Goal: Contribute content: Contribute content

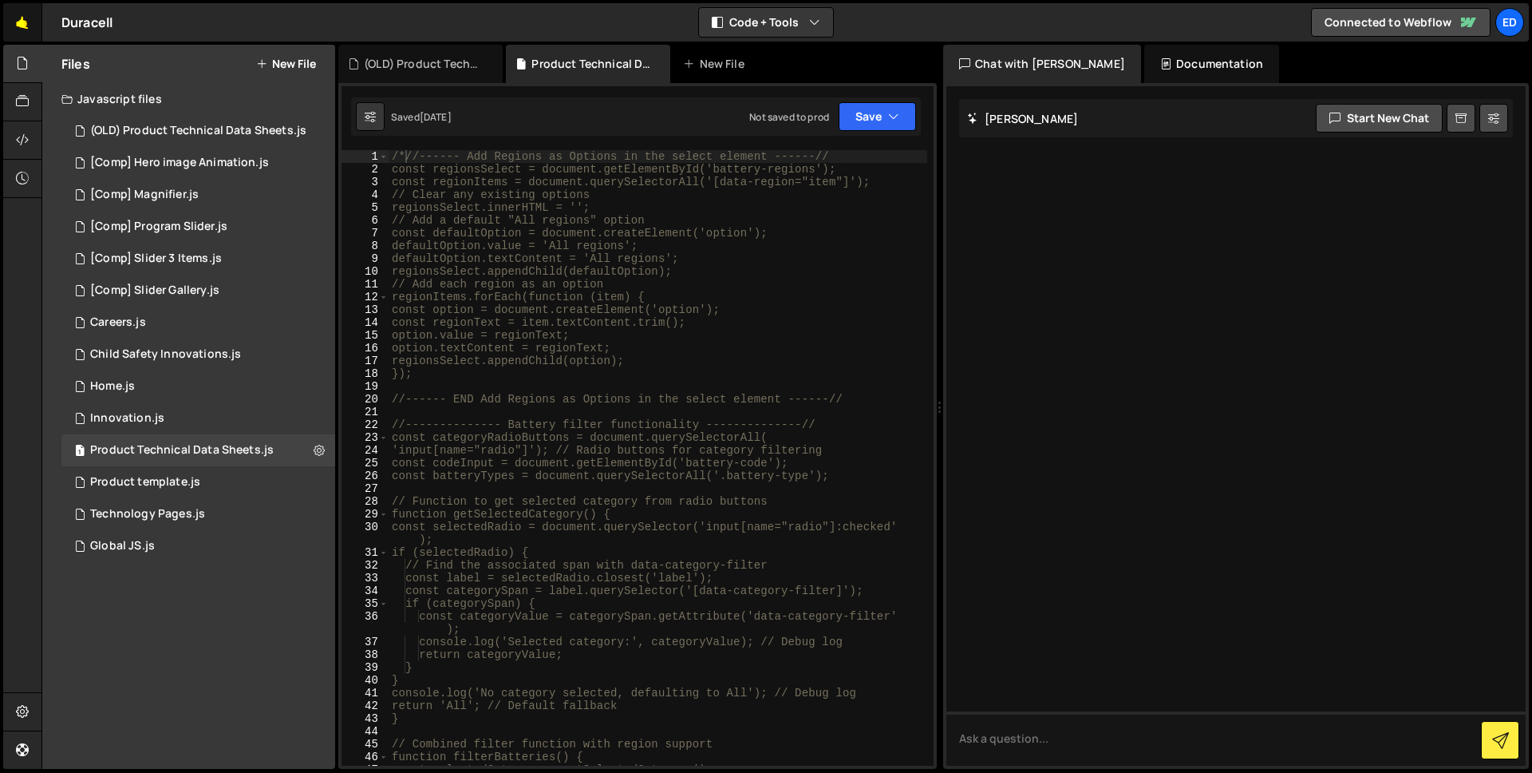
click at [14, 18] on link "🤙" at bounding box center [22, 22] width 39 height 38
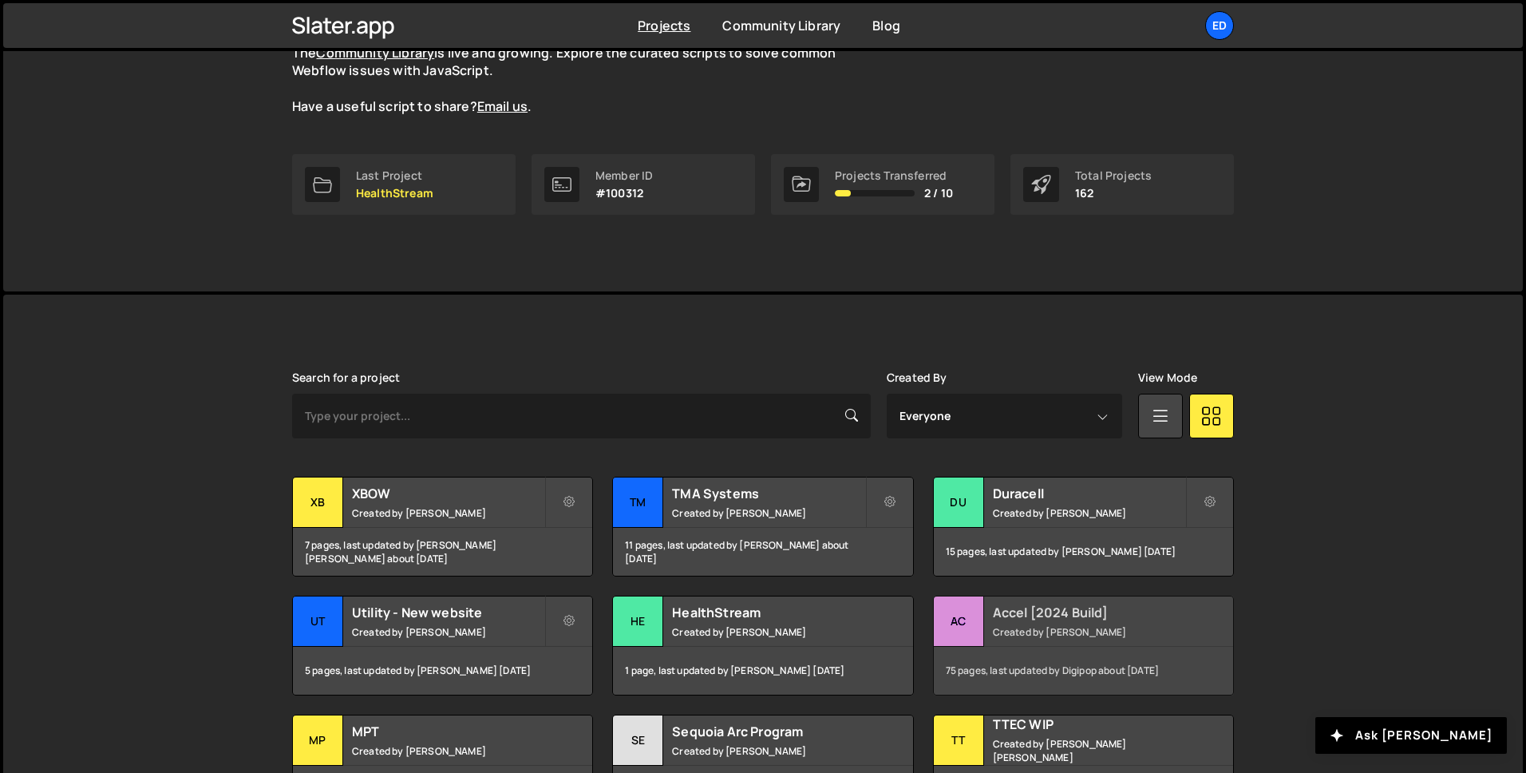
scroll to position [168, 0]
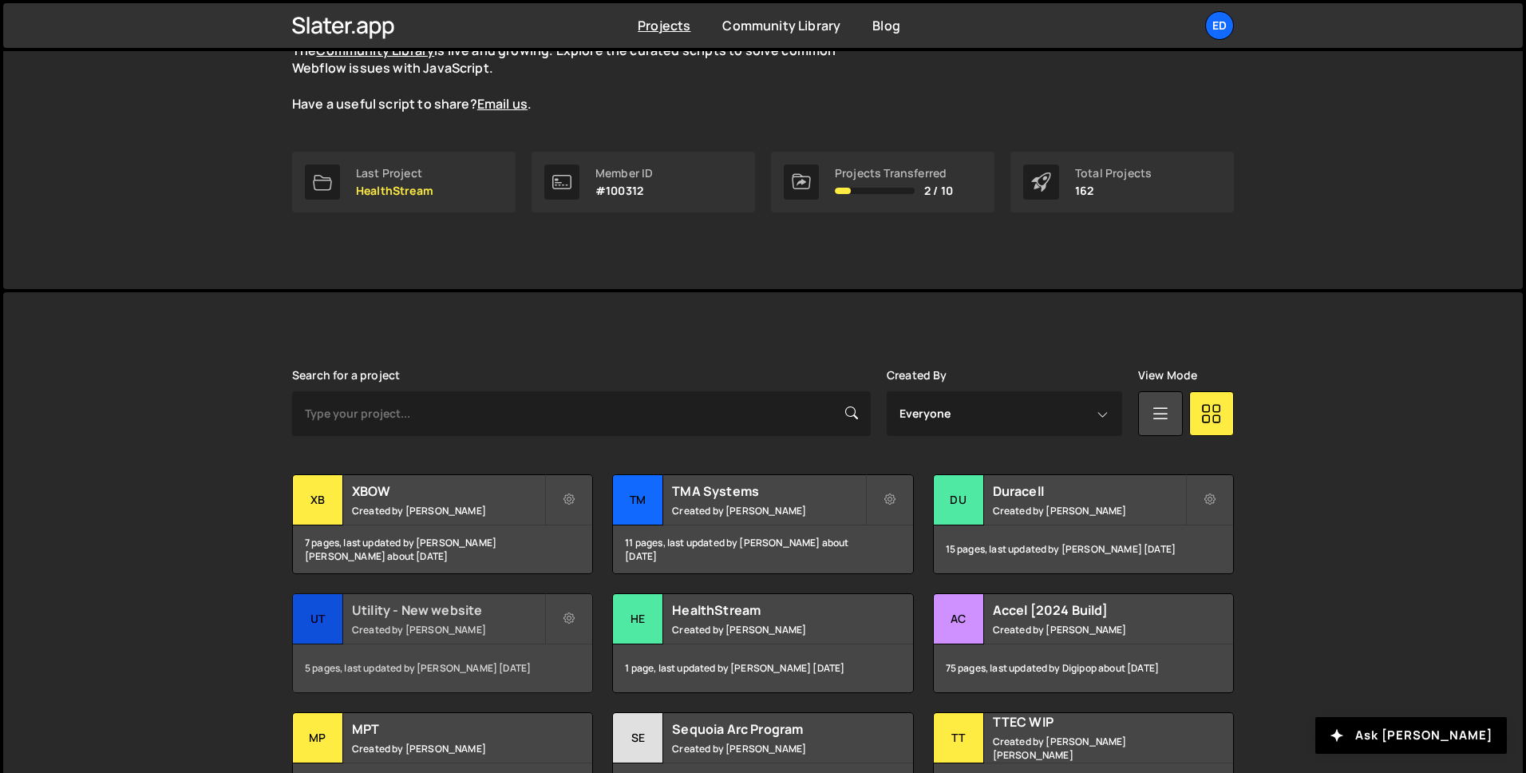
click at [398, 620] on div "Utility - New website Created by Felix Gonzalo" at bounding box center [442, 618] width 299 height 49
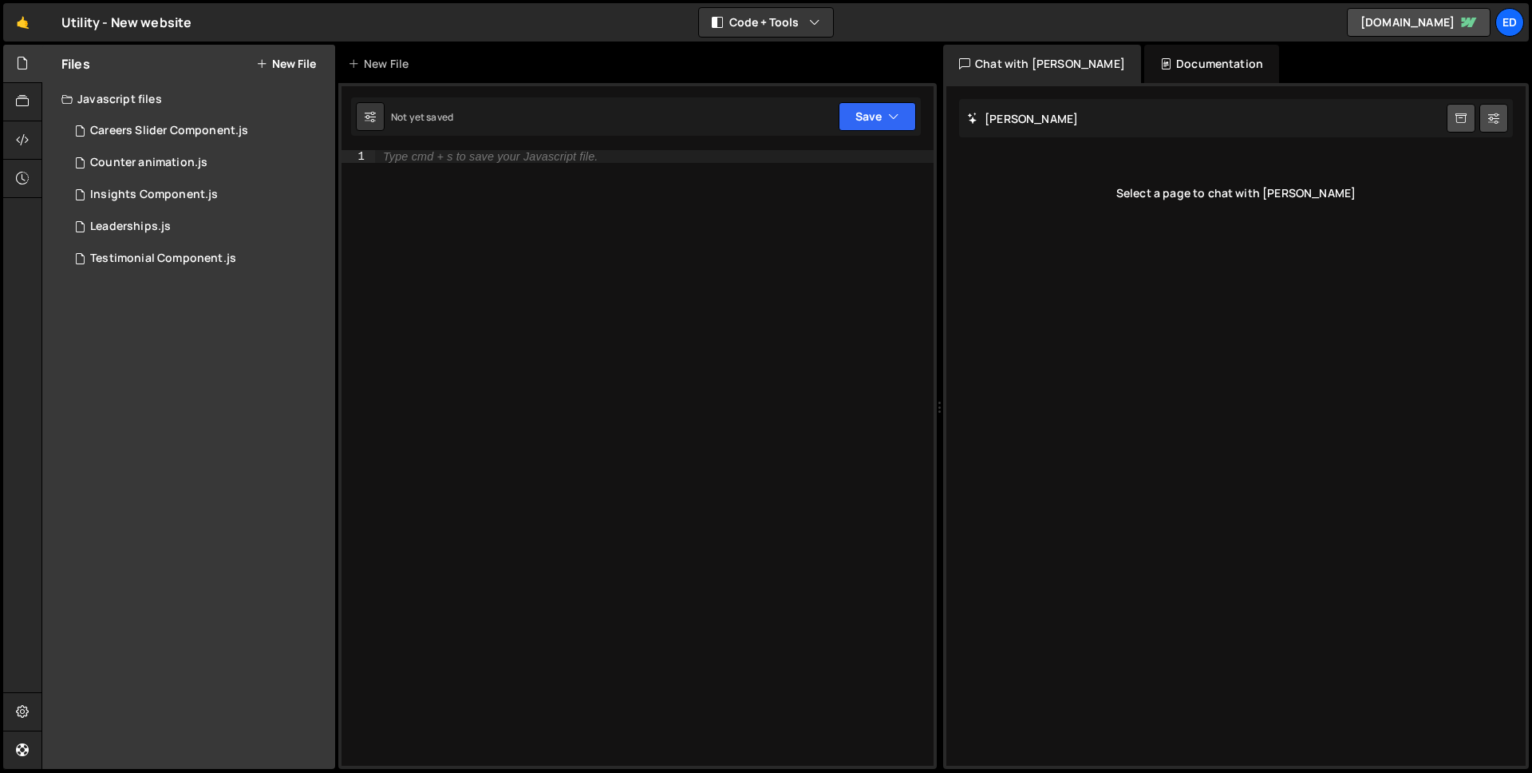
click at [297, 69] on button "New File" at bounding box center [286, 63] width 60 height 13
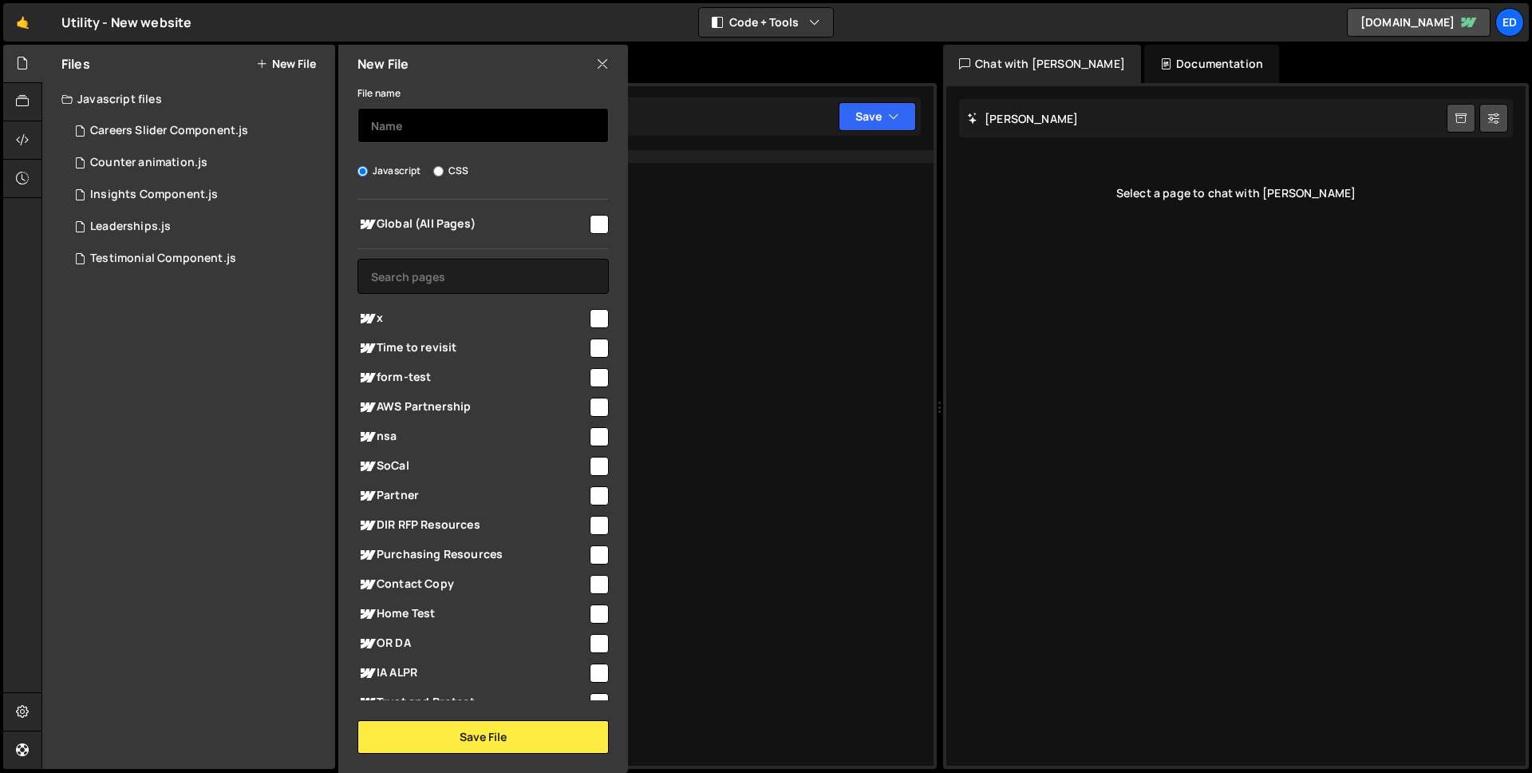
click at [416, 131] on input "text" at bounding box center [483, 125] width 251 height 35
type input "Navbar"
click at [594, 223] on input "checkbox" at bounding box center [599, 224] width 19 height 19
checkbox input "true"
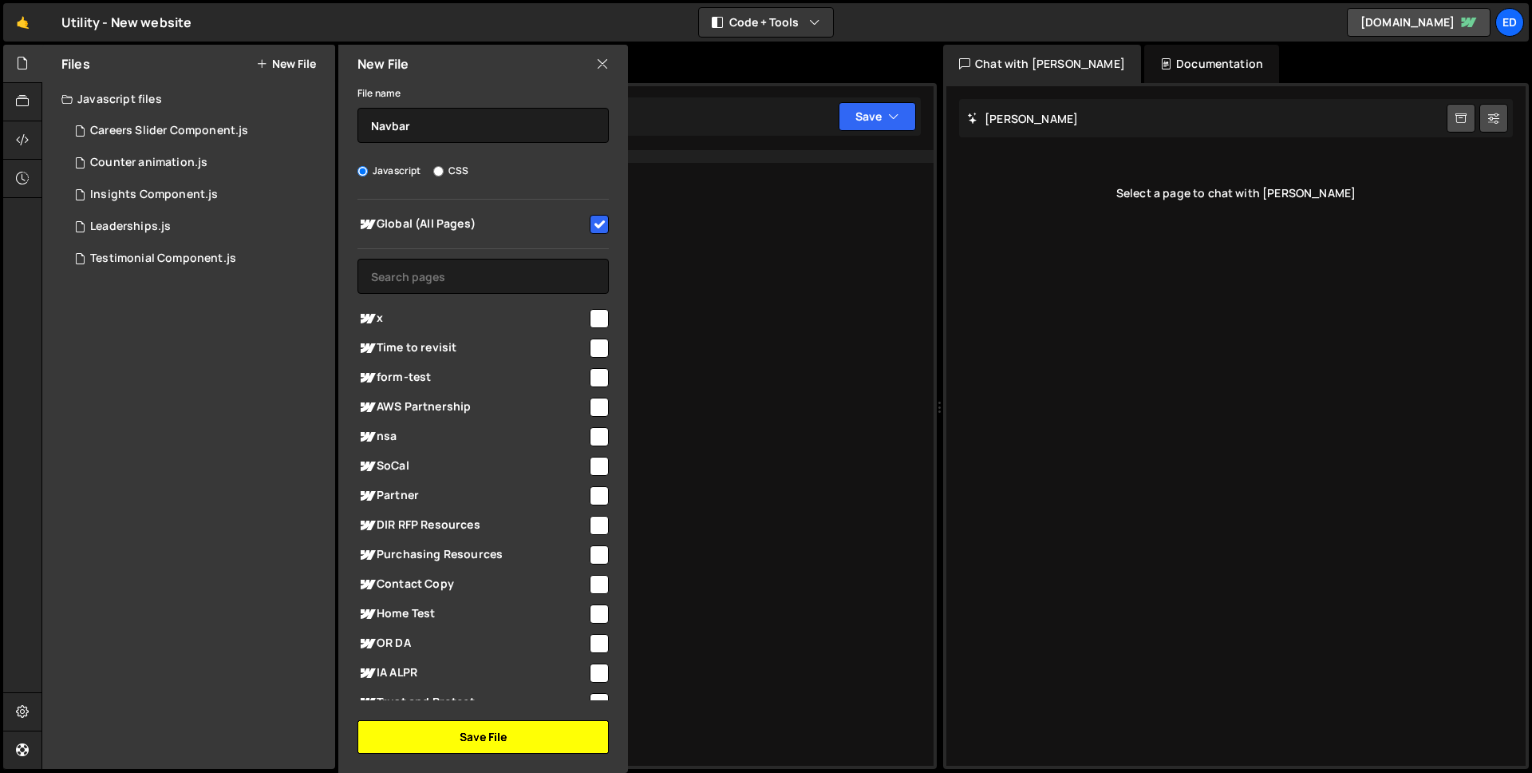
click at [518, 729] on button "Save File" at bounding box center [483, 737] width 251 height 34
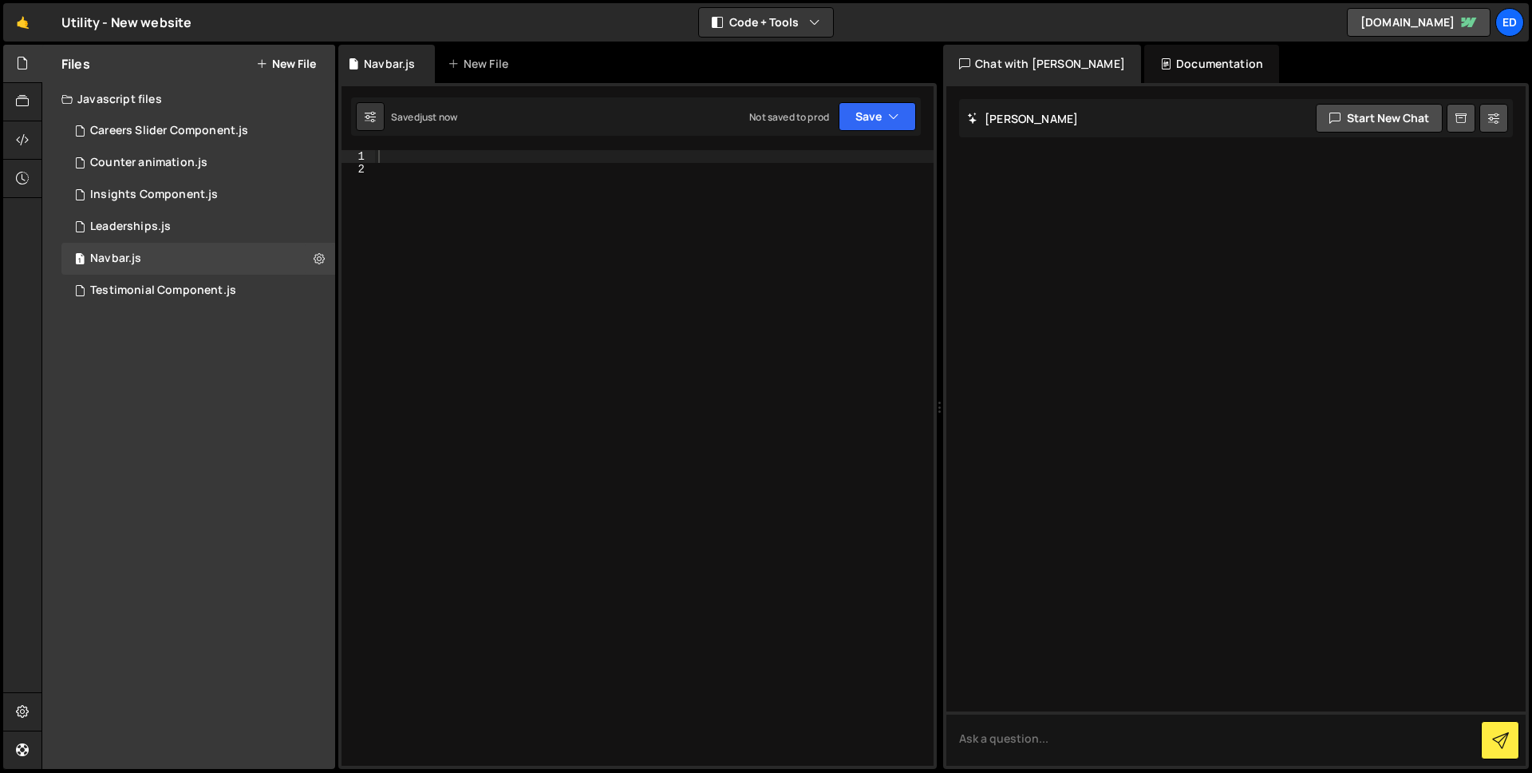
click at [400, 154] on div at bounding box center [654, 470] width 559 height 641
paste textarea "});"
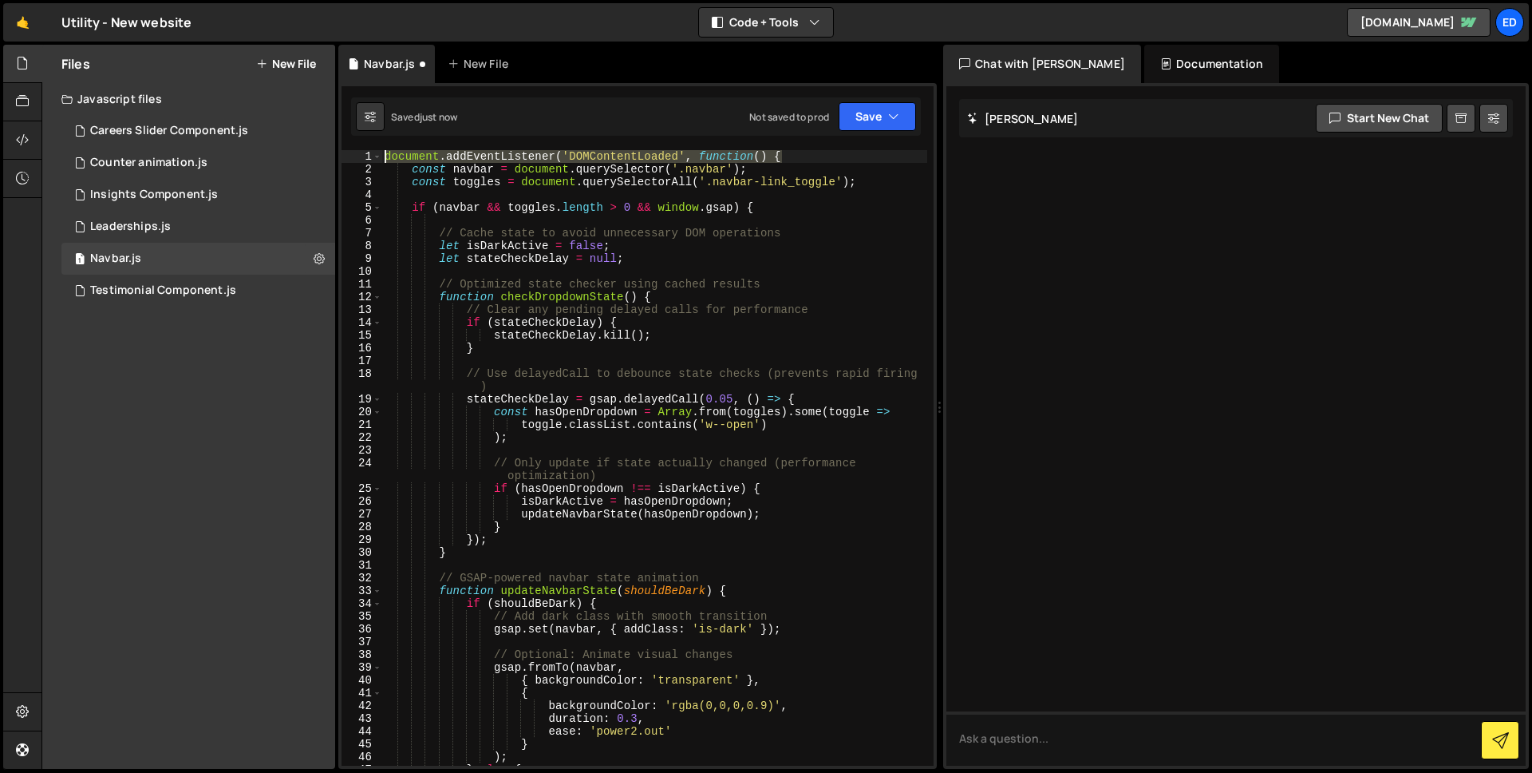
drag, startPoint x: 786, startPoint y: 153, endPoint x: 346, endPoint y: 158, distance: 439.8
click at [346, 158] on div "}); 1 2 3 4 5 6 7 8 9 10 11 12 13 14 15 16 17 18 19 20 21 22 23 24 25 26 27 28 …" at bounding box center [638, 457] width 592 height 615
type textarea "document.addEventListener('DOMContentLoaded', function() {"
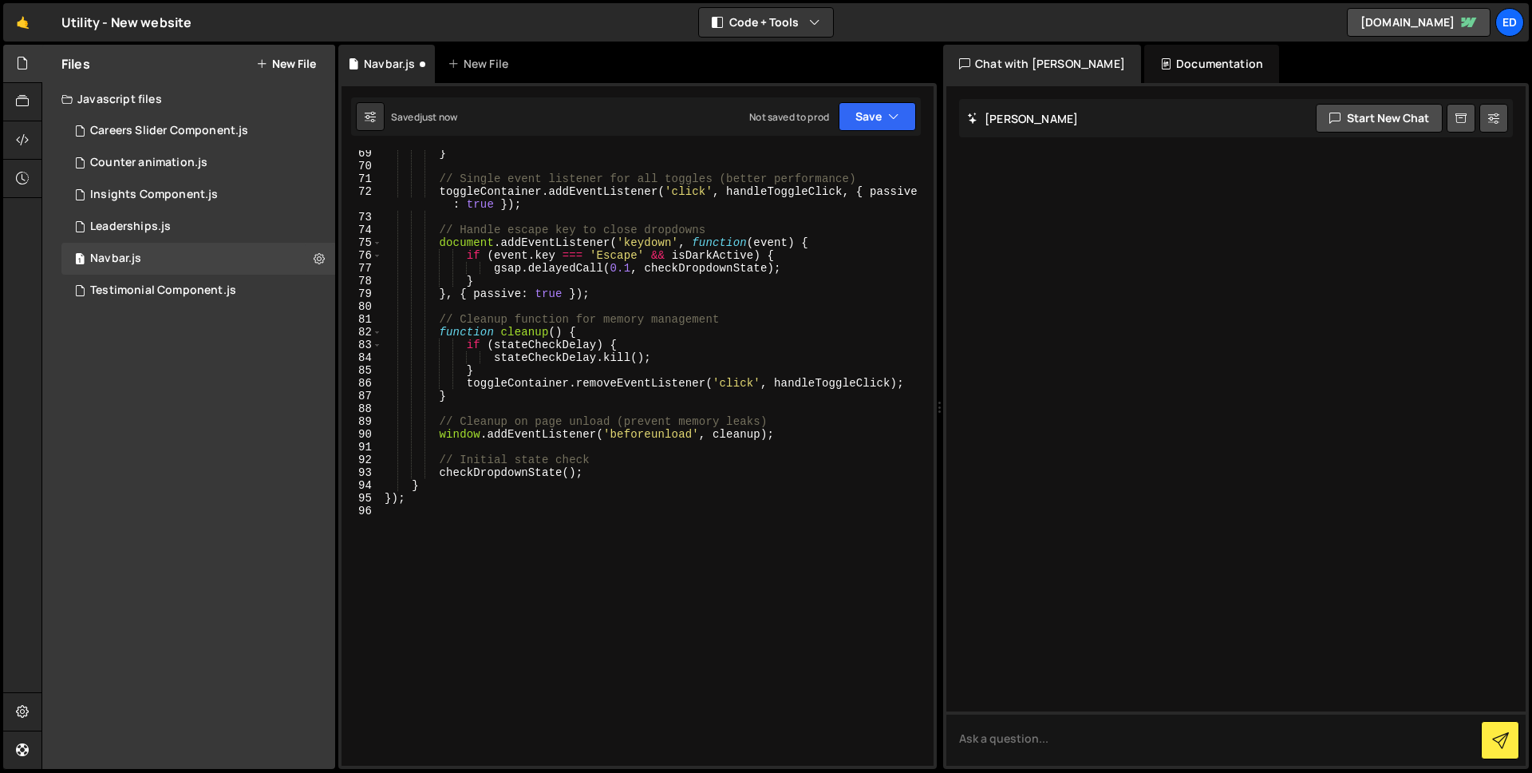
scroll to position [963, 0]
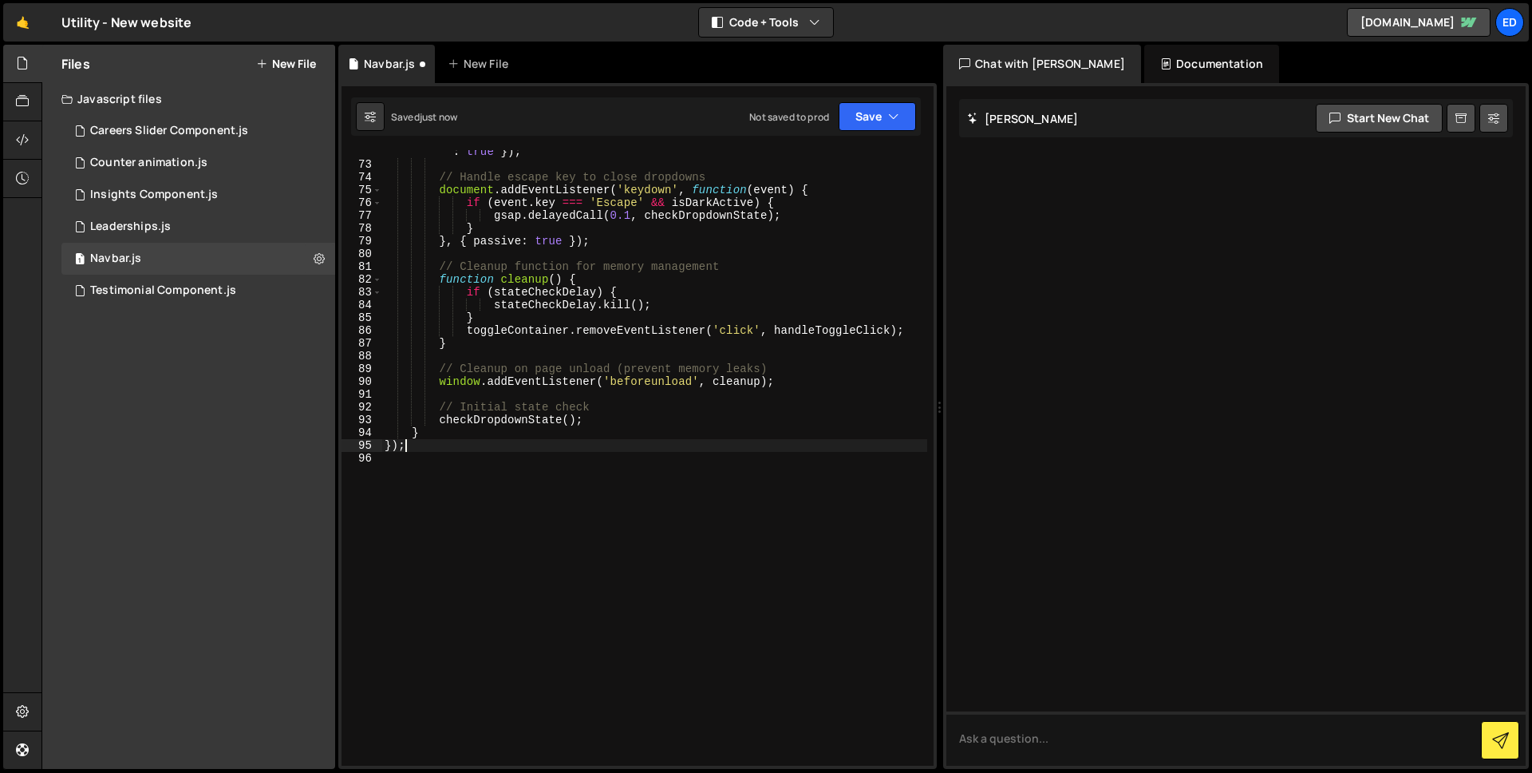
click at [422, 444] on div "toggleContainer . addEventListener ( 'click' , handleToggleClick , { passive : …" at bounding box center [654, 459] width 546 height 654
type textarea "}"
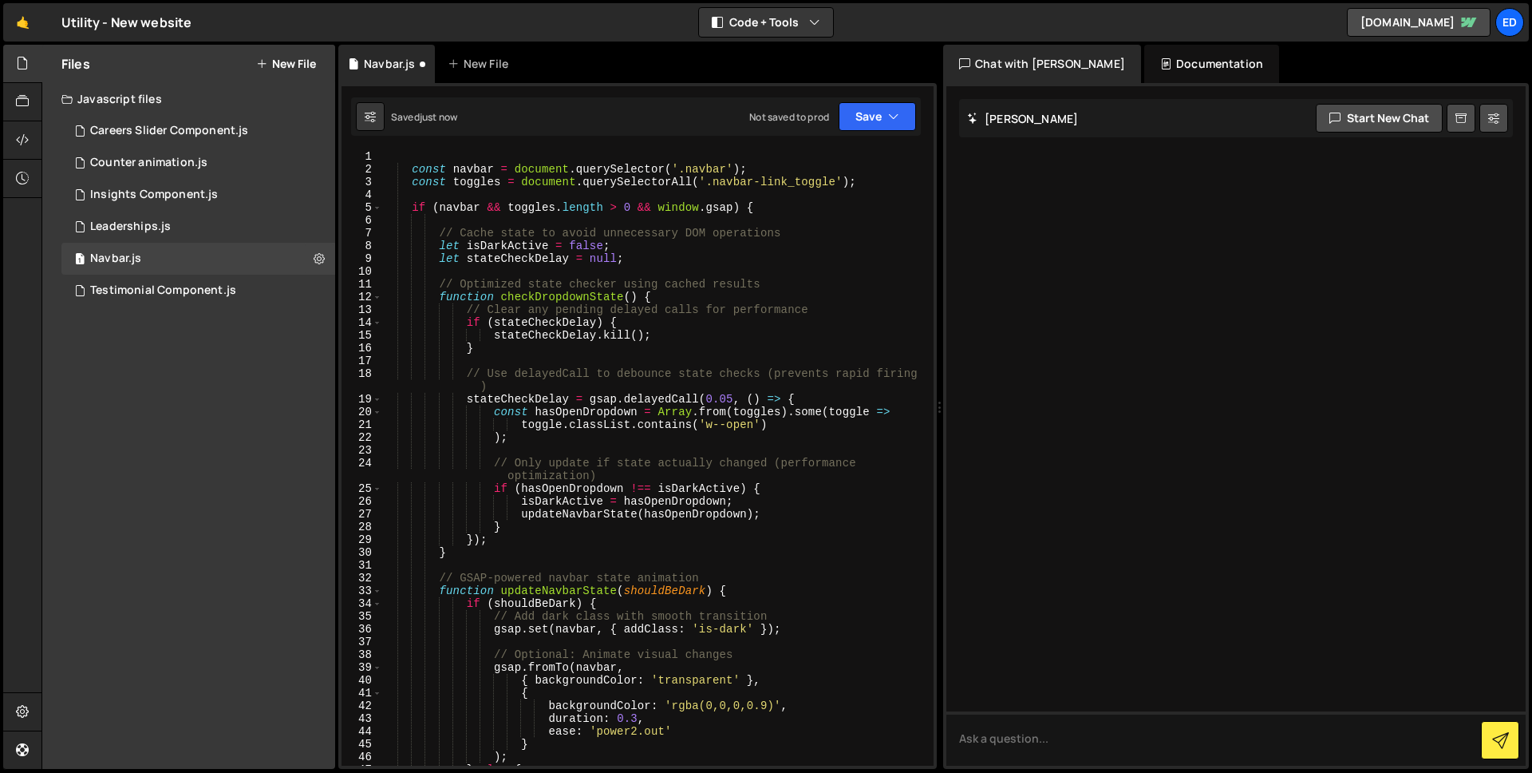
click at [591, 479] on div "const navbar = document . querySelector ( '.navbar' ) ; const toggles = documen…" at bounding box center [654, 470] width 546 height 641
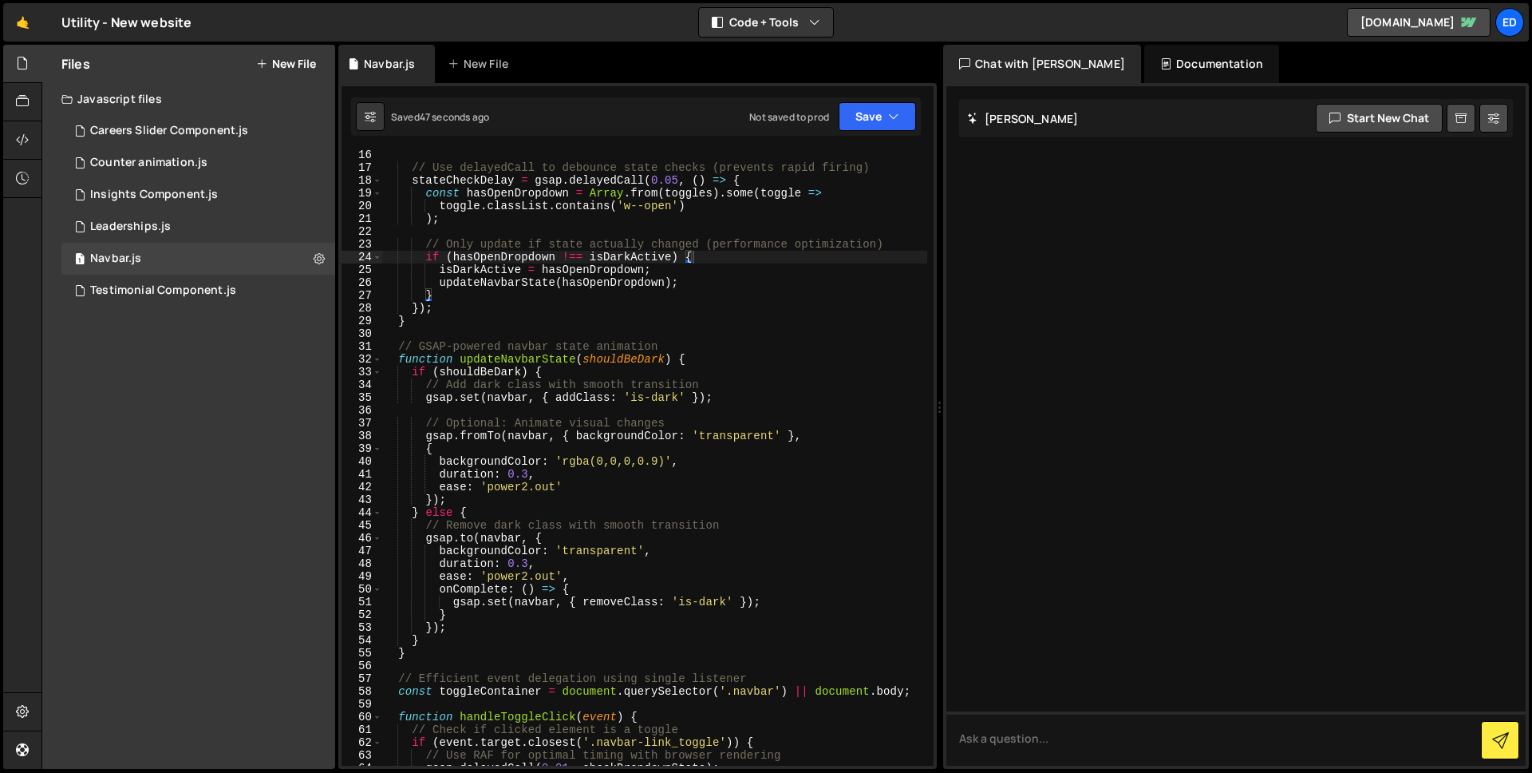
scroll to position [191, 0]
click at [425, 434] on div "} // Use delayedCall to debounce state checks (prevents rapid firing) stateChec…" at bounding box center [654, 458] width 546 height 641
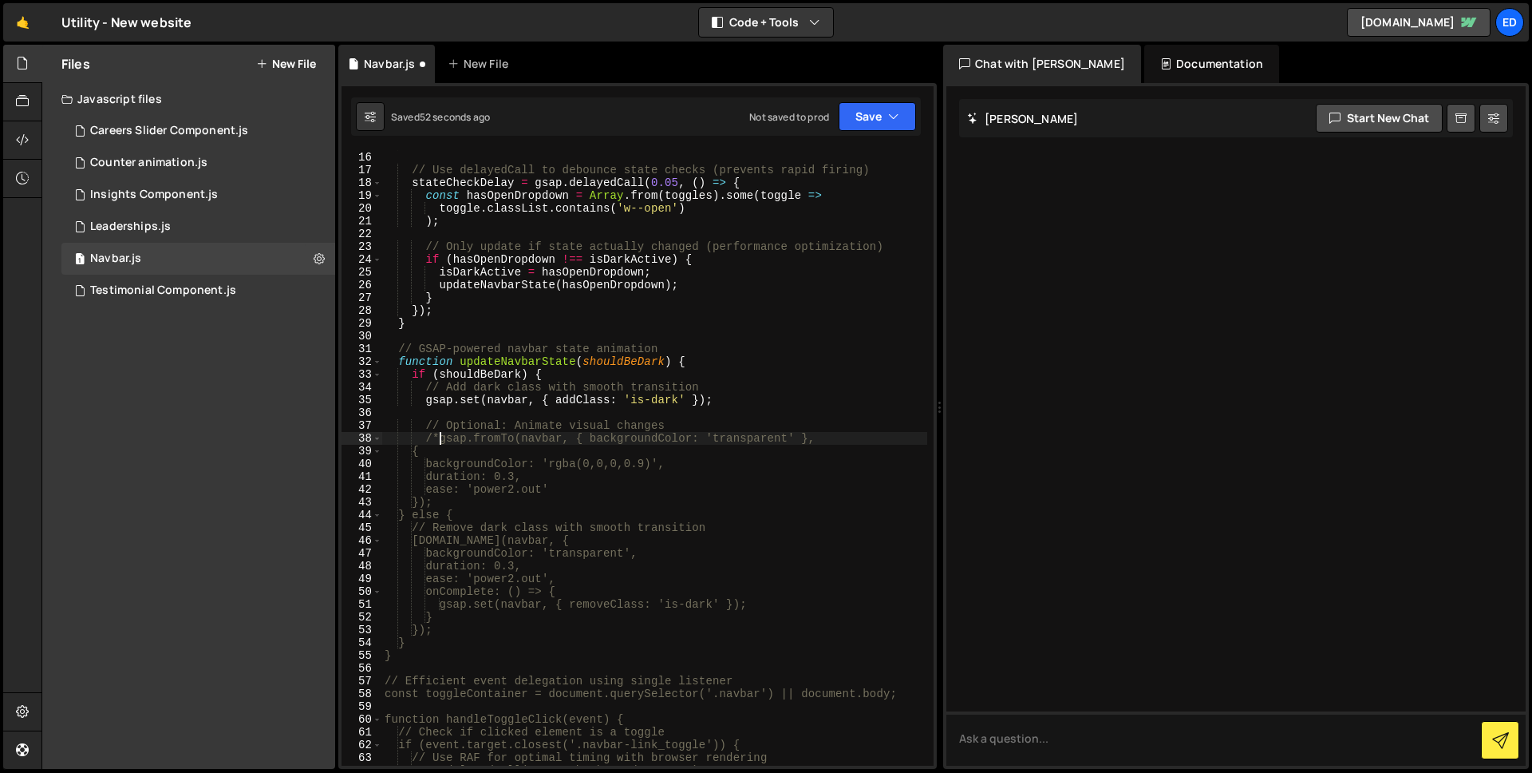
click at [516, 497] on div "} // Use delayedCall to debounce state checks (prevents rapid firing) stateChec…" at bounding box center [654, 458] width 546 height 641
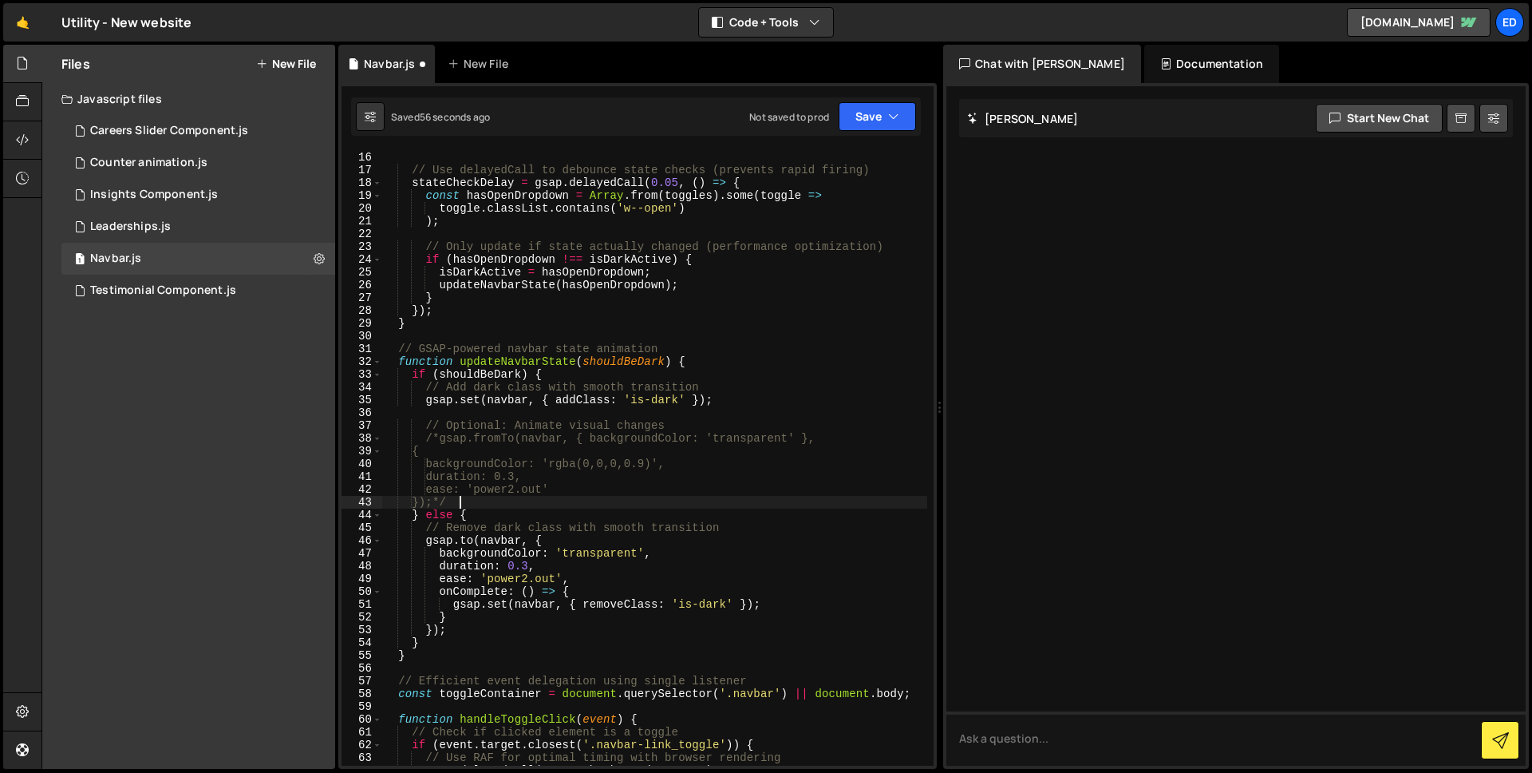
click at [427, 541] on div "} // Use delayedCall to debounce state checks (prevents rapid firing) stateChec…" at bounding box center [654, 458] width 546 height 641
click at [654, 505] on div "} // Use delayedCall to debounce state checks (prevents rapid firing) stateChec…" at bounding box center [654, 458] width 546 height 641
click at [524, 419] on div "} // Use delayedCall to debounce state checks (prevents rapid firing) stateChec…" at bounding box center [654, 458] width 546 height 641
click at [436, 435] on div "} // Use delayedCall to debounce state checks (prevents rapid firing) stateChec…" at bounding box center [654, 458] width 546 height 641
click at [439, 435] on div "} // Use delayedCall to debounce state checks (prevents rapid firing) stateChec…" at bounding box center [654, 458] width 546 height 641
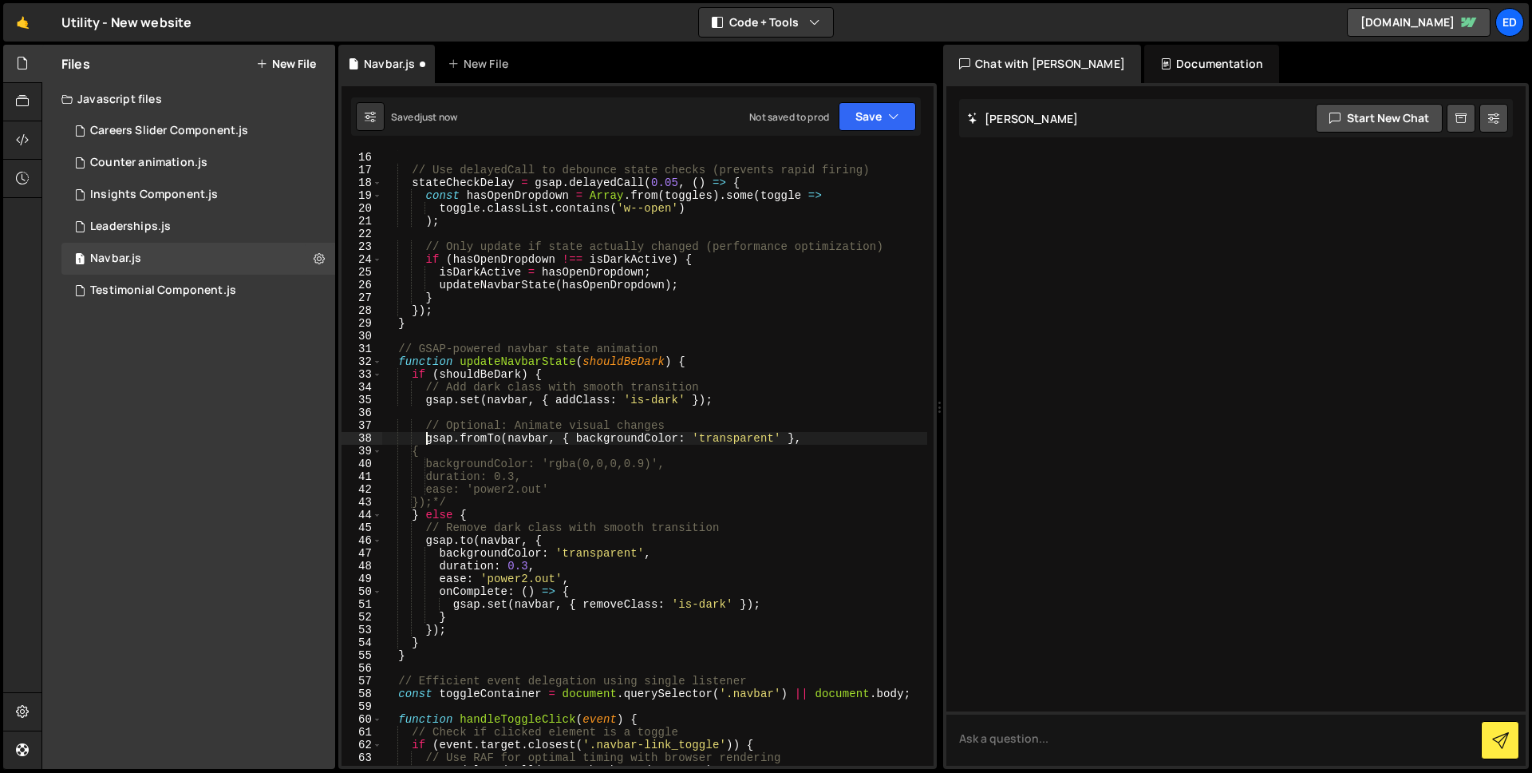
click at [473, 499] on div "} // Use delayedCall to debounce state checks (prevents rapid firing) stateChec…" at bounding box center [654, 458] width 546 height 641
click at [594, 502] on div "} // Use delayedCall to debounce state checks (prevents rapid firing) stateChec…" at bounding box center [654, 458] width 546 height 641
drag, startPoint x: 675, startPoint y: 464, endPoint x: 441, endPoint y: 461, distance: 234.6
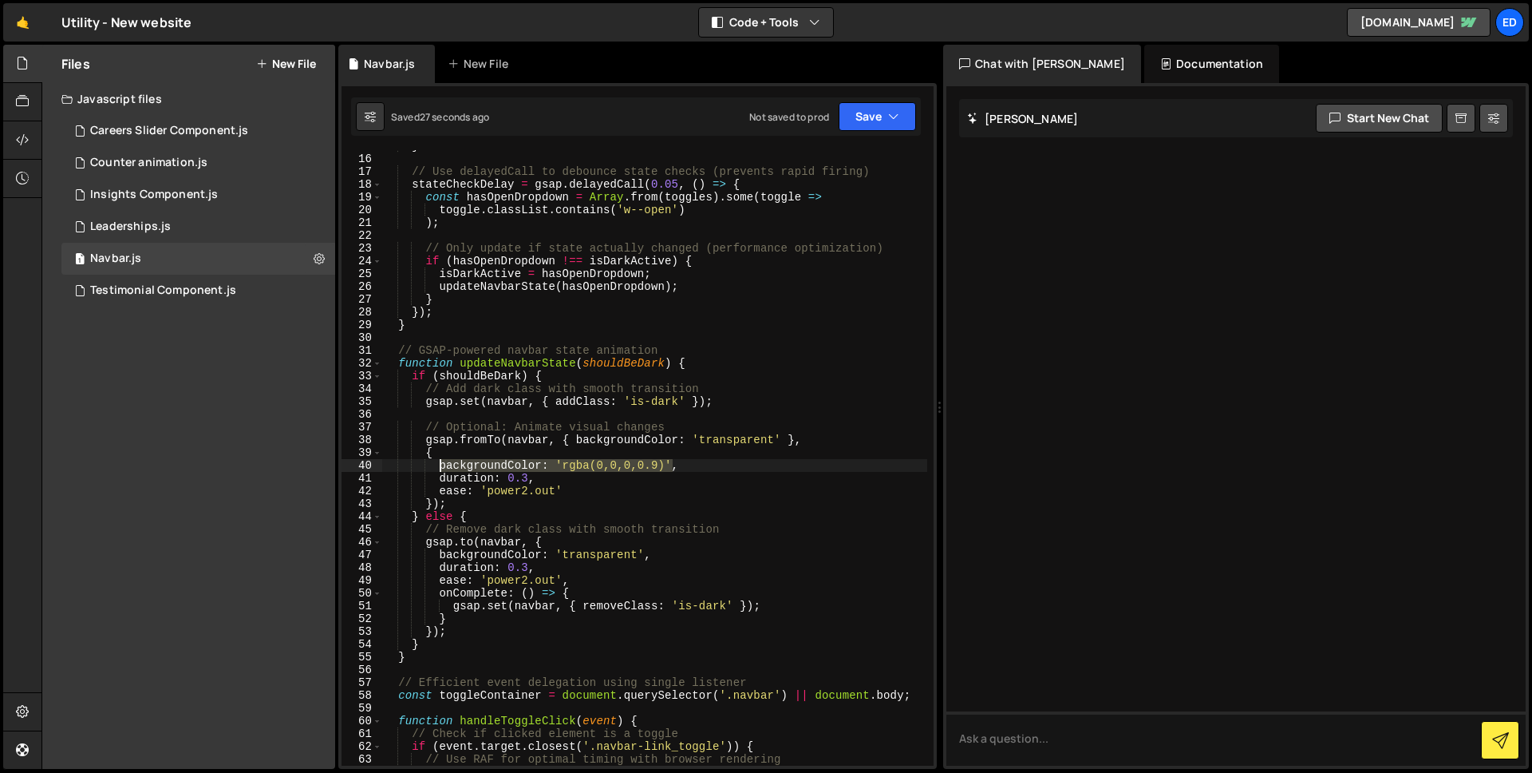
click at [441, 461] on div "} // Use delayedCall to debounce state checks (prevents rapid firing) stateChec…" at bounding box center [654, 460] width 546 height 641
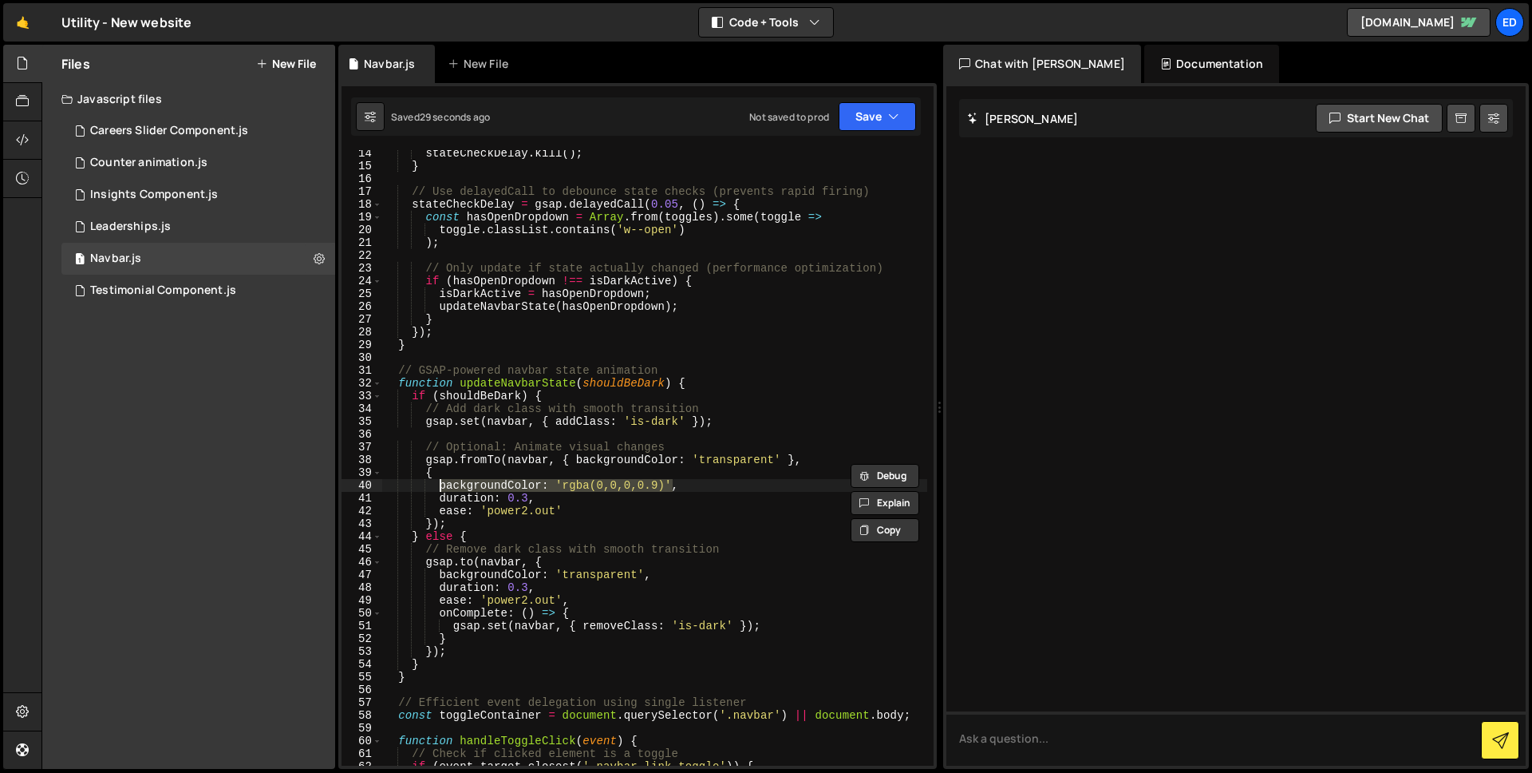
scroll to position [0, 0]
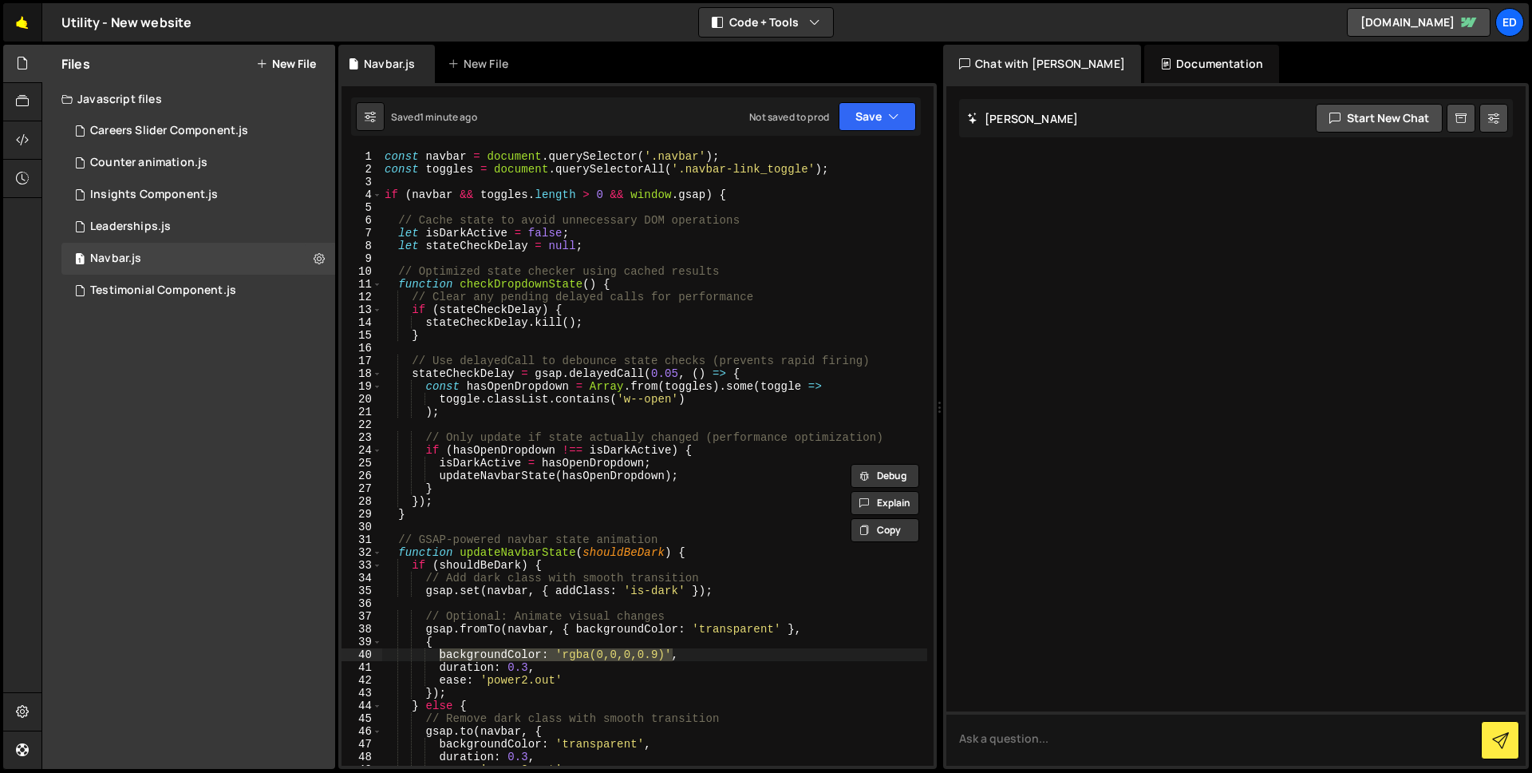
click at [22, 31] on link "🤙" at bounding box center [22, 22] width 39 height 38
click at [641, 288] on div "const navbar = document . querySelector ( '.navbar' ) ; const toggles = documen…" at bounding box center [654, 470] width 546 height 641
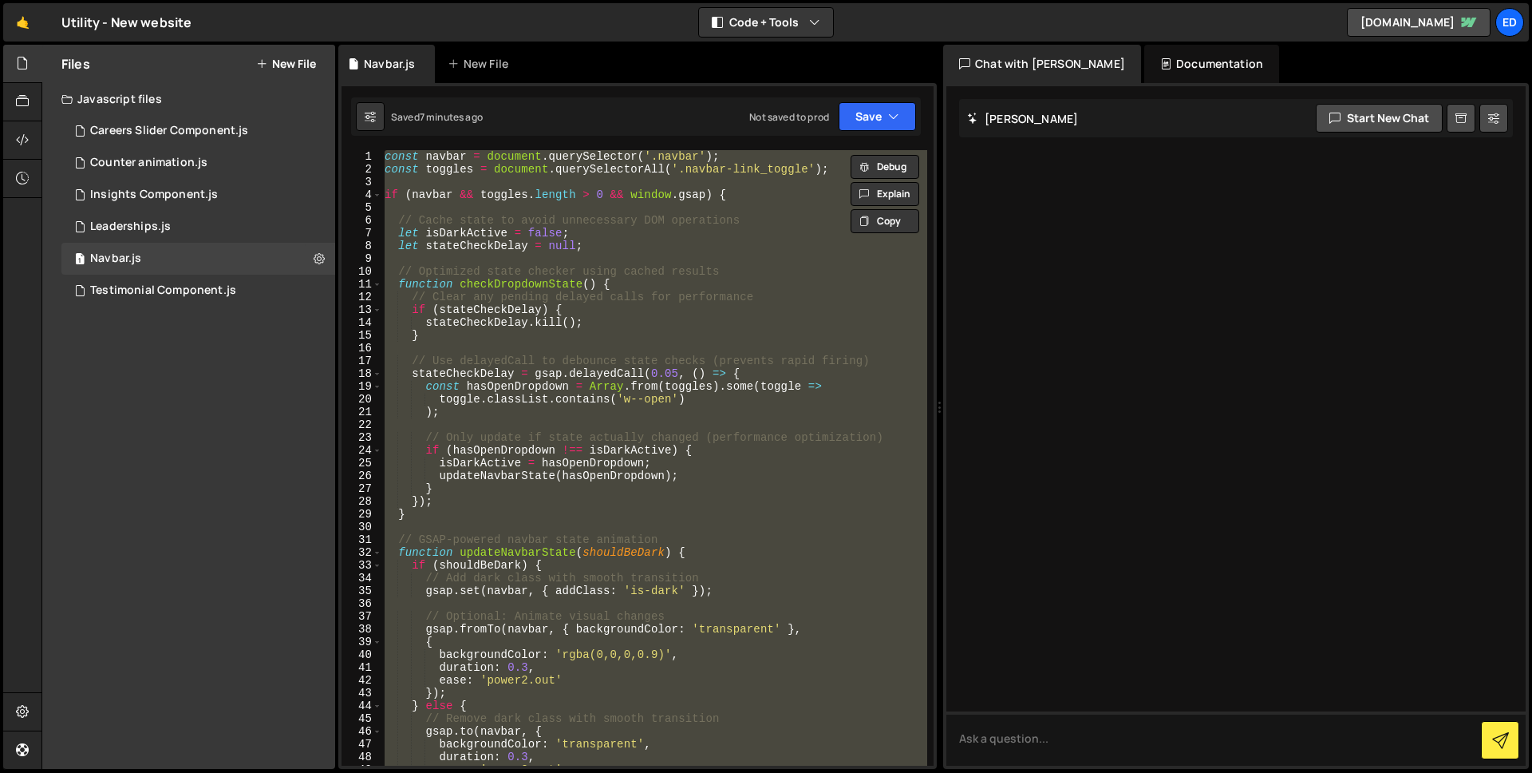
paste textarea ");"
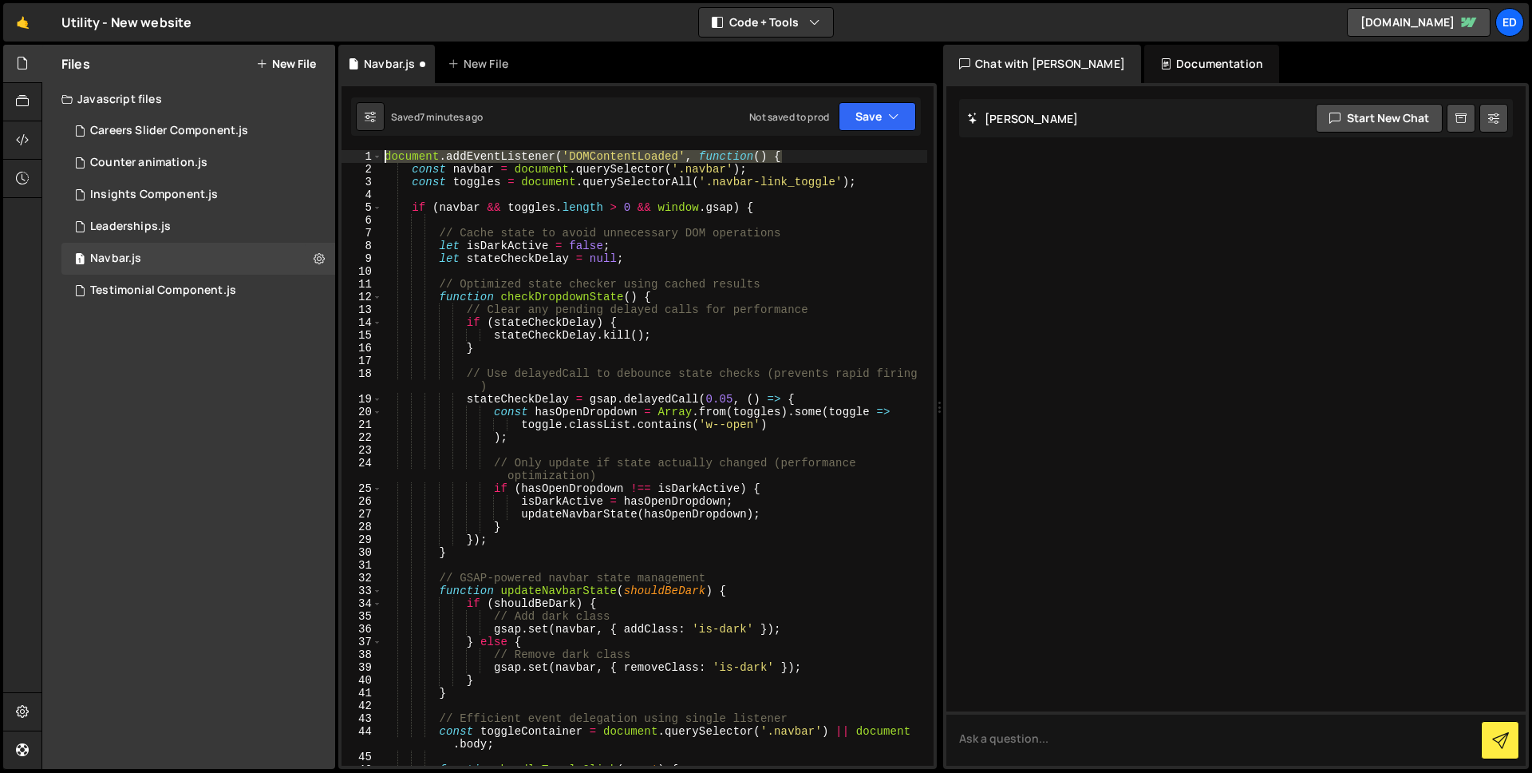
drag, startPoint x: 600, startPoint y: 142, endPoint x: 361, endPoint y: 143, distance: 239.4
click at [361, 143] on div "1 Type cmd + s to save your Javascript file. הההההההההההההההההההההההההההההההההה…" at bounding box center [637, 426] width 599 height 686
type textarea "document.addEventListener('DOMContentLoaded', function() {"
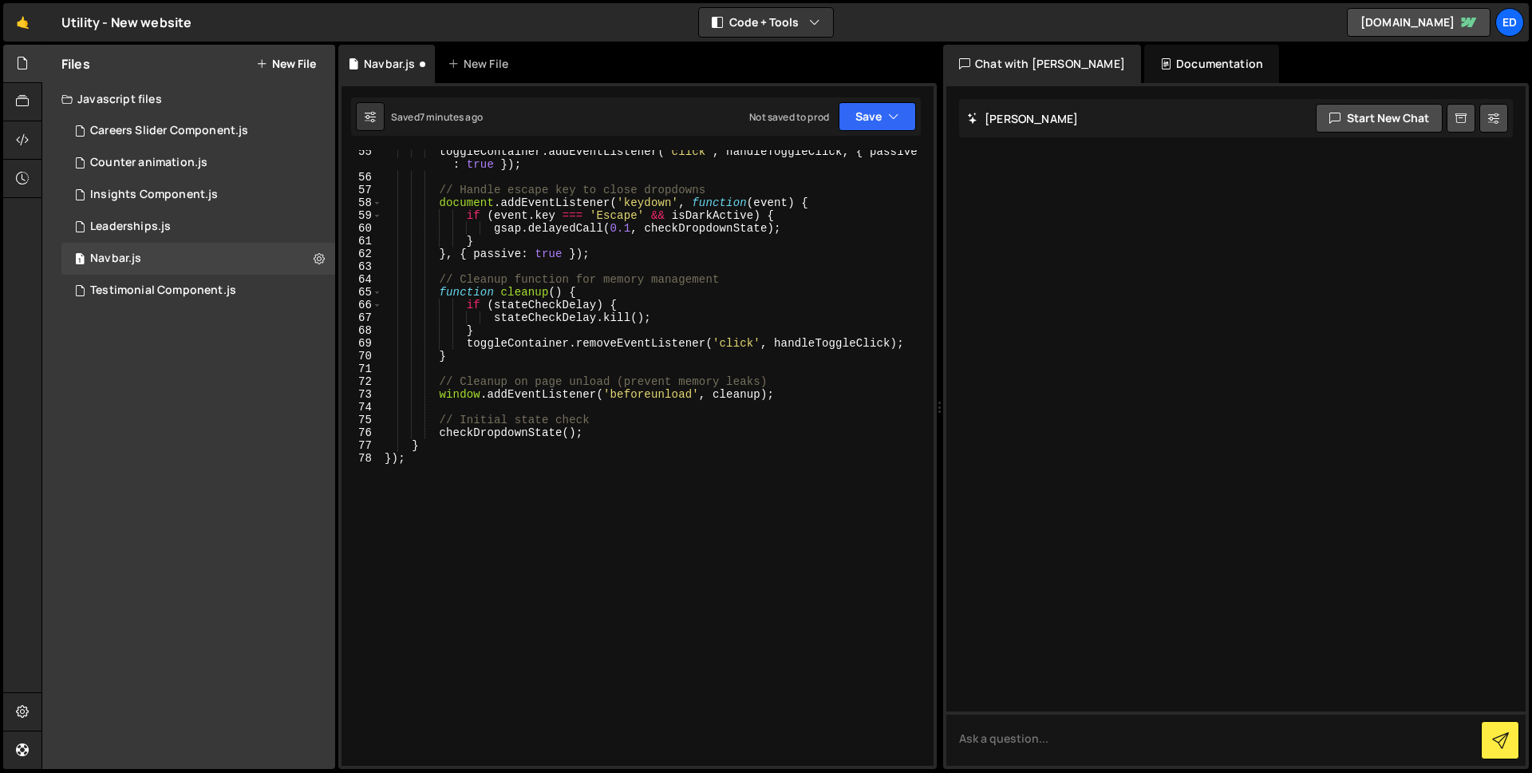
click at [452, 461] on div "toggleContainer . addEventListener ( 'click' , handleToggleClick , { passive : …" at bounding box center [654, 472] width 546 height 654
type textarea "}"
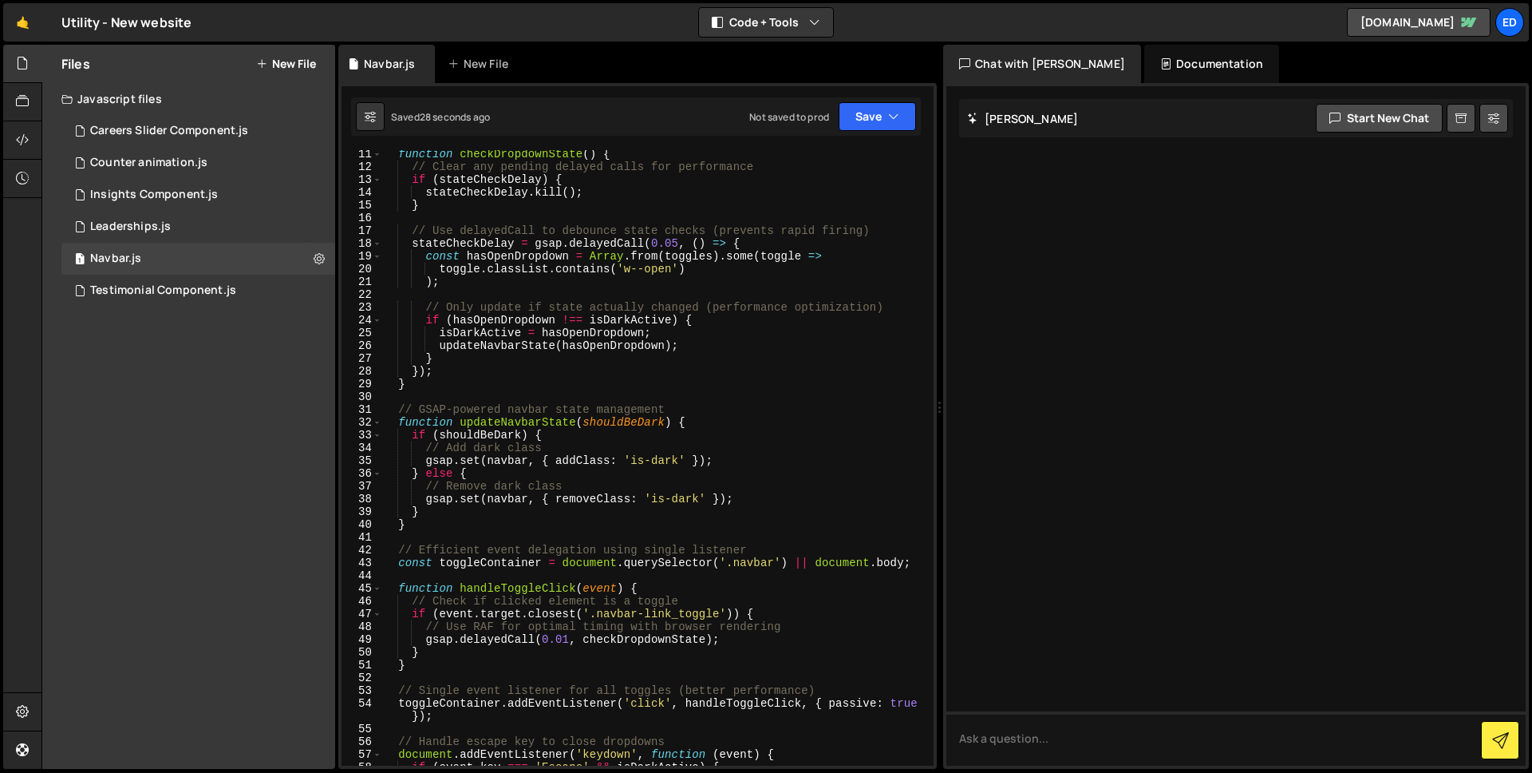
scroll to position [0, 0]
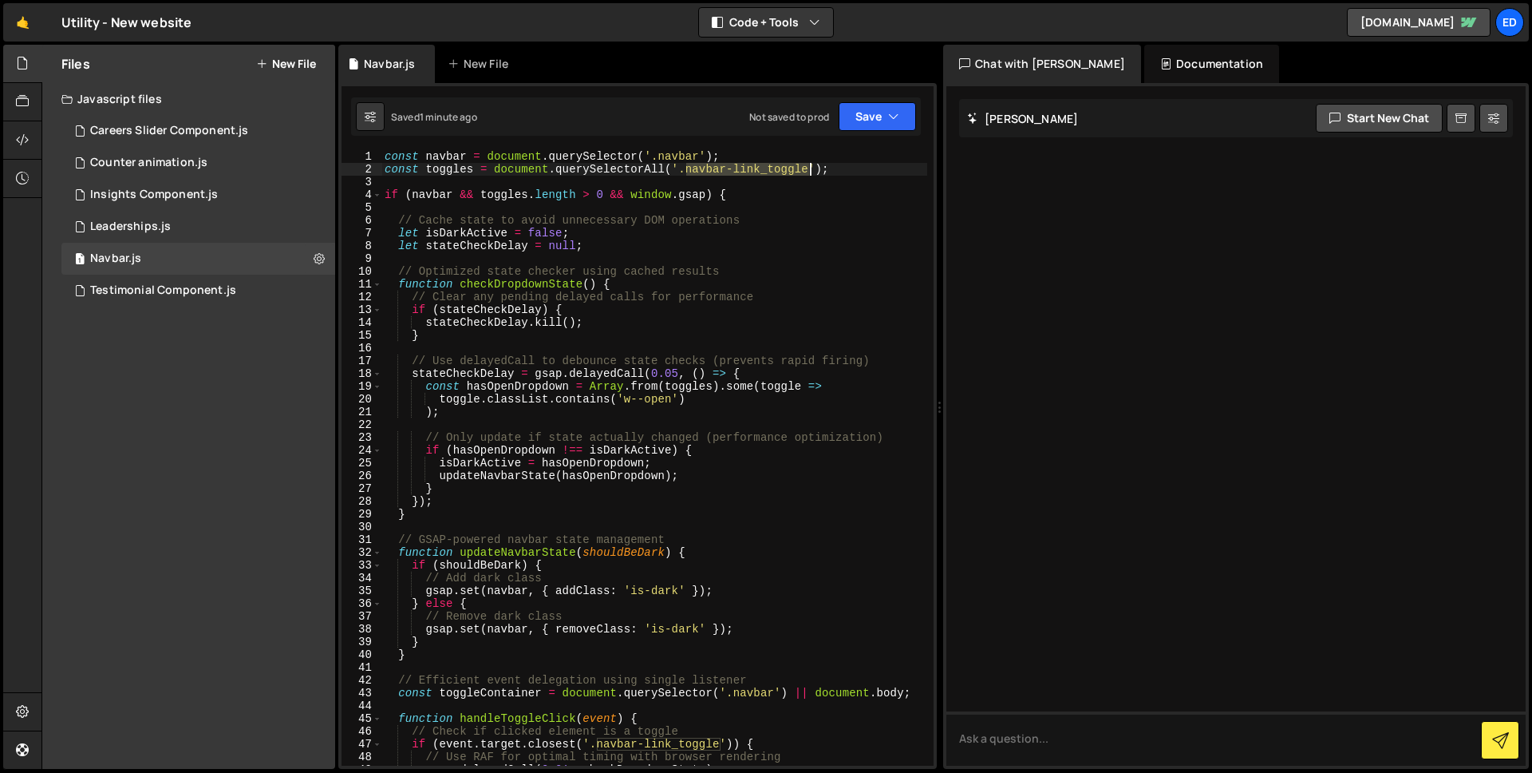
drag, startPoint x: 686, startPoint y: 169, endPoint x: 806, endPoint y: 168, distance: 119.7
click at [808, 168] on div "const navbar = document . querySelector ( '.navbar' ) ; const toggles = documen…" at bounding box center [654, 470] width 546 height 641
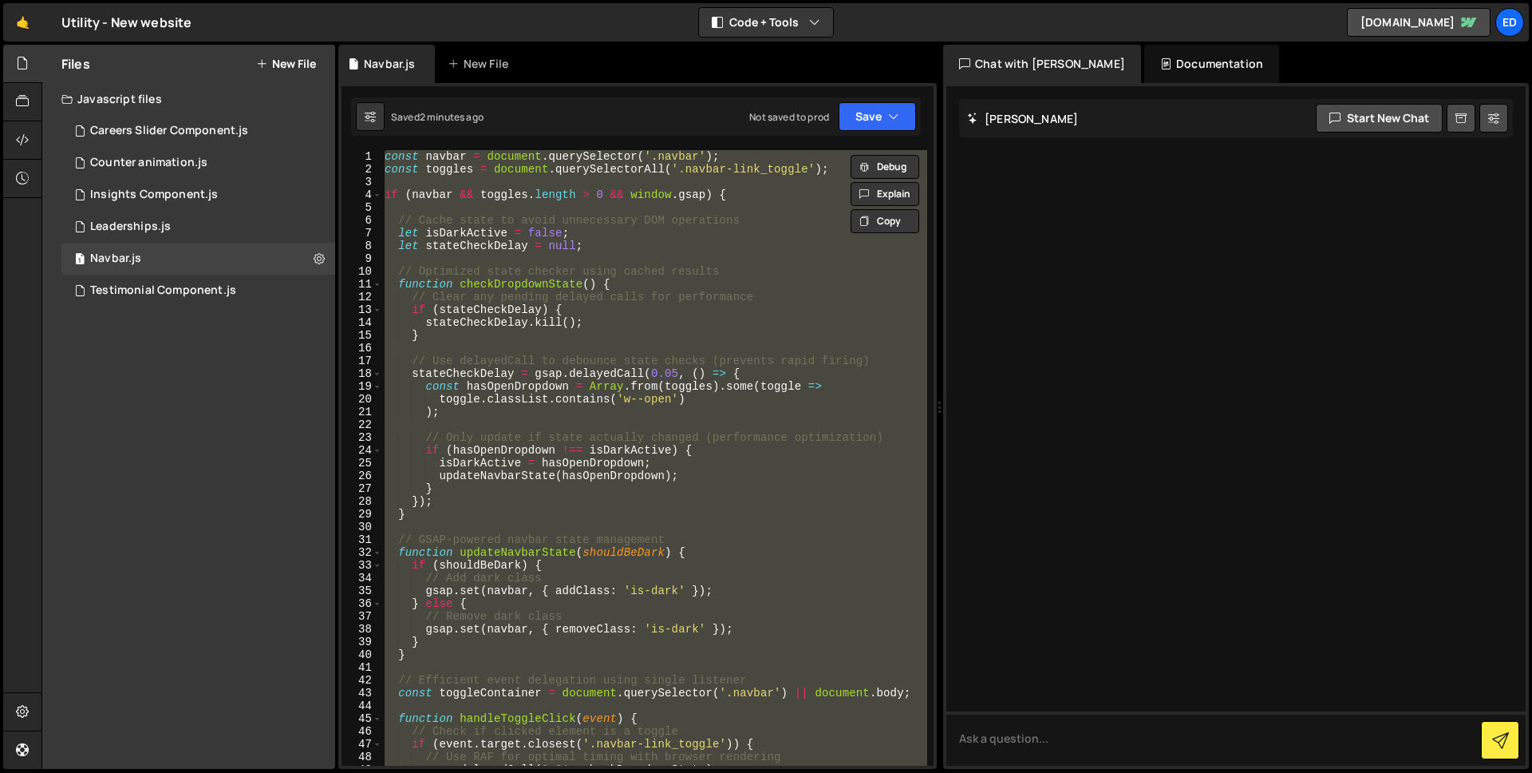
paste textarea ");"
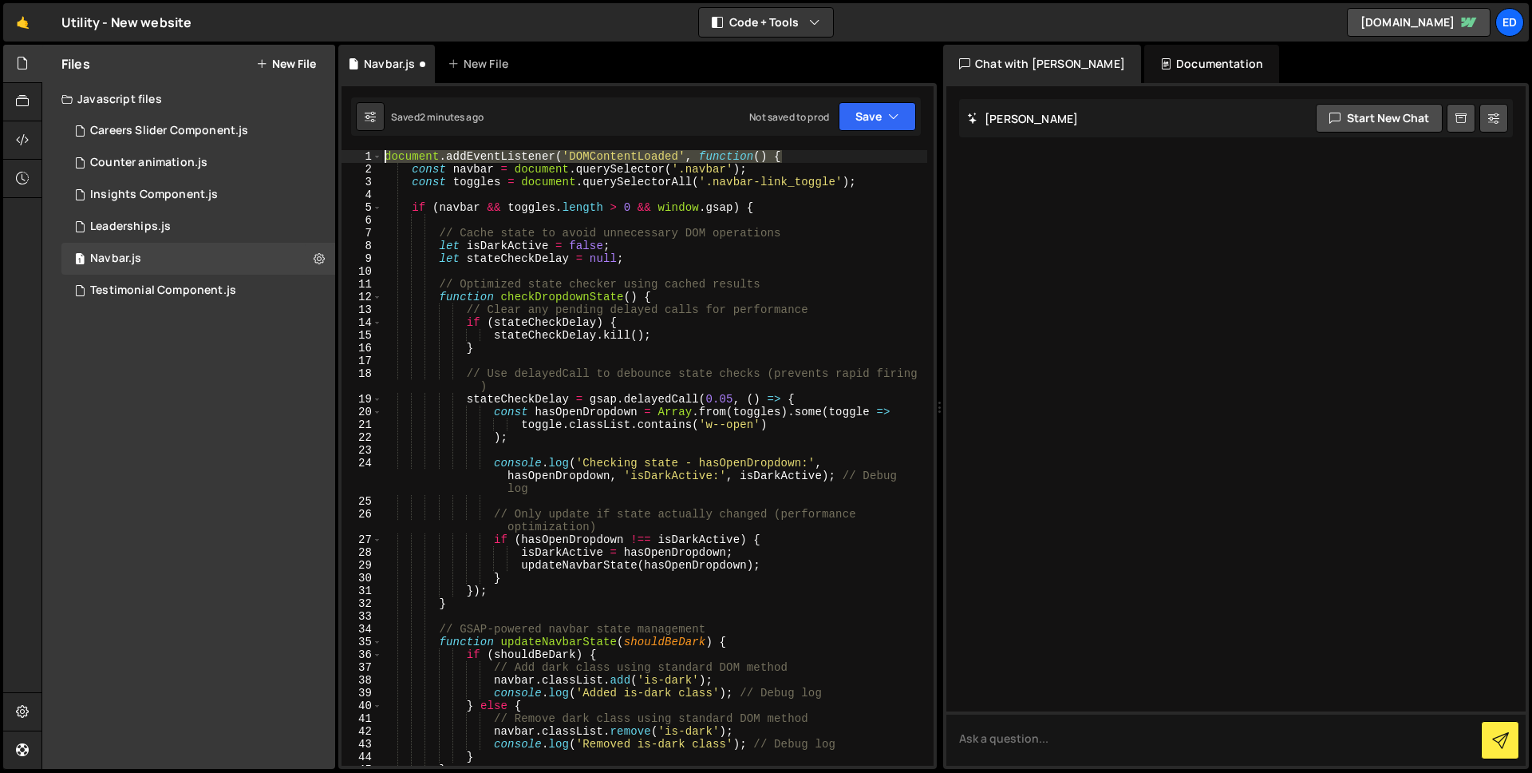
drag, startPoint x: 788, startPoint y: 155, endPoint x: 345, endPoint y: 152, distance: 443.7
click at [345, 152] on div "}); 1 2 3 4 5 6 7 8 9 10 11 12 13 14 15 16 17 18 19 20 21 22 23 24 25 26 27 28 …" at bounding box center [638, 457] width 592 height 615
type textarea "document.addEventListener('DOMContentLoaded', function() {"
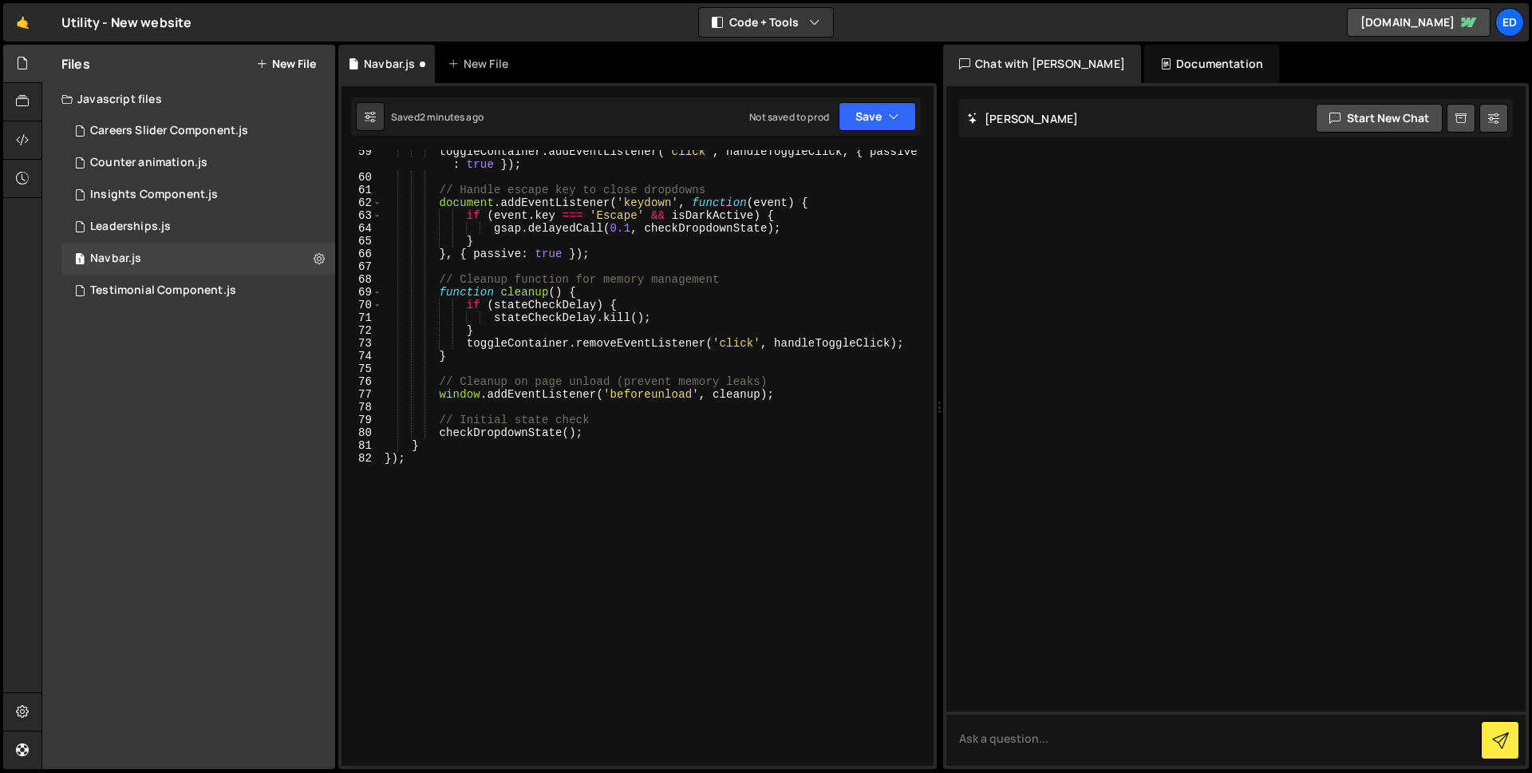
click at [435, 457] on div "toggleContainer . addEventListener ( 'click' , handleToggleClick , { passive : …" at bounding box center [654, 472] width 546 height 654
type textarea "}"
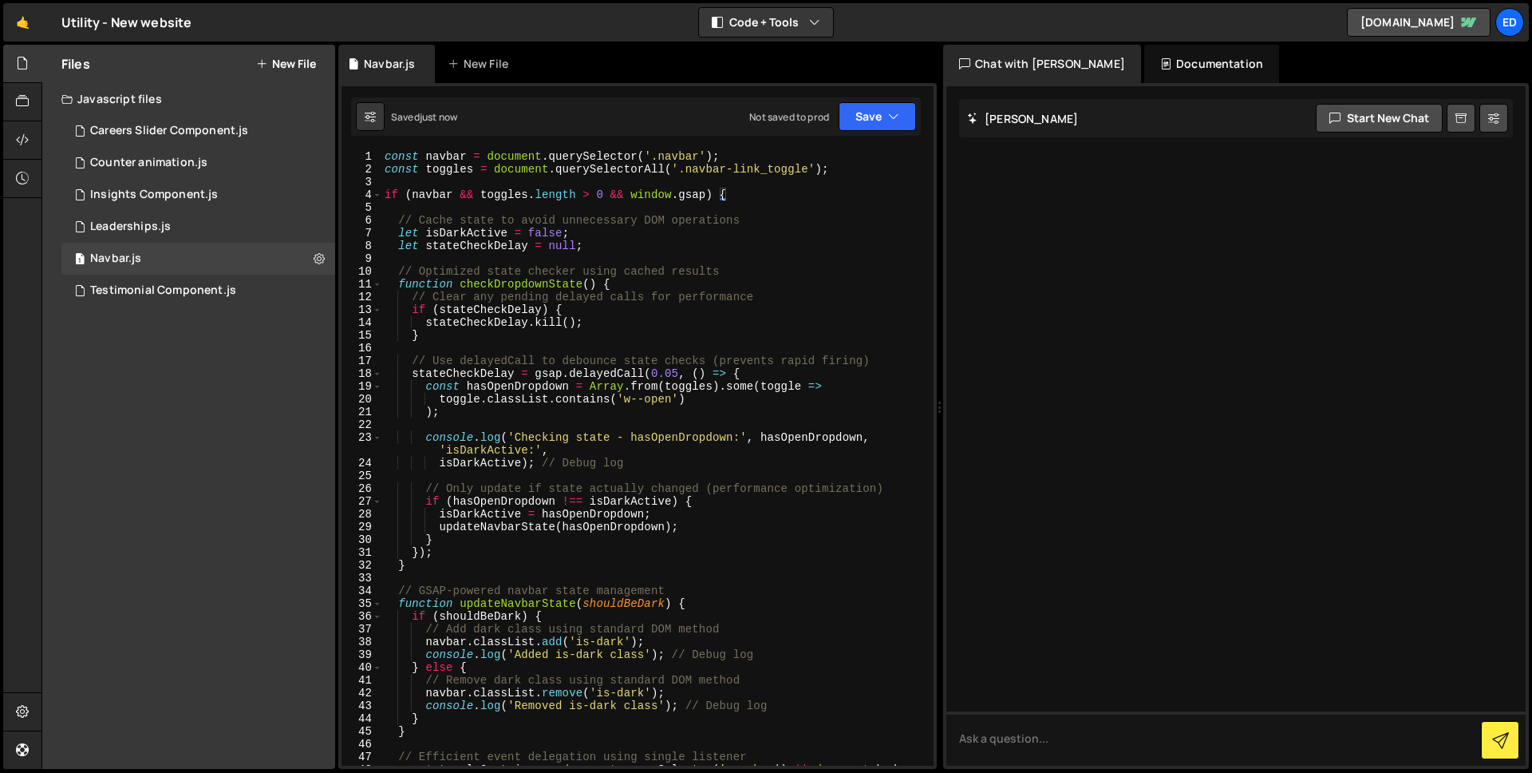
scroll to position [0, 0]
click at [658, 296] on div "const navbar = document . querySelector ( '.navbar' ) ; const toggles = documen…" at bounding box center [654, 470] width 546 height 641
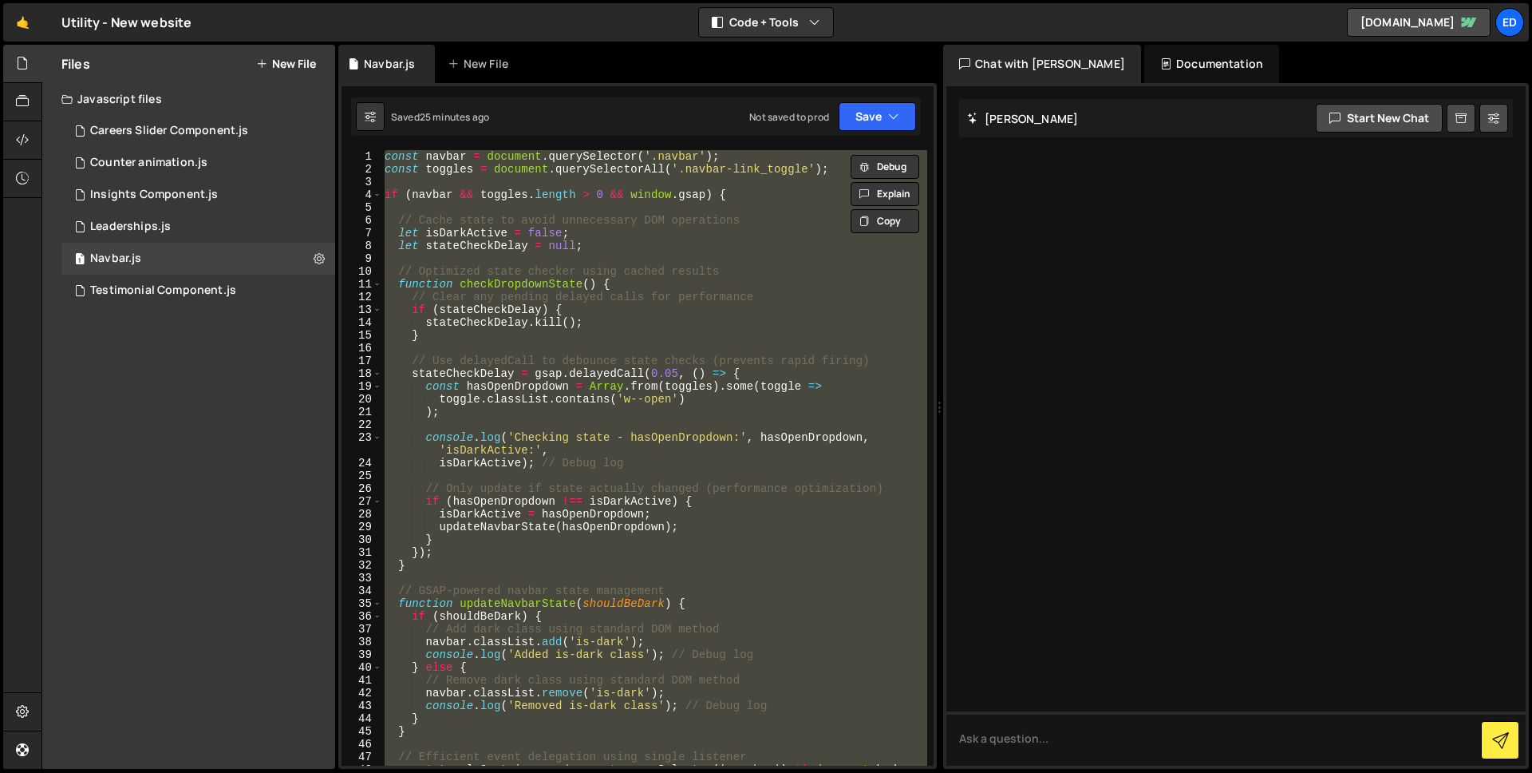
paste textarea ");"
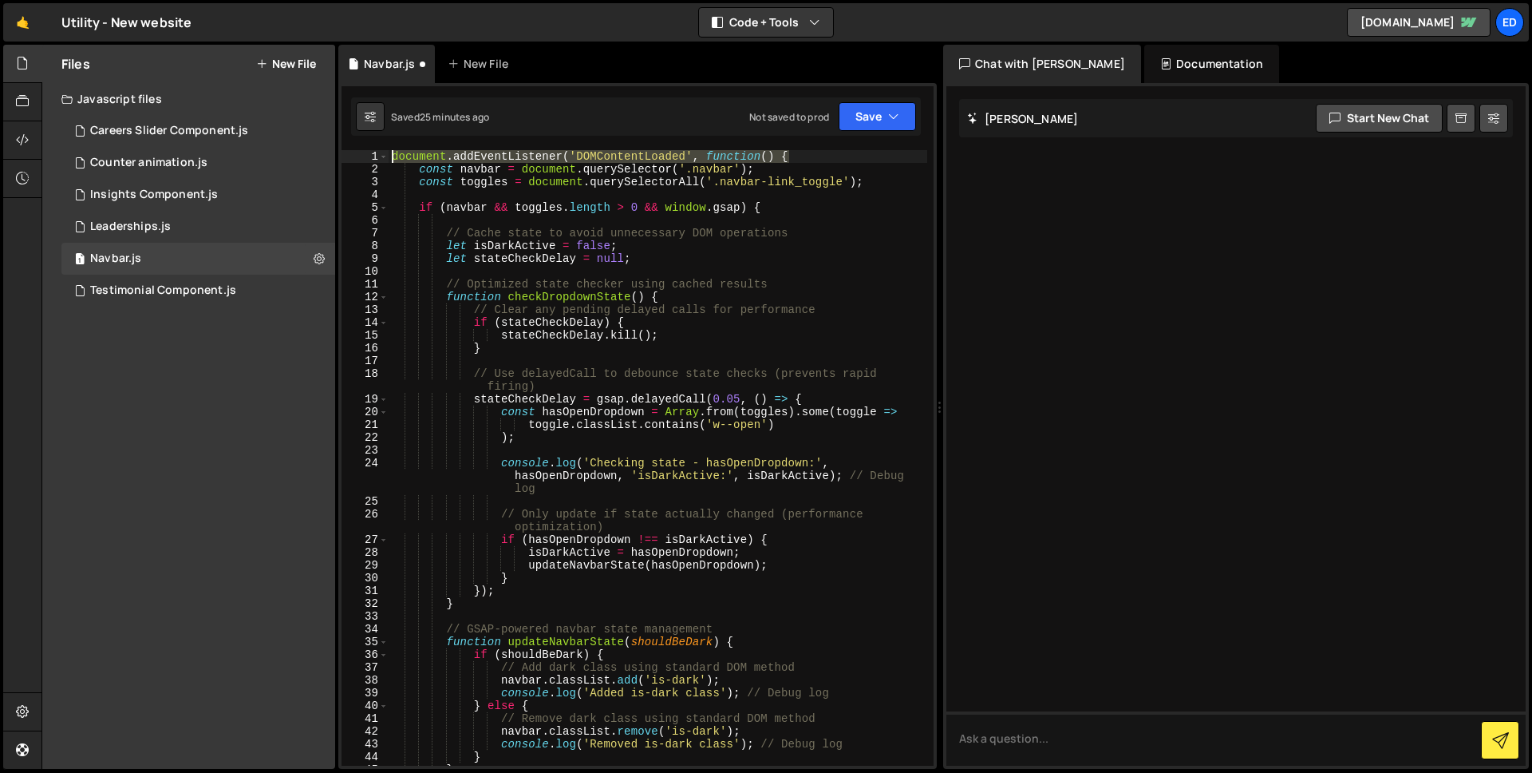
drag, startPoint x: 765, startPoint y: 148, endPoint x: 353, endPoint y: 140, distance: 412.7
click at [353, 140] on div "1 Type cmd + s to save your Javascript file. הההההההההההההההההההההההההההההההההה…" at bounding box center [637, 426] width 599 height 686
type textarea "document.addEventListener('DOMContentLoaded', function() {"
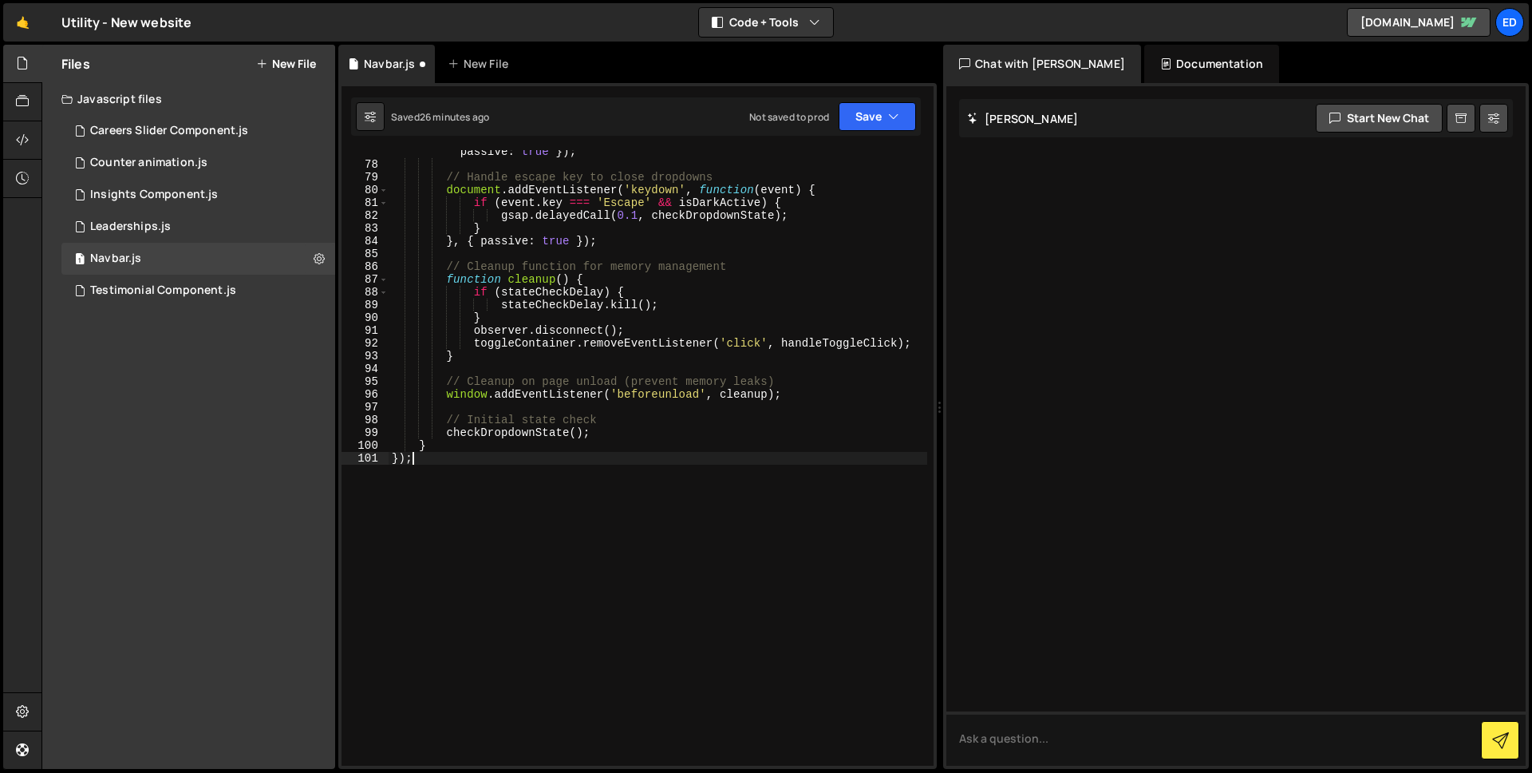
click at [449, 453] on div "toggleContainer . addEventListener ( 'click' , handleToggleClick , { passive : …" at bounding box center [658, 459] width 539 height 654
type textarea "}"
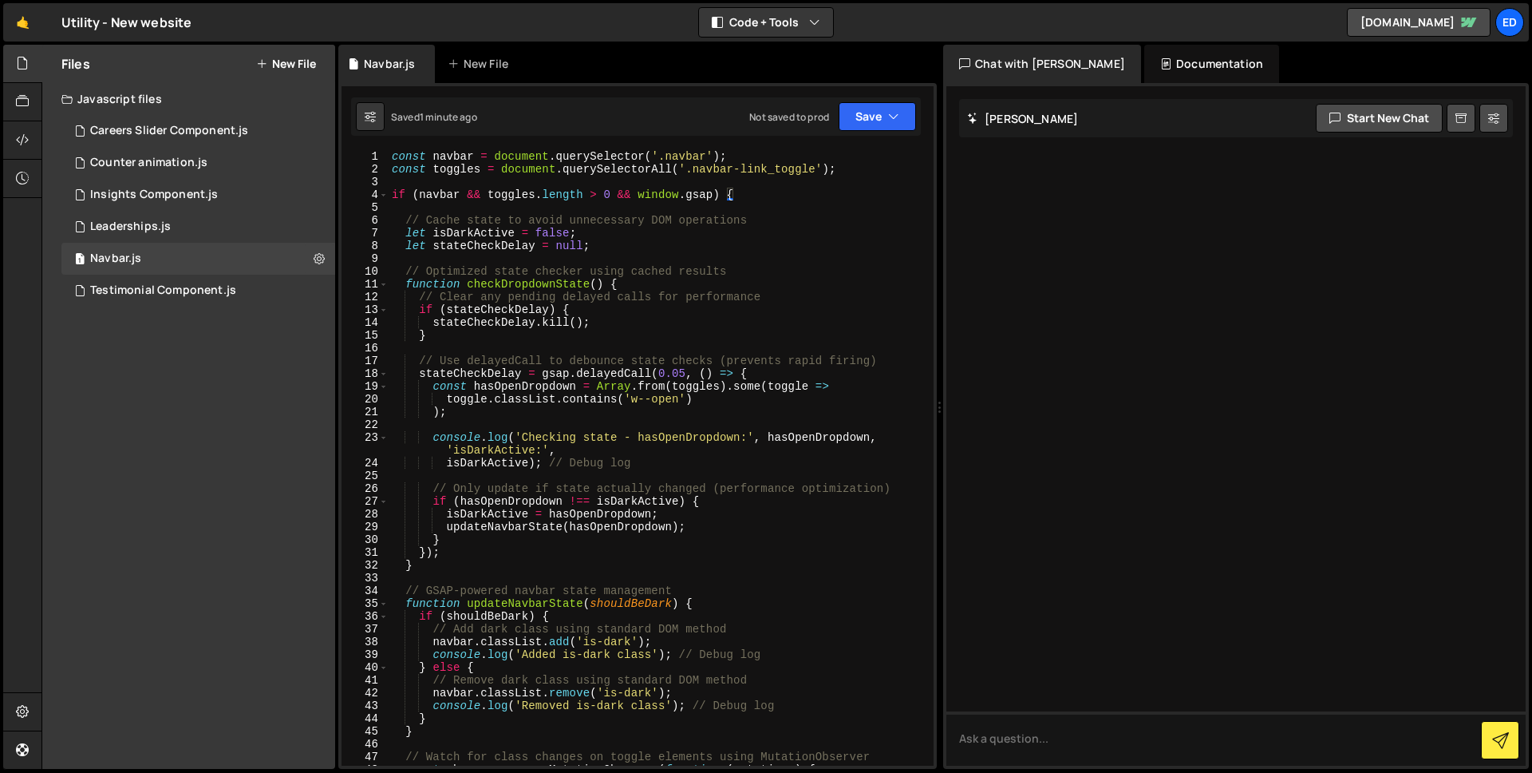
scroll to position [0, 0]
click at [393, 154] on div "const navbar = document . querySelector ( '.navbar' ) ; const toggles = documen…" at bounding box center [658, 470] width 539 height 641
type textarea "const navbar = document.querySelector('.navbar');"
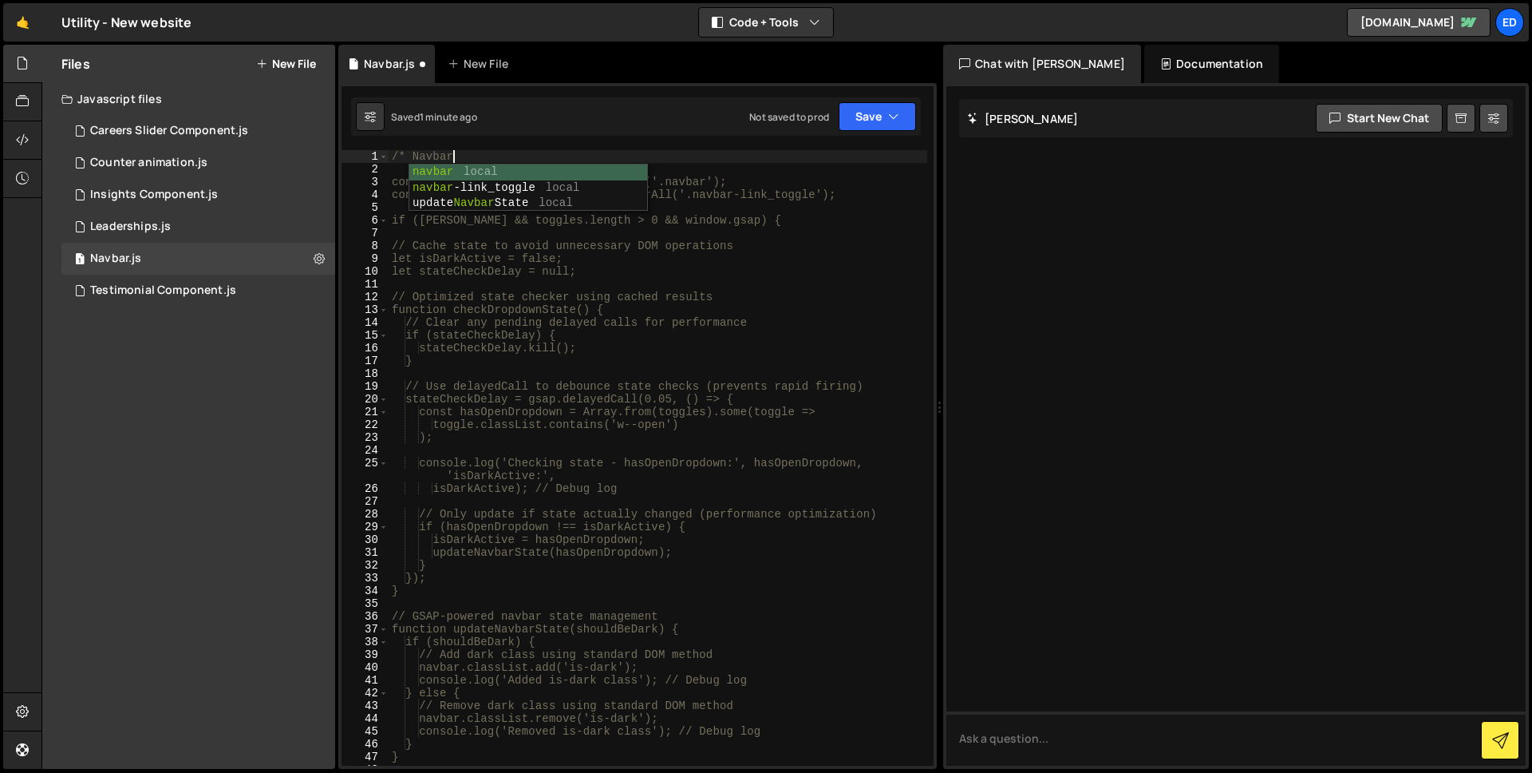
scroll to position [0, 4]
type textarea "/* Navbar Dropdown animation */"
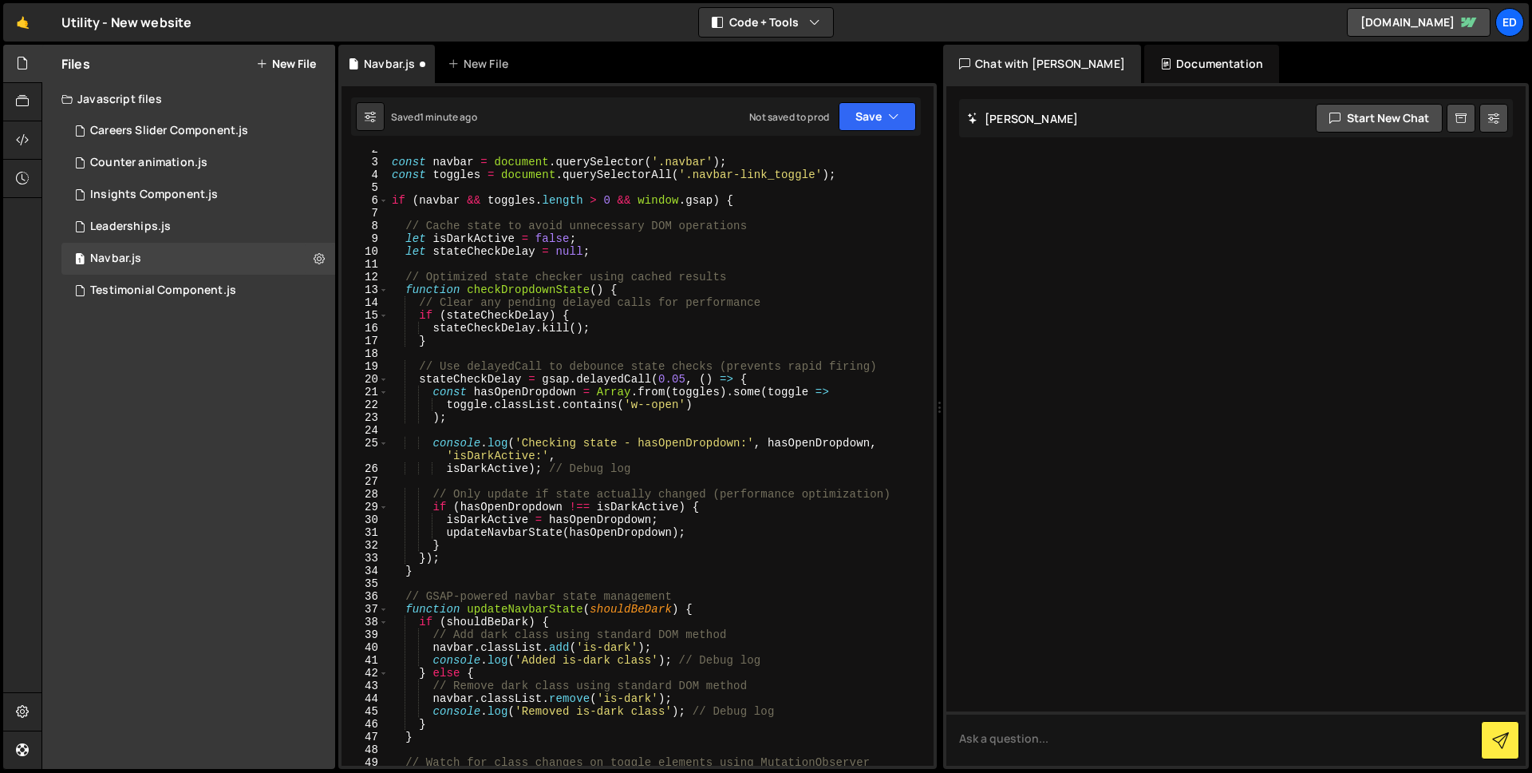
scroll to position [856, 0]
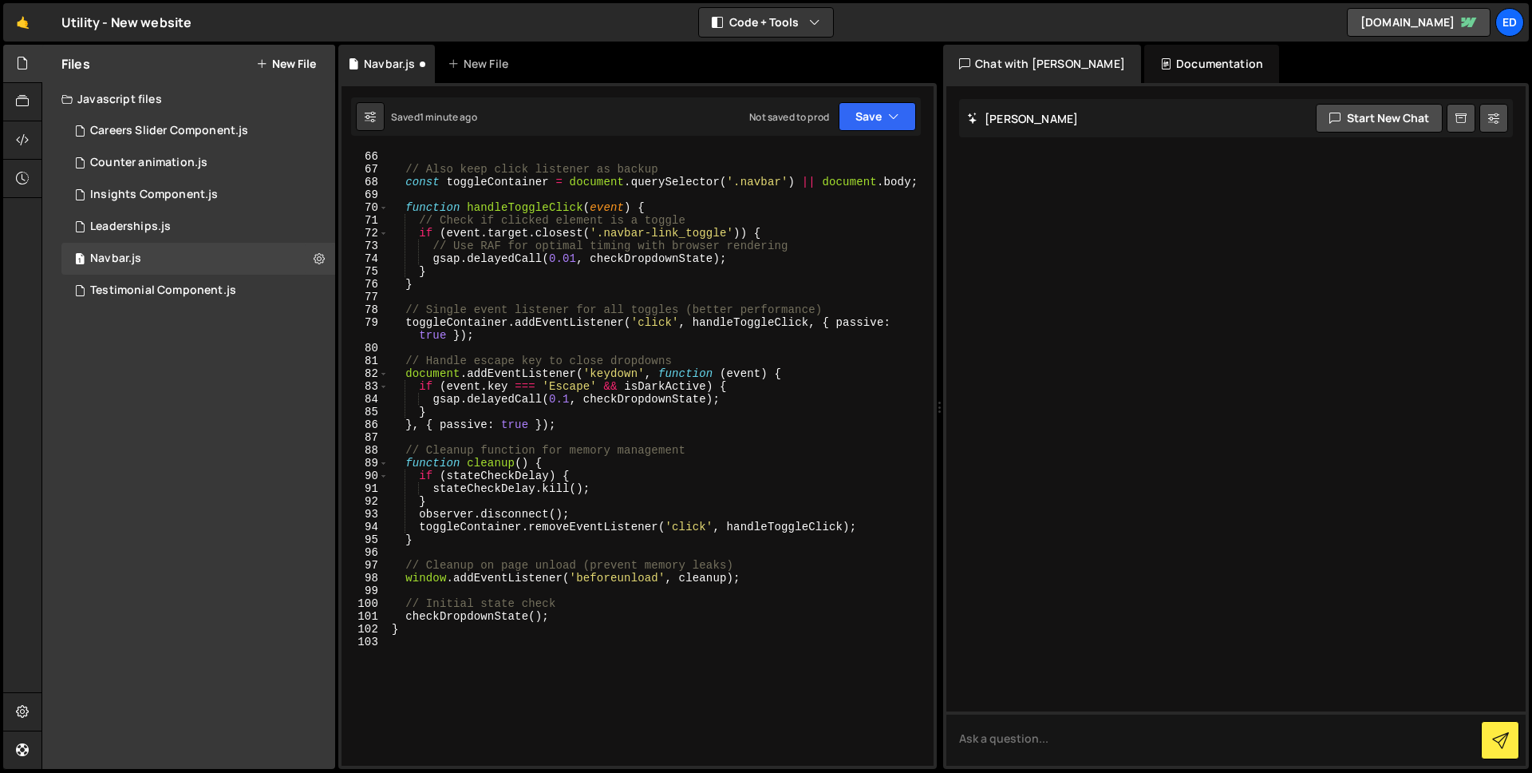
click at [434, 650] on div "// Also keep click listener as backup const toggleContainer = document . queryS…" at bounding box center [658, 470] width 539 height 641
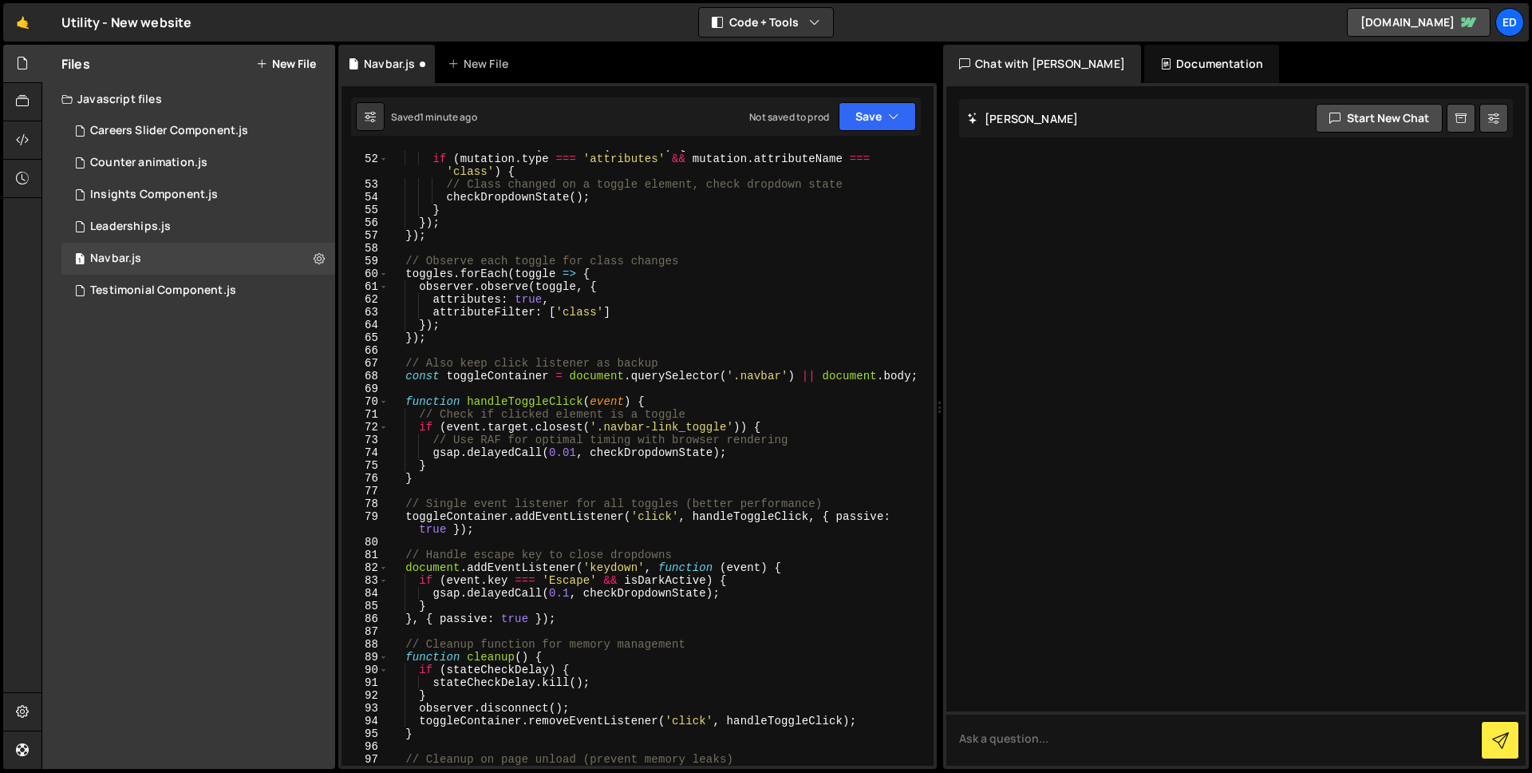
scroll to position [863, 0]
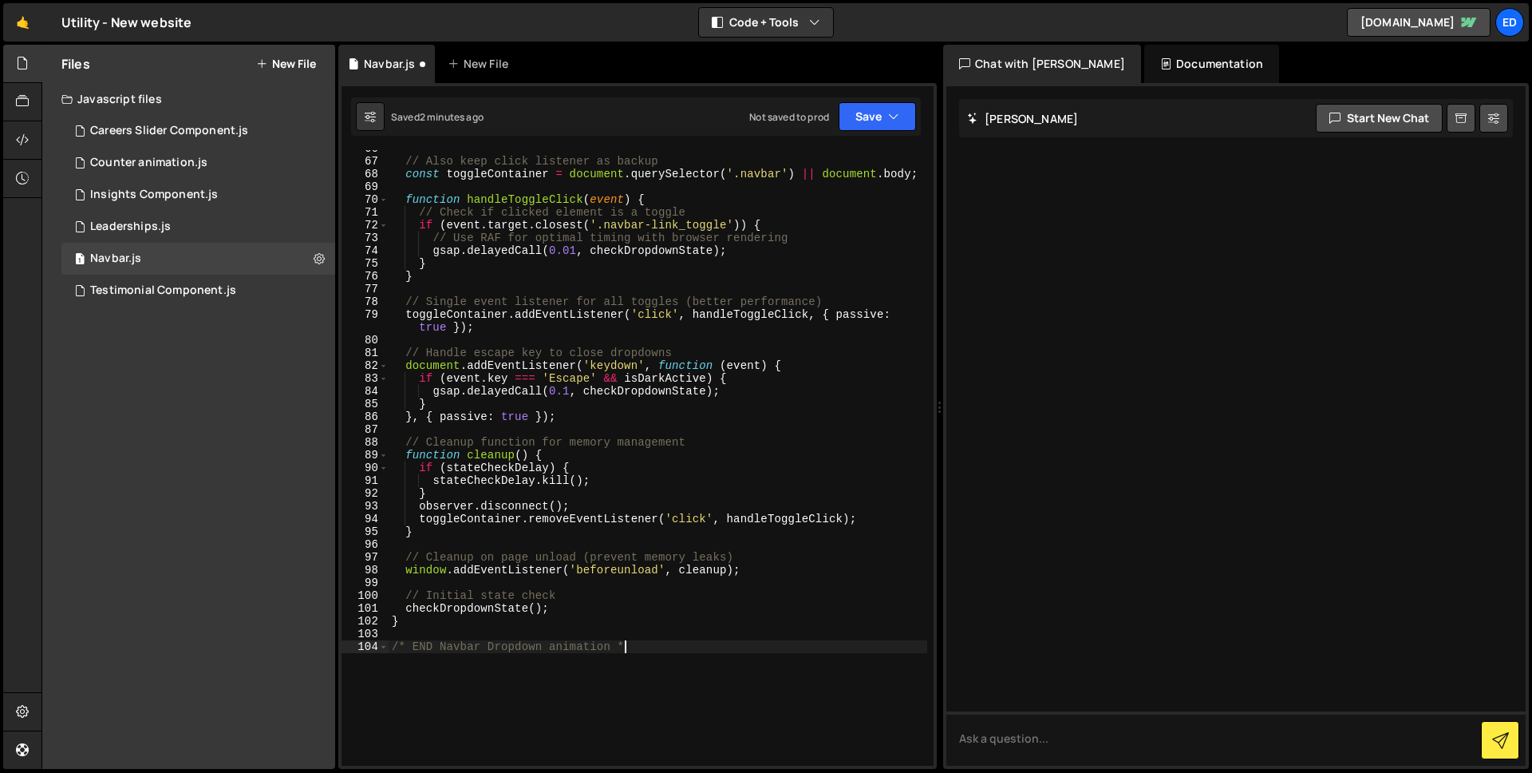
type textarea "/* END Navbar Dropdown animation */"
paste textarea "<!-- END Open Navbar tabs on hover -->"
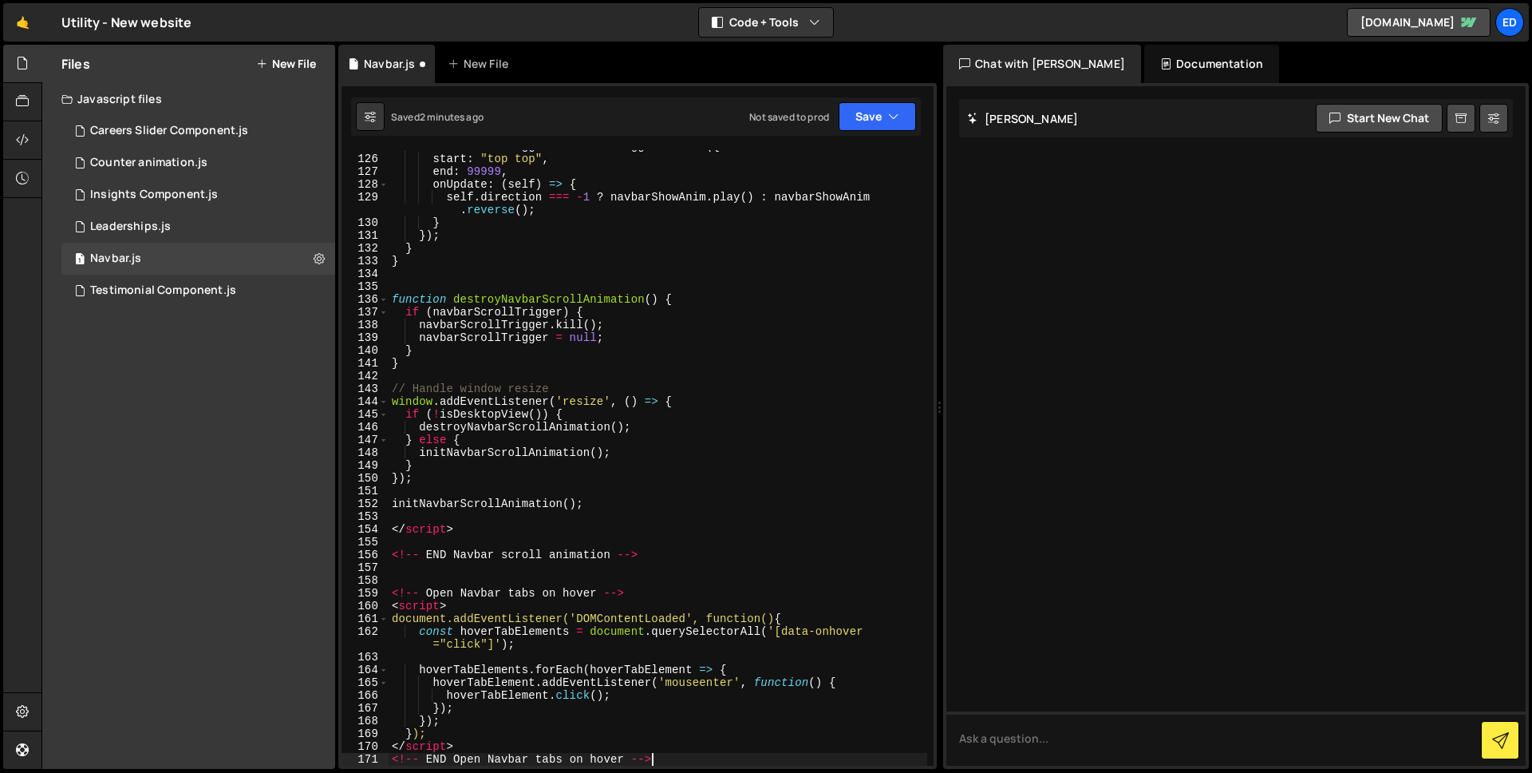
scroll to position [1632, 0]
drag, startPoint x: 419, startPoint y: 756, endPoint x: 362, endPoint y: 750, distance: 57.7
click at [362, 754] on div "<!-- END Open Navbar tabs on hover --> 125 126 127 128 129 130 131 132 133 134 …" at bounding box center [638, 457] width 592 height 615
click at [667, 757] on div "navbarScrollTrigger = ScrollTrigger . create ({ start : "top top" , end : 99999…" at bounding box center [658, 460] width 539 height 641
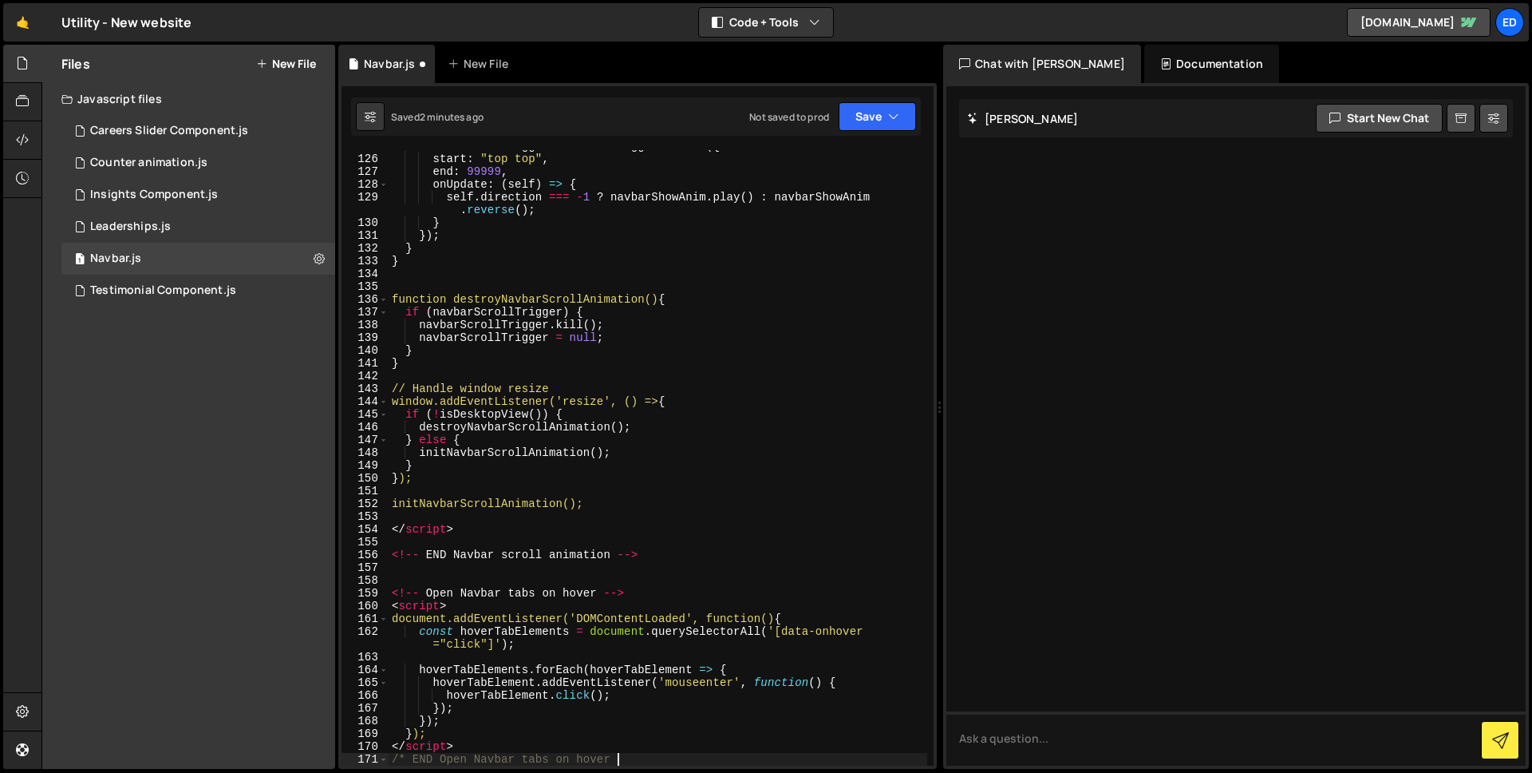
scroll to position [0, 16]
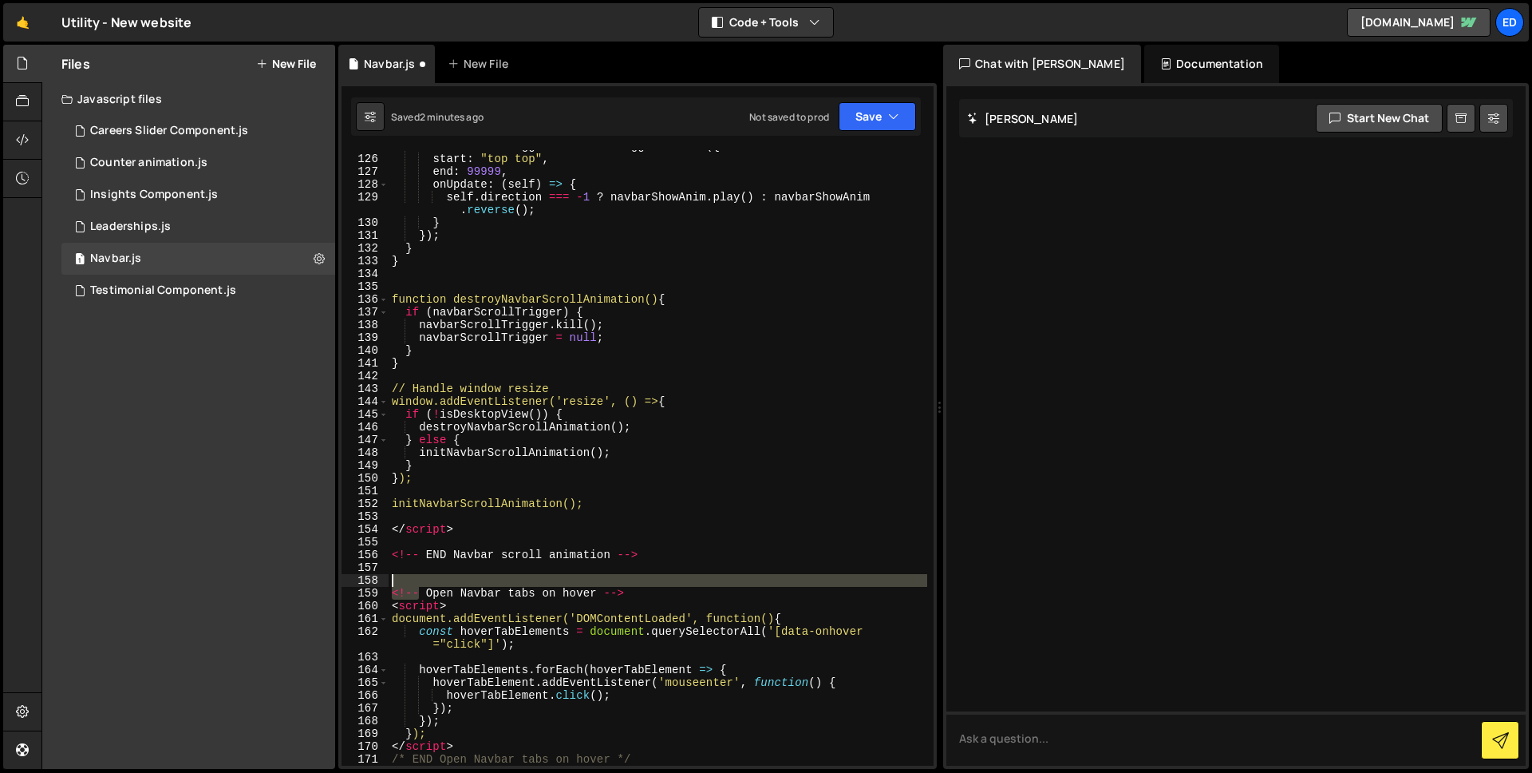
drag, startPoint x: 421, startPoint y: 590, endPoint x: 385, endPoint y: 586, distance: 36.1
click at [385, 586] on div "/* END Open Navbar tabs on hover */ 125 126 127 128 129 130 131 132 133 134 135…" at bounding box center [638, 457] width 592 height 615
click at [407, 590] on div "navbarScrollTrigger = ScrollTrigger . create ({ start : "top top" , end : 99999…" at bounding box center [658, 457] width 539 height 615
drag, startPoint x: 417, startPoint y: 590, endPoint x: 388, endPoint y: 590, distance: 29.5
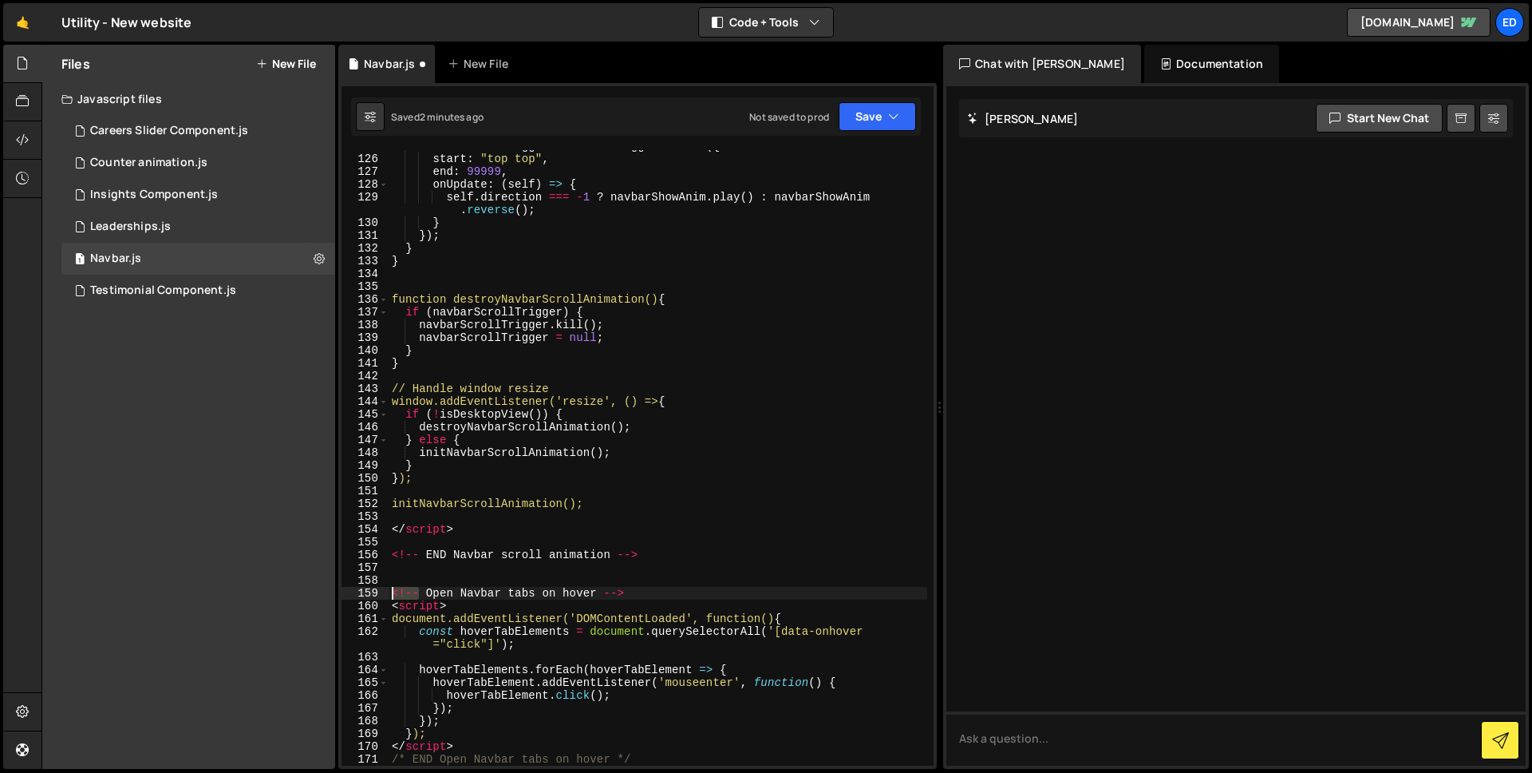
click at [388, 590] on div "<!-- Open Navbar tabs on hover --> 125 126 127 128 129 130 131 132 133 134 135 …" at bounding box center [638, 457] width 592 height 615
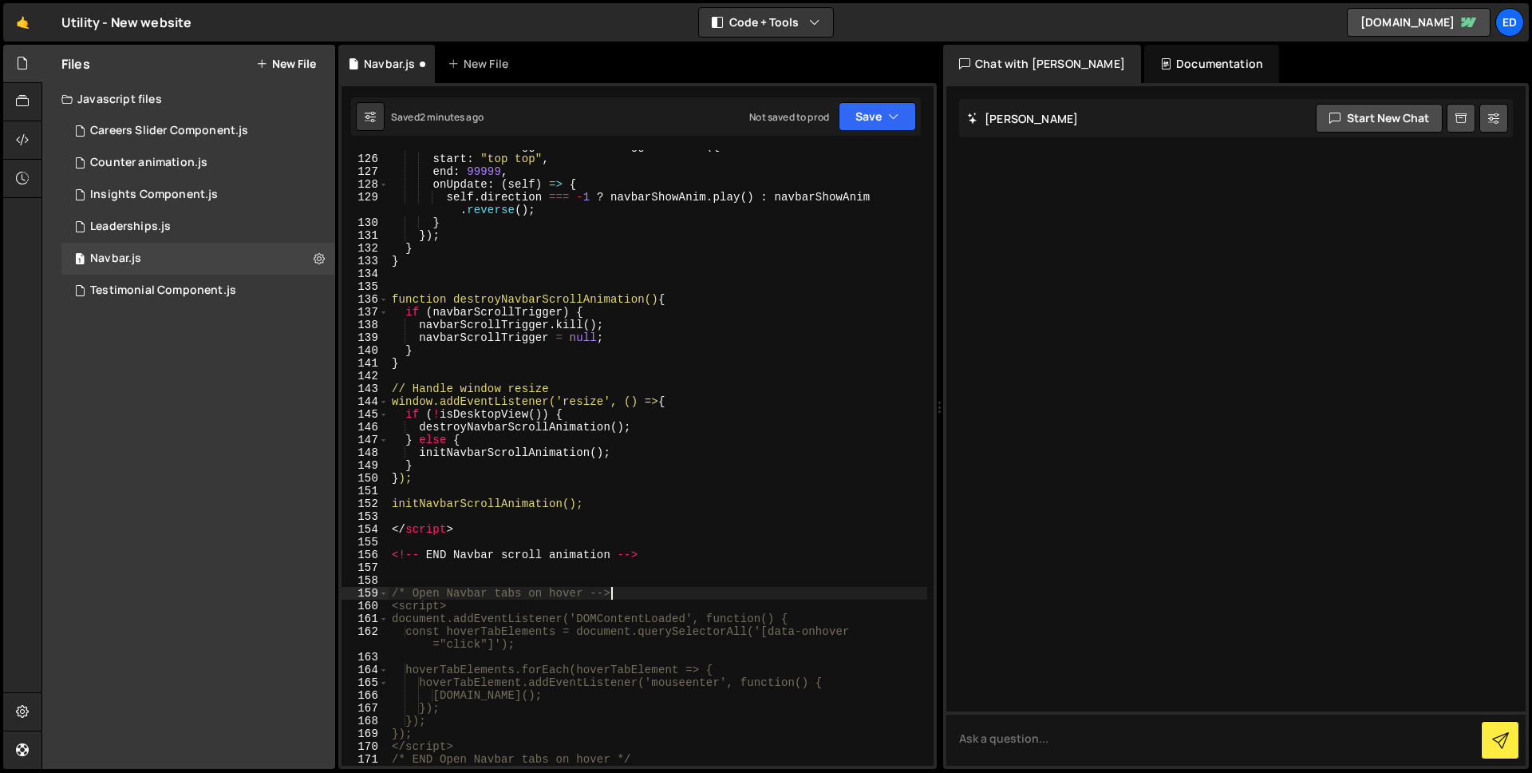
click at [609, 587] on div "navbarScrollTrigger = ScrollTrigger . create ({ start : "top top" , end : 99999…" at bounding box center [658, 460] width 539 height 641
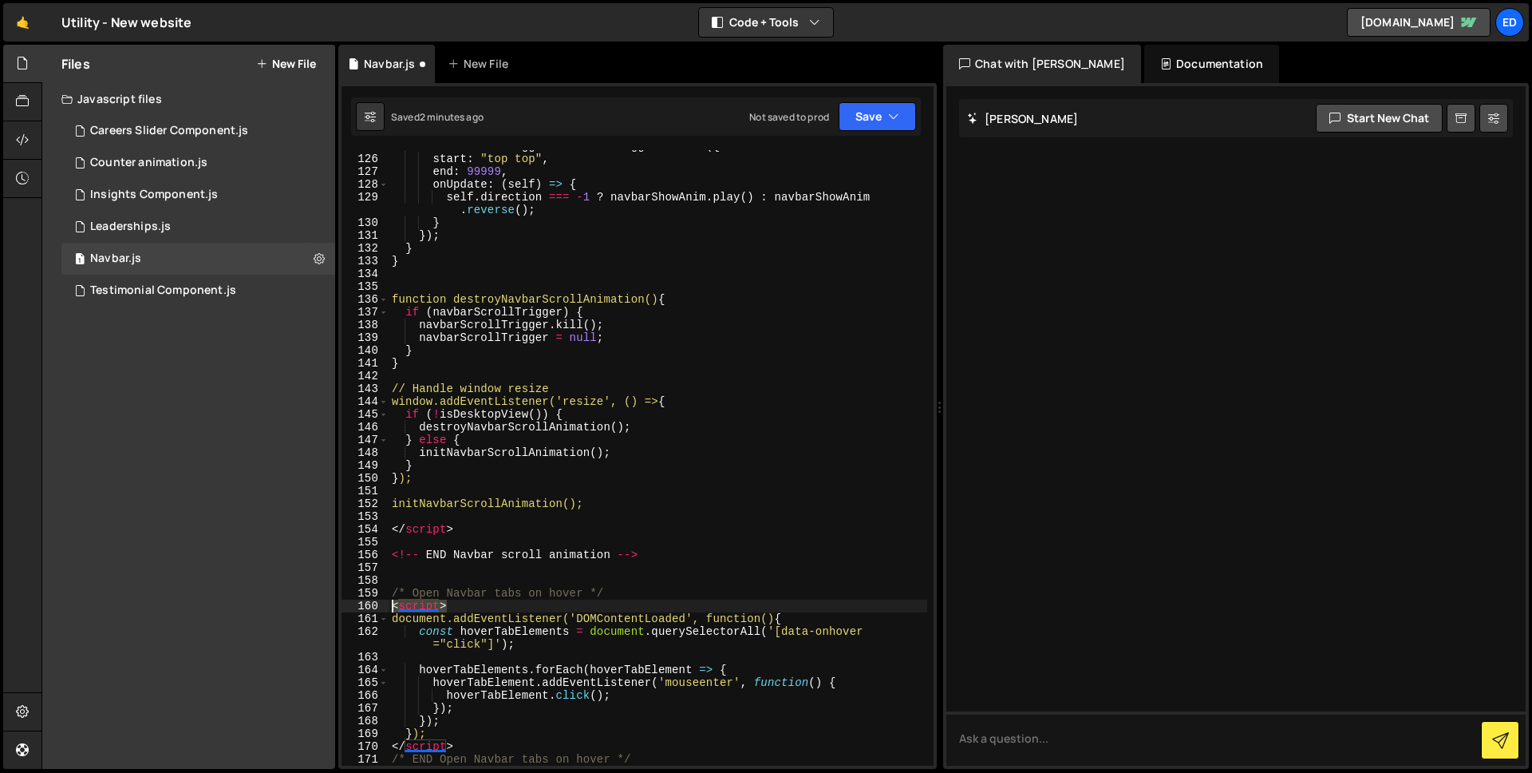
drag, startPoint x: 448, startPoint y: 605, endPoint x: 381, endPoint y: 603, distance: 66.3
click at [381, 603] on div "/* Open Navbar tabs on hover */ 125 126 127 128 129 130 131 132 133 134 135 136…" at bounding box center [638, 457] width 592 height 615
type textarea "<script>"
drag, startPoint x: 438, startPoint y: 745, endPoint x: 375, endPoint y: 745, distance: 63.0
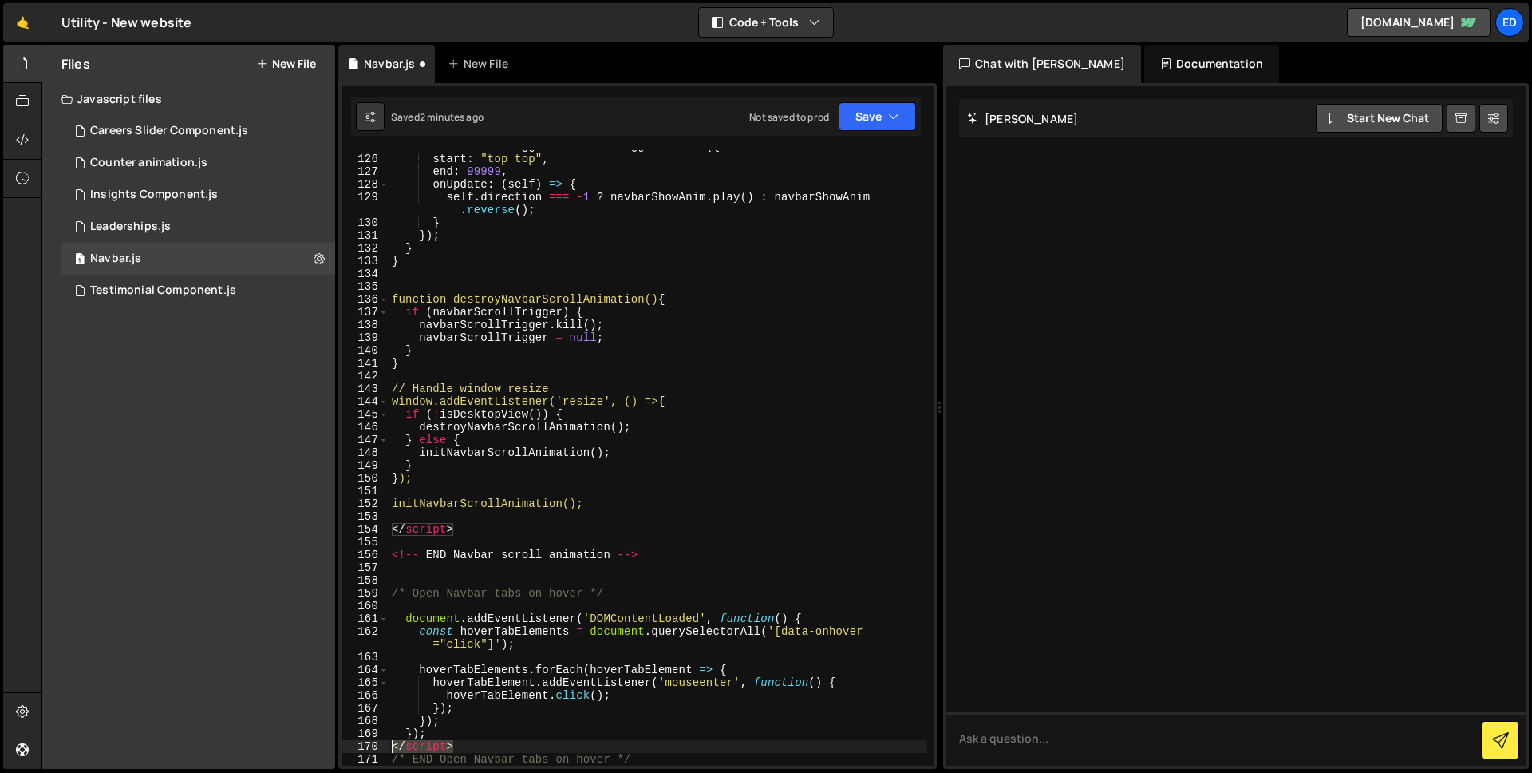
click at [375, 745] on div "125 126 127 128 129 130 131 132 133 134 135 136 137 138 139 140 141 142 143 144…" at bounding box center [638, 457] width 592 height 615
type textarea "</script>"
click at [344, 728] on div "125 126 127 128 129 130 131 132 133 134 135 136 137 138 139 140 141 142 143 144…" at bounding box center [638, 457] width 592 height 615
type textarea "});"
drag, startPoint x: 800, startPoint y: 613, endPoint x: 371, endPoint y: 617, distance: 429.4
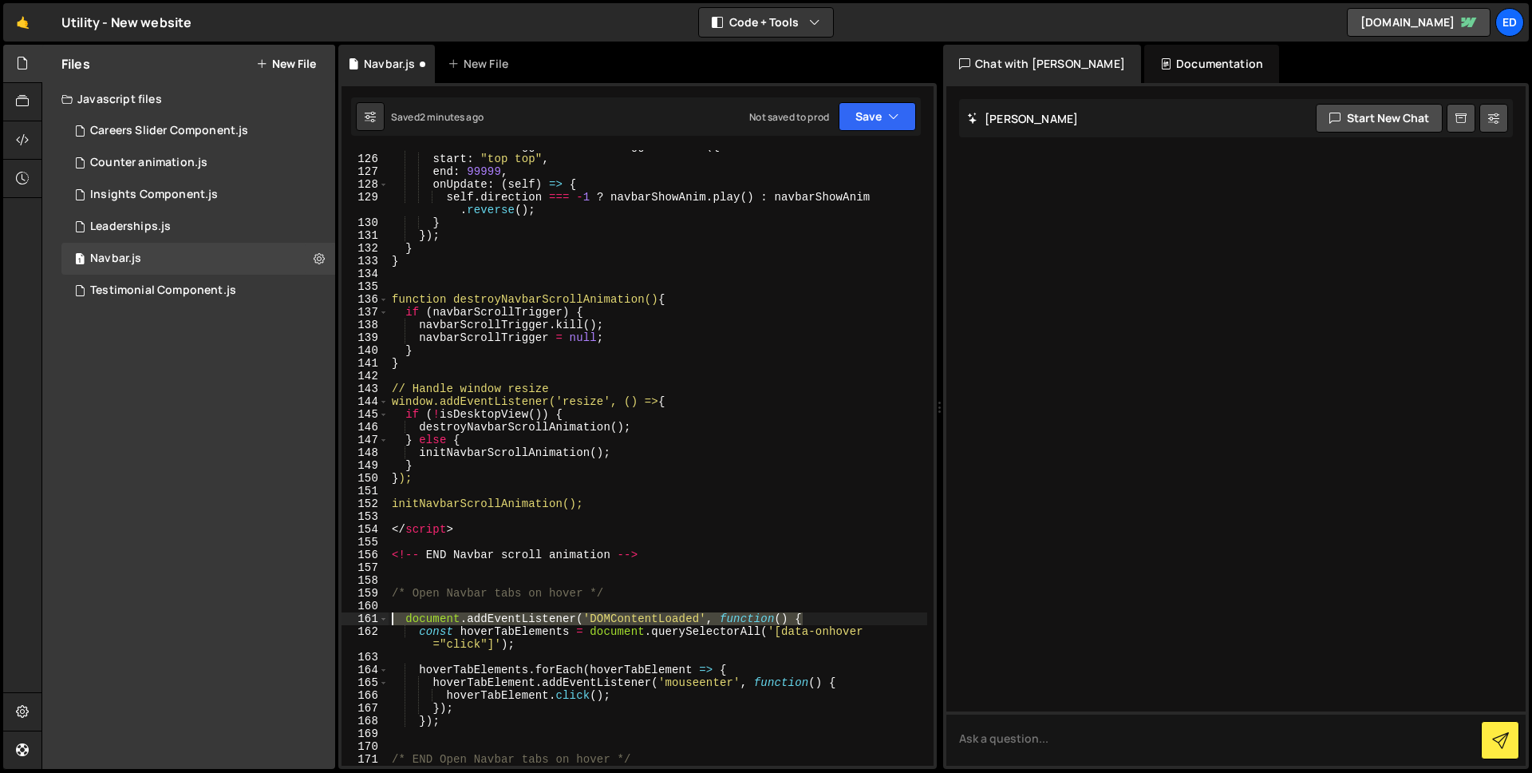
click at [371, 617] on div "125 126 127 128 129 130 131 132 133 134 135 136 137 138 139 140 141 142 143 144…" at bounding box center [638, 457] width 592 height 615
type textarea "document.addEventListener('DOMContentLoaded', function() {"
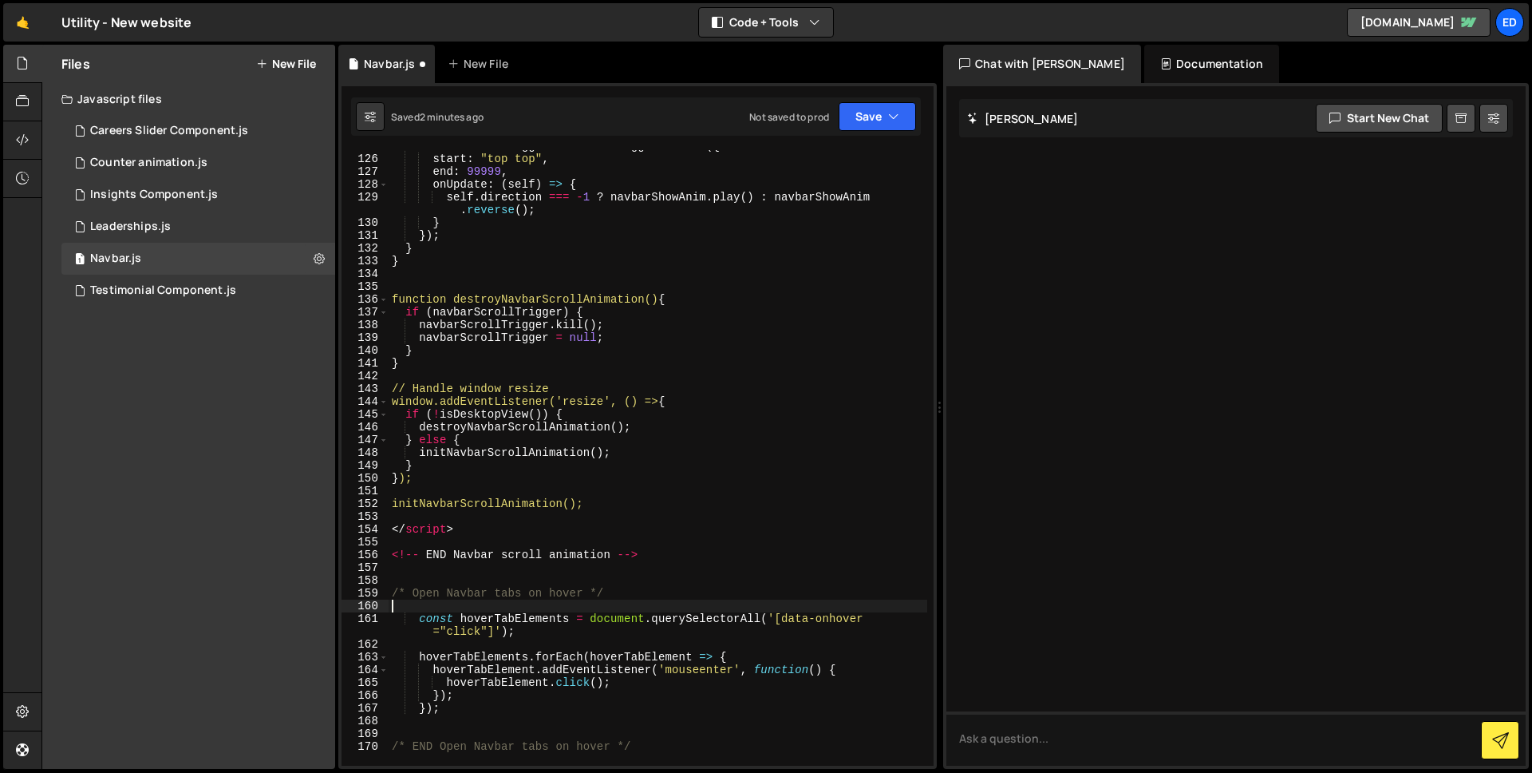
click at [575, 617] on div "navbarScrollTrigger = ScrollTrigger . create ({ start : "top top" , end : 99999…" at bounding box center [658, 460] width 539 height 641
drag, startPoint x: 419, startPoint y: 551, endPoint x: 360, endPoint y: 550, distance: 59.1
click at [360, 550] on div "const hoverTabElements = document.querySelectorAll('[data-onhover="click"]'); 1…" at bounding box center [638, 457] width 592 height 615
click at [656, 551] on div "navbarScrollTrigger = ScrollTrigger . create ({ start : "top top" , end : 99999…" at bounding box center [658, 460] width 539 height 641
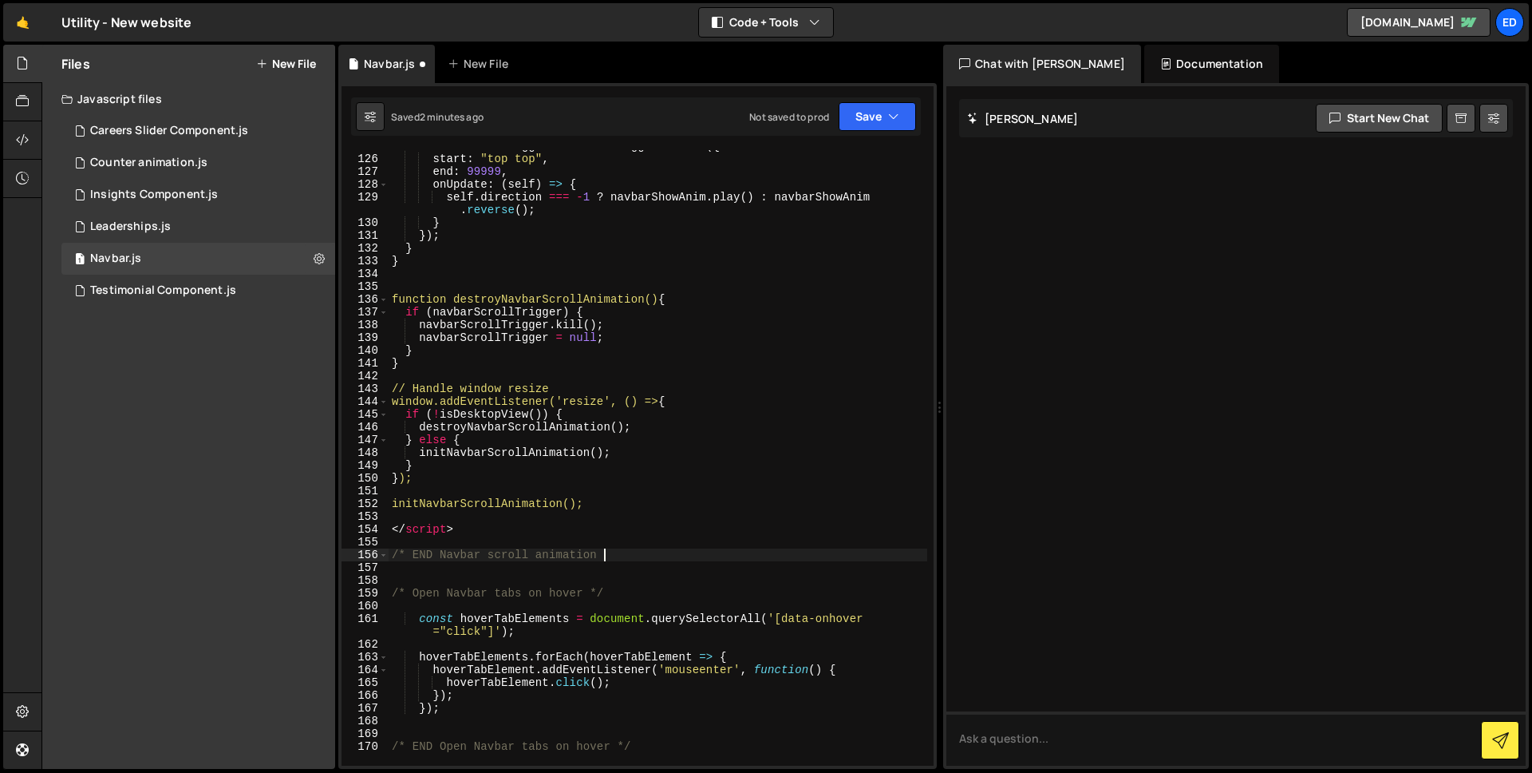
scroll to position [0, 14]
drag, startPoint x: 440, startPoint y: 524, endPoint x: 360, endPoint y: 525, distance: 79.8
click at [360, 525] on div "/* END Navbar scroll animation */ 125 126 127 128 129 130 131 132 133 134 135 1…" at bounding box center [638, 457] width 592 height 615
type textarea "</script>"
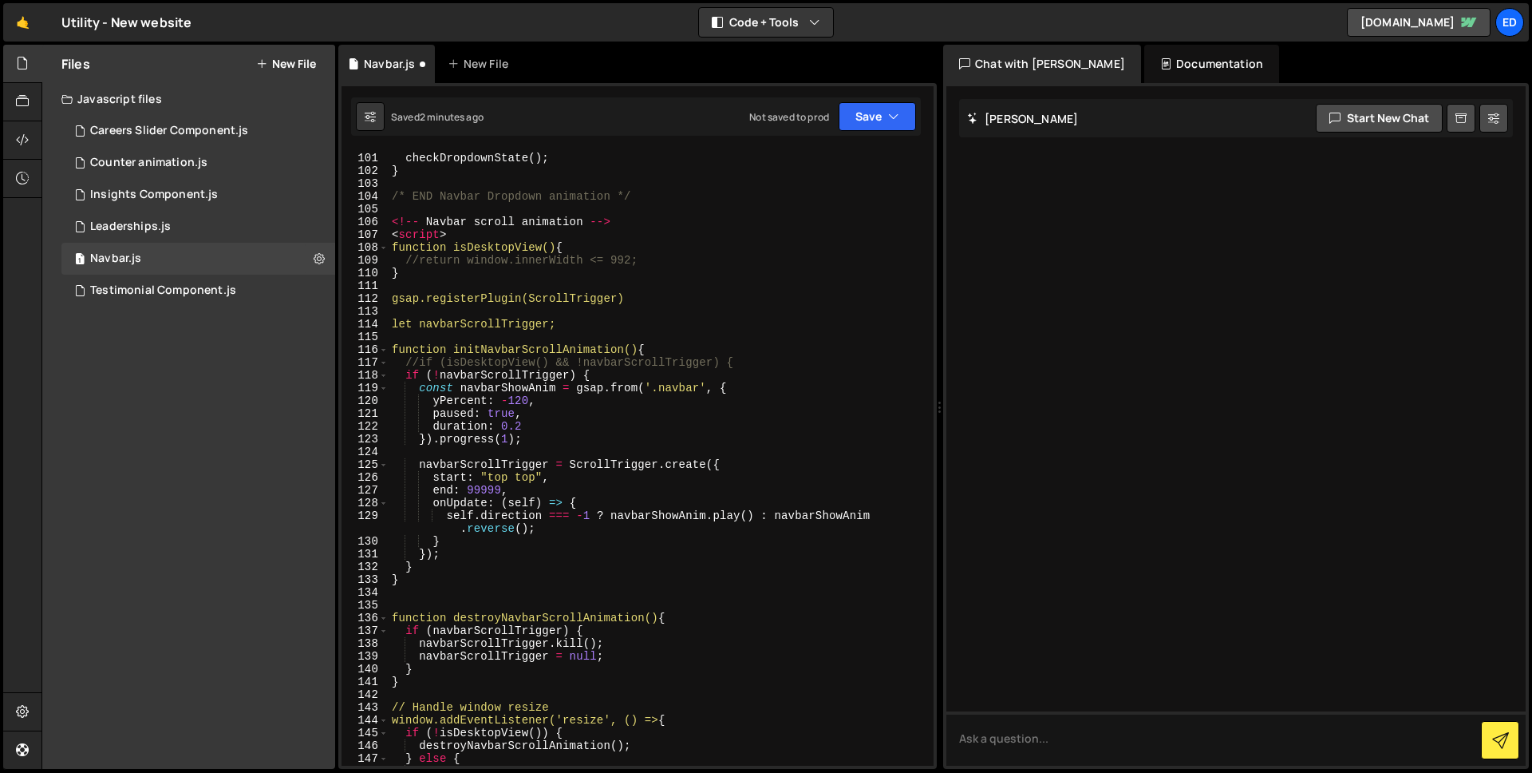
scroll to position [1314, 0]
drag, startPoint x: 421, startPoint y: 221, endPoint x: 320, endPoint y: 211, distance: 101.0
click at [320, 211] on div "Files New File Javascript files 1 Careers Slider Component.js 0 1 Counter anima…" at bounding box center [786, 407] width 1491 height 725
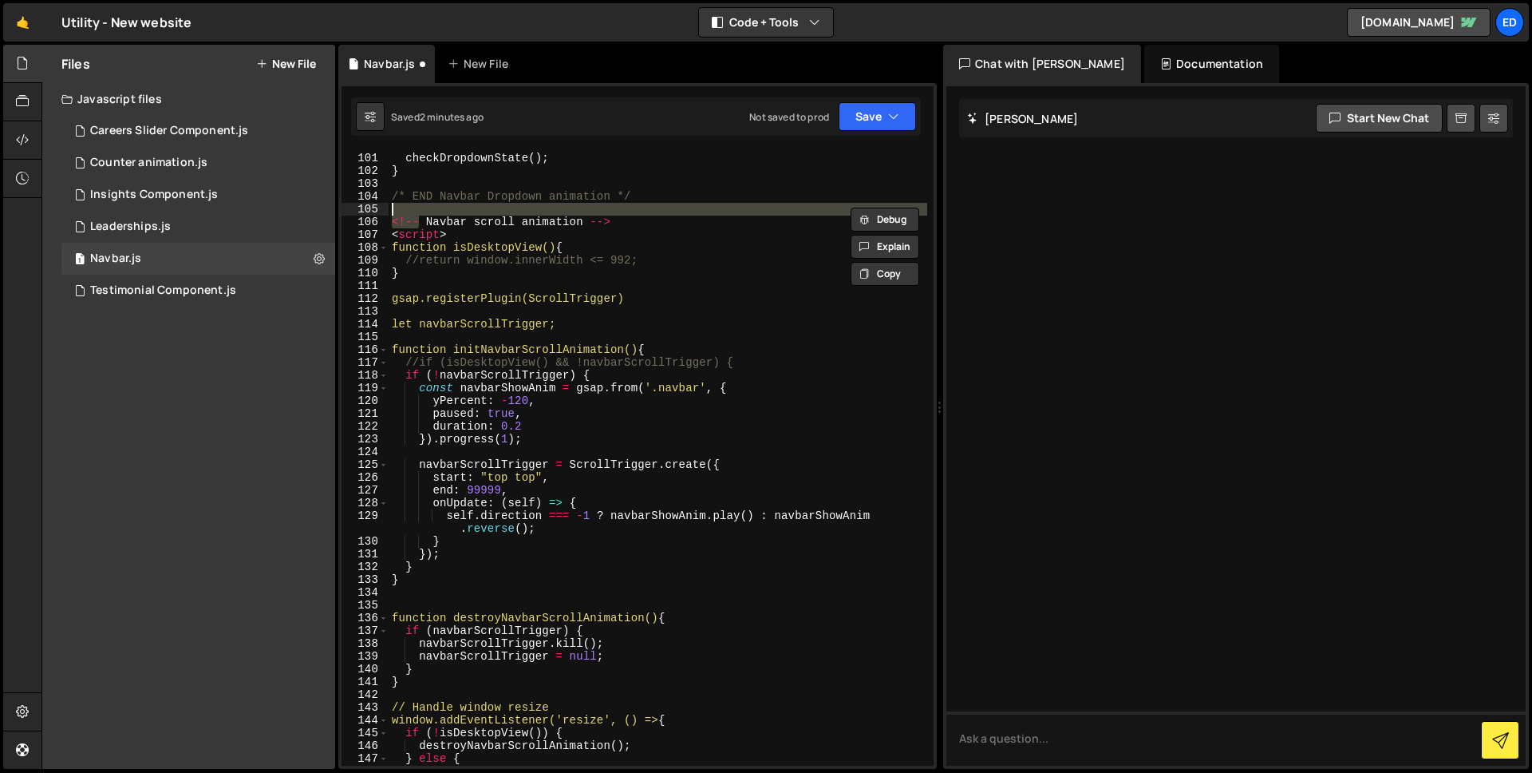
click at [423, 223] on div "// Initial state check checkDropdownState ( ) ; } /* END Navbar Dropdown animat…" at bounding box center [658, 459] width 539 height 641
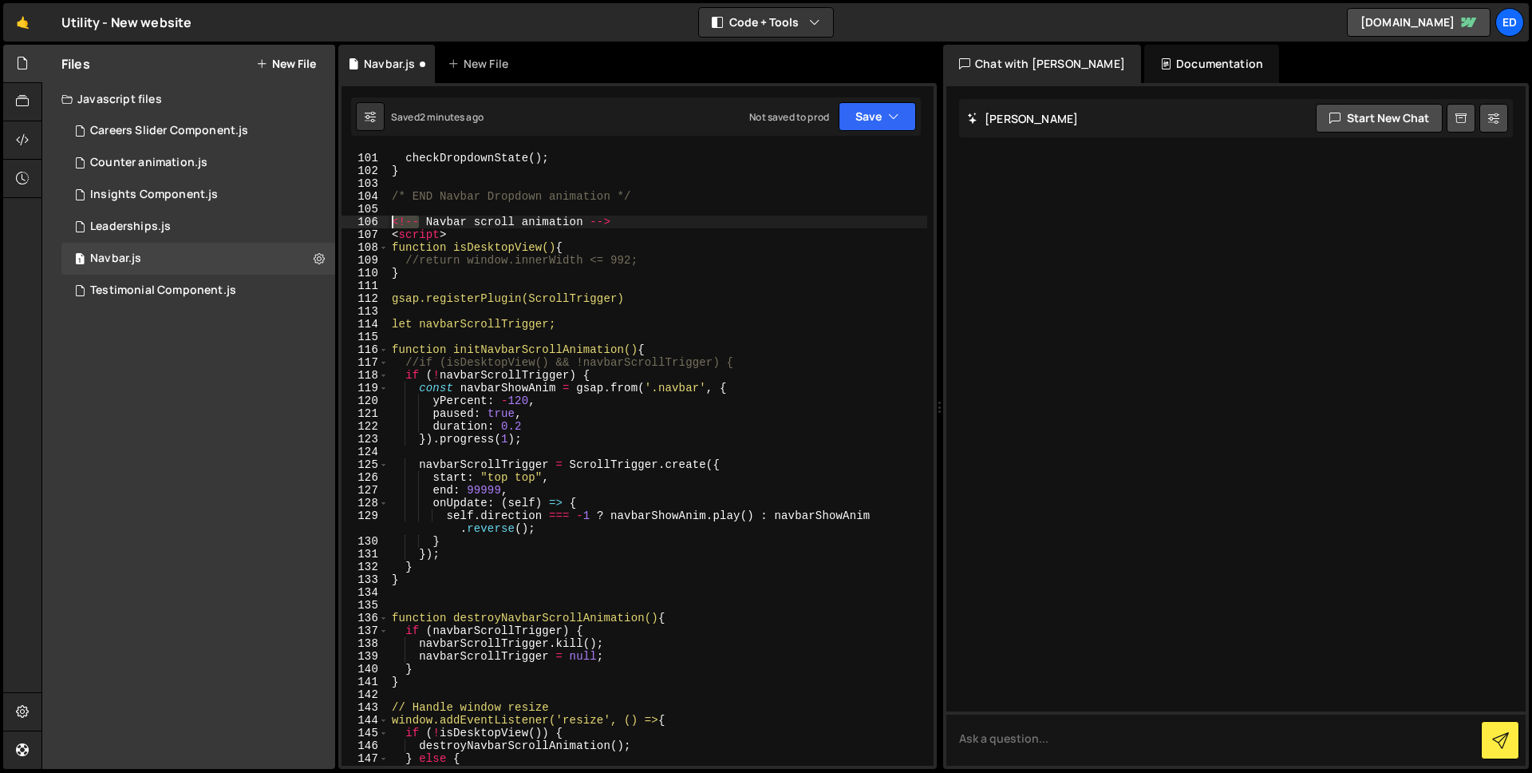
drag, startPoint x: 419, startPoint y: 223, endPoint x: 391, endPoint y: 223, distance: 27.9
click at [391, 223] on div "// Initial state check checkDropdownState ( ) ; } /* END Navbar Dropdown animat…" at bounding box center [658, 459] width 539 height 641
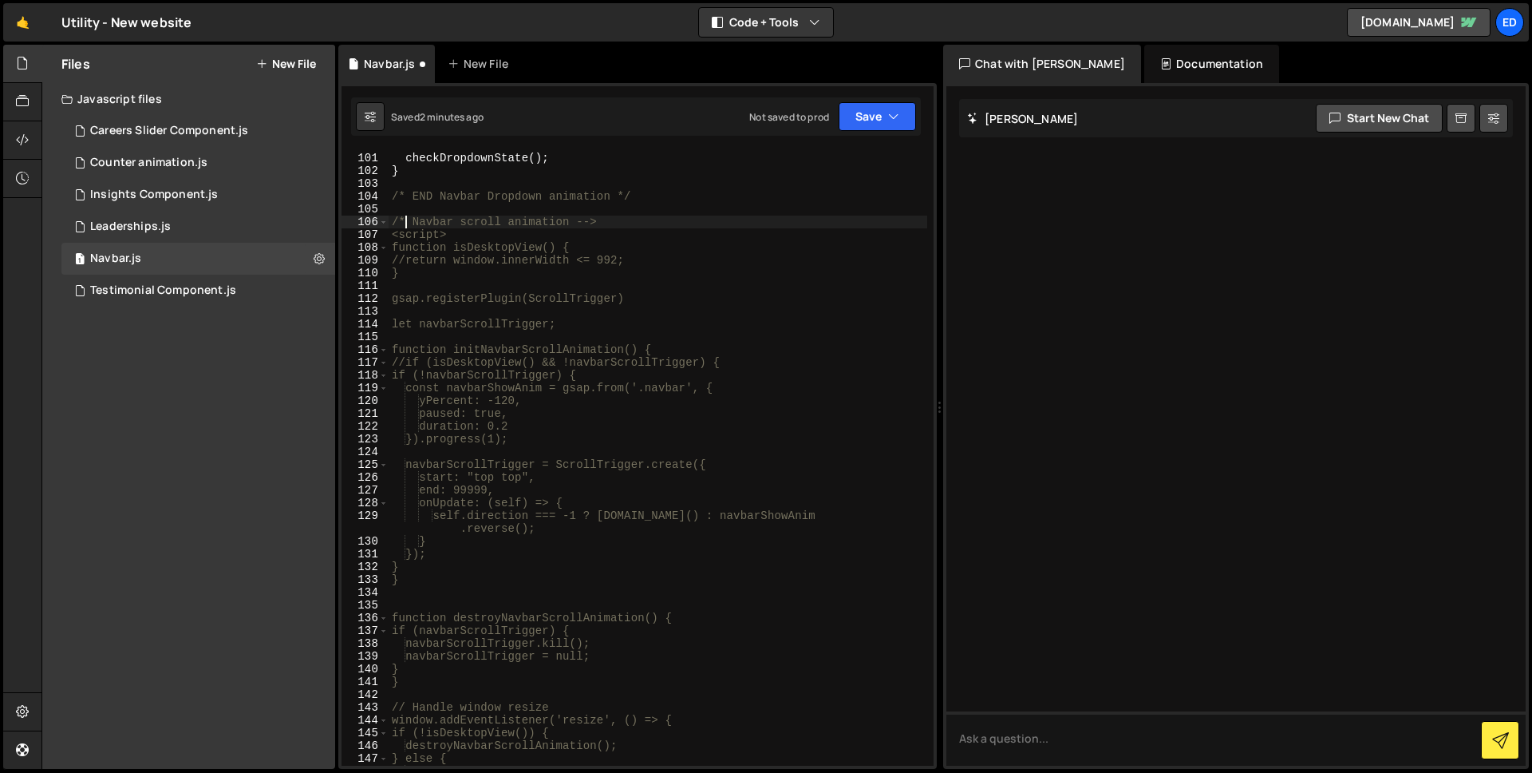
click at [600, 224] on div "// Initial state check checkDropdownState ( ) ; } /* END Navbar Dropdown animat…" at bounding box center [658, 459] width 539 height 641
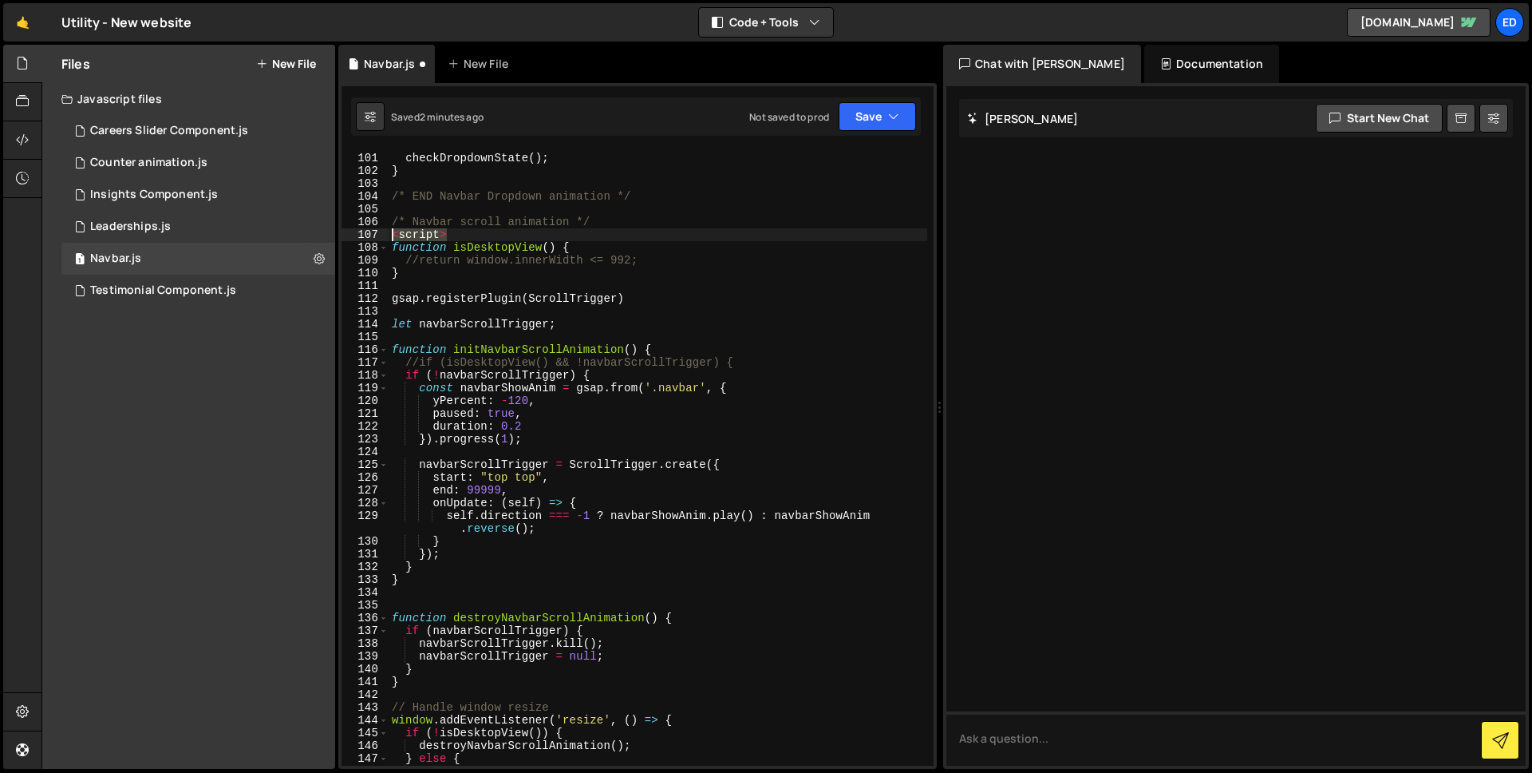
drag, startPoint x: 461, startPoint y: 237, endPoint x: 381, endPoint y: 237, distance: 80.6
click at [381, 237] on div "/* Navbar scroll animation */ 100 101 102 103 104 105 106 107 108 109 110 111 1…" at bounding box center [638, 457] width 592 height 615
type textarea "<script>"
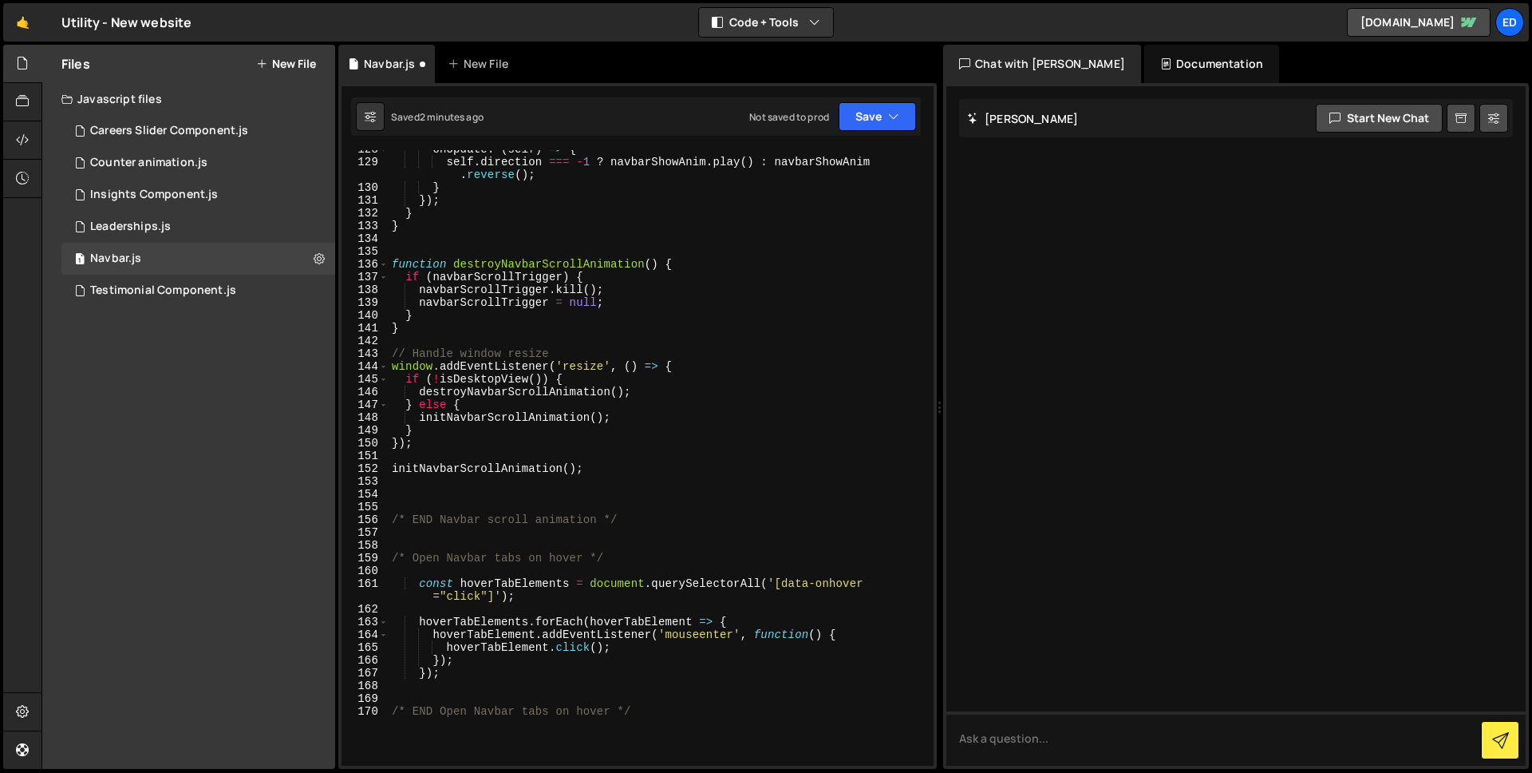
scroll to position [1670, 0]
click at [481, 495] on div "onUpdate : ( self ) => { self . direction === - 1 ? navbarShowAnim . play ( ) :…" at bounding box center [658, 460] width 539 height 641
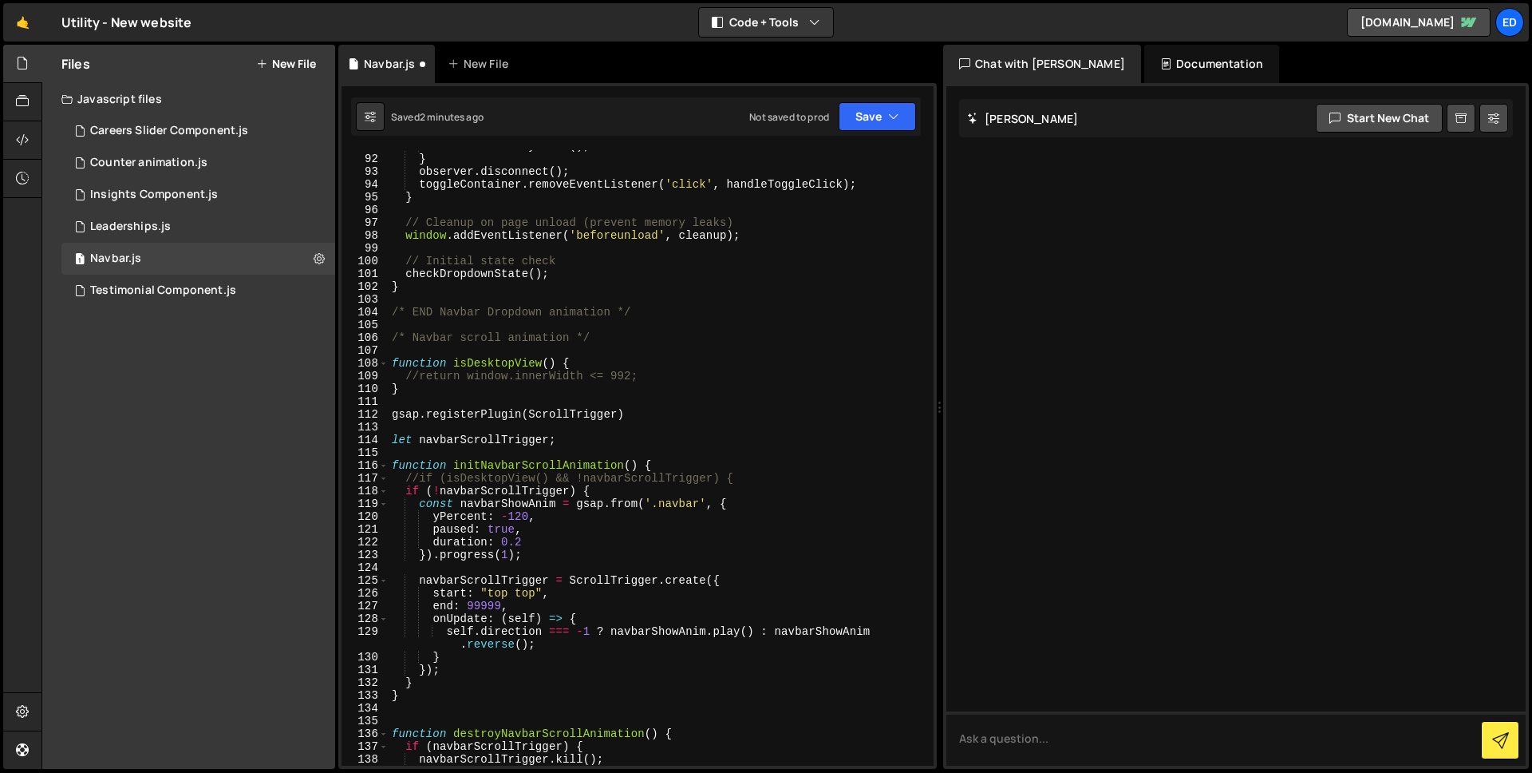
scroll to position [1115, 0]
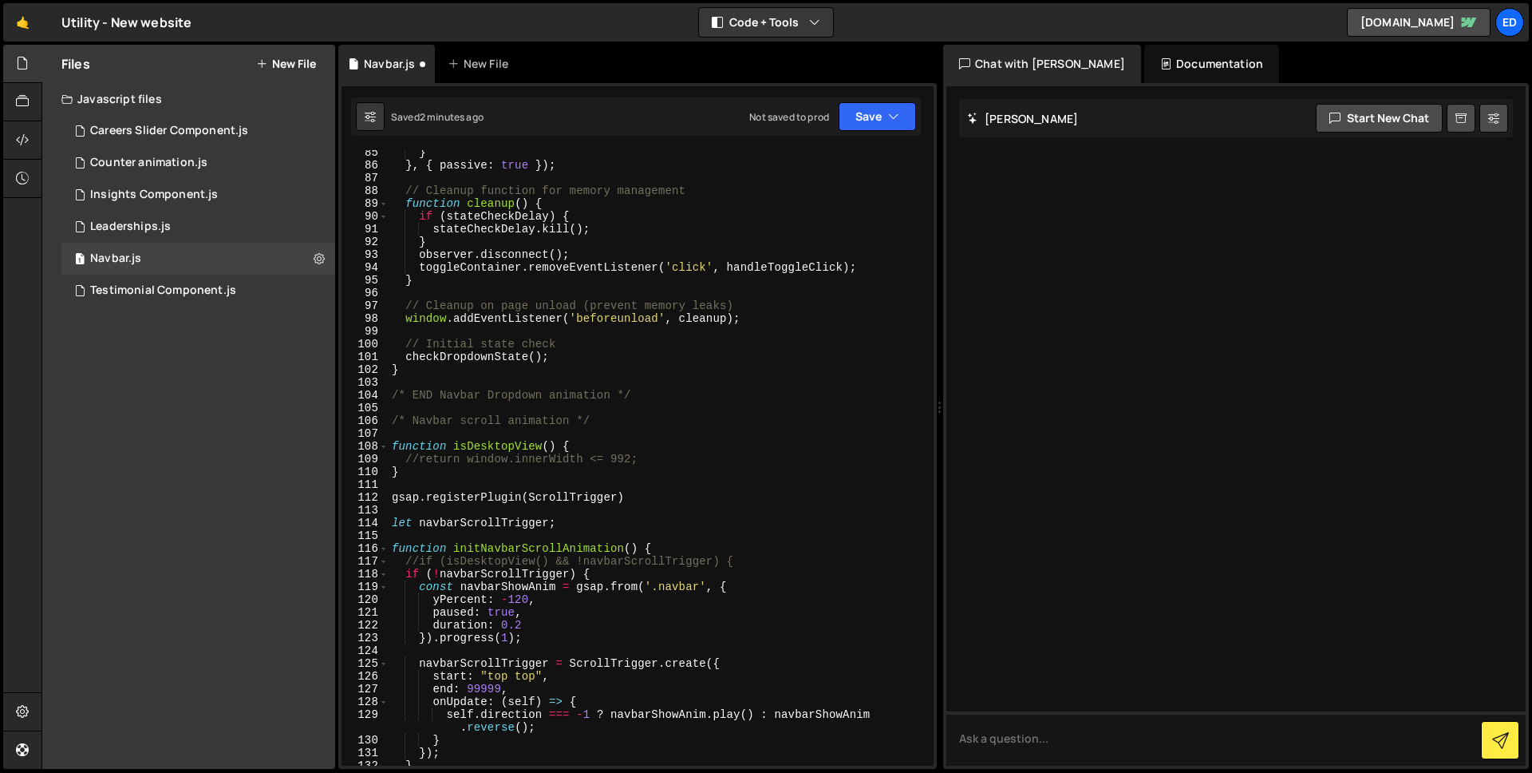
click at [514, 480] on div "} } , { passive : true }) ; // Cleanup function for memory management function …" at bounding box center [658, 466] width 539 height 641
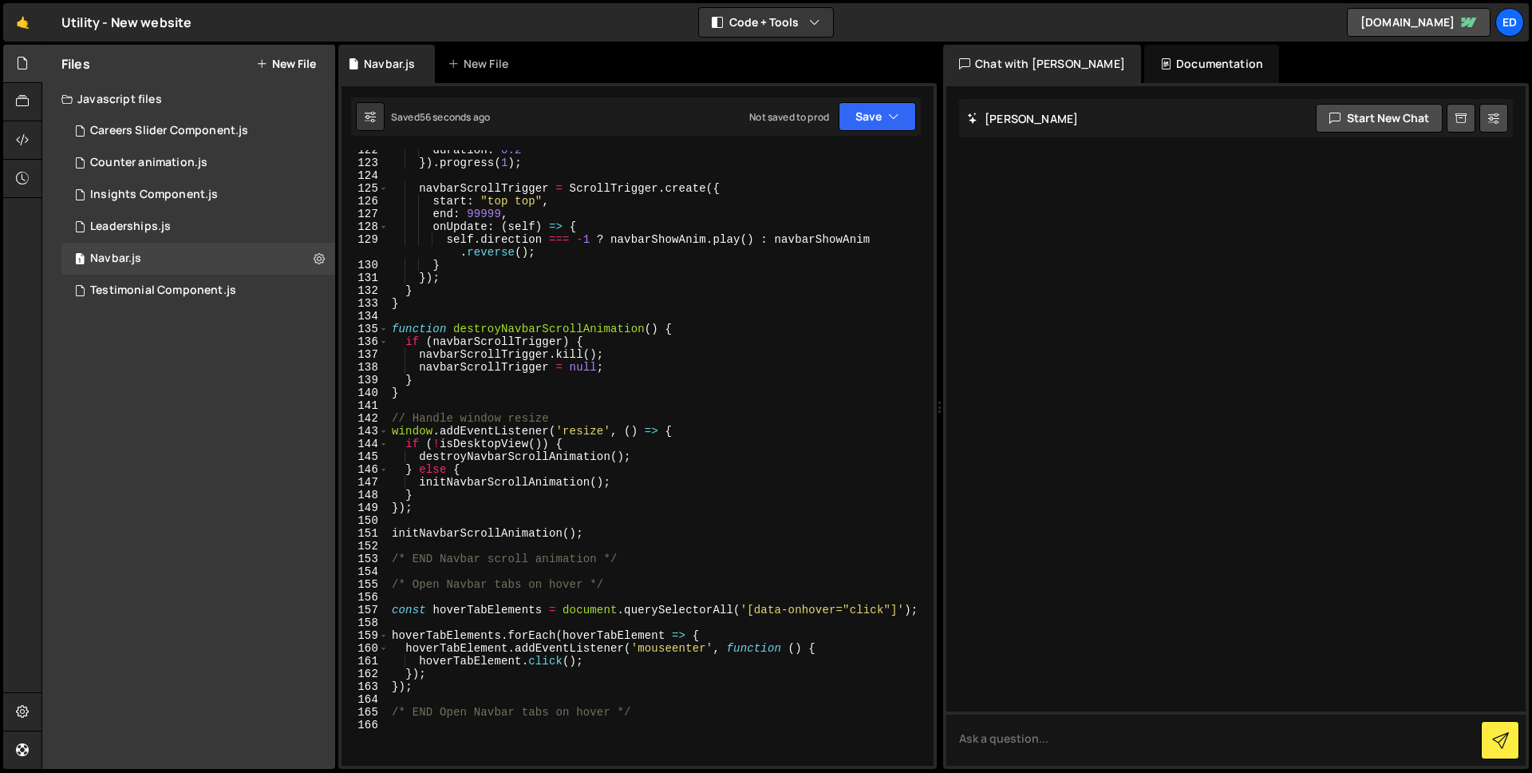
scroll to position [1590, 0]
click at [393, 607] on div "duration : 0.2 }) . progress ( 1 ) ; navbarScrollTrigger = ScrollTrigger . crea…" at bounding box center [658, 464] width 539 height 641
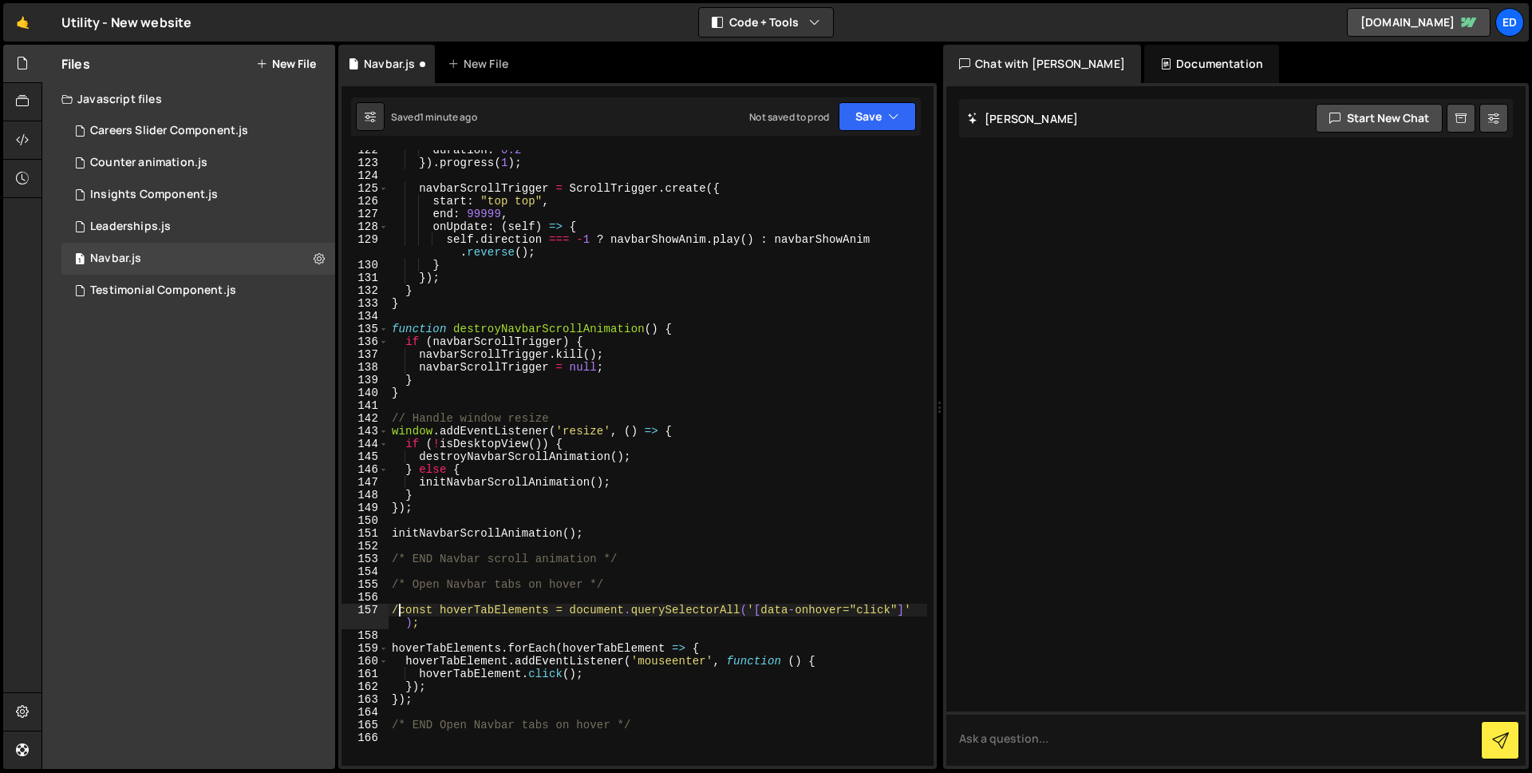
scroll to position [0, 1]
click at [426, 697] on div "duration : 0.2 }) . progress ( 1 ) ; navbarScrollTrigger = ScrollTrigger . crea…" at bounding box center [658, 464] width 539 height 641
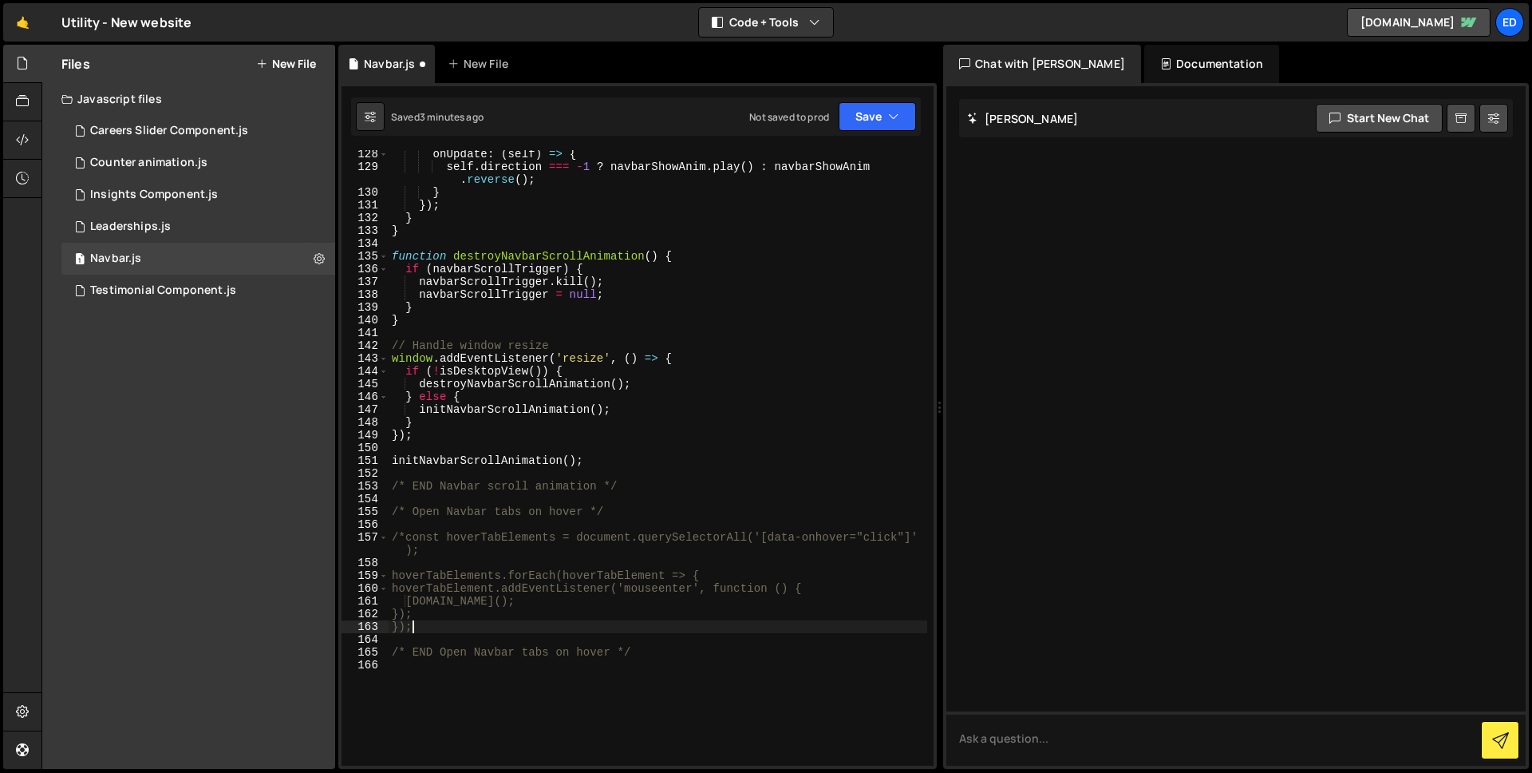
click at [401, 538] on div "onUpdate : ( self ) => { self . direction === - 1 ? navbarShowAnim . play ( ) :…" at bounding box center [658, 468] width 539 height 641
click at [406, 537] on div "onUpdate : ( self ) => { self . direction === - 1 ? navbarShowAnim . play ( ) :…" at bounding box center [658, 468] width 539 height 641
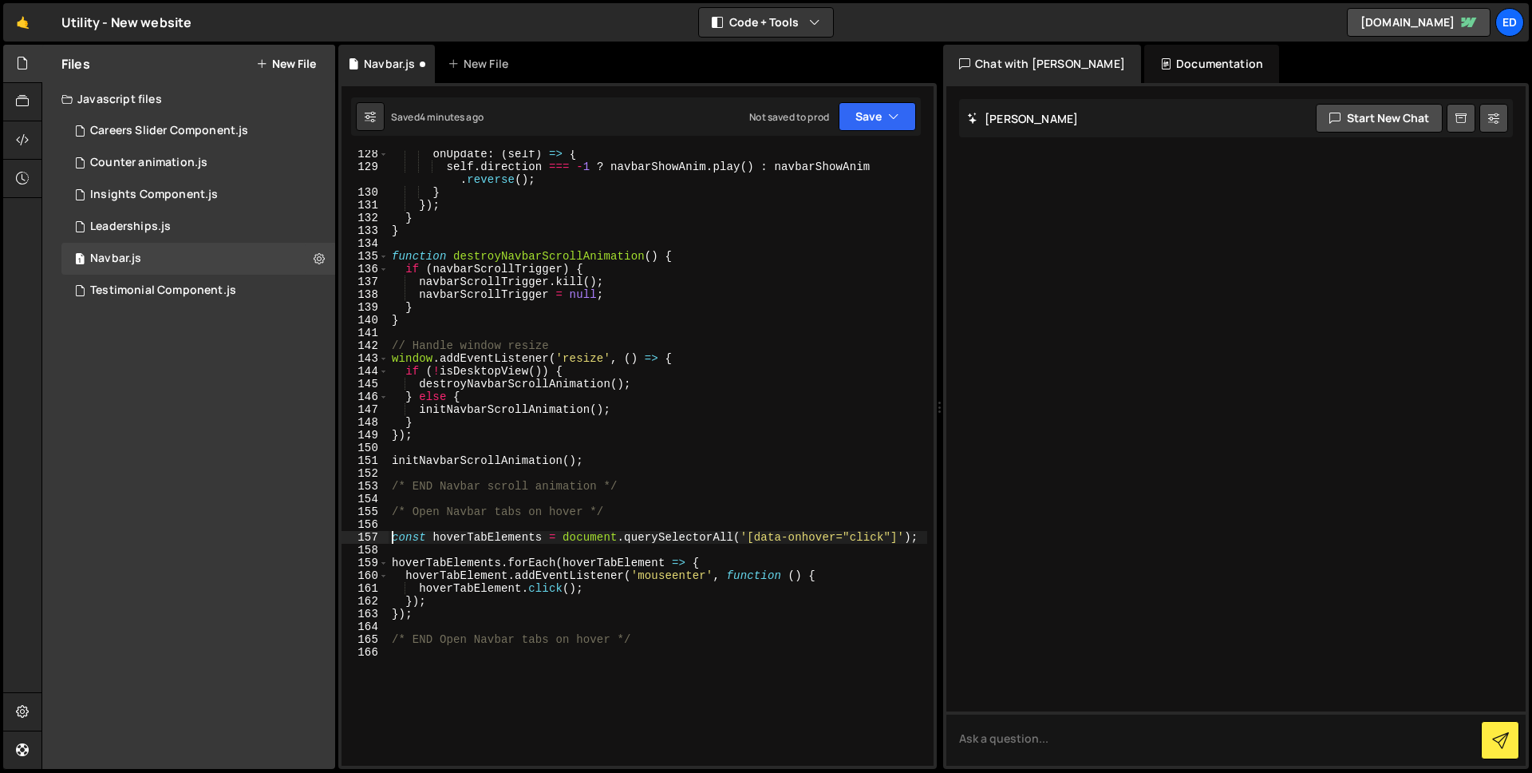
click at [516, 579] on div "onUpdate : ( self ) => { self . direction === - 1 ? navbarShowAnim . play ( ) :…" at bounding box center [658, 468] width 539 height 641
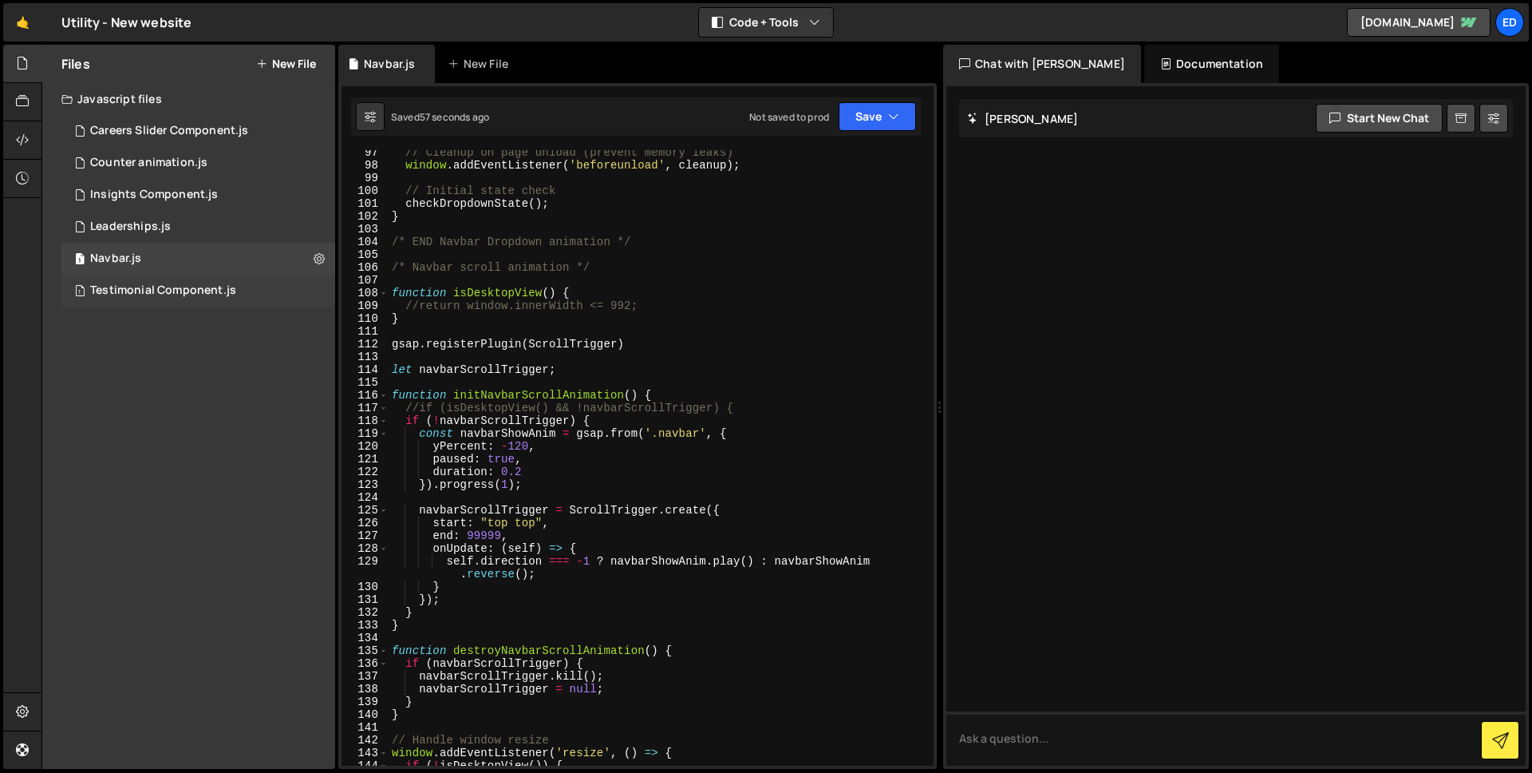
scroll to position [1268, 0]
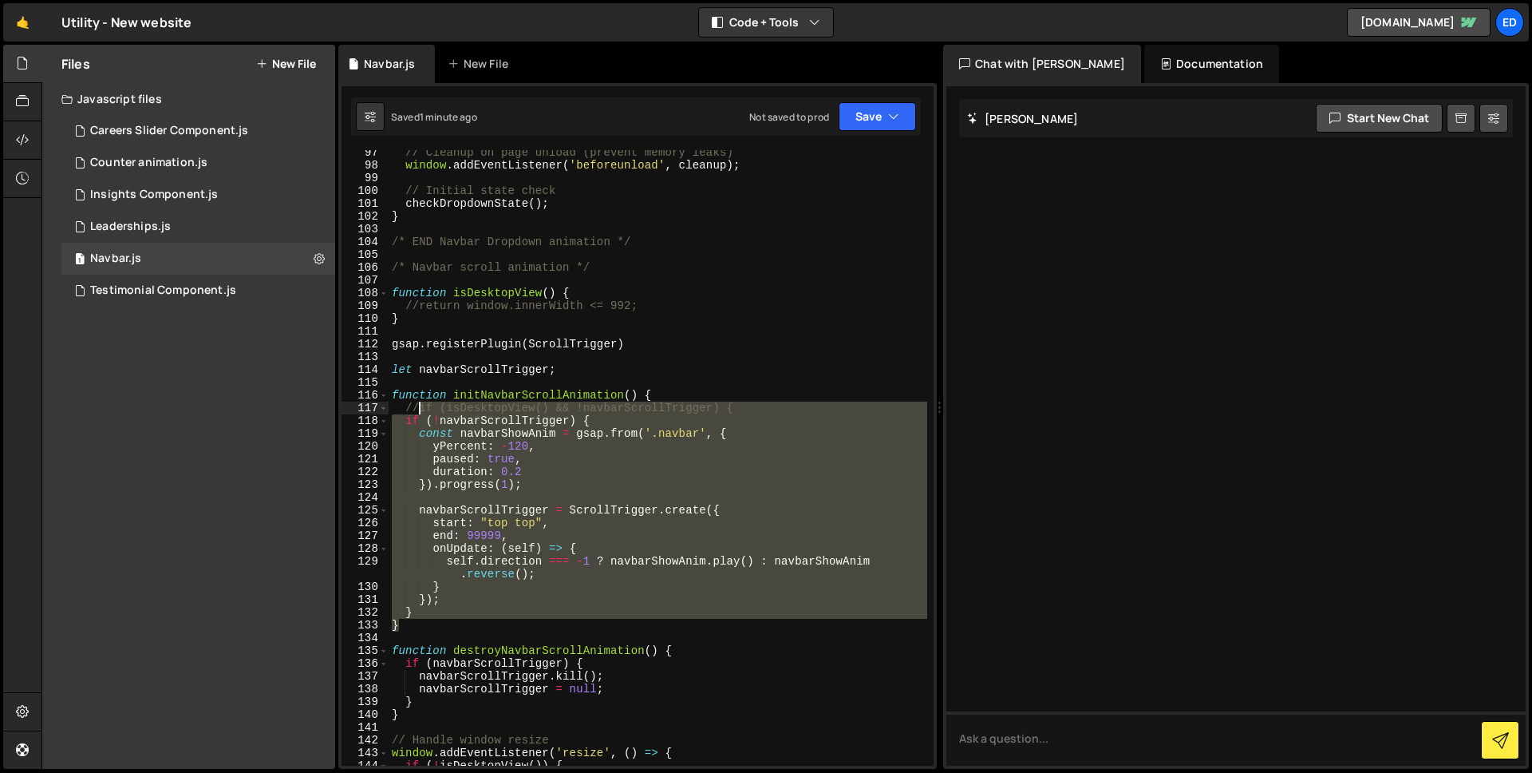
drag, startPoint x: 412, startPoint y: 624, endPoint x: 419, endPoint y: 408, distance: 216.4
click at [420, 407] on div "// Cleanup on page unload (prevent memory leaks) window . addEventListener ( 'b…" at bounding box center [658, 466] width 539 height 641
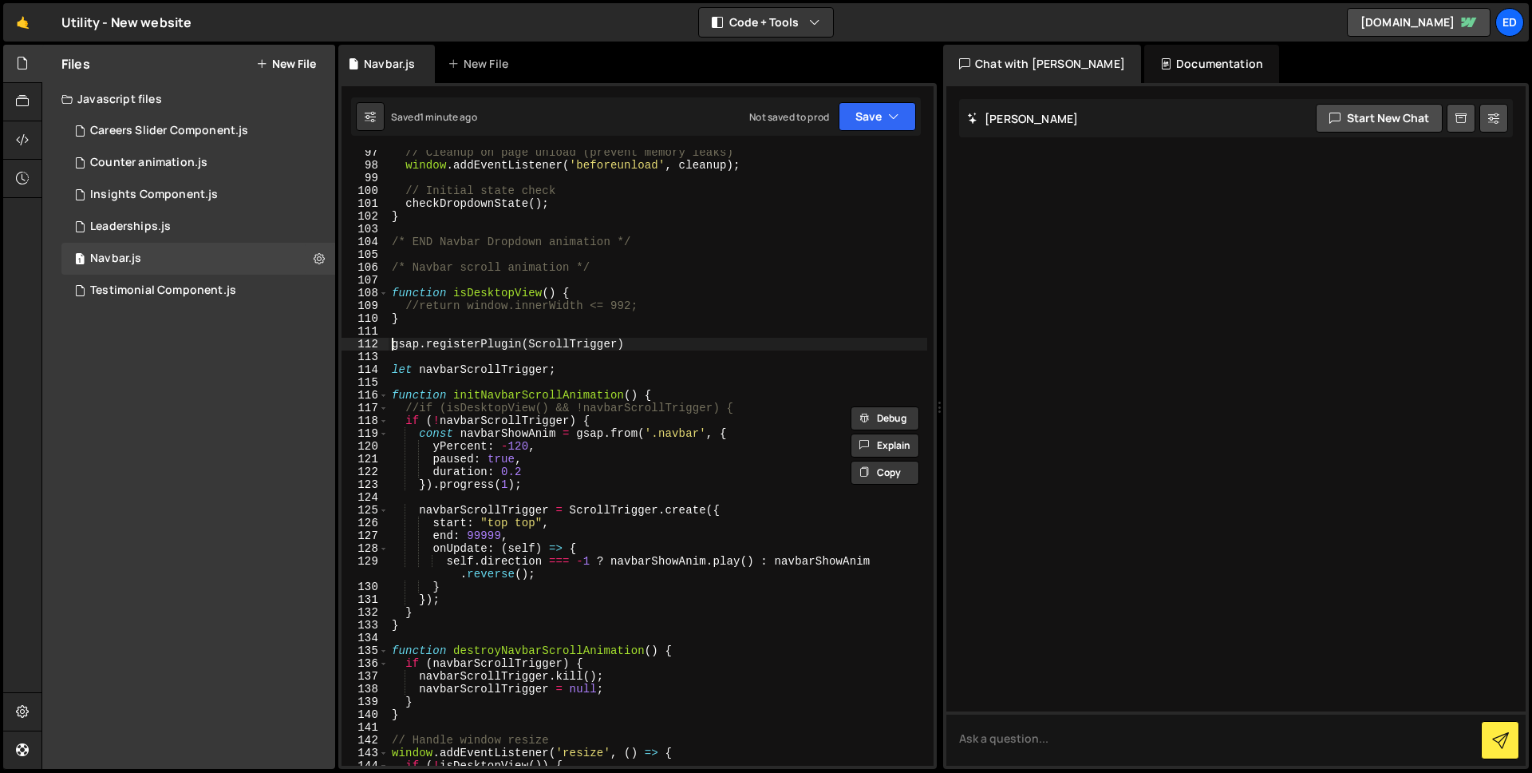
click at [390, 342] on div "// Cleanup on page unload (prevent memory leaks) window . addEventListener ( 'b…" at bounding box center [658, 466] width 539 height 641
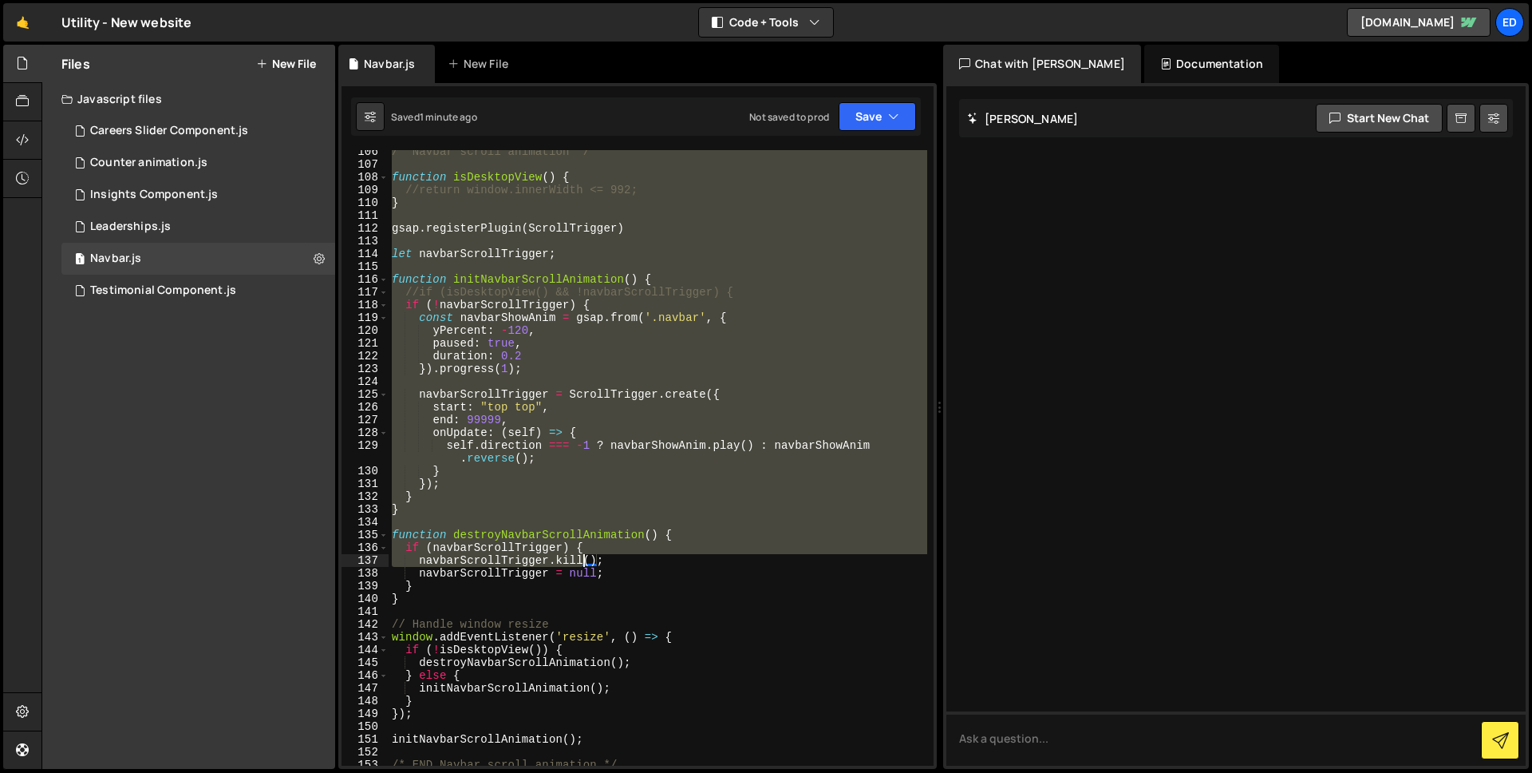
scroll to position [1401, 0]
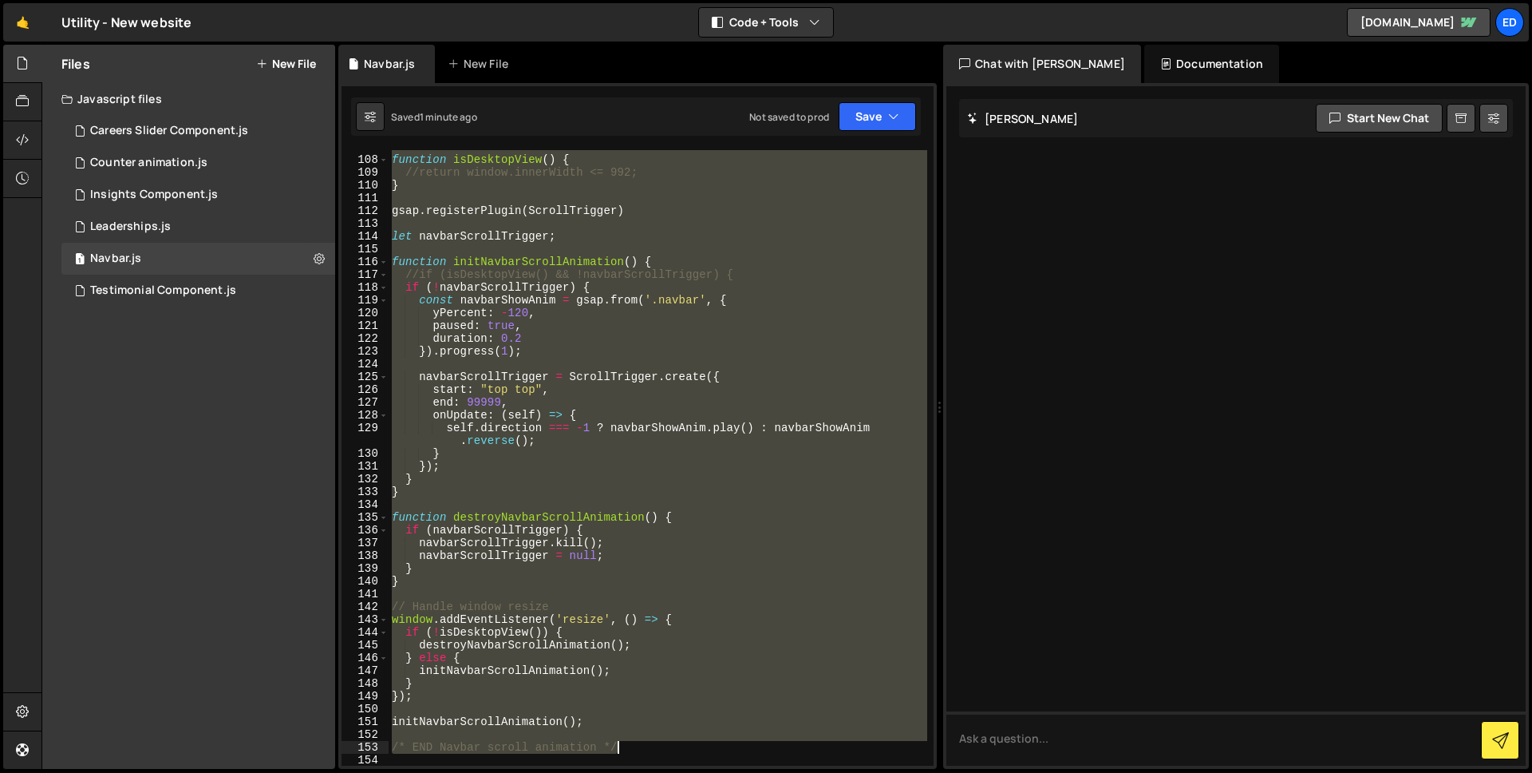
drag, startPoint x: 392, startPoint y: 263, endPoint x: 648, endPoint y: 742, distance: 543.1
click at [648, 742] on div "function isDesktopView ( ) { //return window.innerWidth <= 992; } gsap . regist…" at bounding box center [658, 460] width 539 height 641
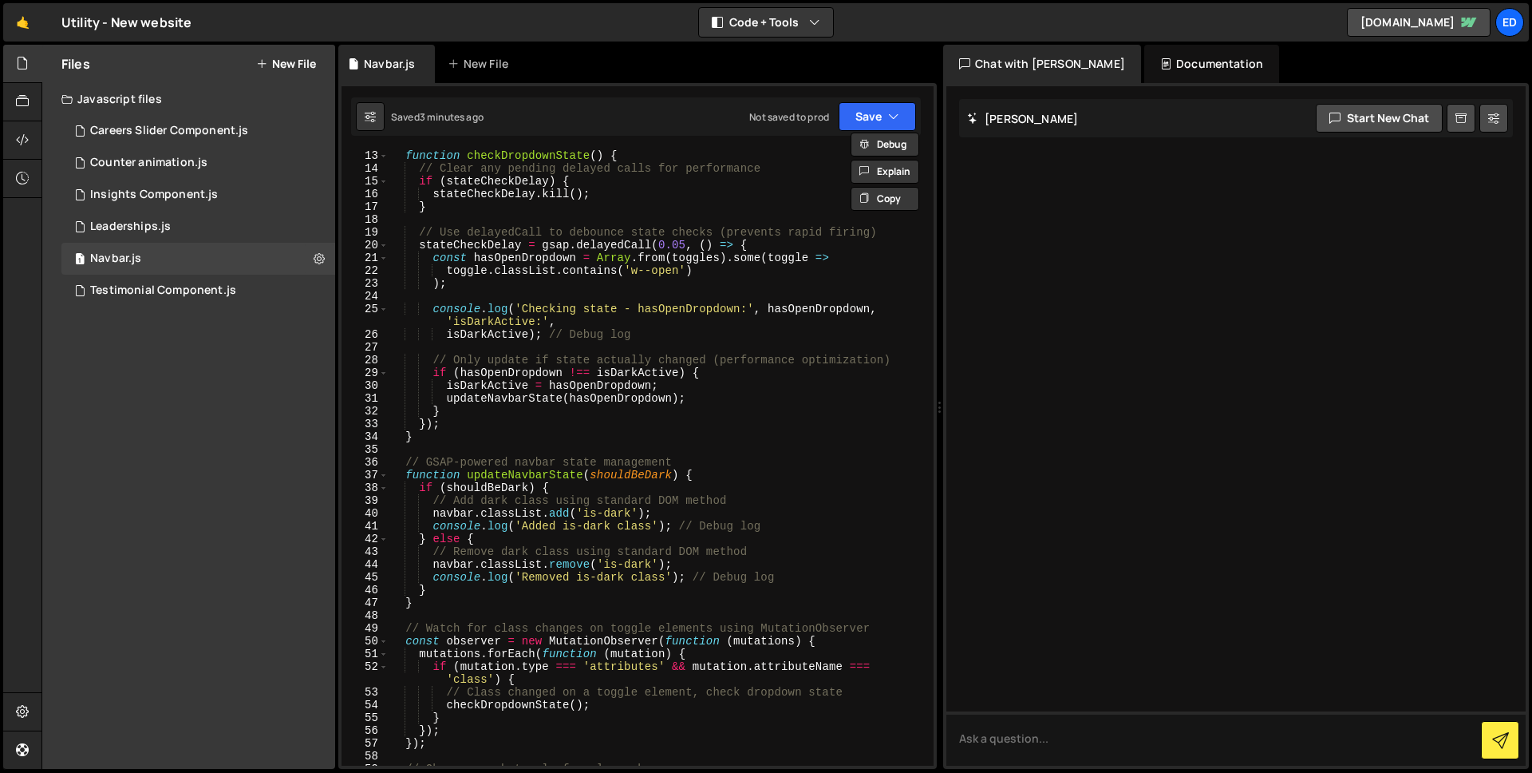
scroll to position [0, 0]
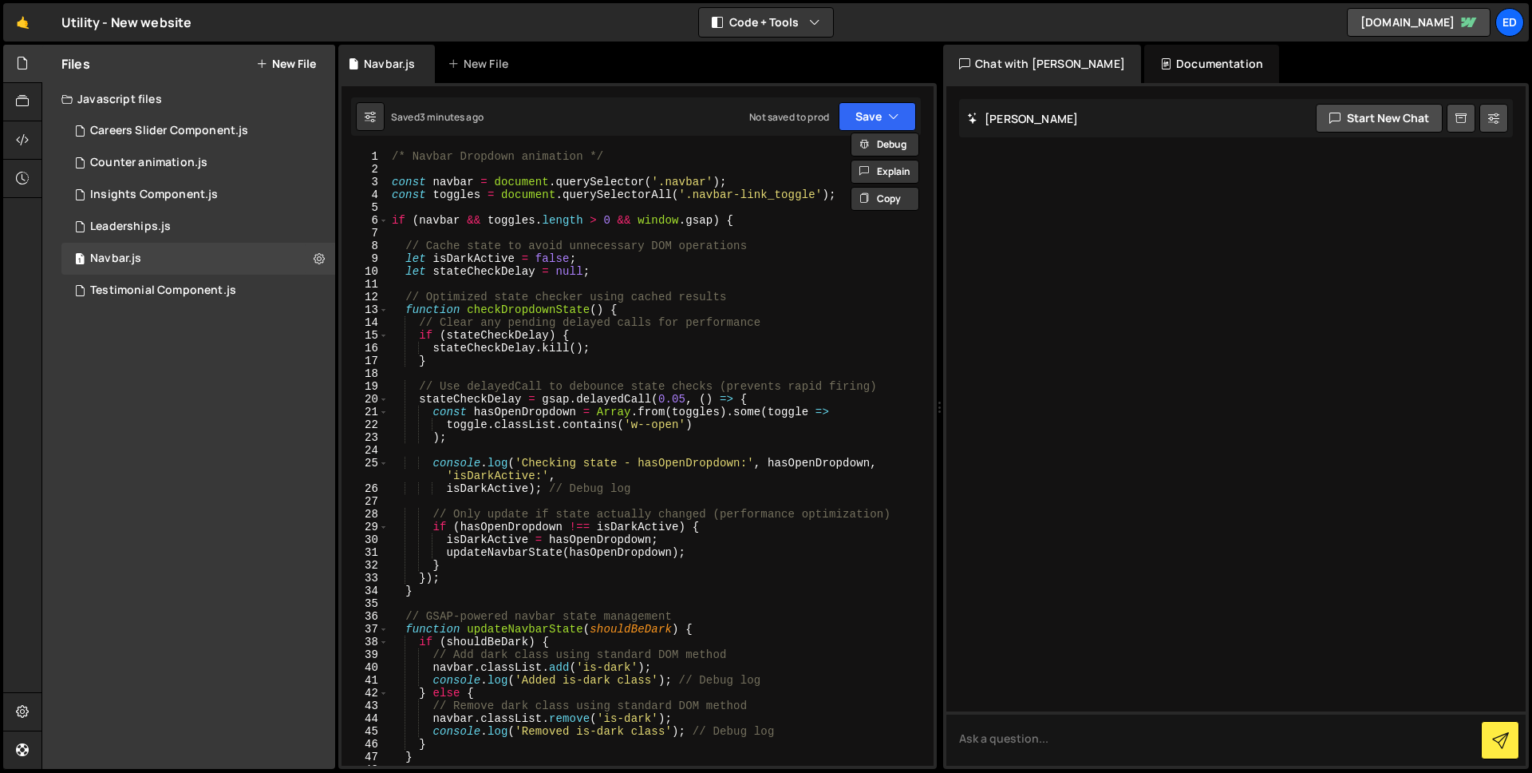
click at [668, 356] on div "/* Navbar Dropdown animation */ const navbar = document . querySelector ( '.nav…" at bounding box center [658, 470] width 539 height 641
type textarea "}"
click at [309, 61] on button "New File" at bounding box center [286, 63] width 60 height 13
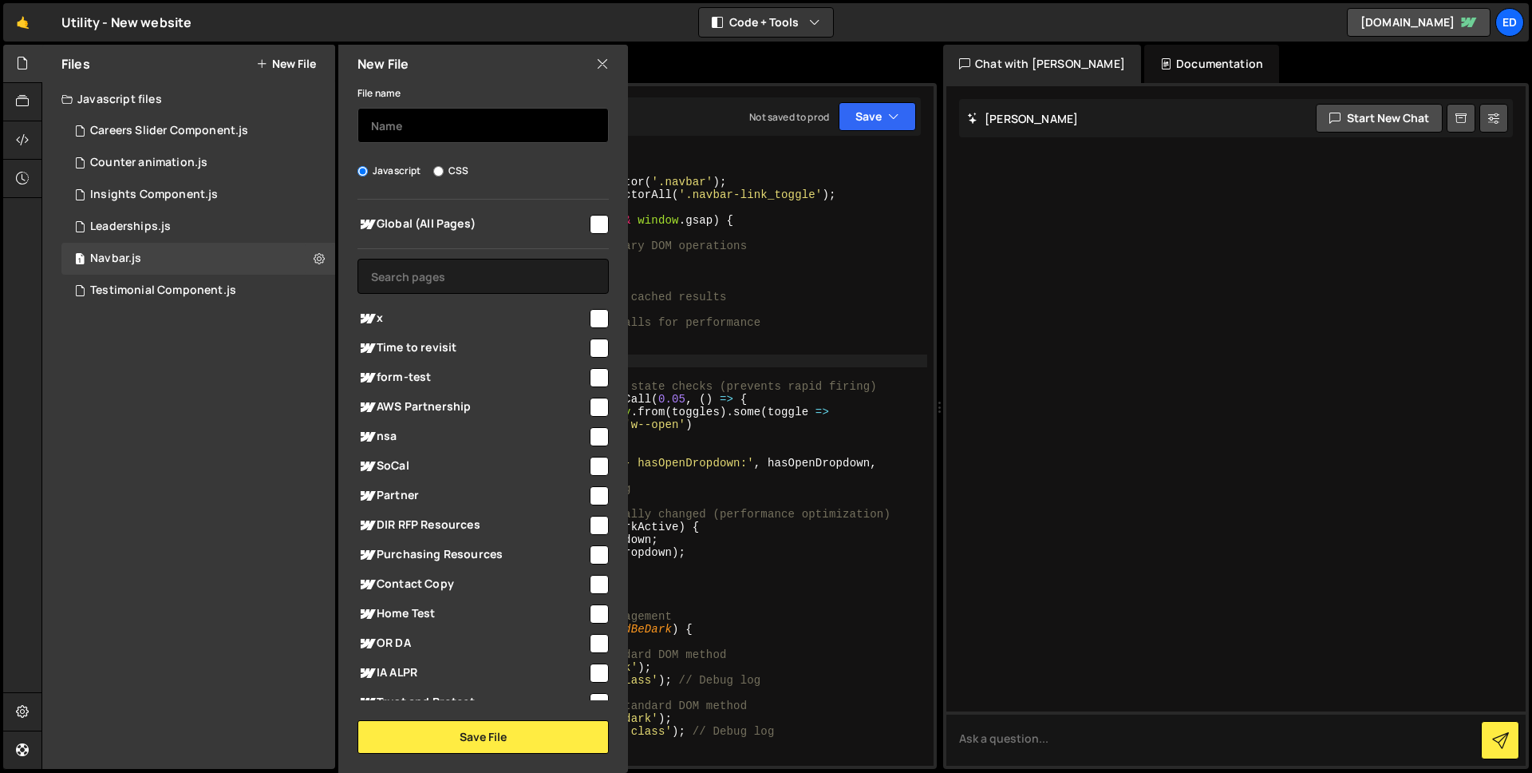
click at [451, 134] on input "text" at bounding box center [483, 125] width 251 height 35
type input "Navbar Component"
click at [614, 236] on div "Global (All Pages) x" at bounding box center [483, 450] width 290 height 500
click at [595, 221] on input "checkbox" at bounding box center [599, 224] width 19 height 19
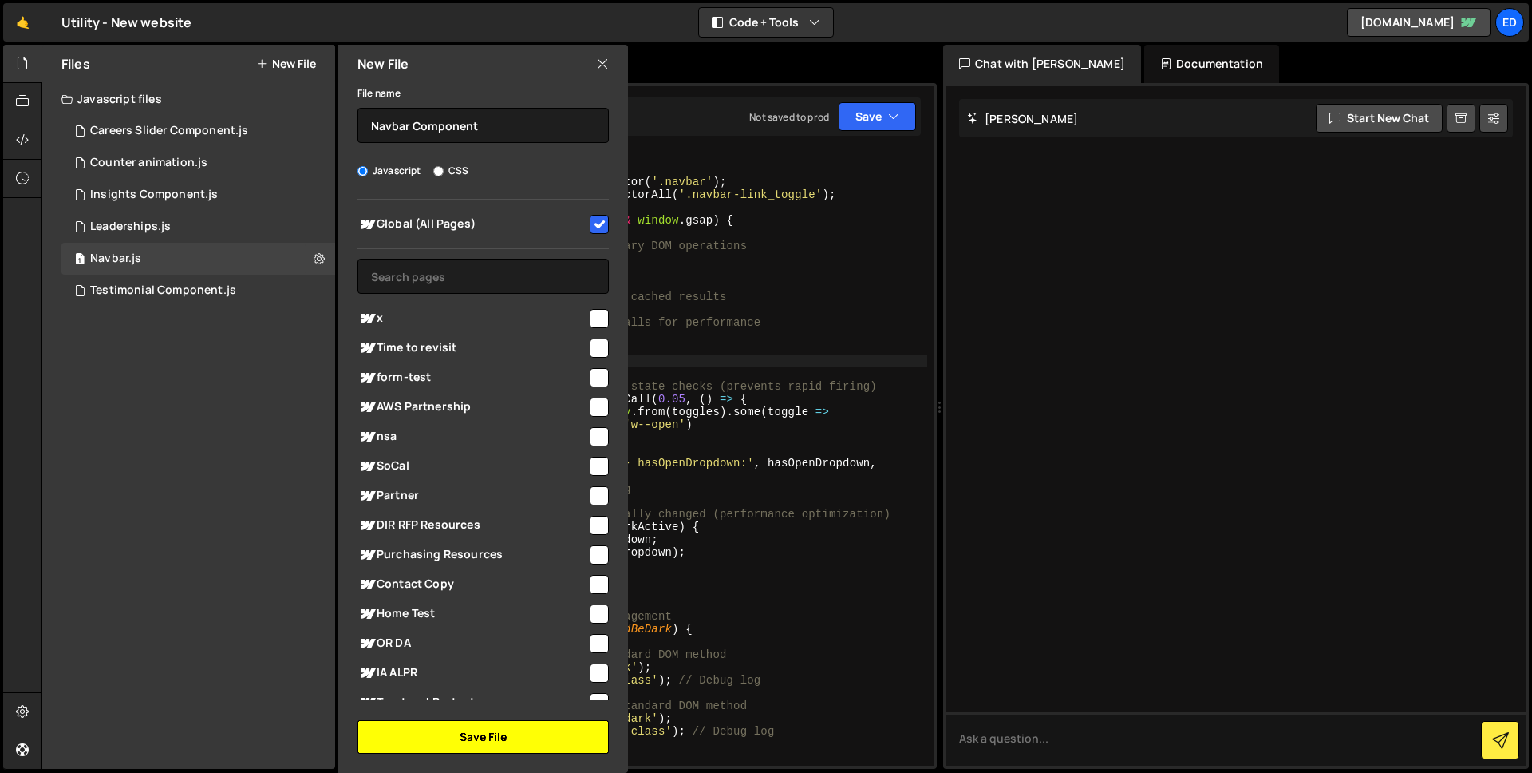
click at [533, 741] on button "Save File" at bounding box center [483, 737] width 251 height 34
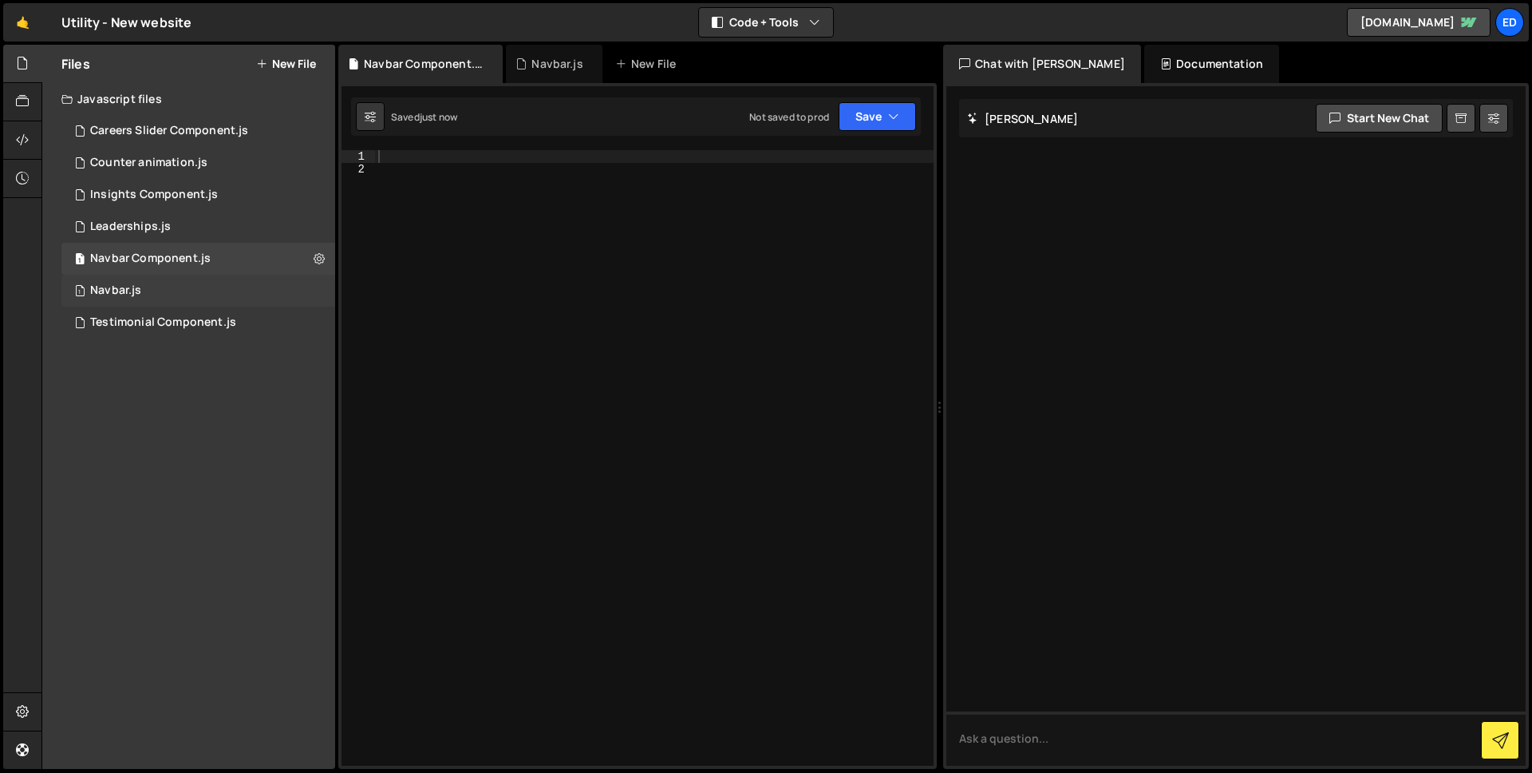
click at [316, 289] on div "1 Navbar.js 0" at bounding box center [198, 291] width 274 height 32
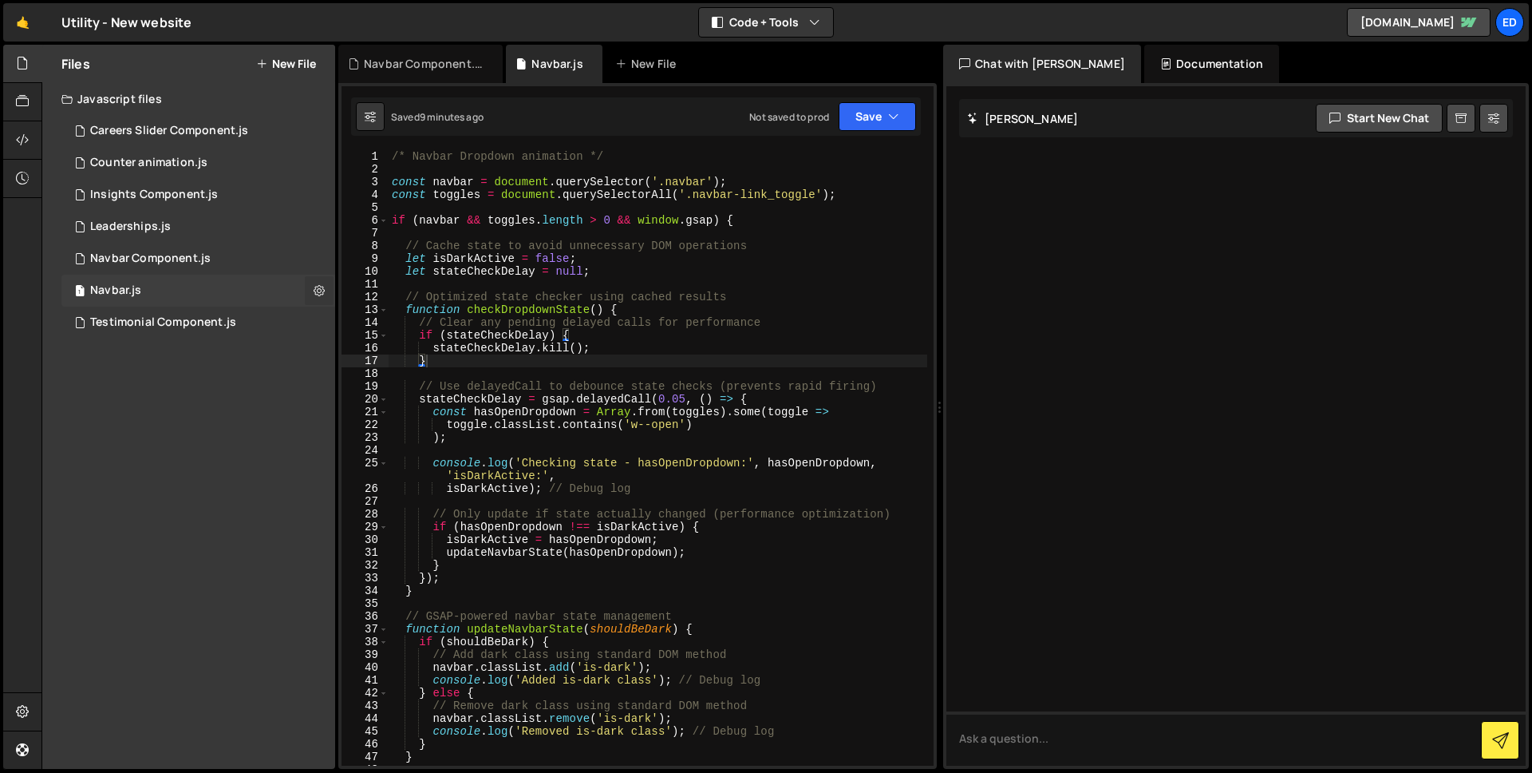
click at [318, 288] on icon at bounding box center [319, 290] width 11 height 15
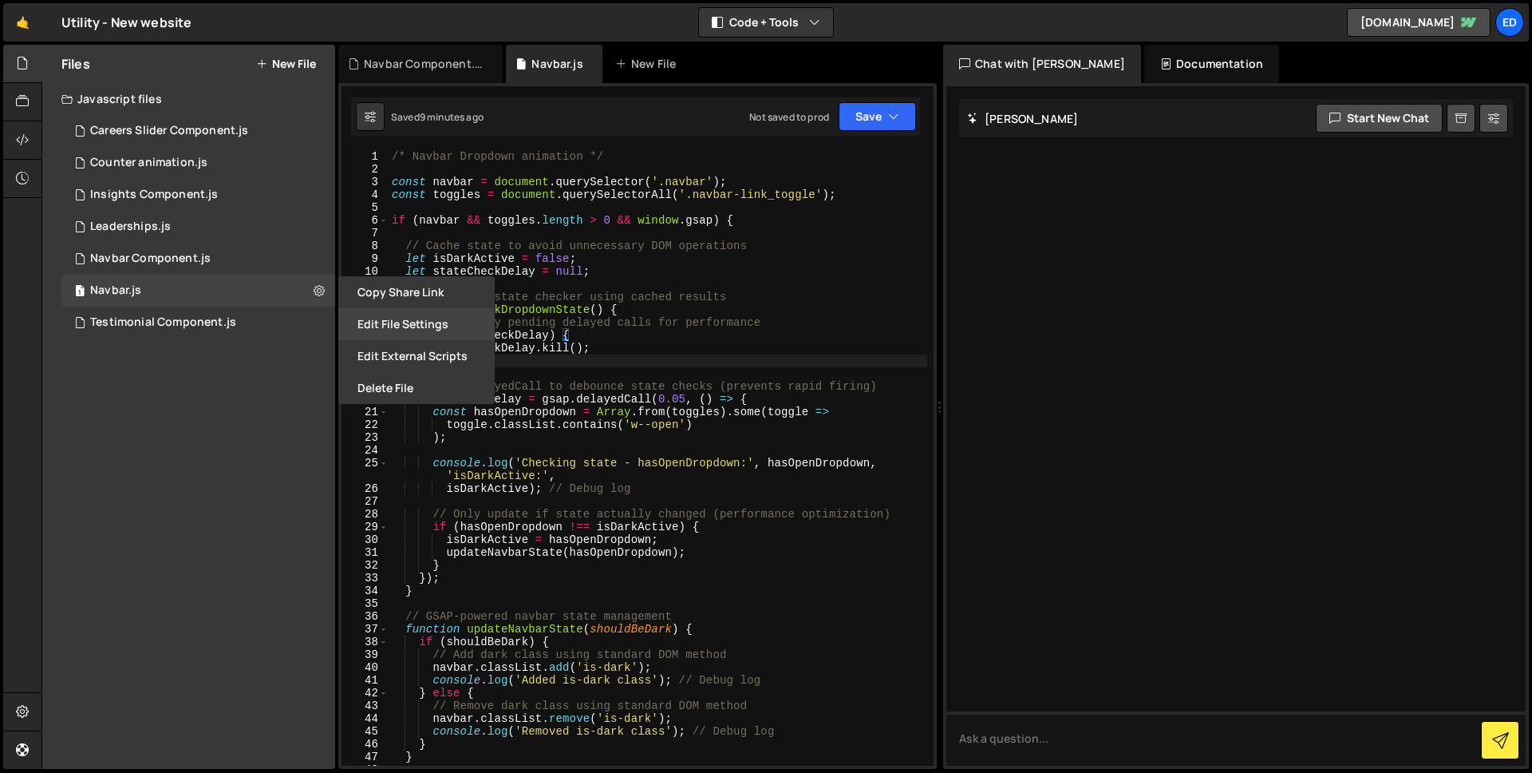
click at [403, 321] on button "Edit File Settings" at bounding box center [416, 324] width 156 height 32
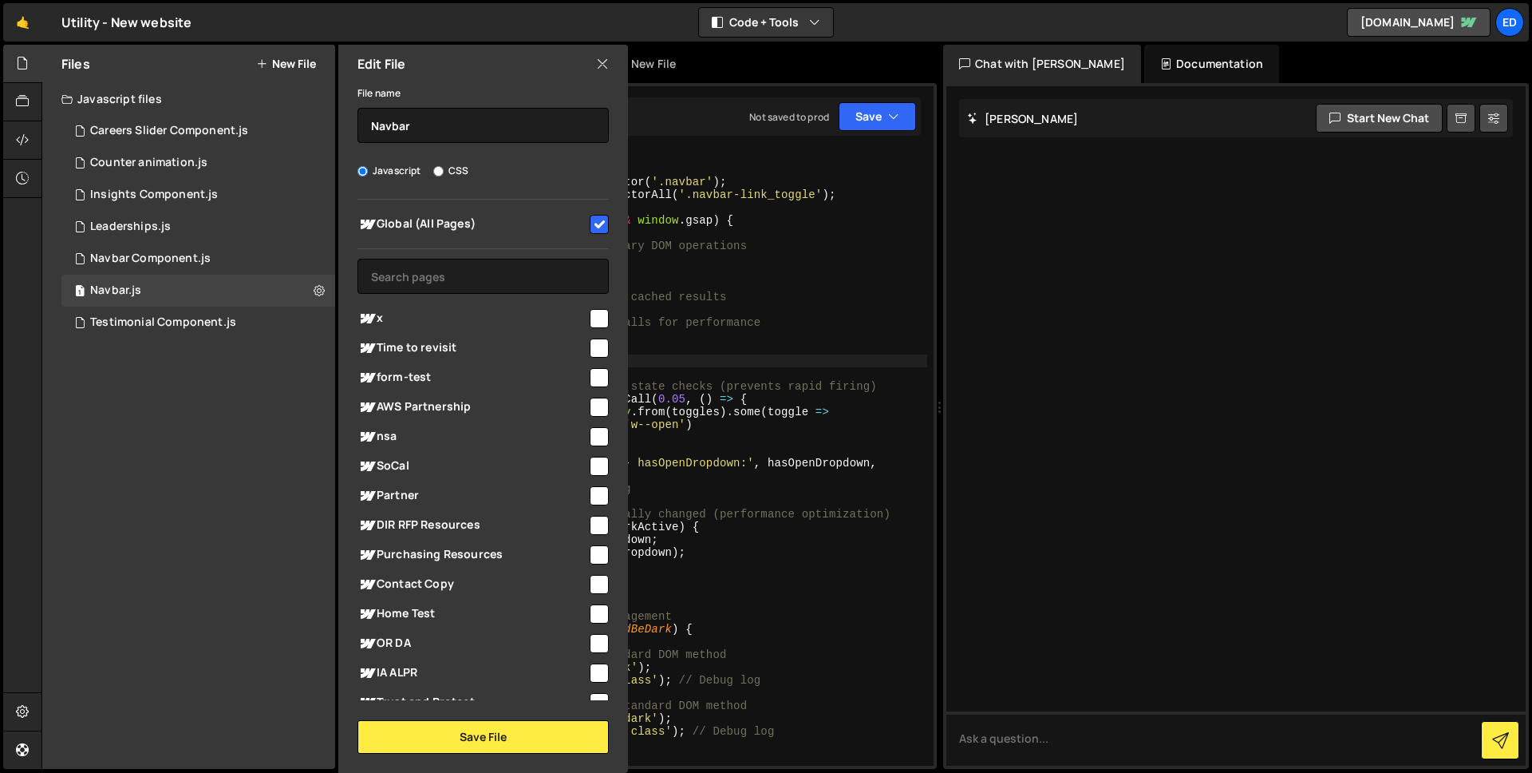
click at [590, 219] on input "checkbox" at bounding box center [599, 224] width 19 height 19
checkbox input "false"
click at [496, 737] on button "Save File" at bounding box center [483, 737] width 251 height 34
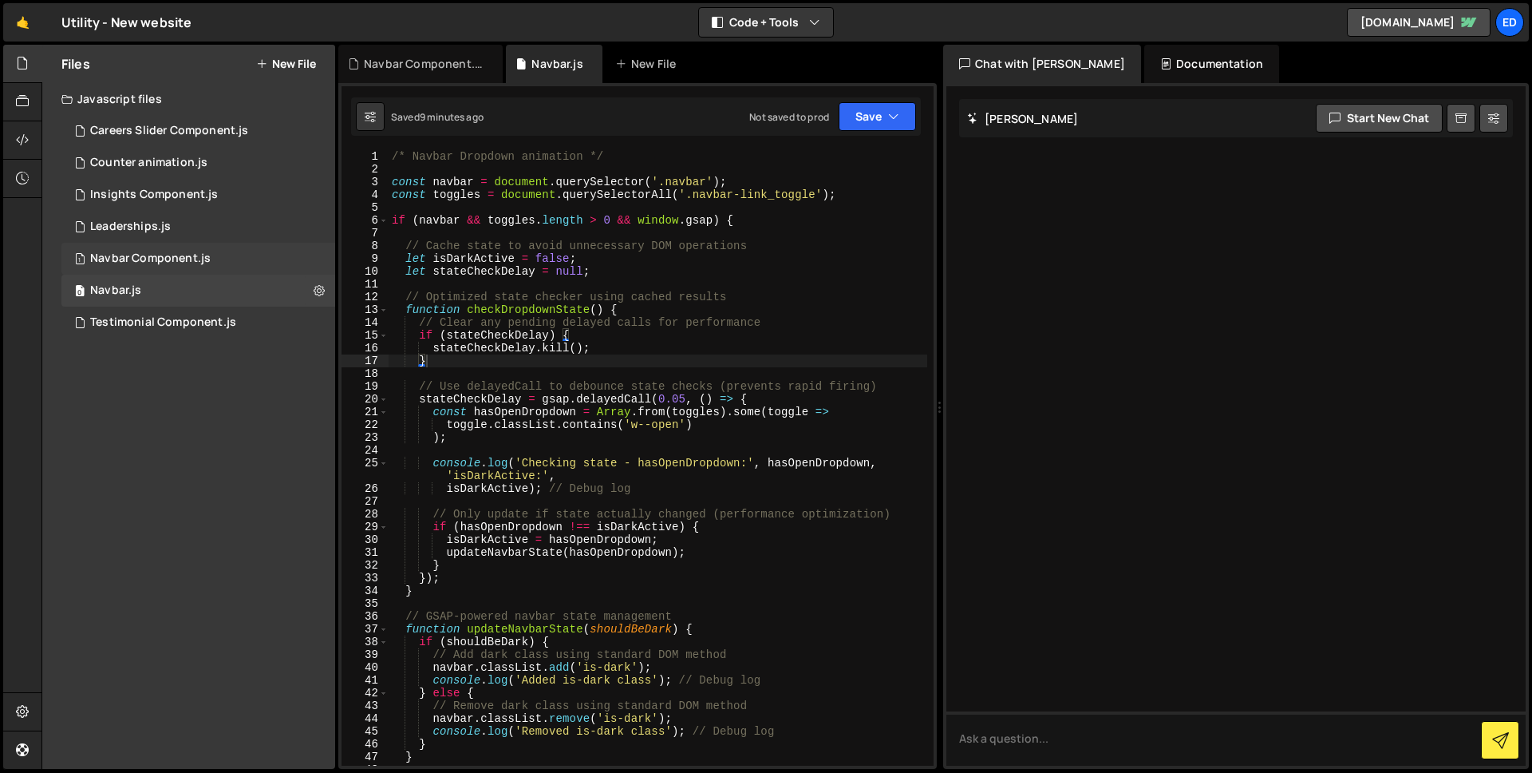
click at [201, 256] on div "Navbar Component.js" at bounding box center [150, 258] width 121 height 14
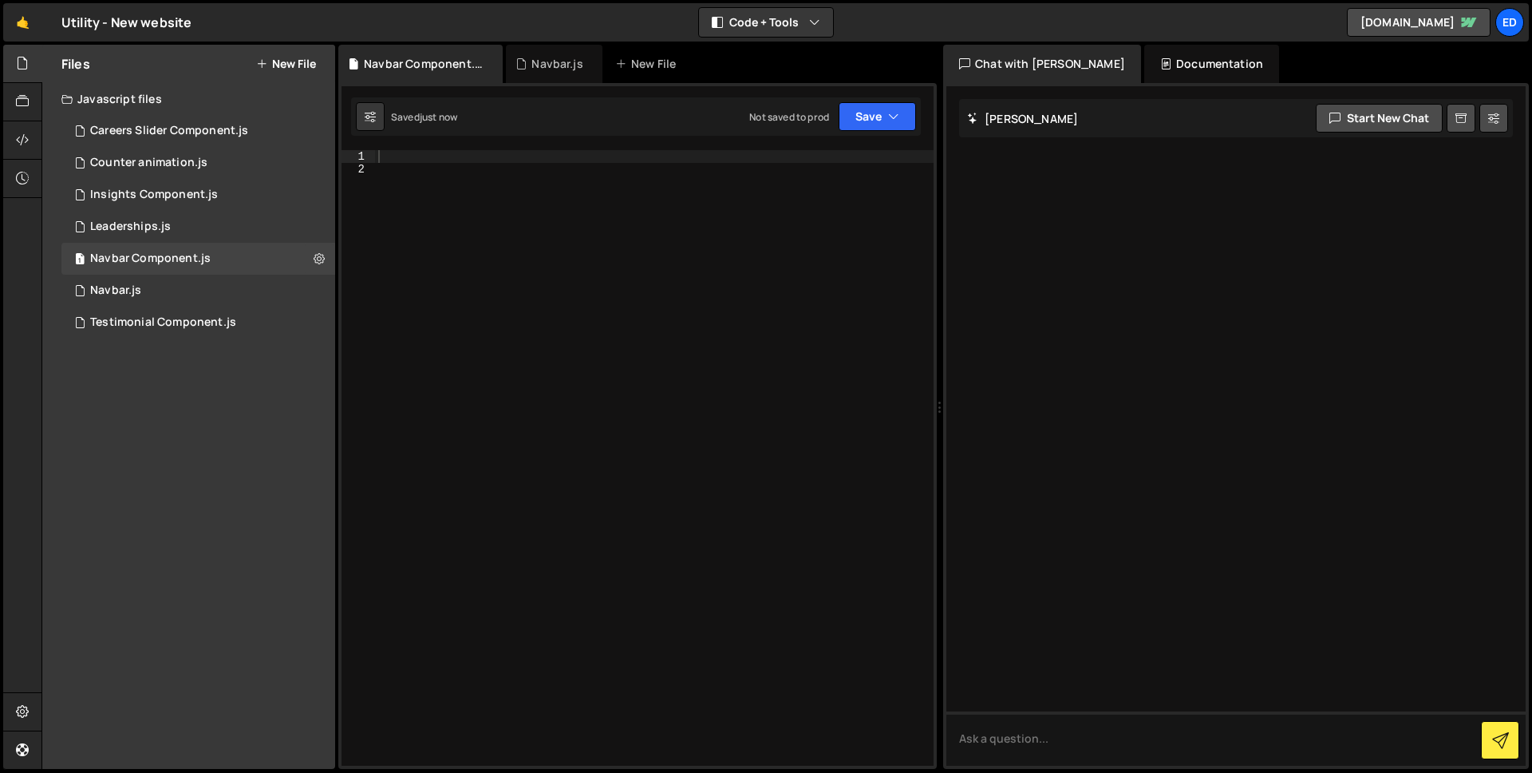
click at [521, 156] on div at bounding box center [654, 470] width 559 height 641
paste textarea "});"
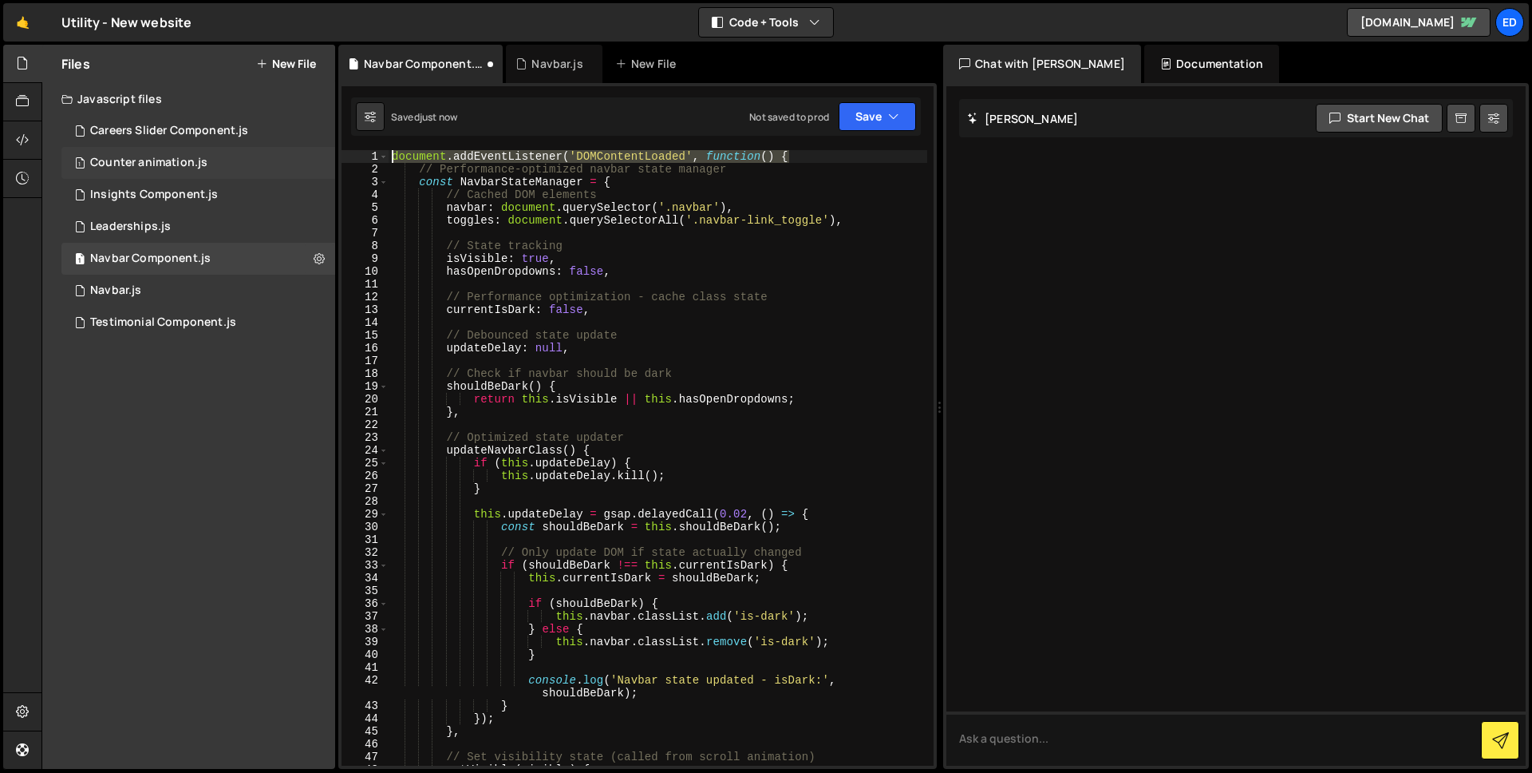
drag, startPoint x: 789, startPoint y: 157, endPoint x: 323, endPoint y: 153, distance: 466.1
click at [323, 153] on div "Files New File Javascript files 1 Careers Slider Component.js 0 1 Counter anima…" at bounding box center [786, 407] width 1491 height 725
type textarea "document.addEventListener('DOMContentLoaded', function() {"
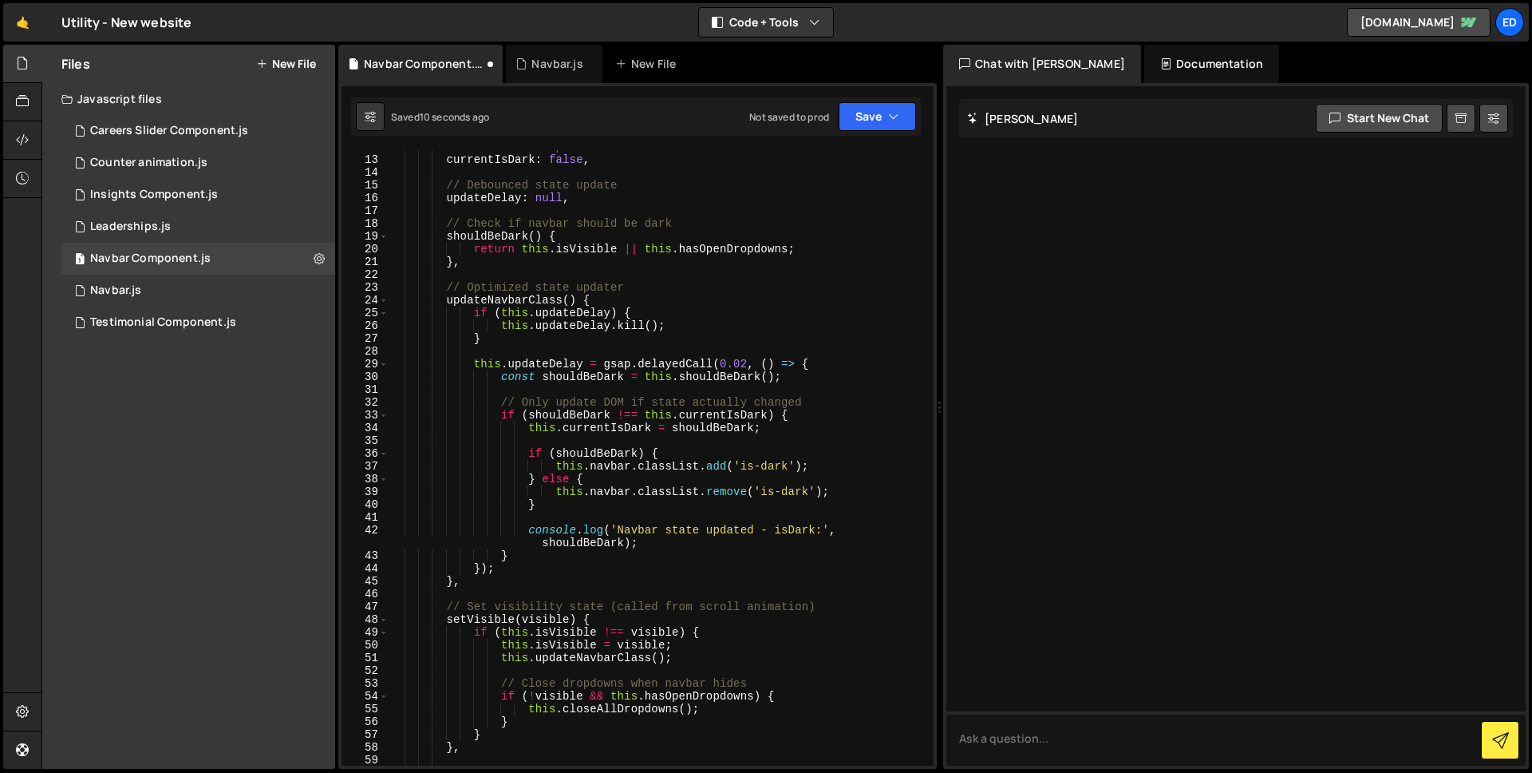
scroll to position [2521, 0]
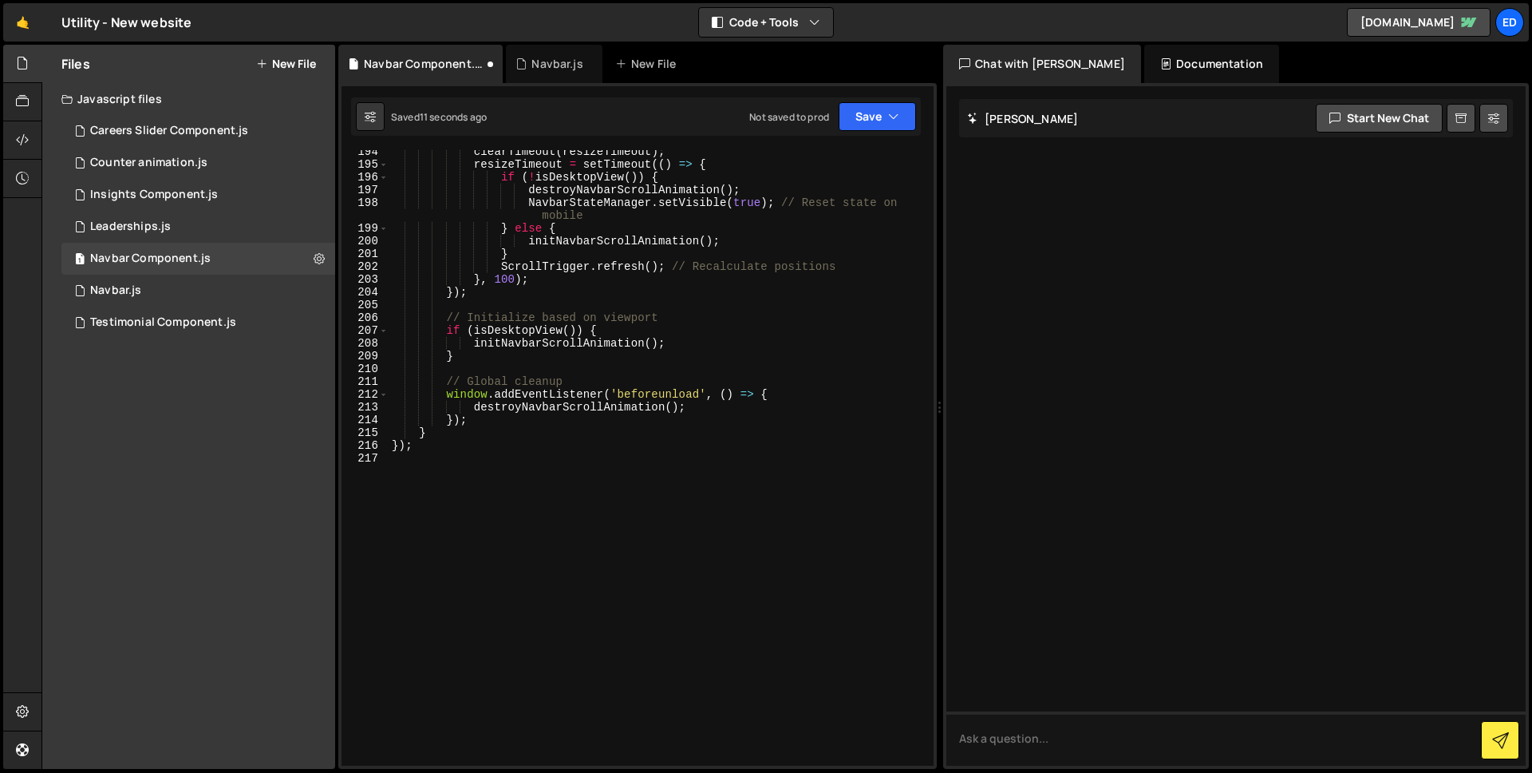
click at [469, 445] on div "clearTimeout ( resizeTimeout ) ; resizeTimeout = setTimeout (( ) => { if ( ! is…" at bounding box center [658, 465] width 539 height 641
type textarea "}"
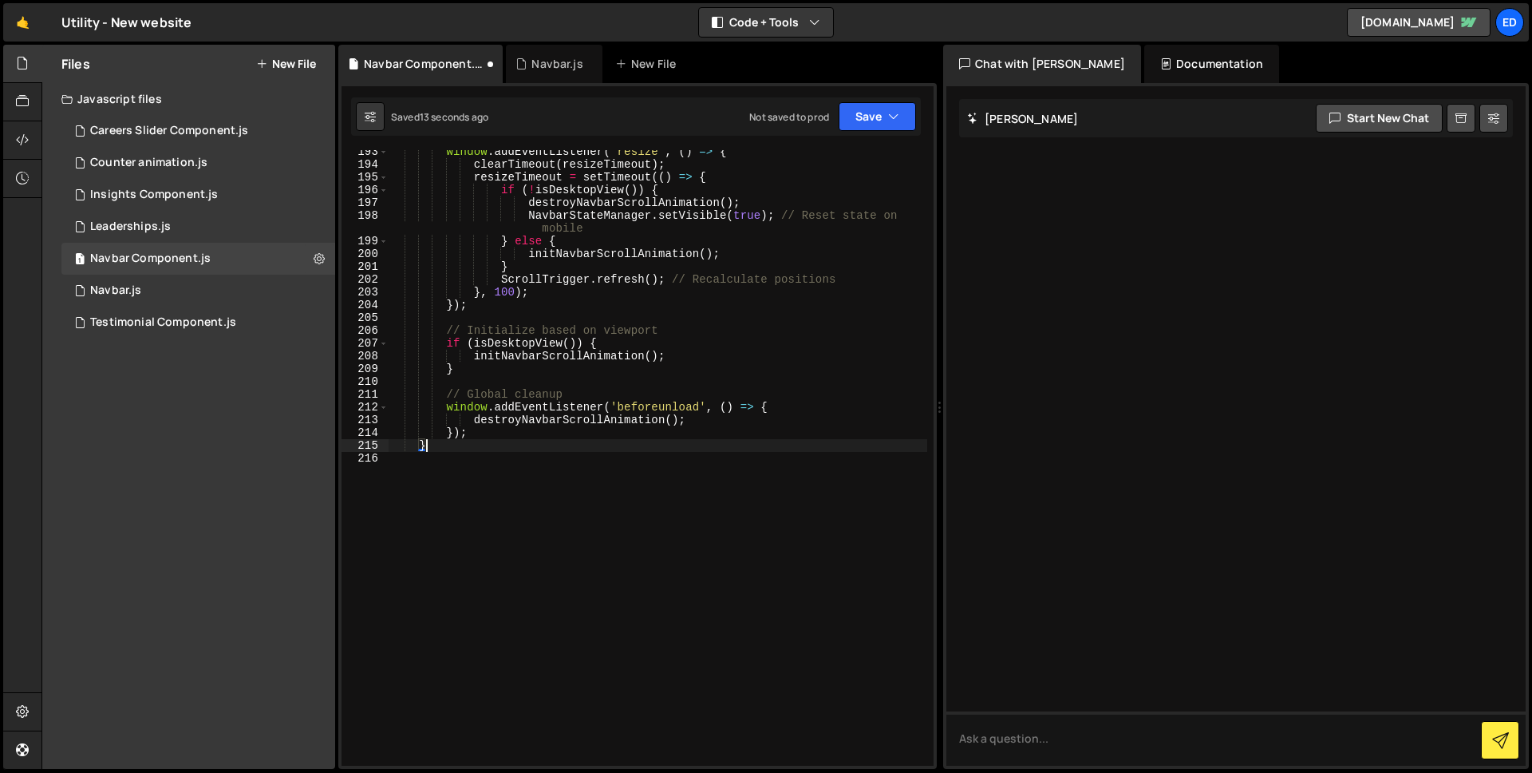
scroll to position [2470, 0]
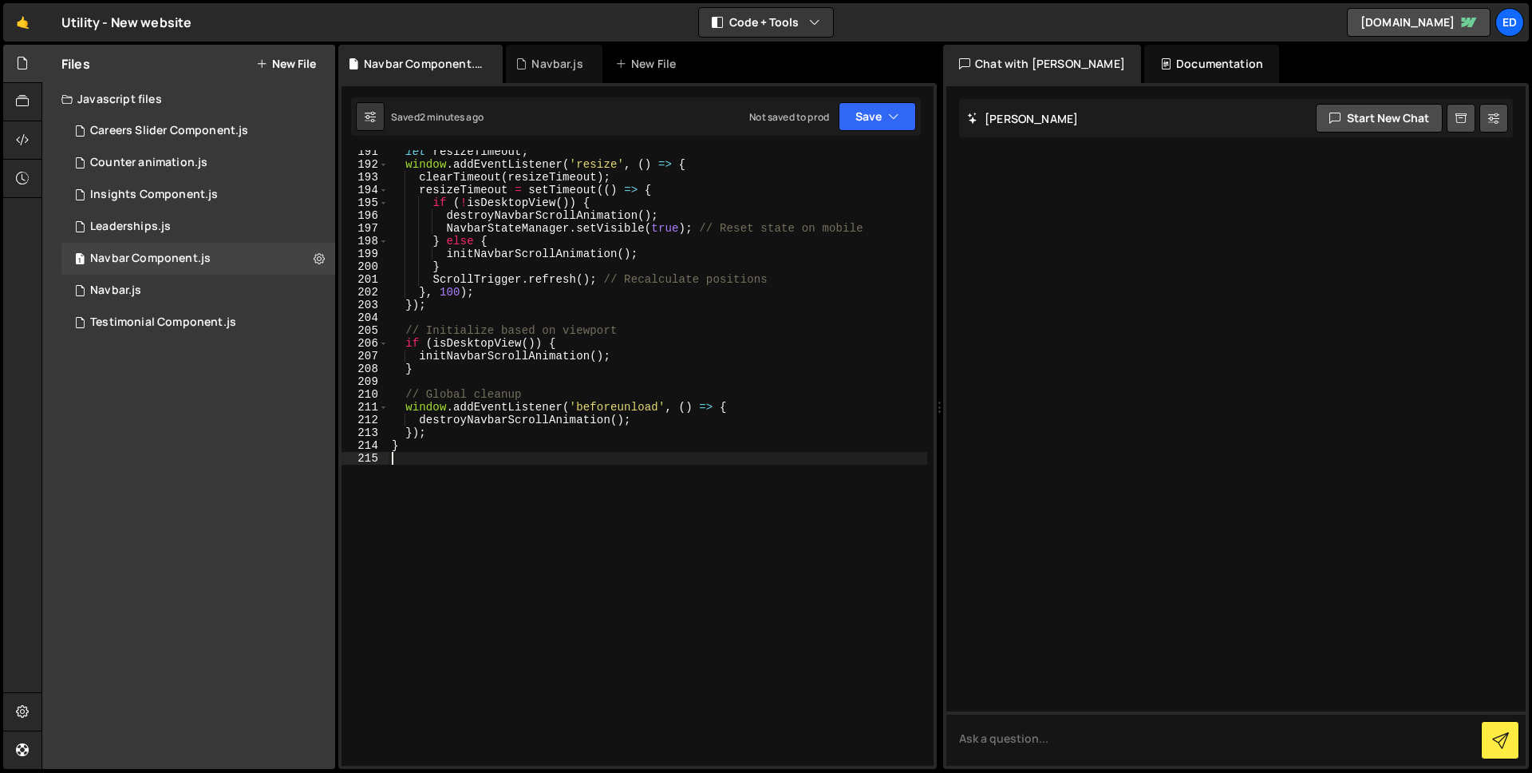
click at [563, 263] on div "let resizeTimeout ; window . addEventListener ( 'resize' , ( ) => { clearTimeou…" at bounding box center [658, 465] width 539 height 641
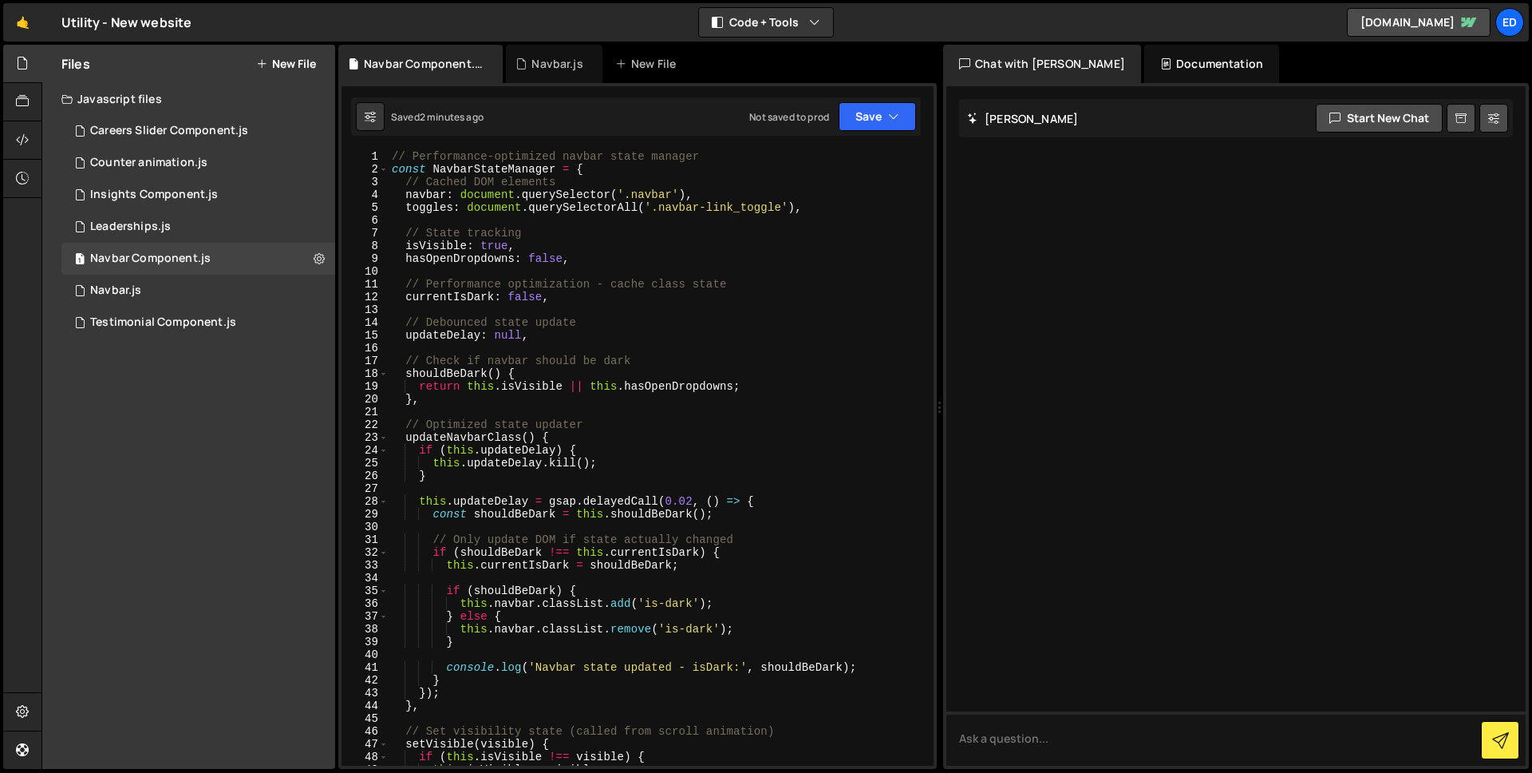
click at [562, 300] on div "// Performance-optimized navbar state manager const NavbarStateManager = { // C…" at bounding box center [658, 470] width 539 height 641
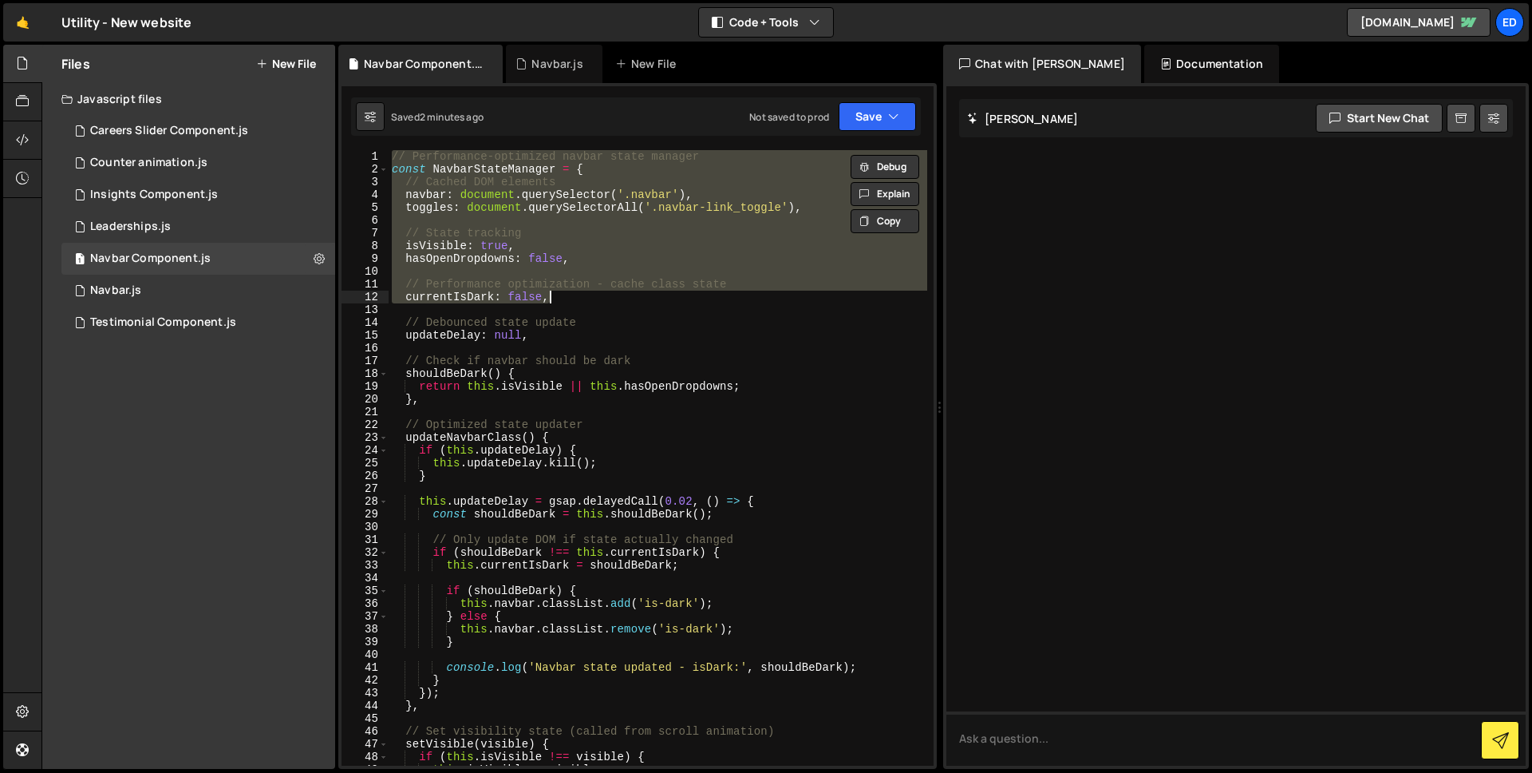
type textarea "}"
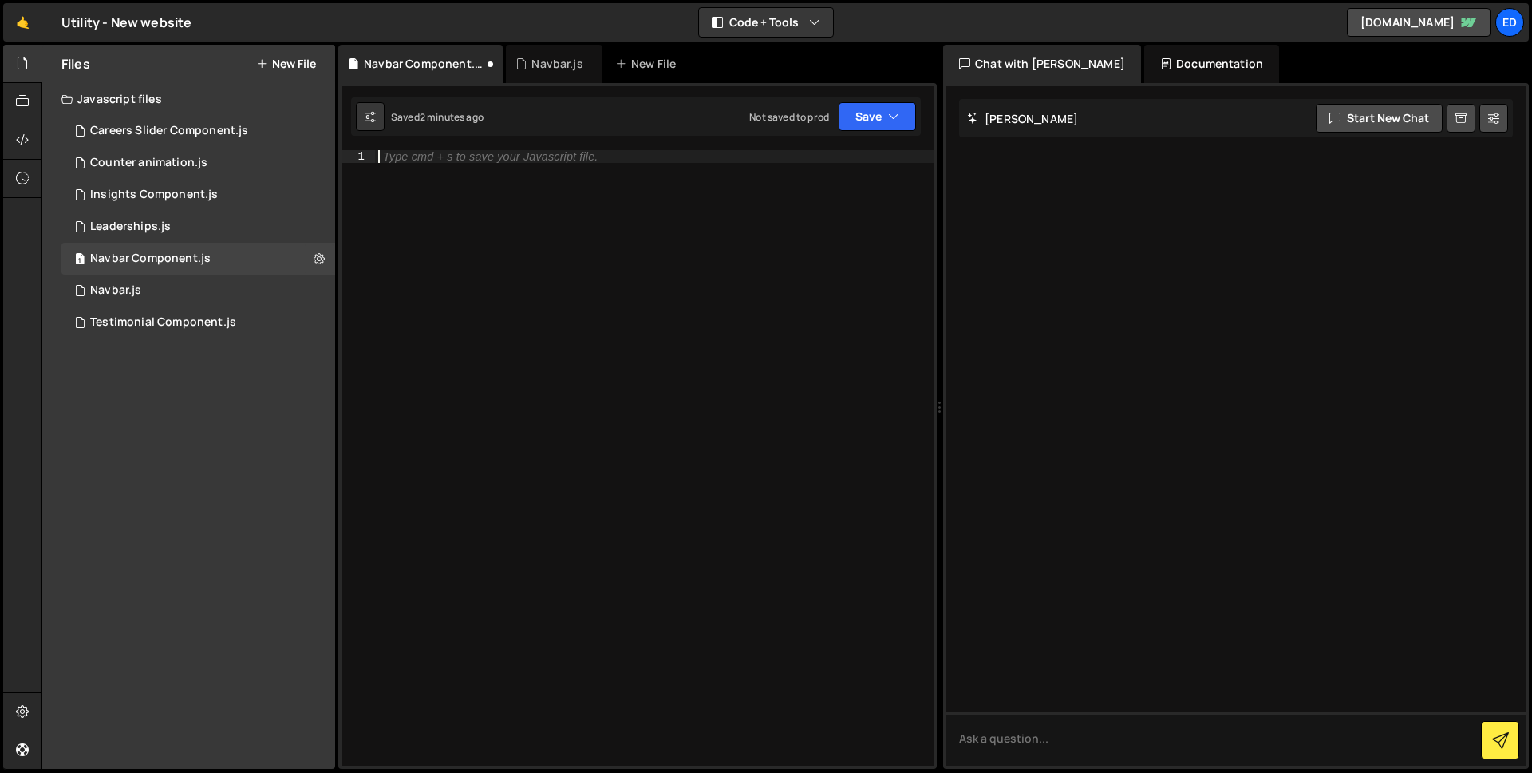
paste textarea "});"
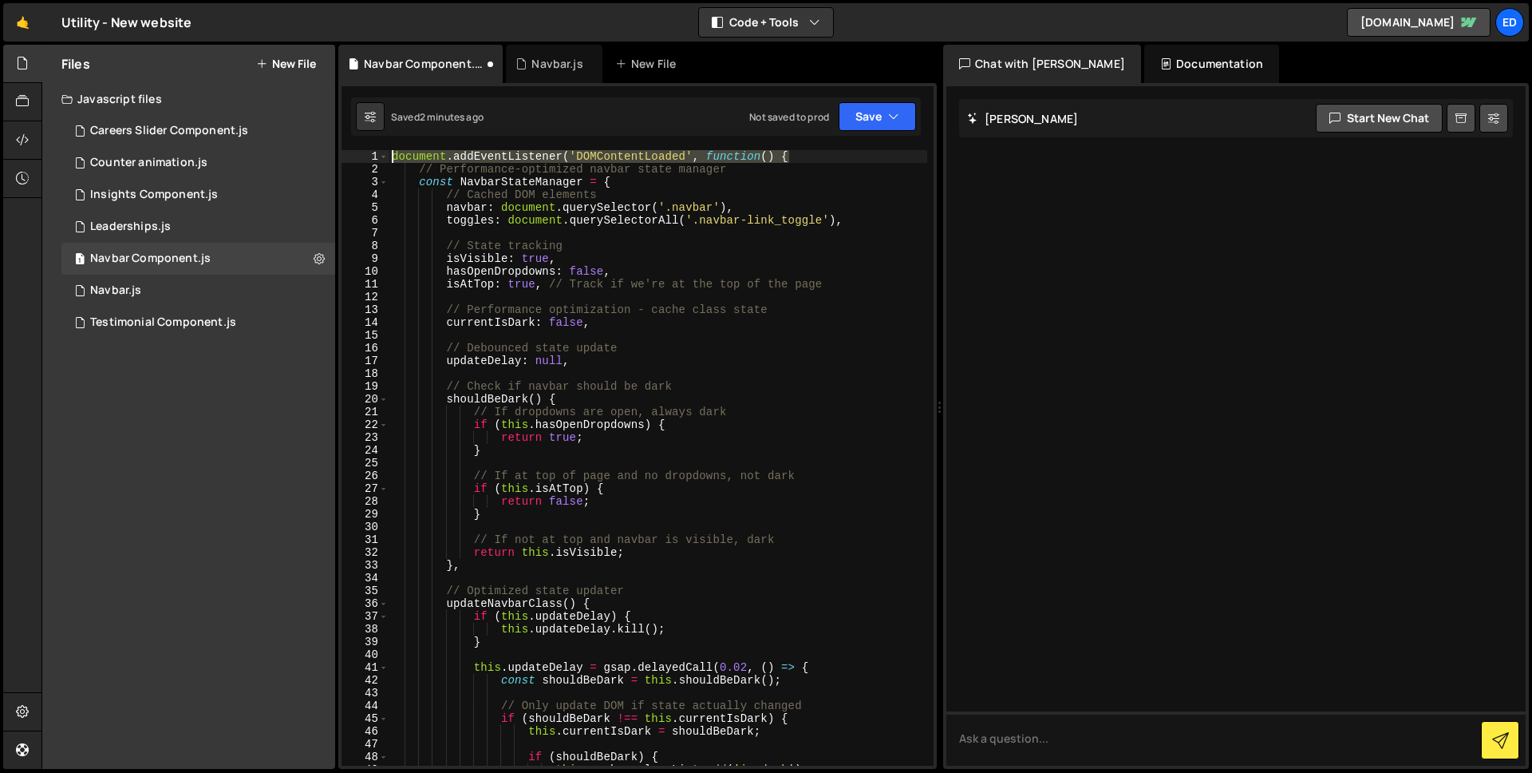
drag, startPoint x: 789, startPoint y: 152, endPoint x: 377, endPoint y: 148, distance: 411.8
click at [377, 148] on div "1 Type cmd + s to save your Javascript file. הההההההההההההההההההההההההההההההההה…" at bounding box center [637, 426] width 599 height 686
type textarea "document.addEventListener('DOMContentLoaded', function() {"
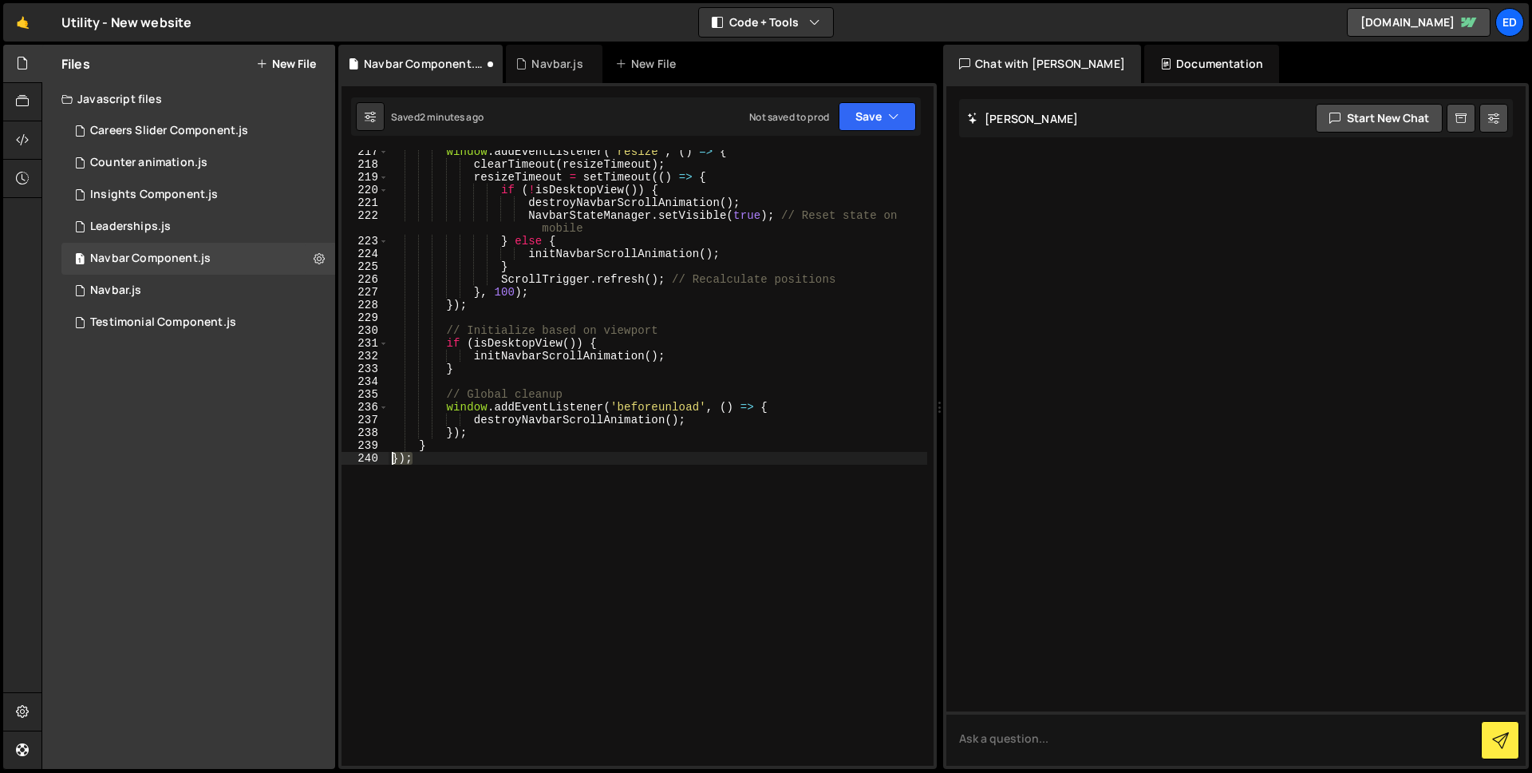
drag, startPoint x: 411, startPoint y: 460, endPoint x: 350, endPoint y: 460, distance: 60.7
click at [350, 460] on div "217 218 219 220 221 222 223 224 225 226 227 228 229 230 231 232 233 234 235 236…" at bounding box center [638, 457] width 592 height 615
type textarea "});"
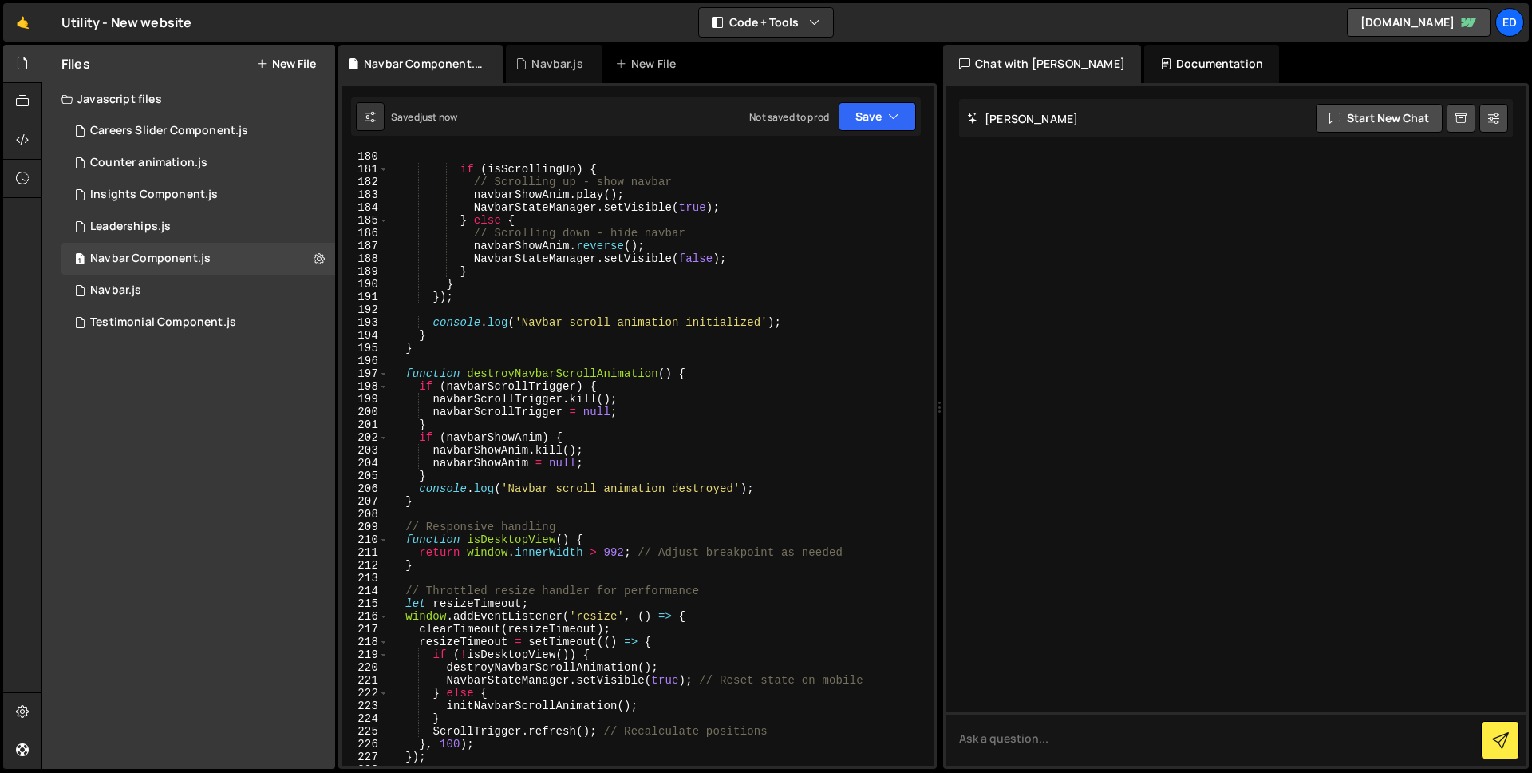
scroll to position [0, 0]
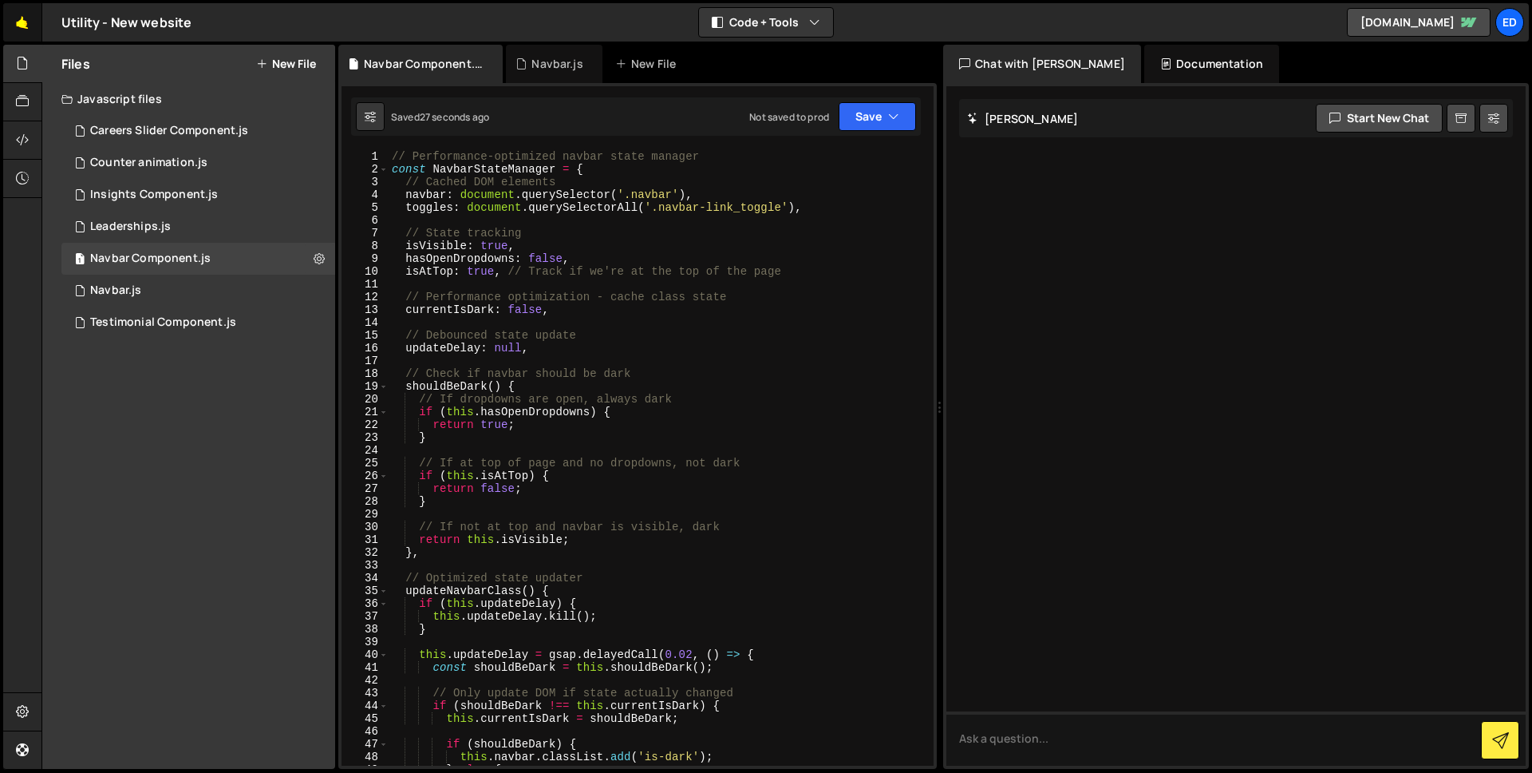
click at [26, 28] on link "🤙" at bounding box center [22, 22] width 39 height 38
click at [528, 411] on div "// Performance-optimized navbar state manager const NavbarStateManager = { // C…" at bounding box center [658, 470] width 539 height 641
click at [603, 336] on div "// Performance-optimized navbar state manager const NavbarStateManager = { // C…" at bounding box center [658, 470] width 539 height 641
type textarea "}"
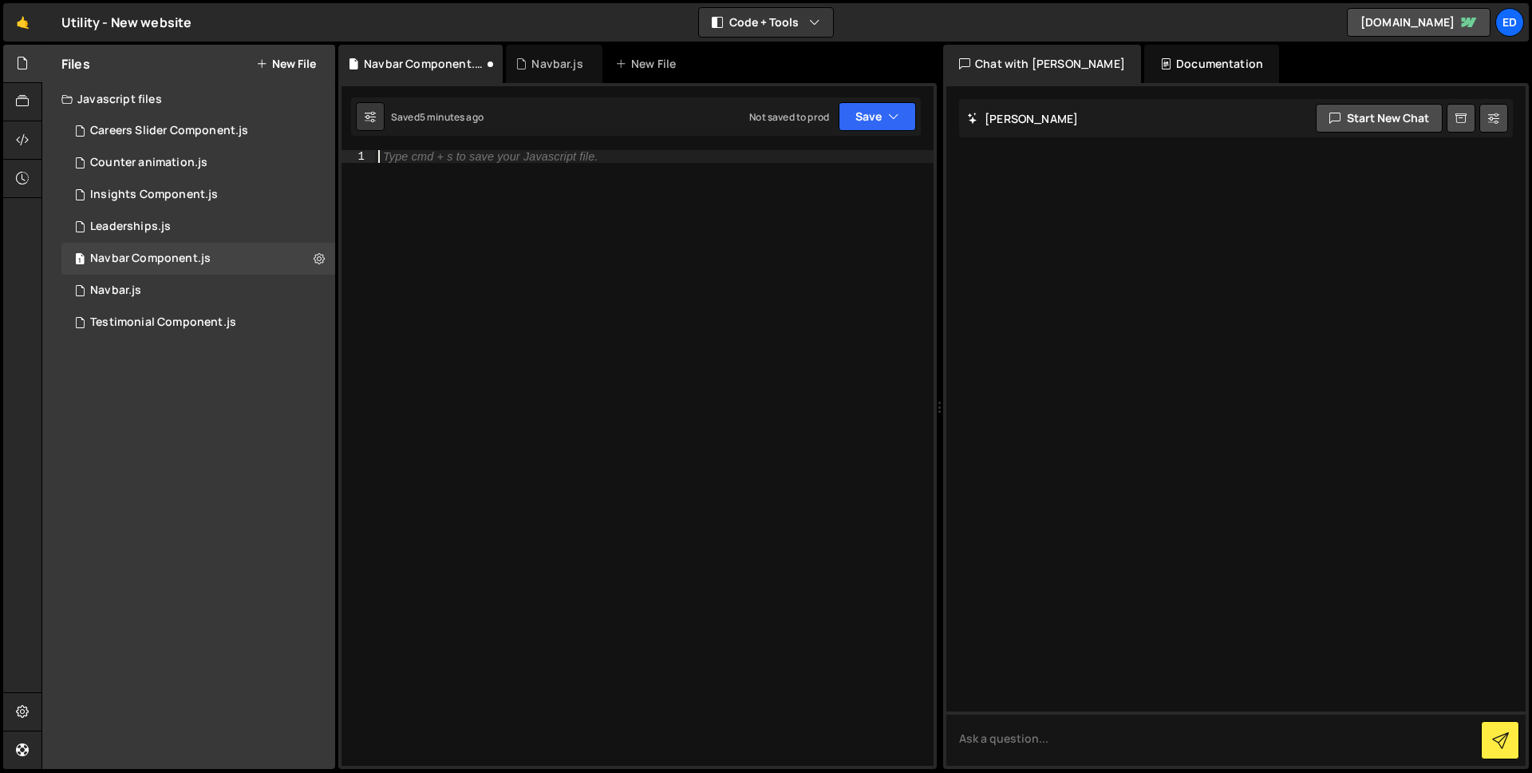
paste textarea "});"
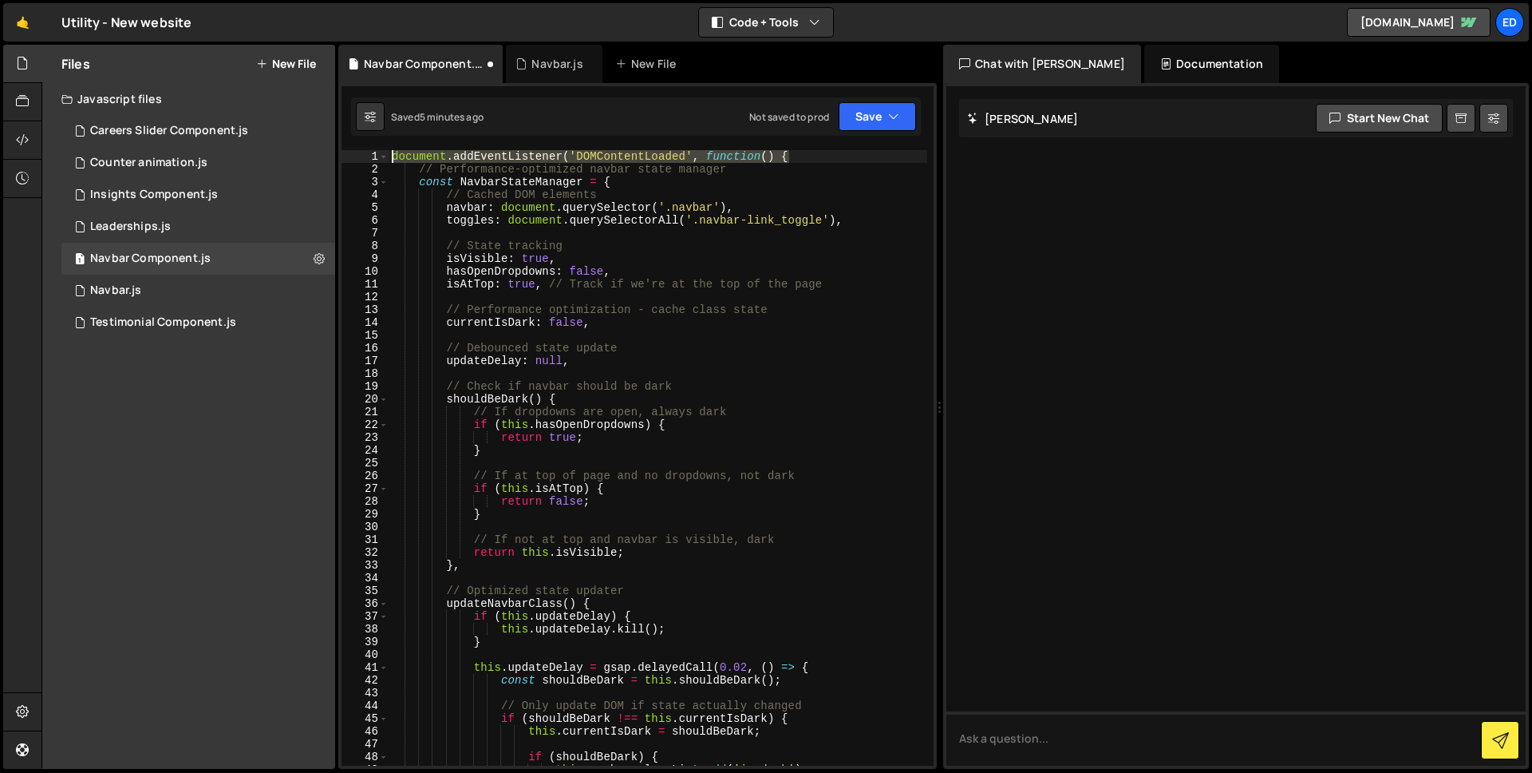
drag, startPoint x: 800, startPoint y: 152, endPoint x: 385, endPoint y: 137, distance: 415.2
click at [385, 137] on div "1 Type cmd + s to save your Javascript file. הההההההההההההההההההההההההההההההההה…" at bounding box center [637, 426] width 599 height 686
type textarea "document.addEventListener('DOMContentLoaded', function() {"
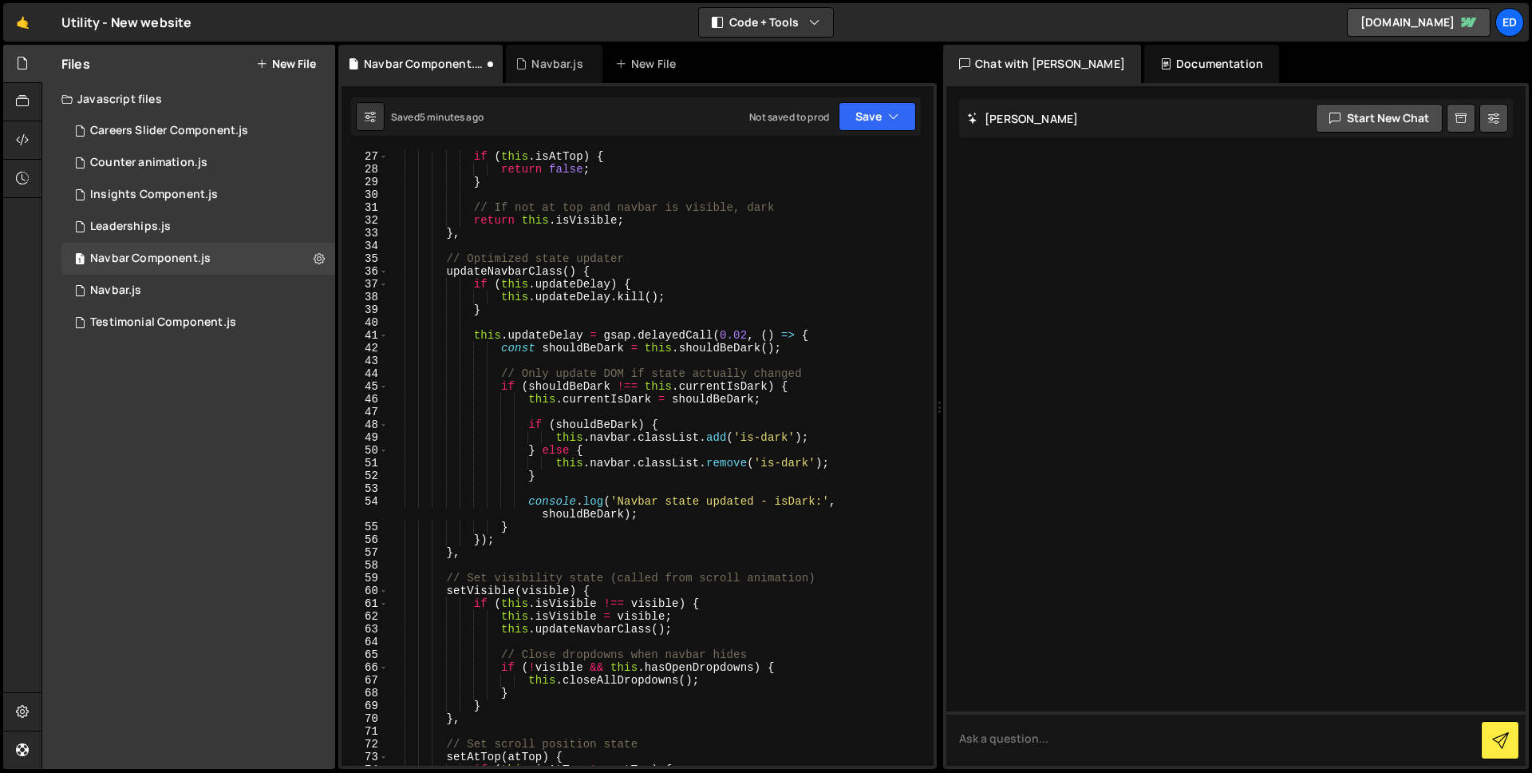
scroll to position [3300, 0]
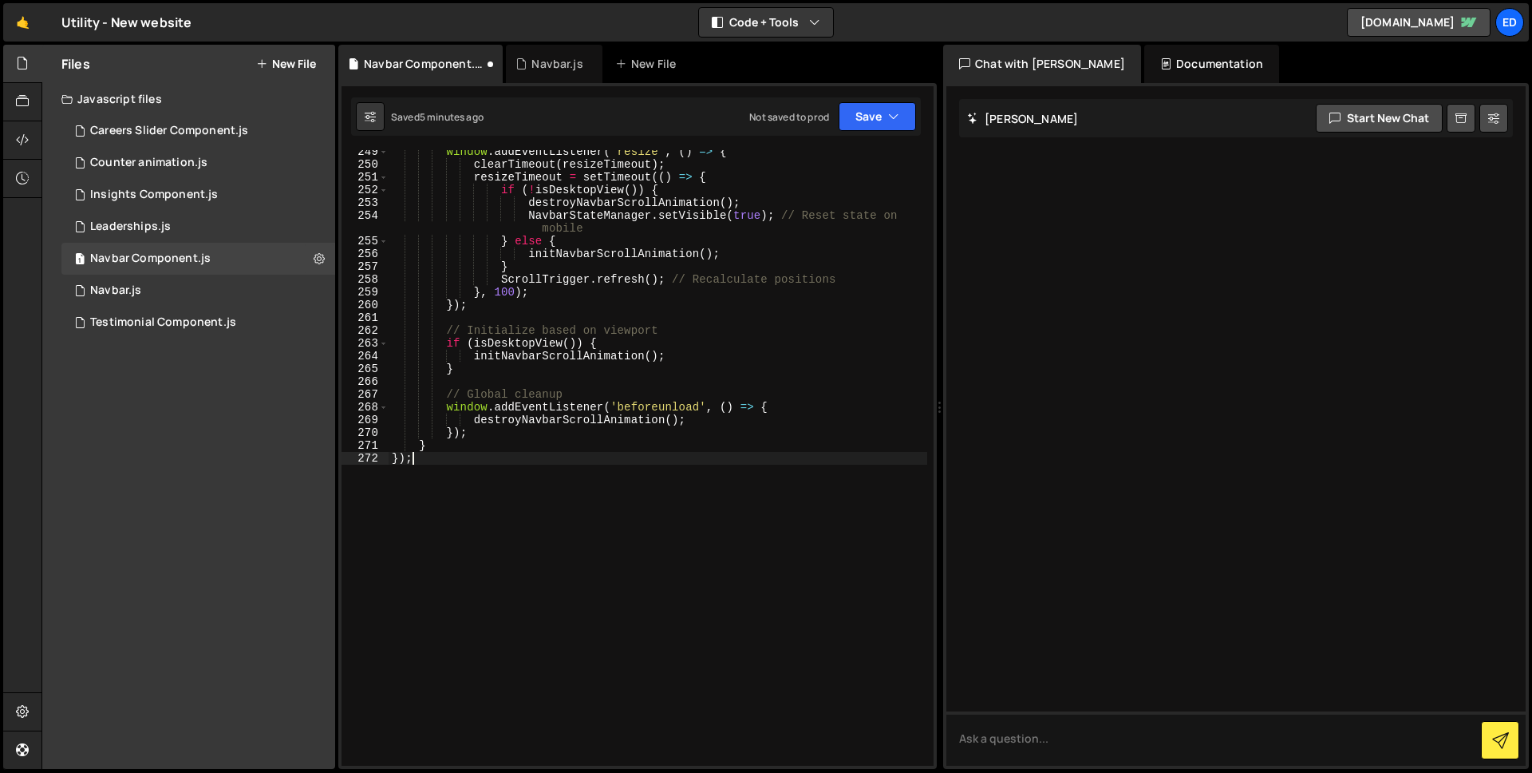
drag, startPoint x: 427, startPoint y: 465, endPoint x: 363, endPoint y: 460, distance: 64.0
click at [363, 460] on div "249 250 251 252 253 254 255 256 257 258 259 260 261 262 263 264 265 266 267 268…" at bounding box center [638, 457] width 592 height 615
type textarea "});"
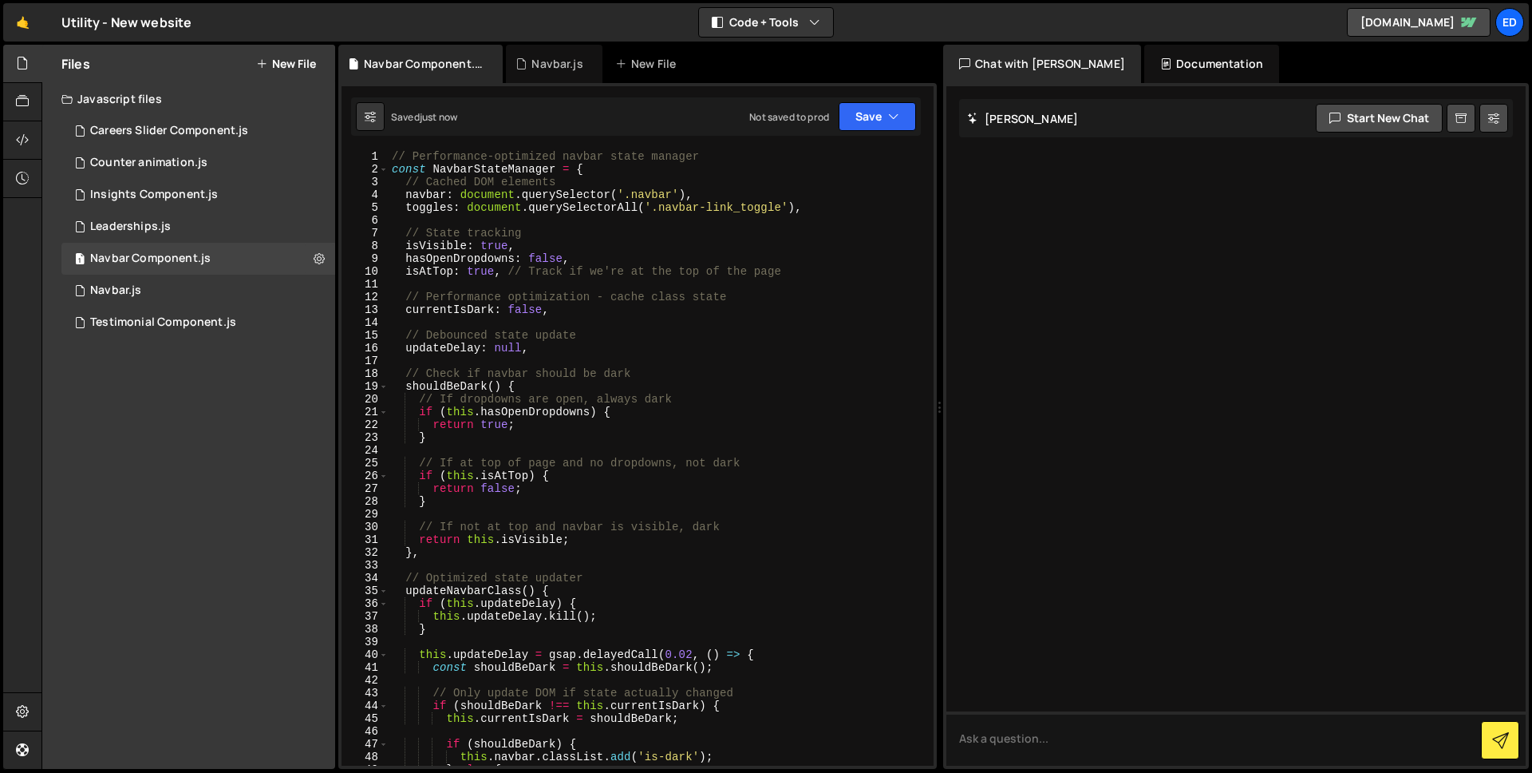
scroll to position [0, 0]
click at [622, 285] on div "// Performance-optimized navbar state manager const NavbarStateManager = { // C…" at bounding box center [658, 470] width 539 height 641
type textarea "}"
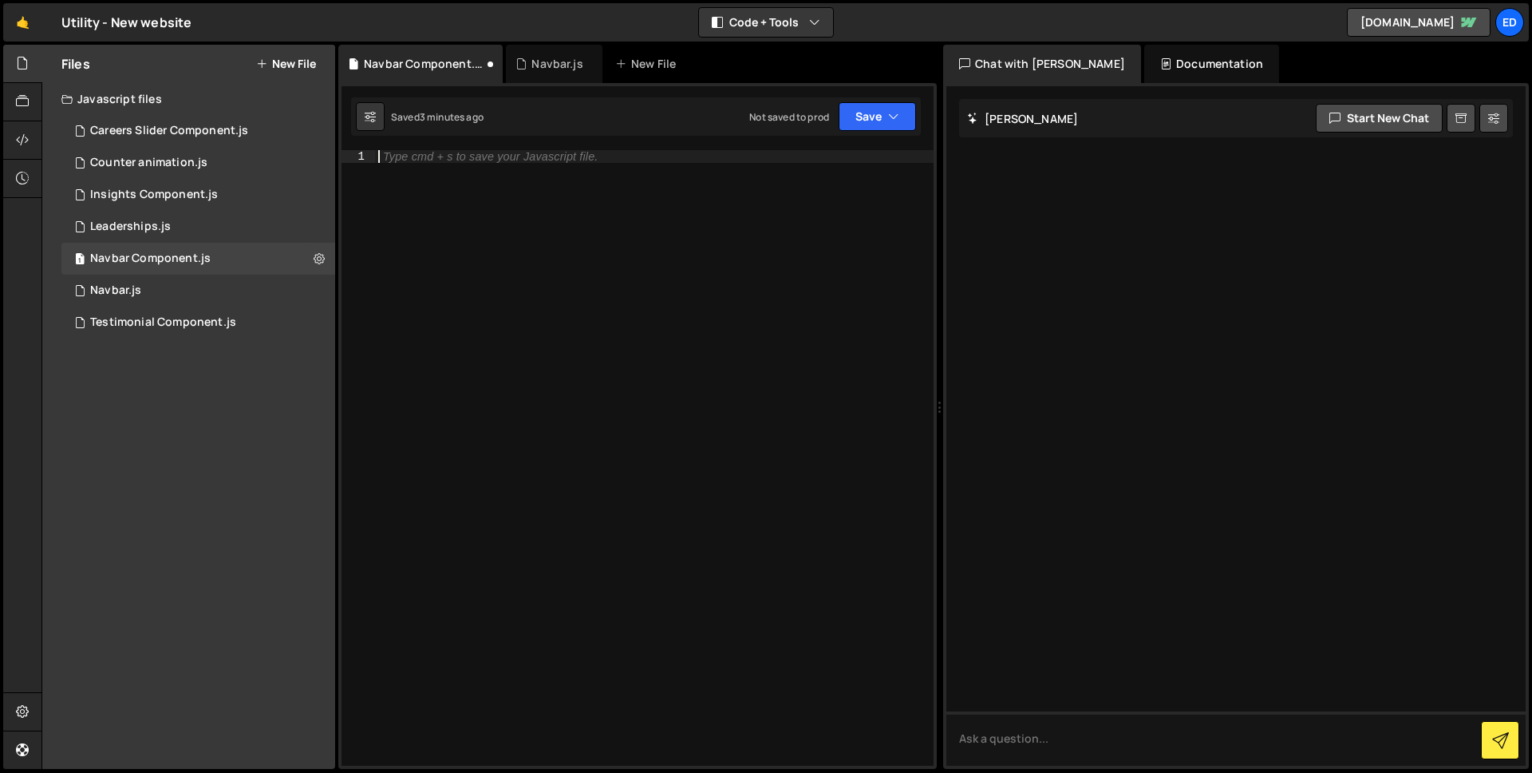
paste textarea "});"
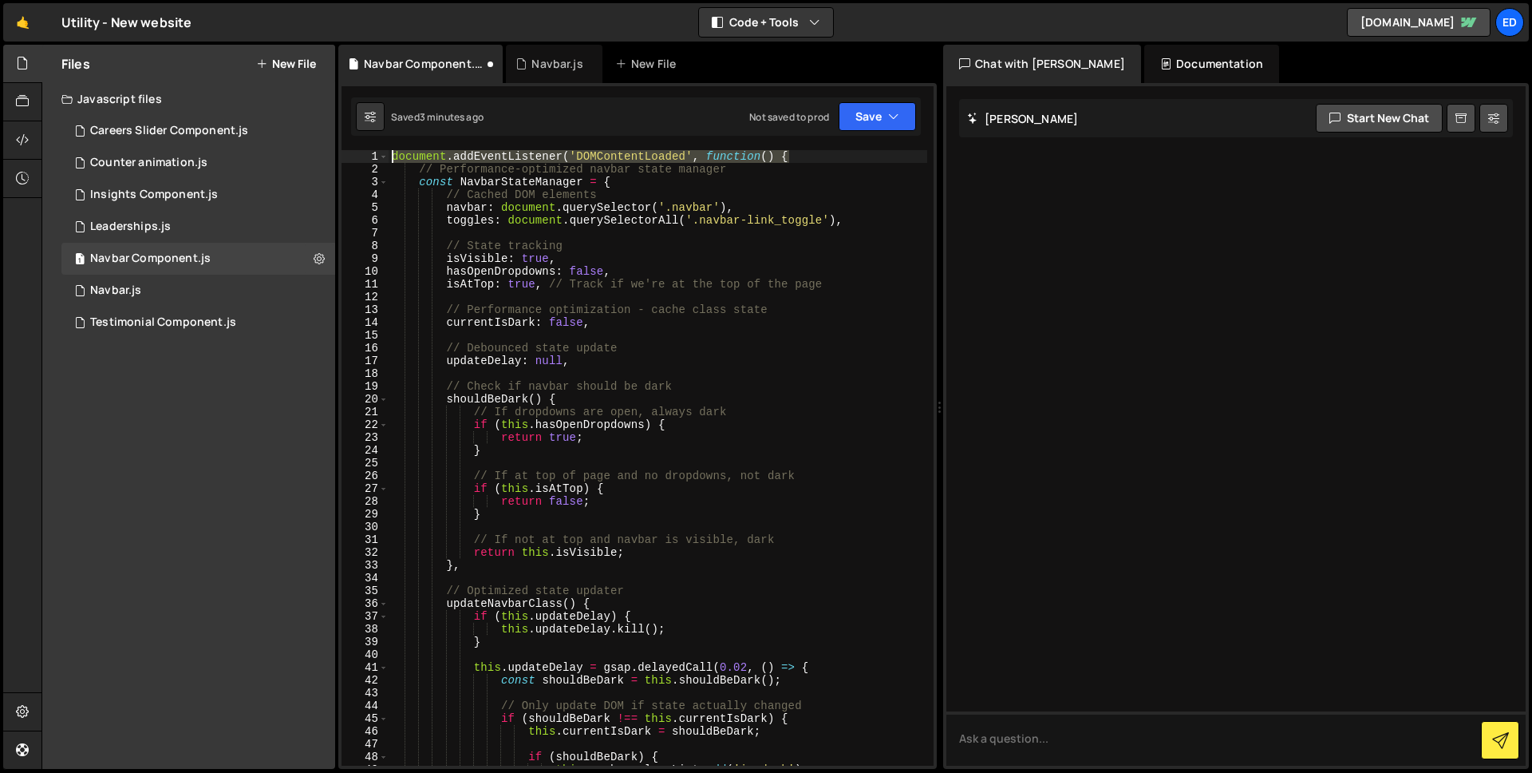
drag, startPoint x: 795, startPoint y: 157, endPoint x: 392, endPoint y: 155, distance: 403.0
click at [387, 153] on div "}); 1 2 3 4 5 6 7 8 9 10 11 12 13 14 15 16 17 18 19 20 21 22 23 24 25 26 27 28 …" at bounding box center [638, 457] width 592 height 615
type textarea "document.addEventListener('DOMContentLoaded', function() {"
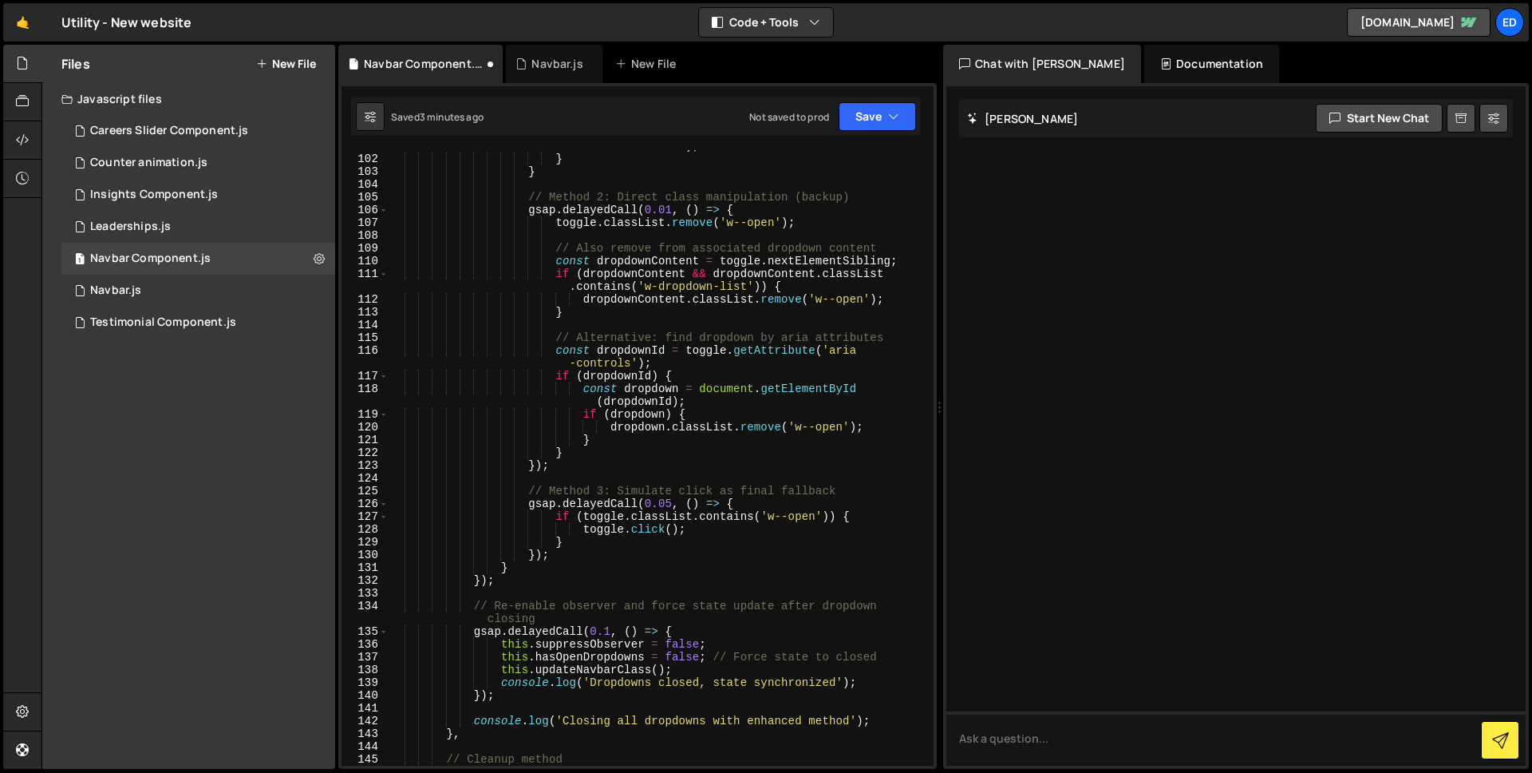
scroll to position [3530, 0]
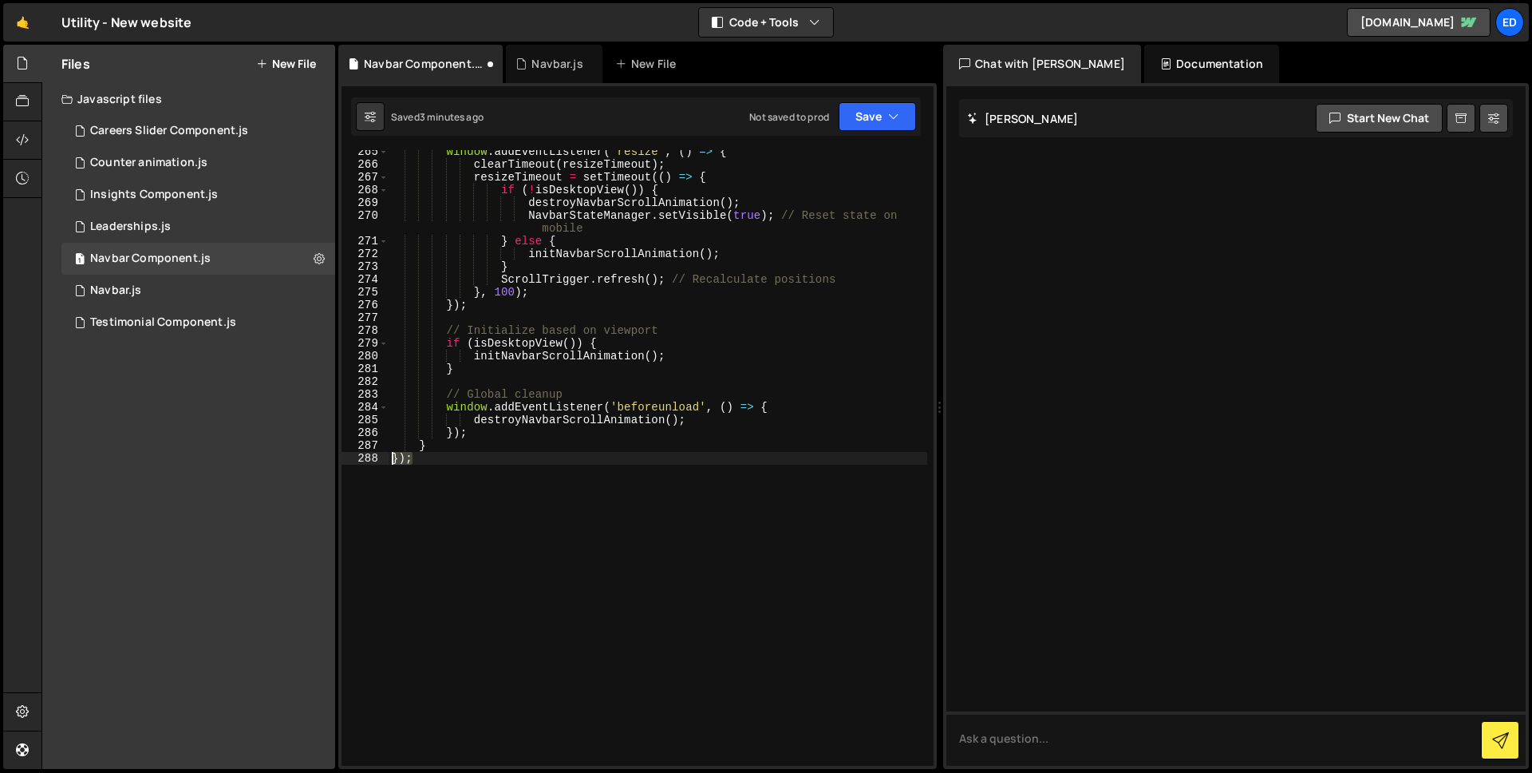
drag, startPoint x: 413, startPoint y: 456, endPoint x: 381, endPoint y: 457, distance: 32.0
click at [381, 457] on div "265 266 267 268 269 270 271 272 273 274 275 276 277 278 279 280 281 282 283 284…" at bounding box center [638, 457] width 592 height 615
type textarea "});"
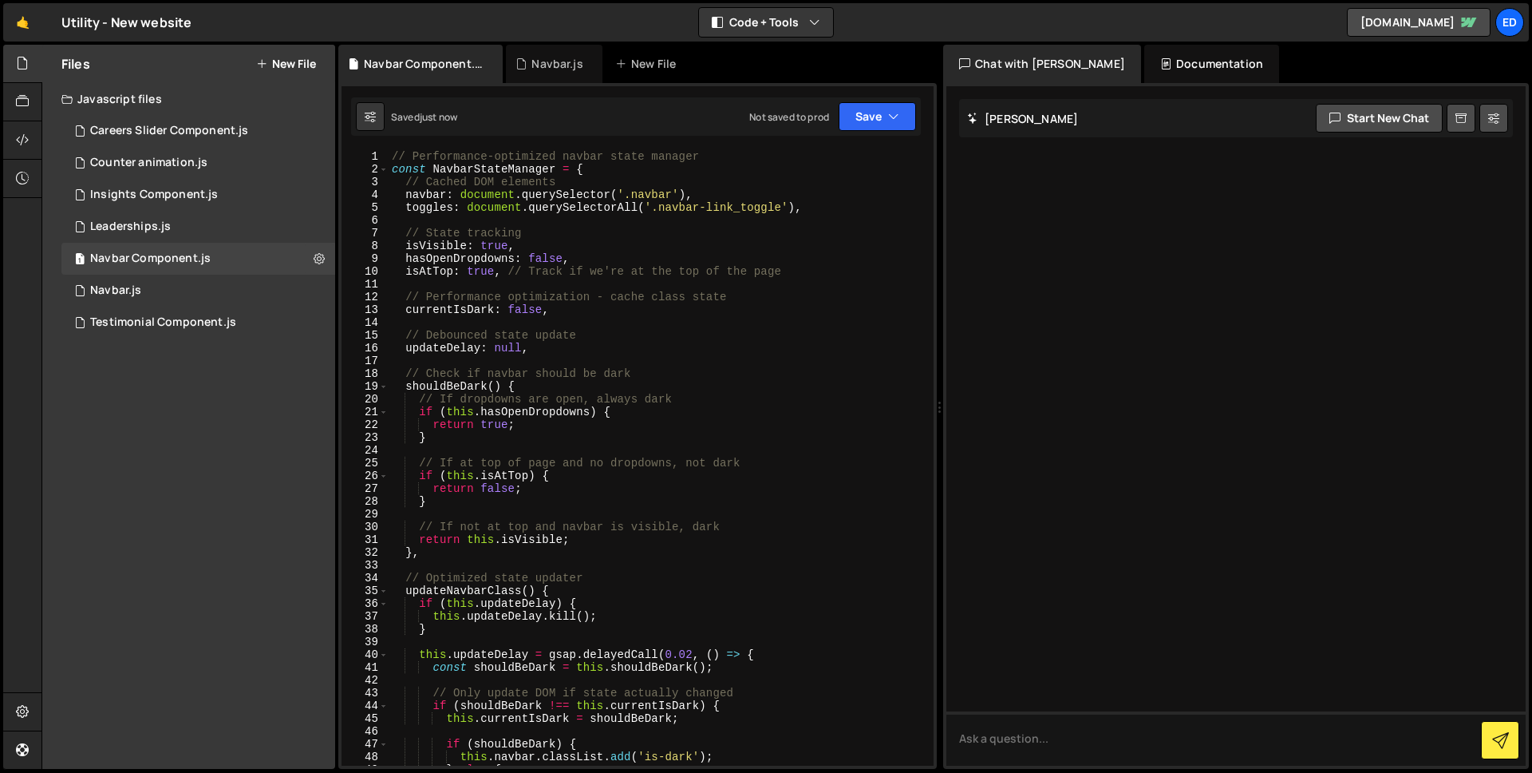
scroll to position [0, 0]
click at [604, 331] on div "// Performance-optimized navbar state manager const NavbarStateManager = { // C…" at bounding box center [658, 470] width 539 height 641
type textarea "}"
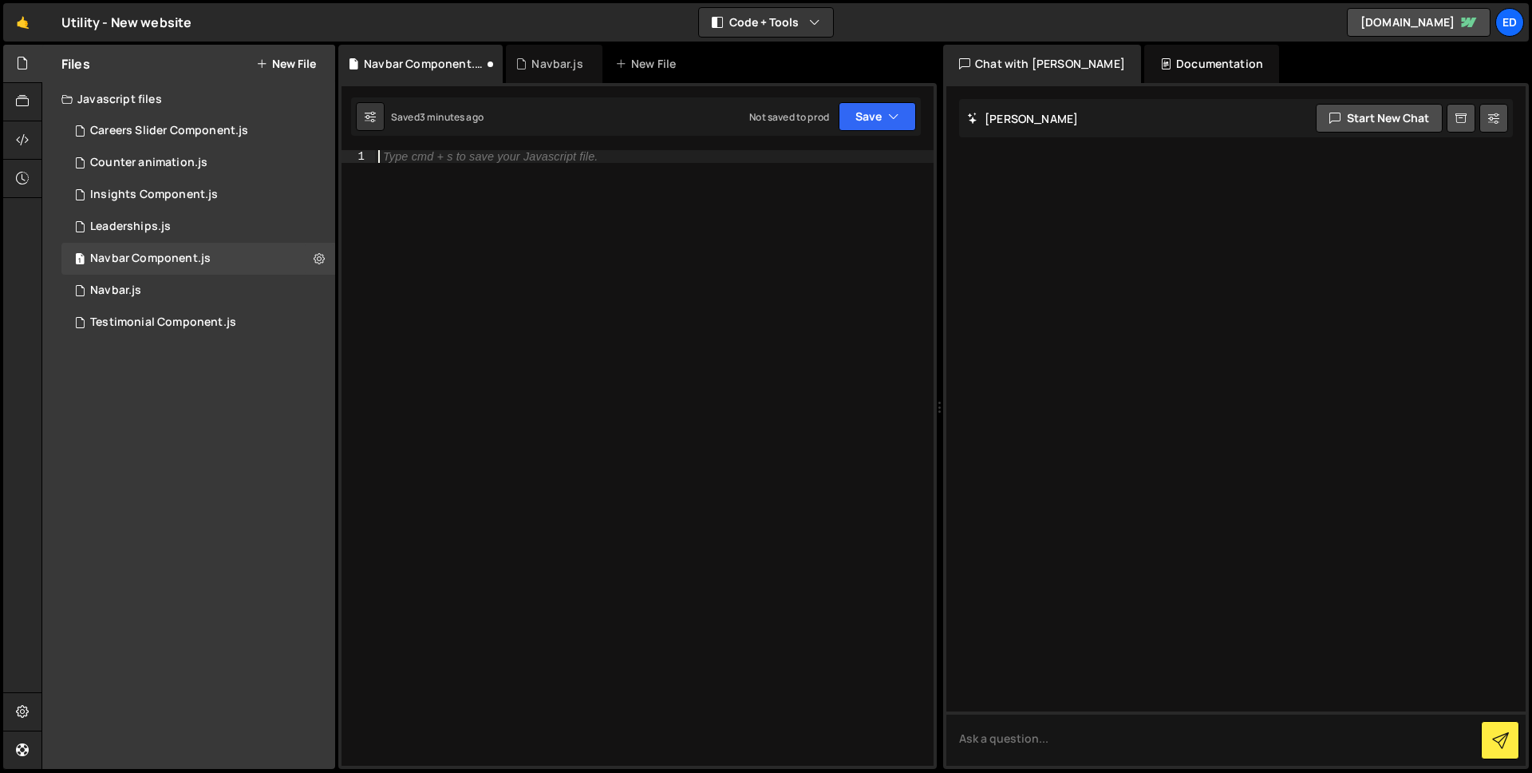
paste textarea "});"
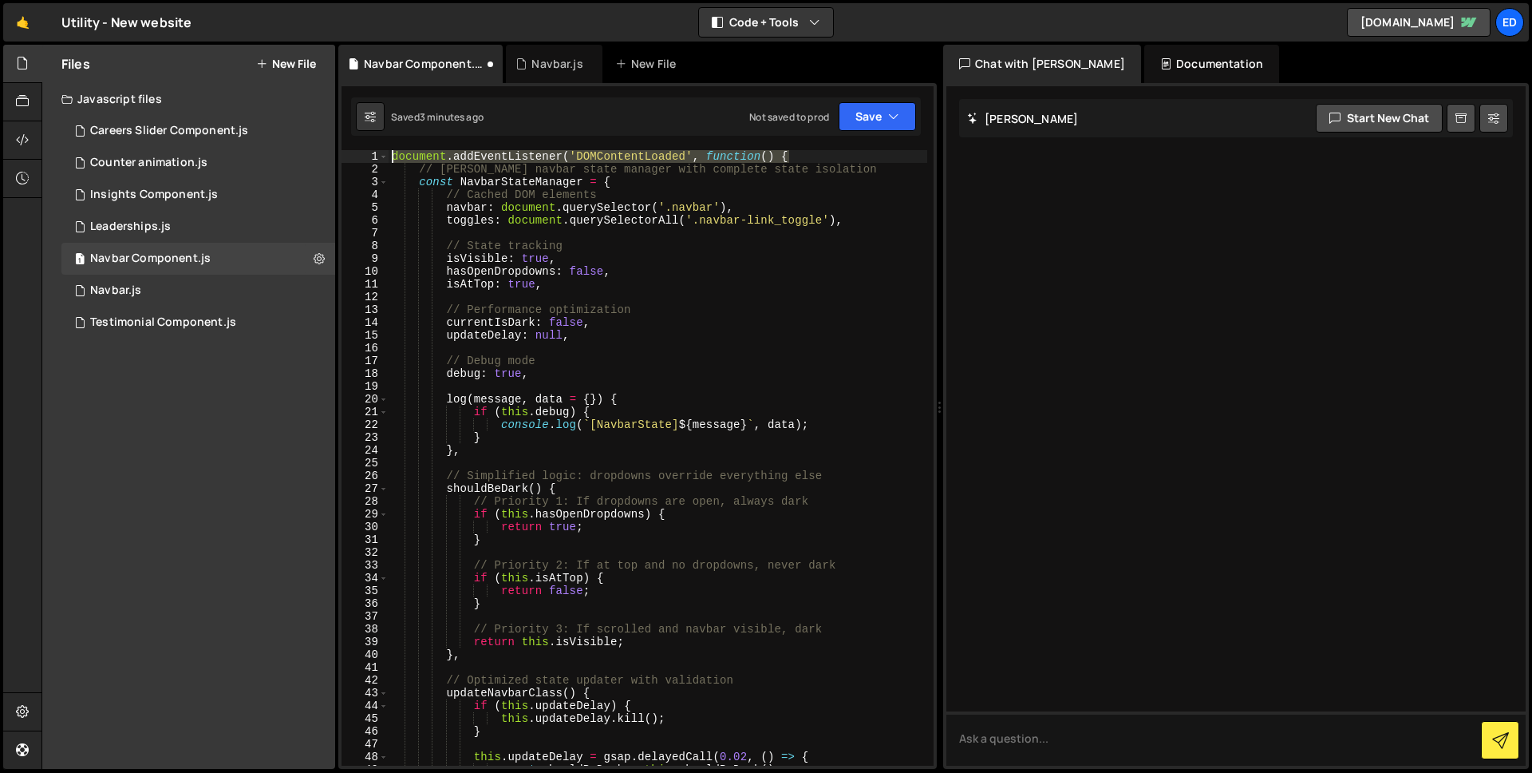
drag, startPoint x: 795, startPoint y: 155, endPoint x: 393, endPoint y: 152, distance: 402.2
click at [393, 152] on div "document . addEventListener ( 'DOMContentLoaded' , function ( ) { // Robust nav…" at bounding box center [658, 470] width 539 height 641
type textarea "document.addEventListener('DOMContentLoaded', function() {"
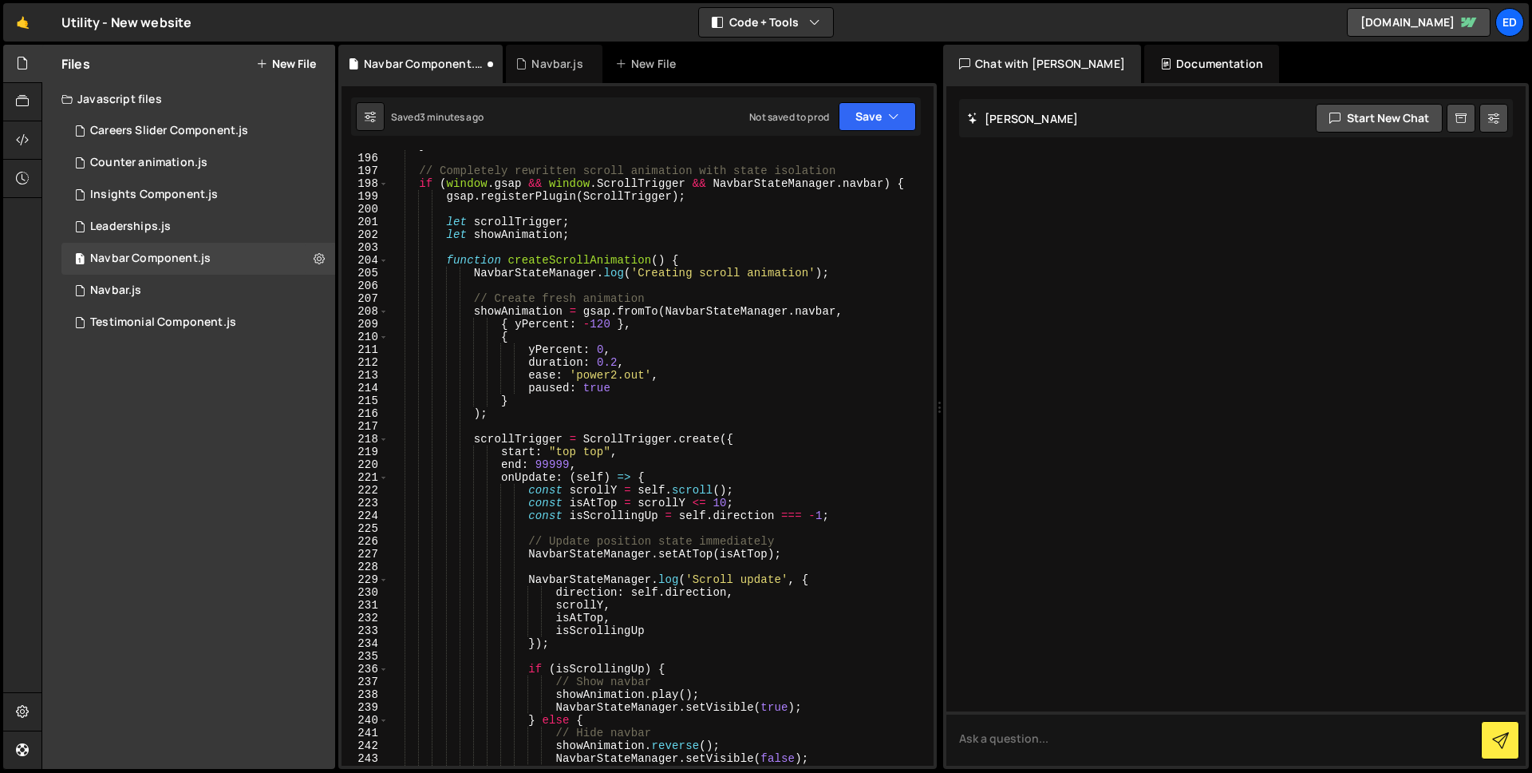
scroll to position [3594, 0]
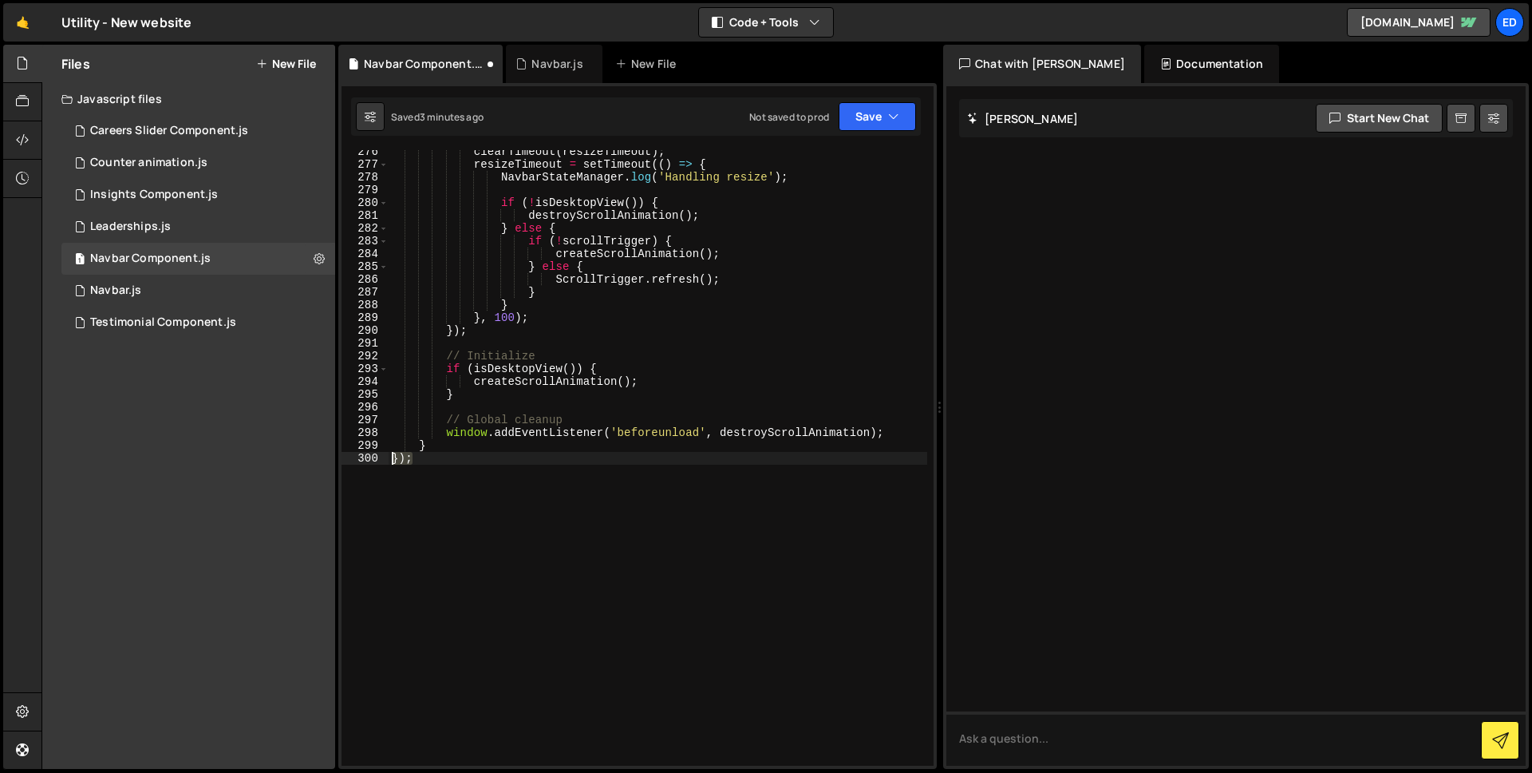
drag, startPoint x: 378, startPoint y: 452, endPoint x: 368, endPoint y: 452, distance: 10.4
click at [368, 452] on div "276 277 278 279 280 281 282 283 284 285 286 287 288 289 290 291 292 293 294 295…" at bounding box center [638, 457] width 592 height 615
type textarea "});"
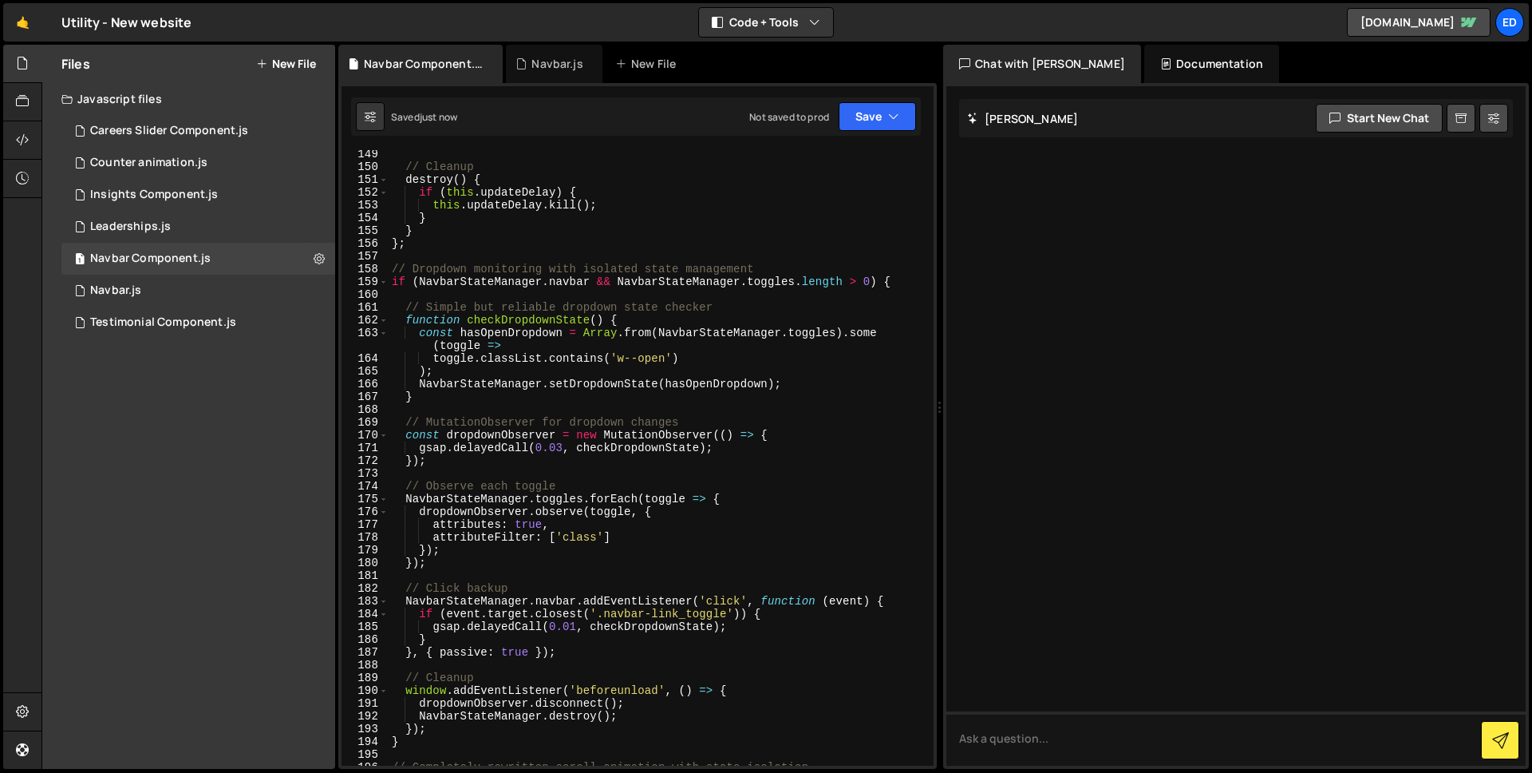
scroll to position [0, 0]
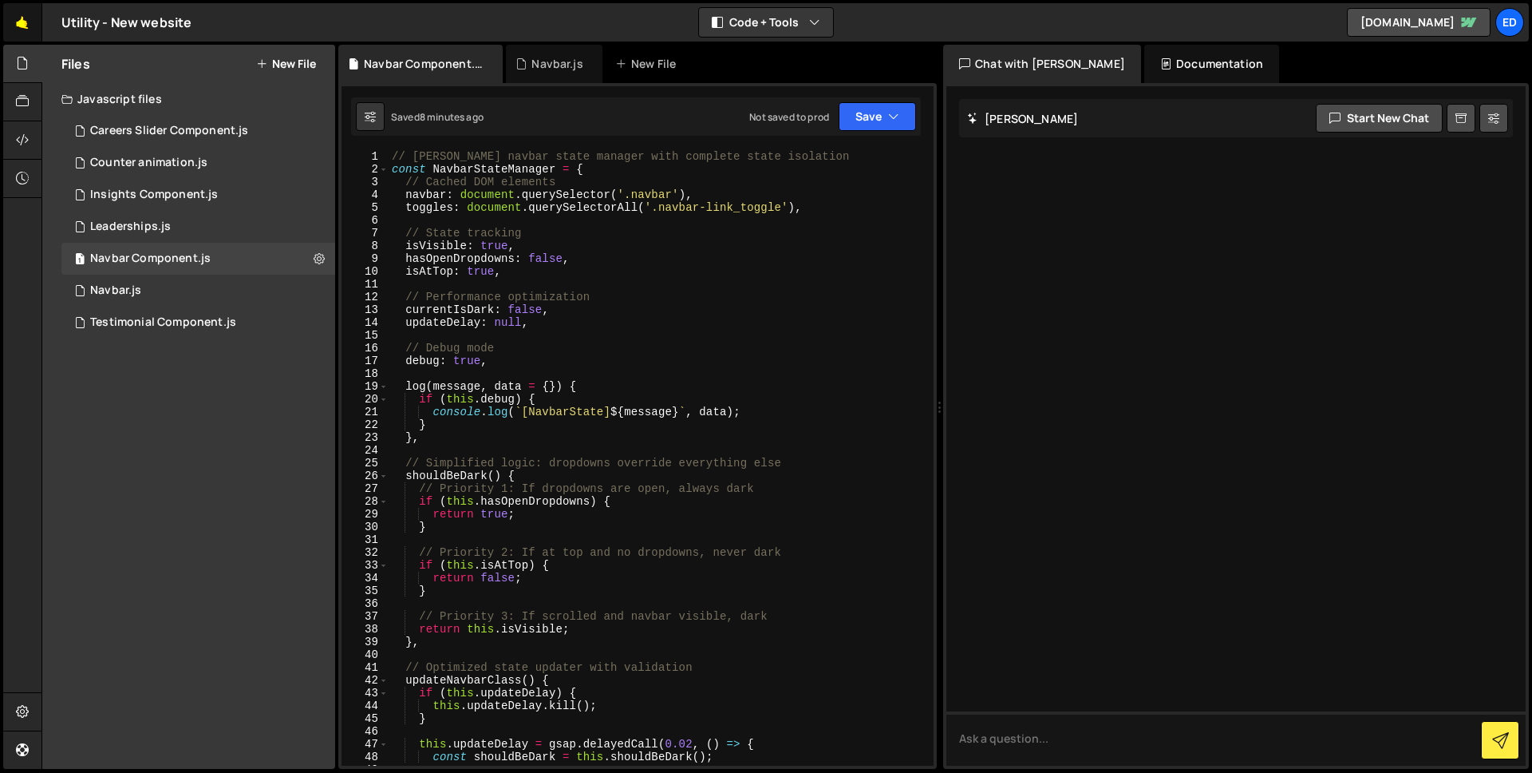
click at [29, 22] on link "🤙" at bounding box center [22, 22] width 39 height 38
click at [492, 312] on div "// Robust navbar state manager with complete state isolation const NavbarStateM…" at bounding box center [658, 470] width 539 height 641
click at [493, 312] on div "// Robust navbar state manager with complete state isolation const NavbarStateM…" at bounding box center [658, 470] width 539 height 641
type textarea "}"
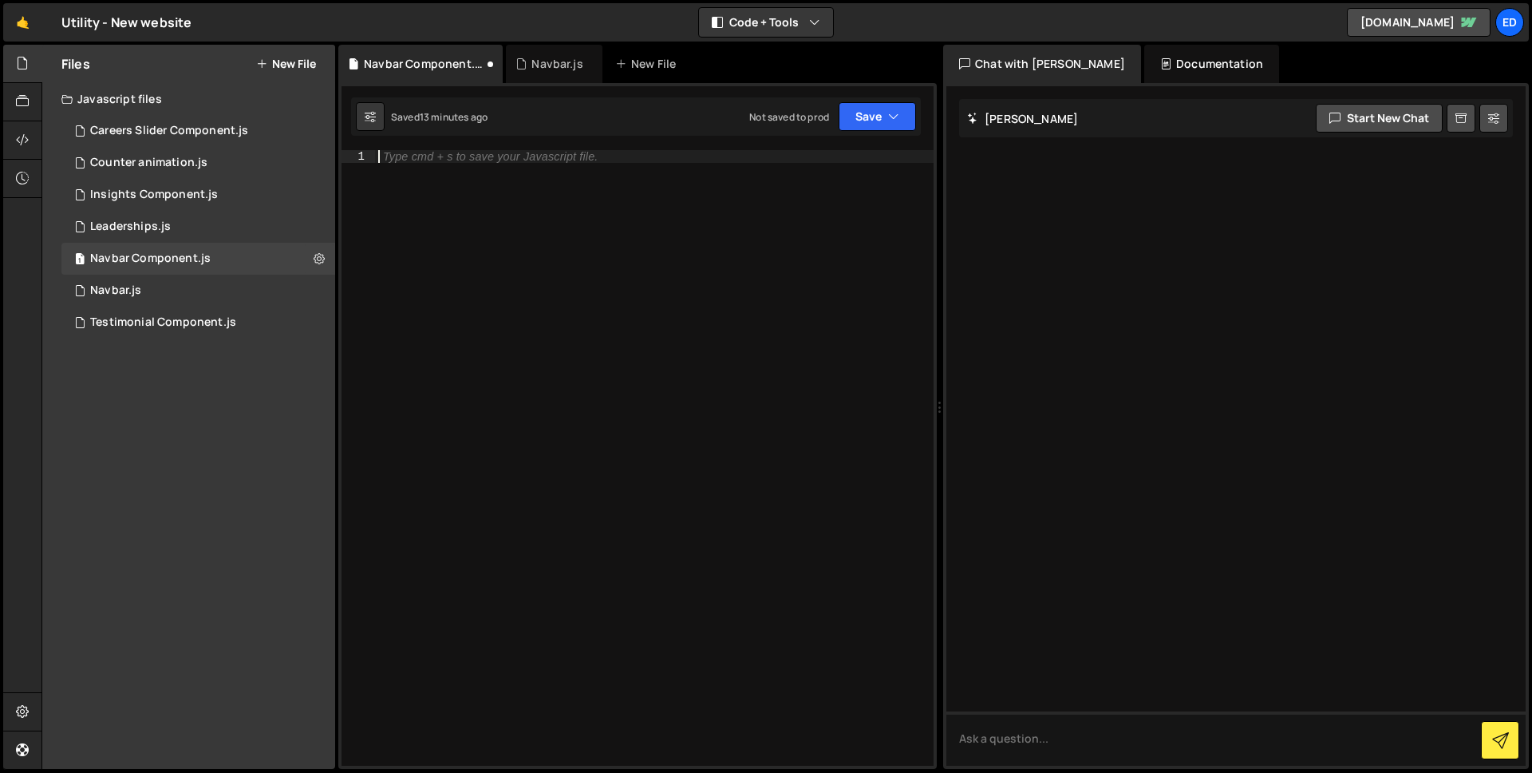
paste textarea "});"
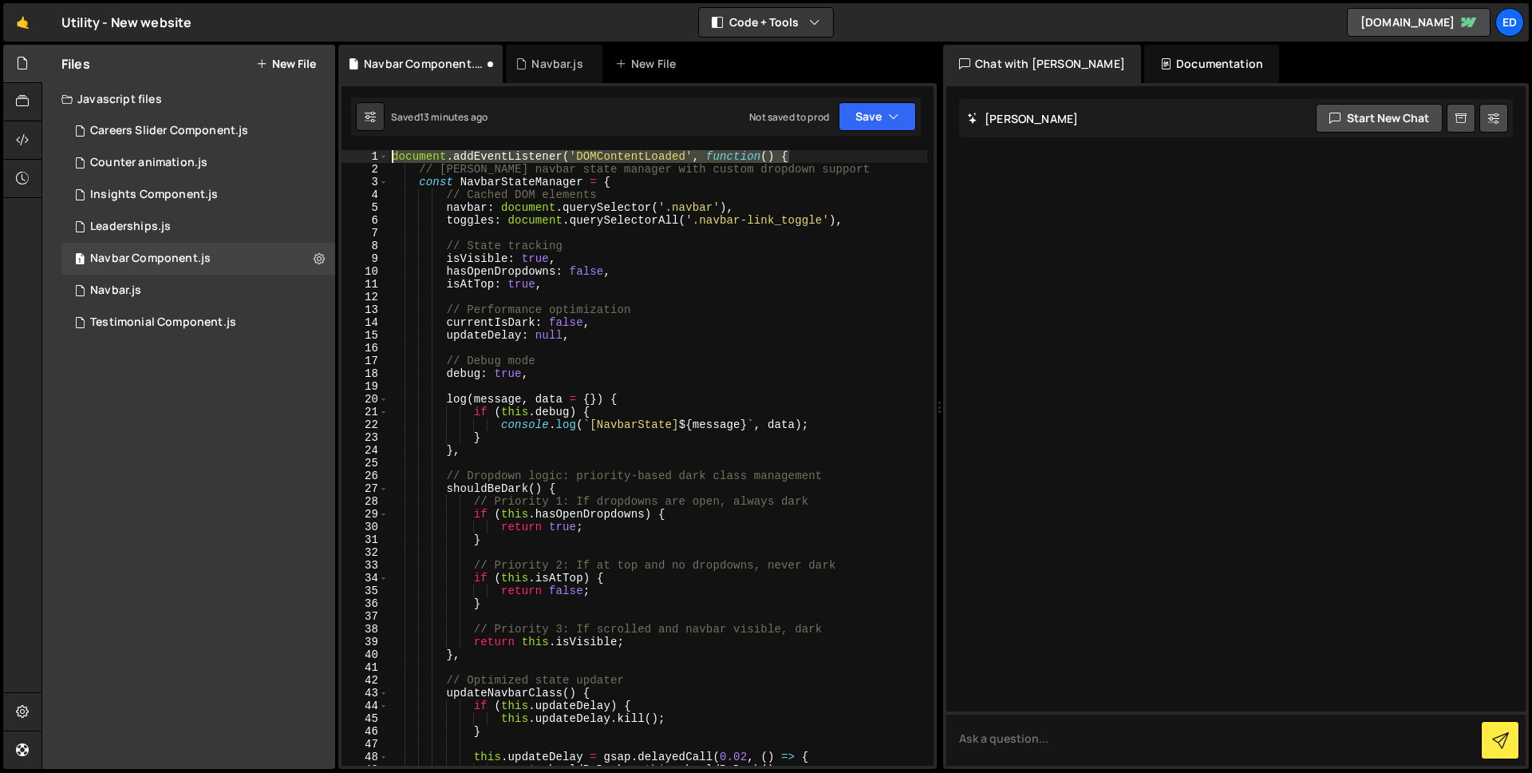
drag, startPoint x: 724, startPoint y: 155, endPoint x: 365, endPoint y: 153, distance: 359.1
click at [365, 153] on div "}); 1 2 3 4 5 6 7 8 9 10 11 12 13 14 15 16 17 18 19 20 21 22 23 24 25 26 27 28 …" at bounding box center [638, 457] width 592 height 615
type textarea "document.addEventListener('DOMContentLoaded', function() {"
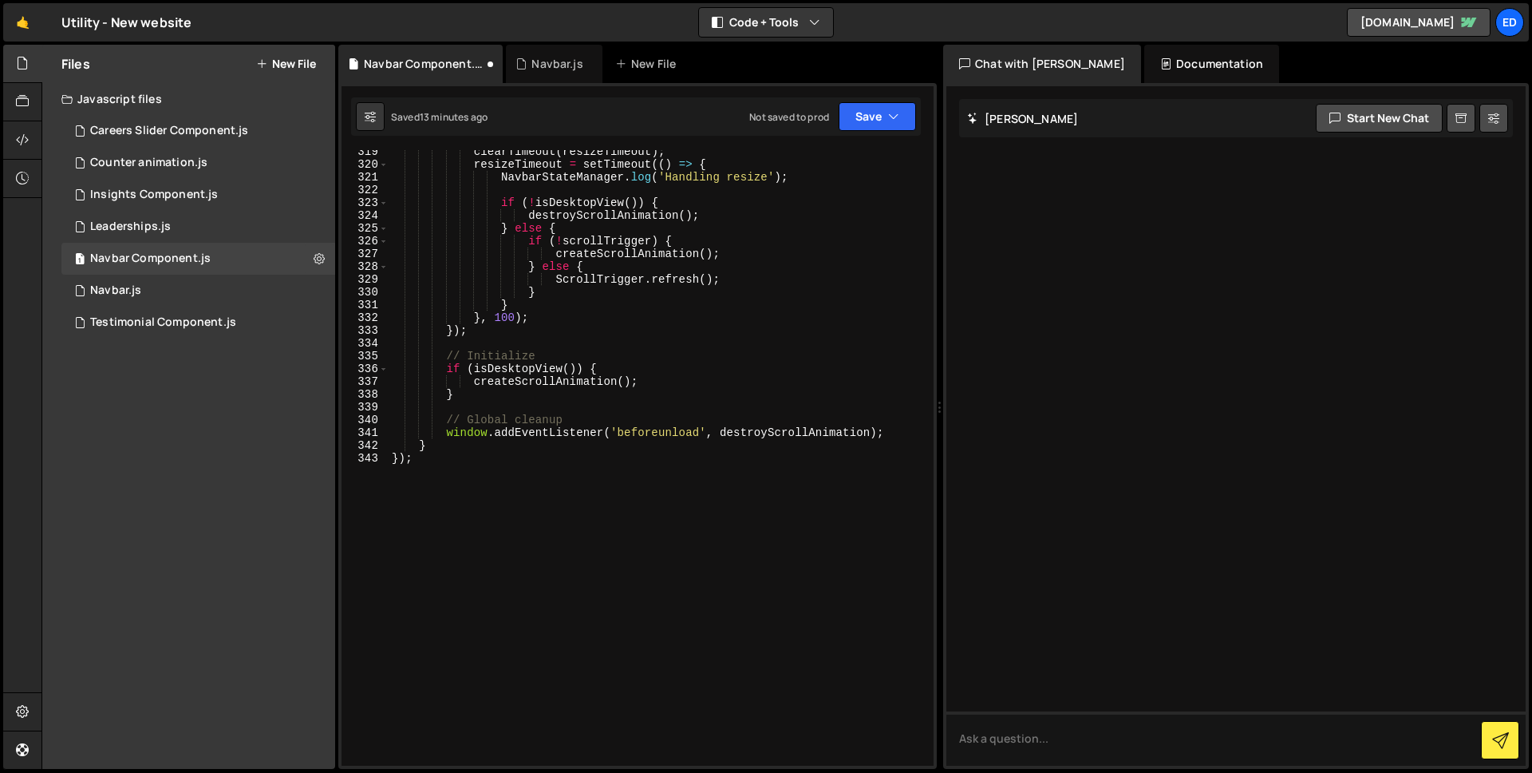
scroll to position [4168, 0]
drag, startPoint x: 427, startPoint y: 457, endPoint x: 385, endPoint y: 453, distance: 41.7
click at [385, 453] on div "319 320 321 322 323 324 325 326 327 328 329 330 331 332 333 334 335 336 337 338…" at bounding box center [638, 457] width 592 height 615
type textarea "});"
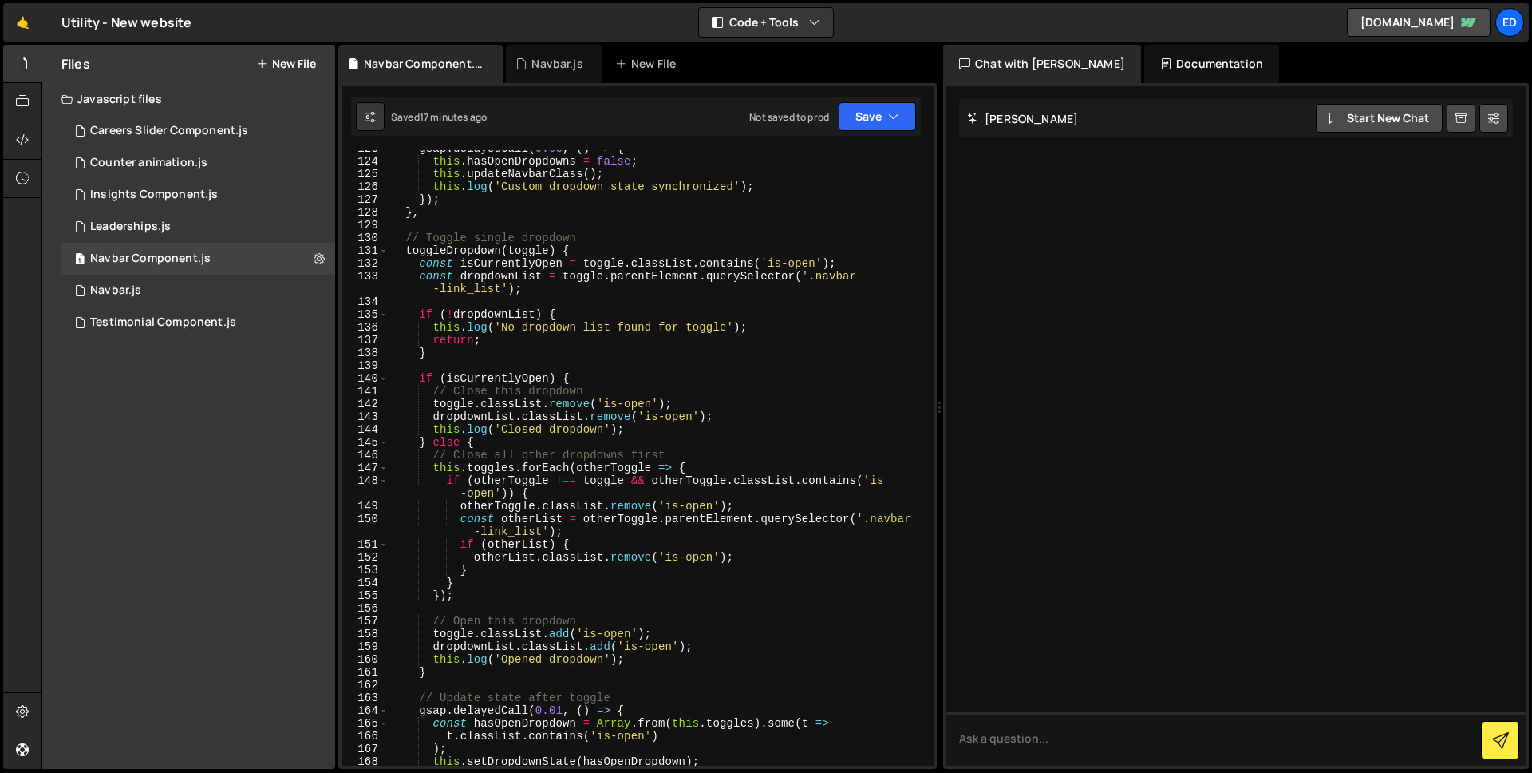
scroll to position [1593, 0]
click at [671, 366] on div "gsap . delayedCall ( 0.03 , ( ) => { this . hasOpenDropdowns = false ; this . u…" at bounding box center [658, 460] width 539 height 641
type textarea "}"
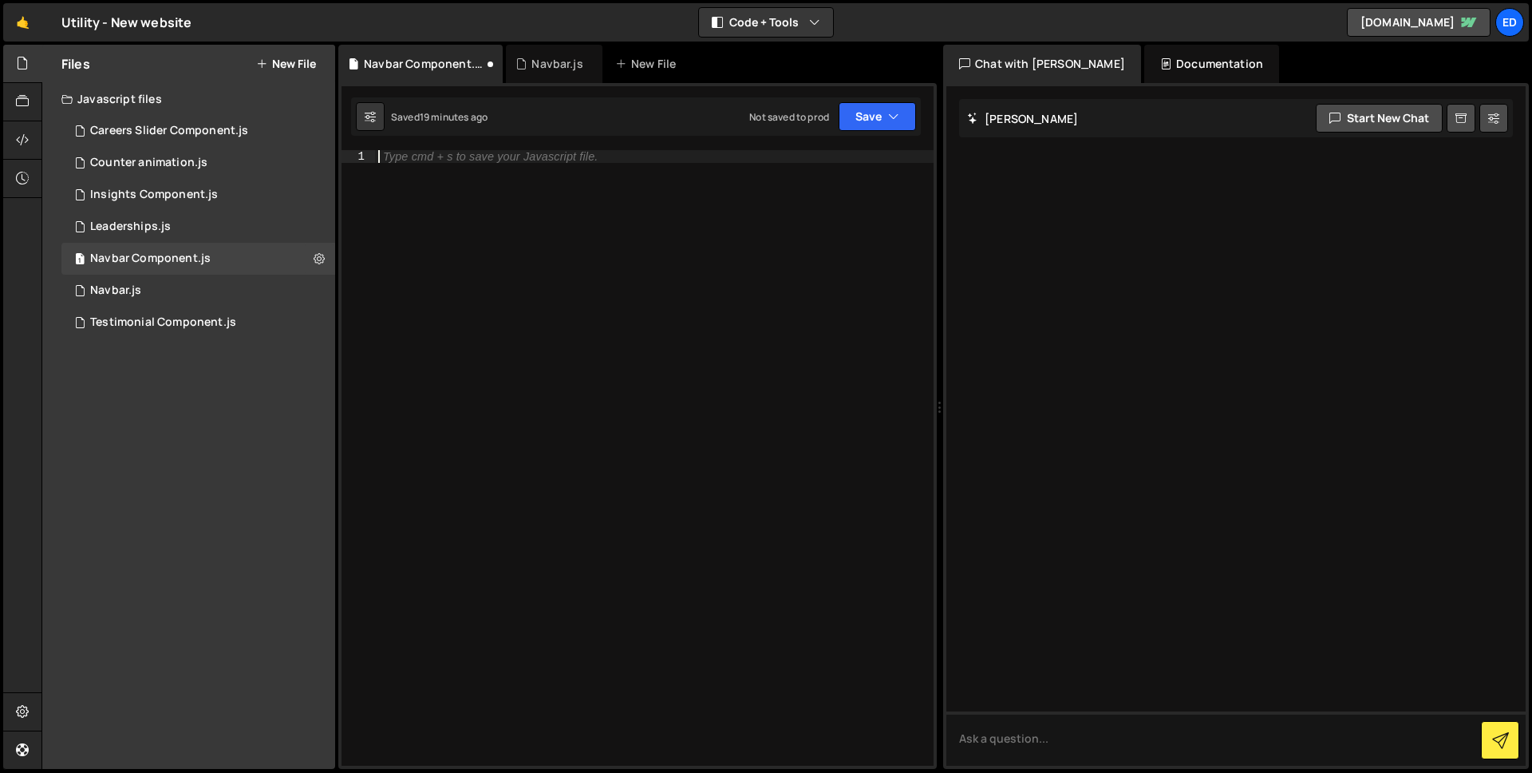
paste textarea "});"
type textarea "});"
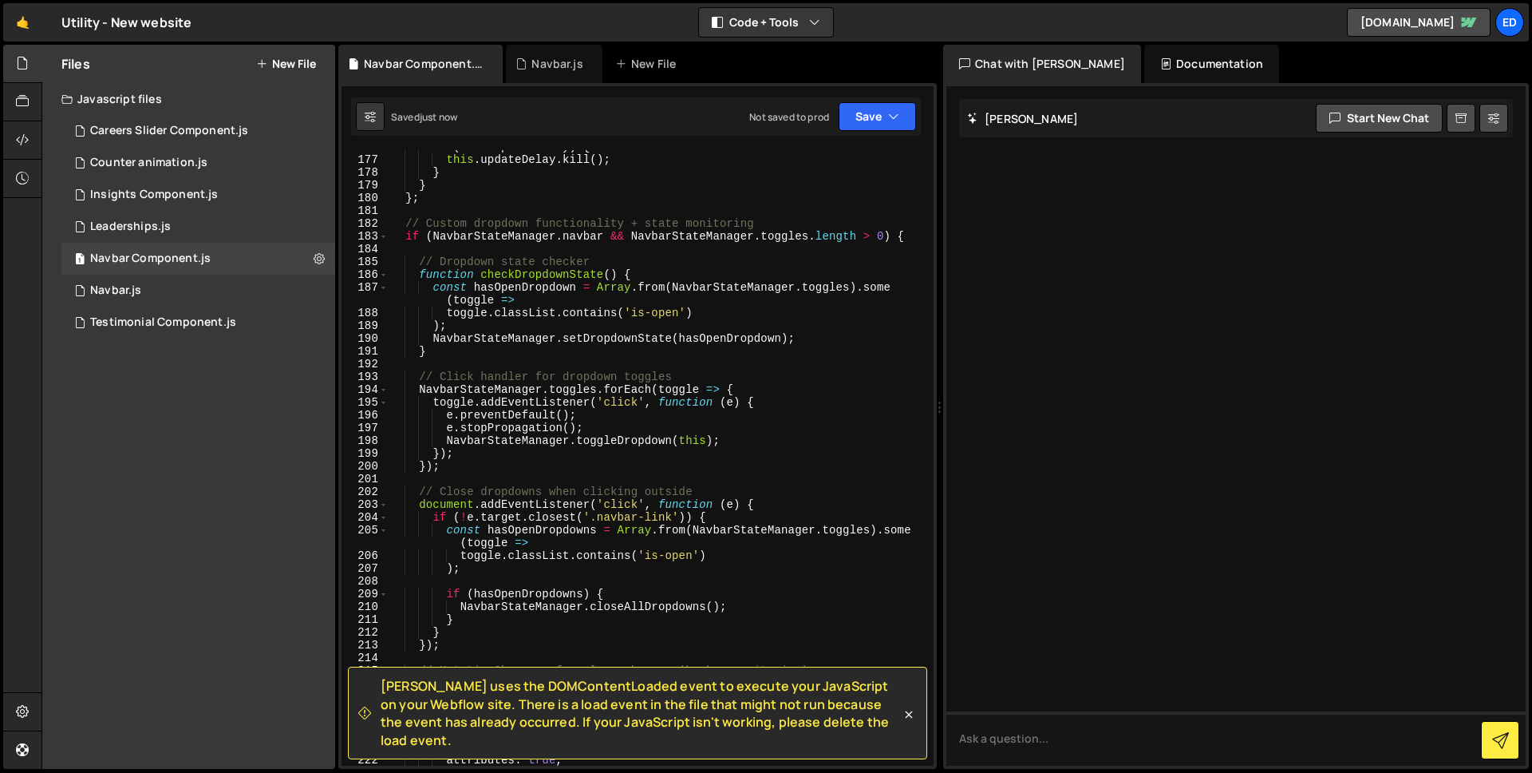
scroll to position [0, 0]
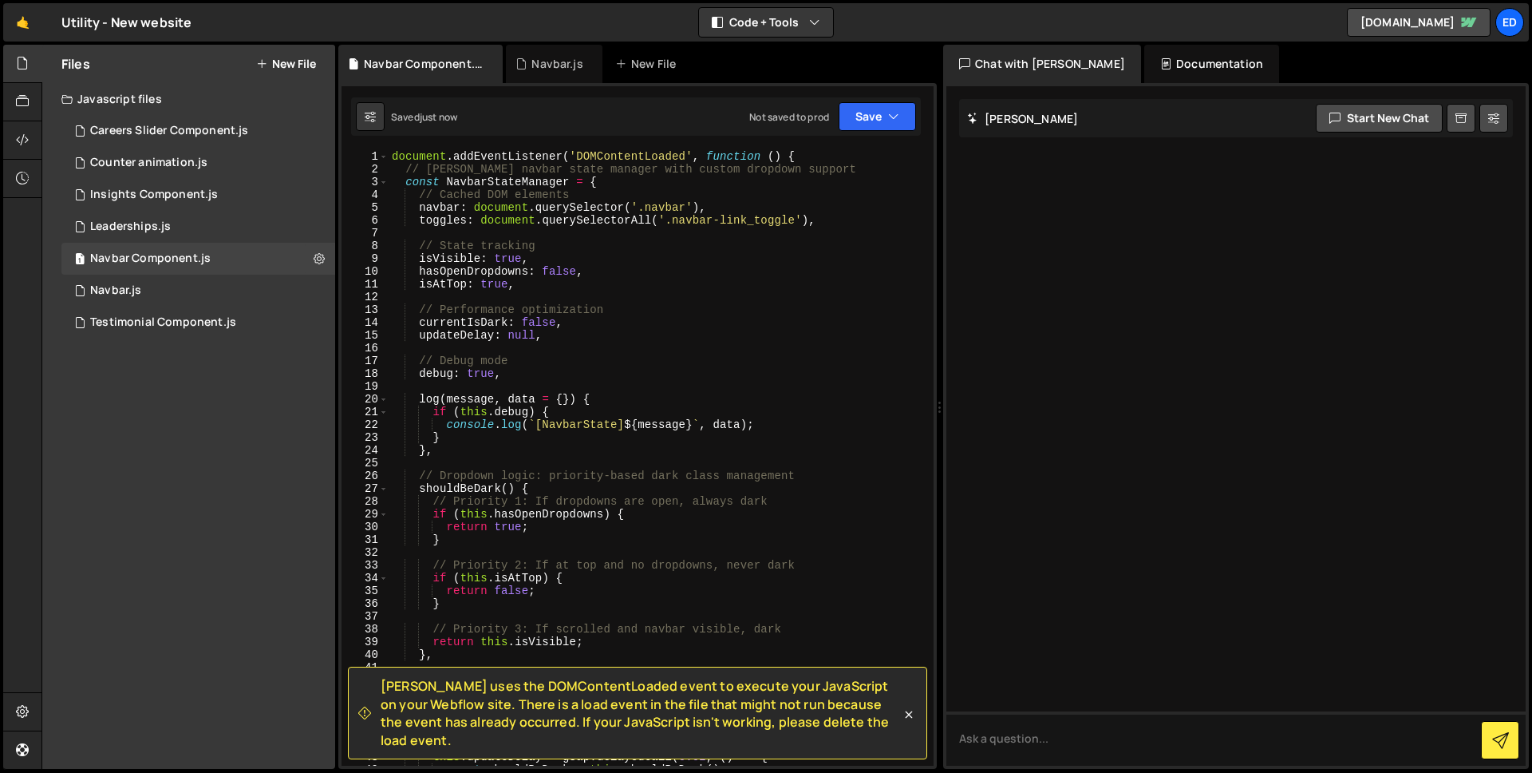
click at [658, 154] on div "document . addEventListener ( 'DOMContentLoaded' , function ( ) { // Robust nav…" at bounding box center [658, 470] width 539 height 641
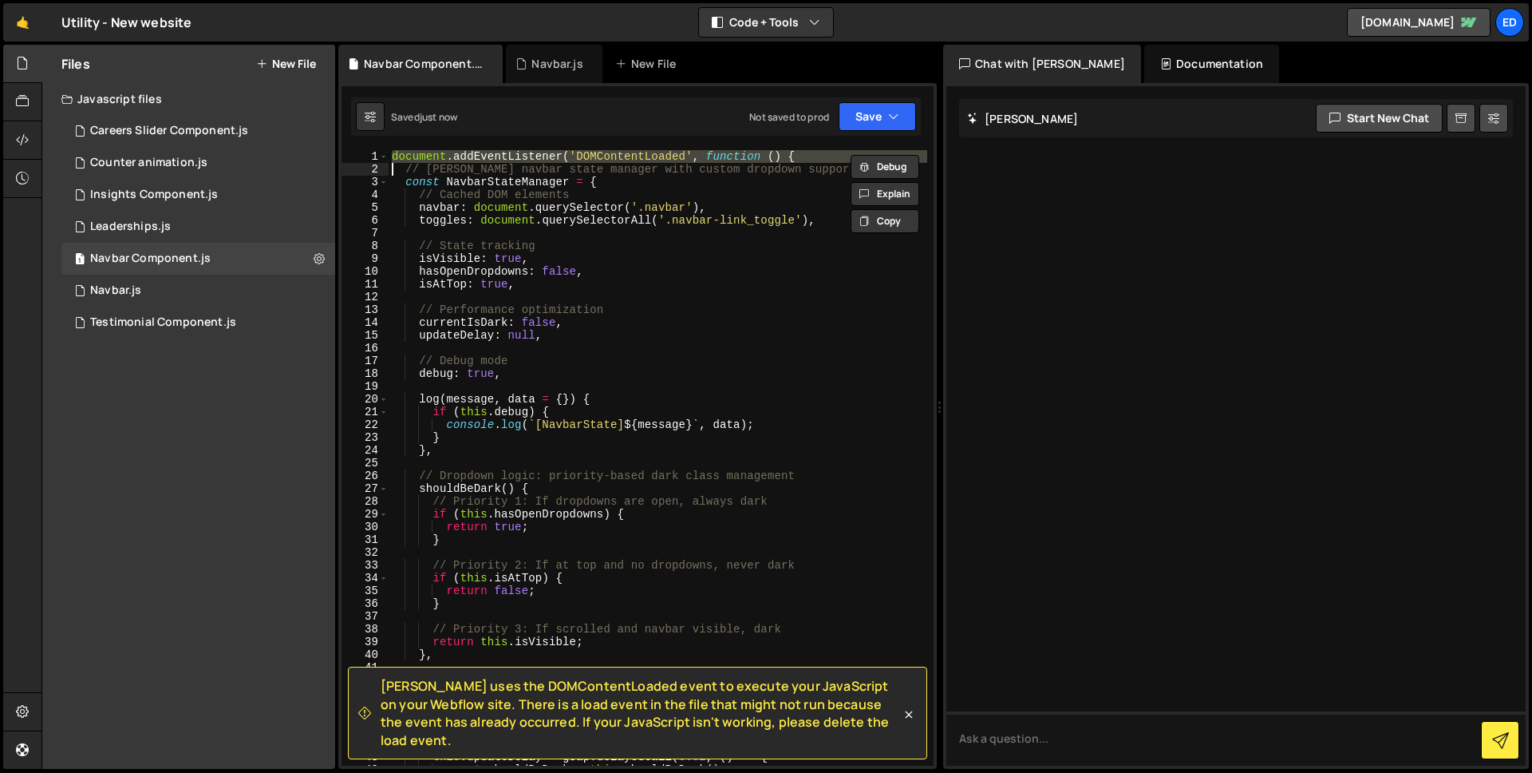
click at [658, 154] on div "document . addEventListener ( 'DOMContentLoaded' , function ( ) { // Robust nav…" at bounding box center [658, 470] width 539 height 641
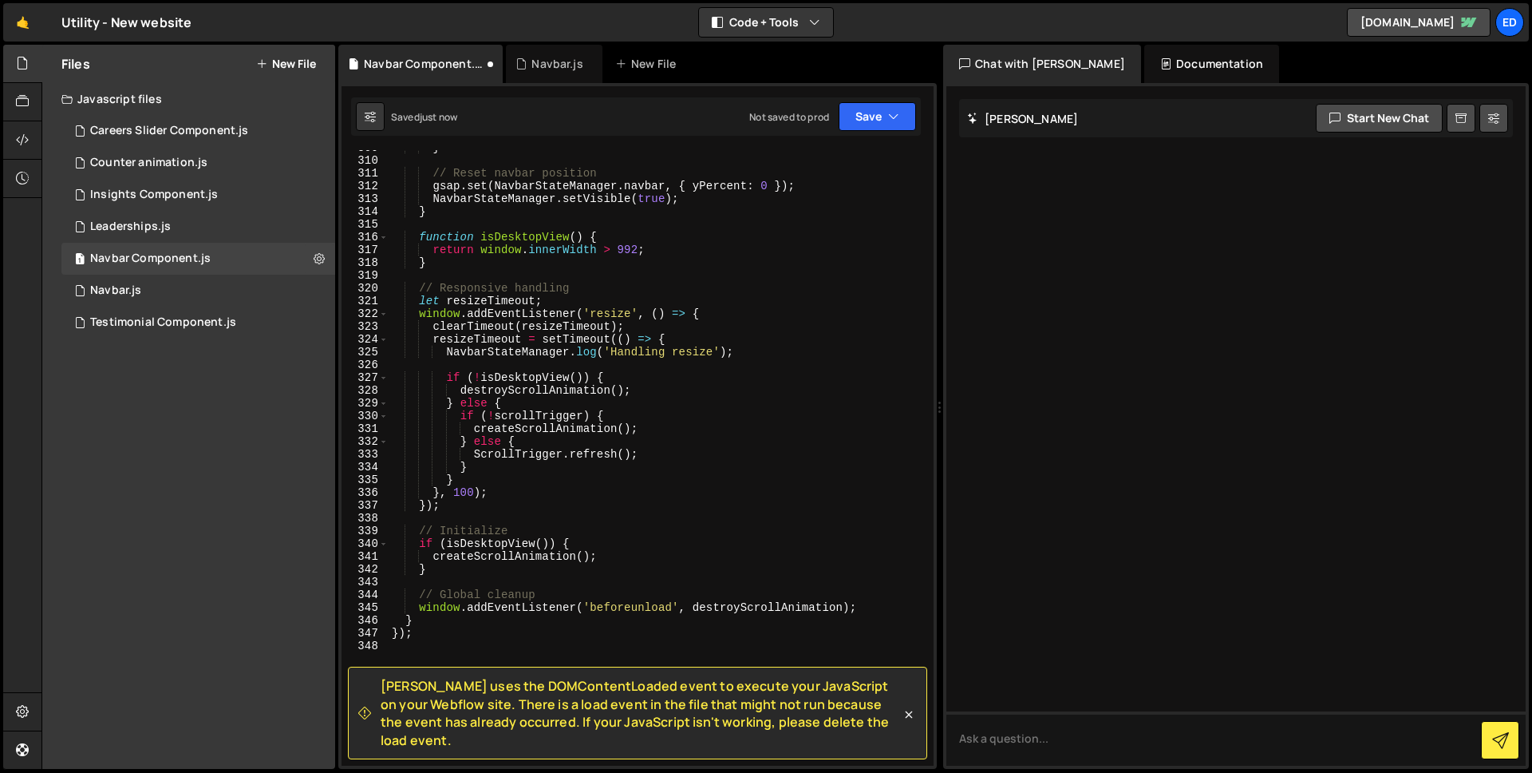
scroll to position [4219, 0]
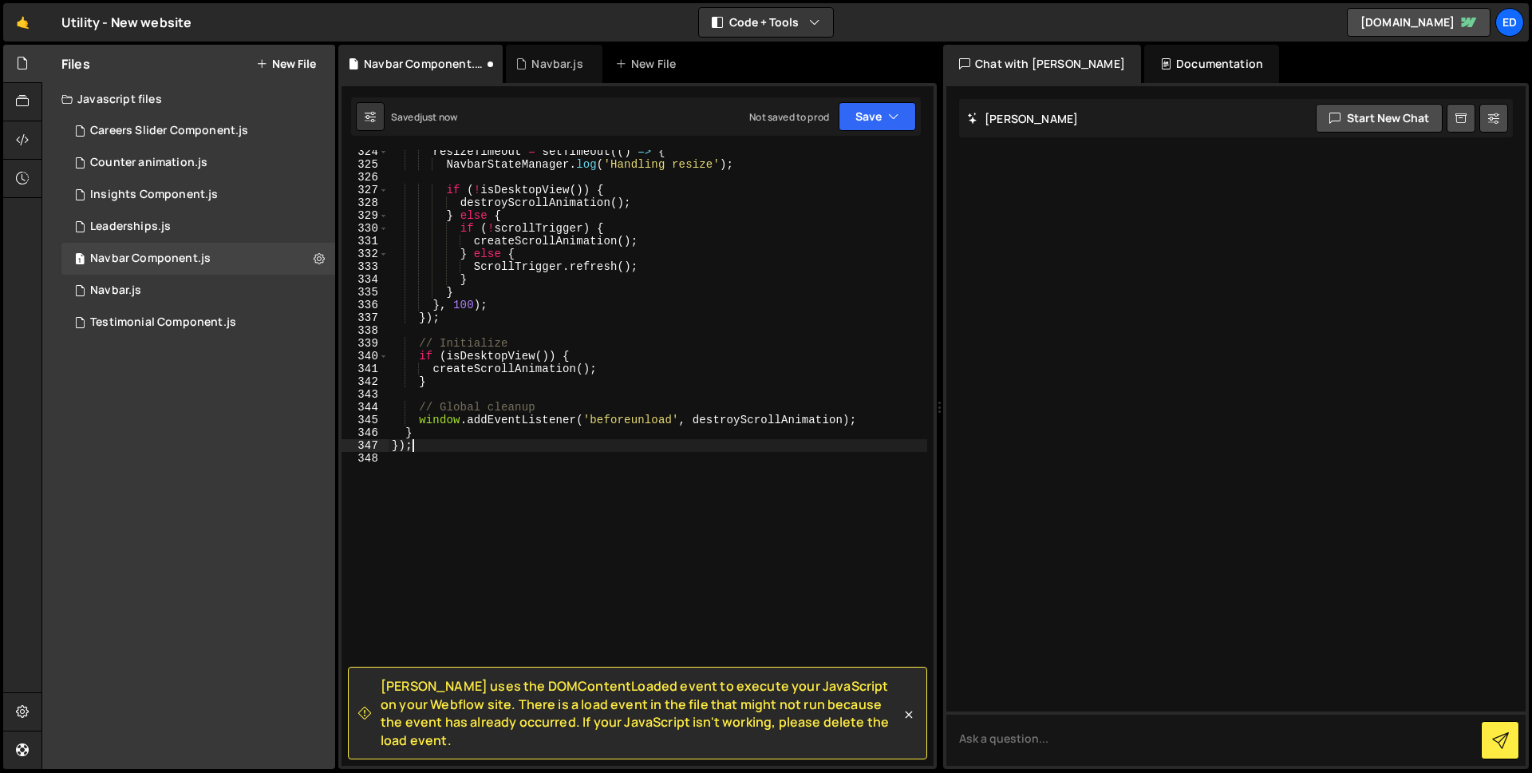
click at [419, 445] on div "resizeTimeout = setTimeout (( ) => { NavbarStateManager . log ( 'Handling resiz…" at bounding box center [658, 465] width 539 height 641
type textarea "}"
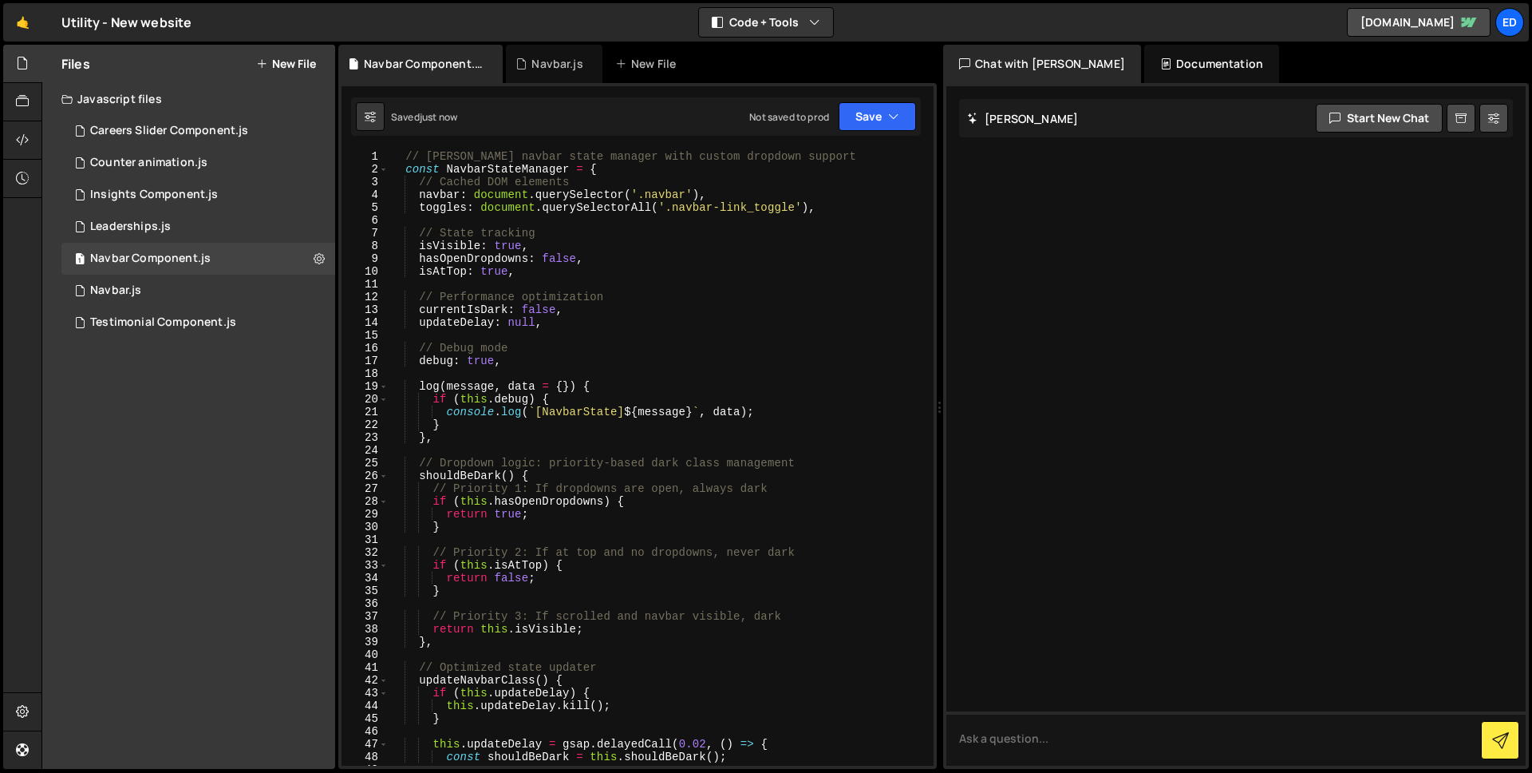
scroll to position [0, 0]
click at [395, 156] on div "// Robust navbar state manager with custom dropdown support const NavbarStateMa…" at bounding box center [658, 470] width 539 height 641
click at [407, 152] on div "// Robust navbar state manager with custom dropdown support const NavbarStateMa…" at bounding box center [658, 470] width 539 height 641
click at [488, 255] on div "// Robust navbar state manager with custom dropdown support const NavbarStateMa…" at bounding box center [658, 470] width 539 height 641
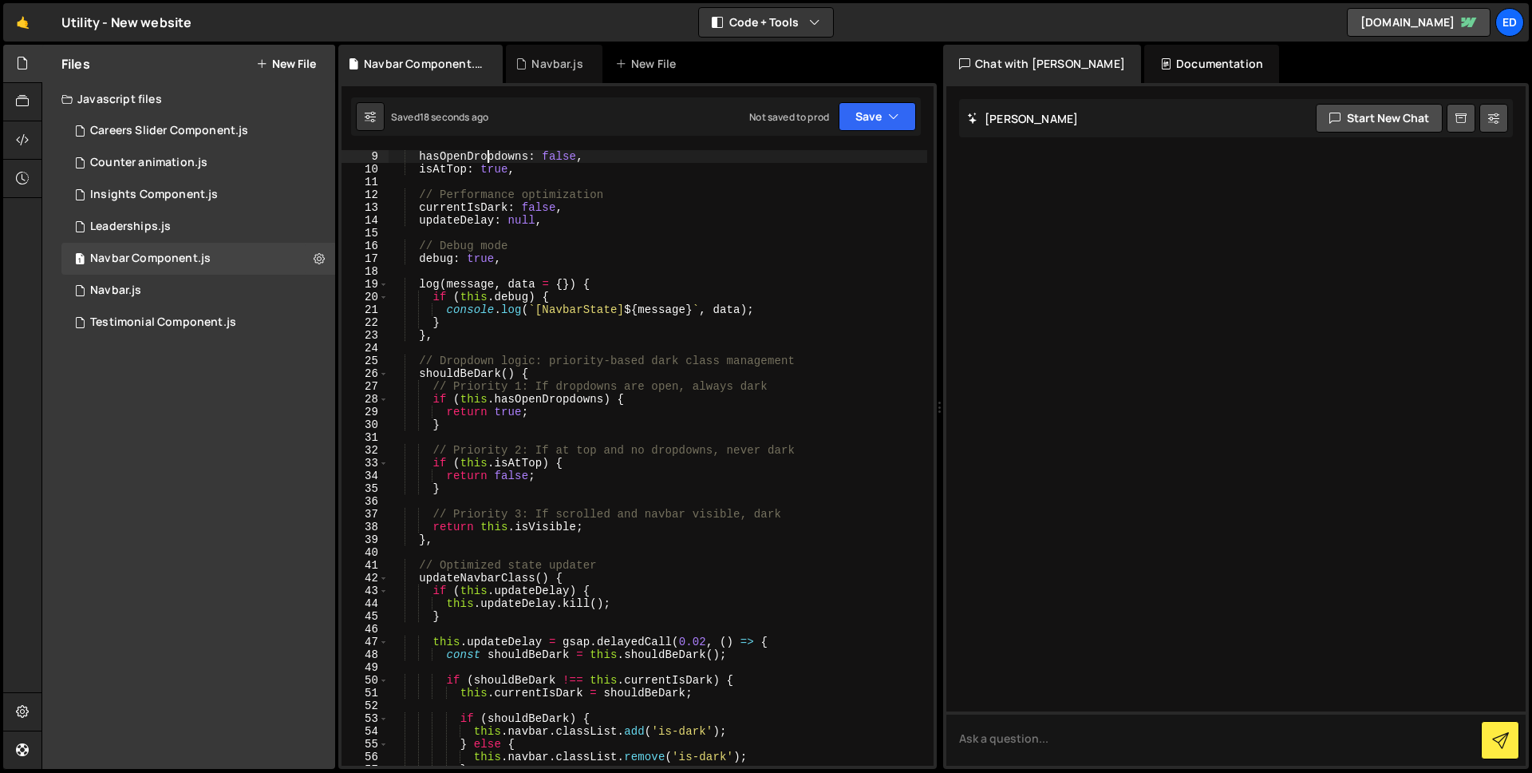
scroll to position [308, 0]
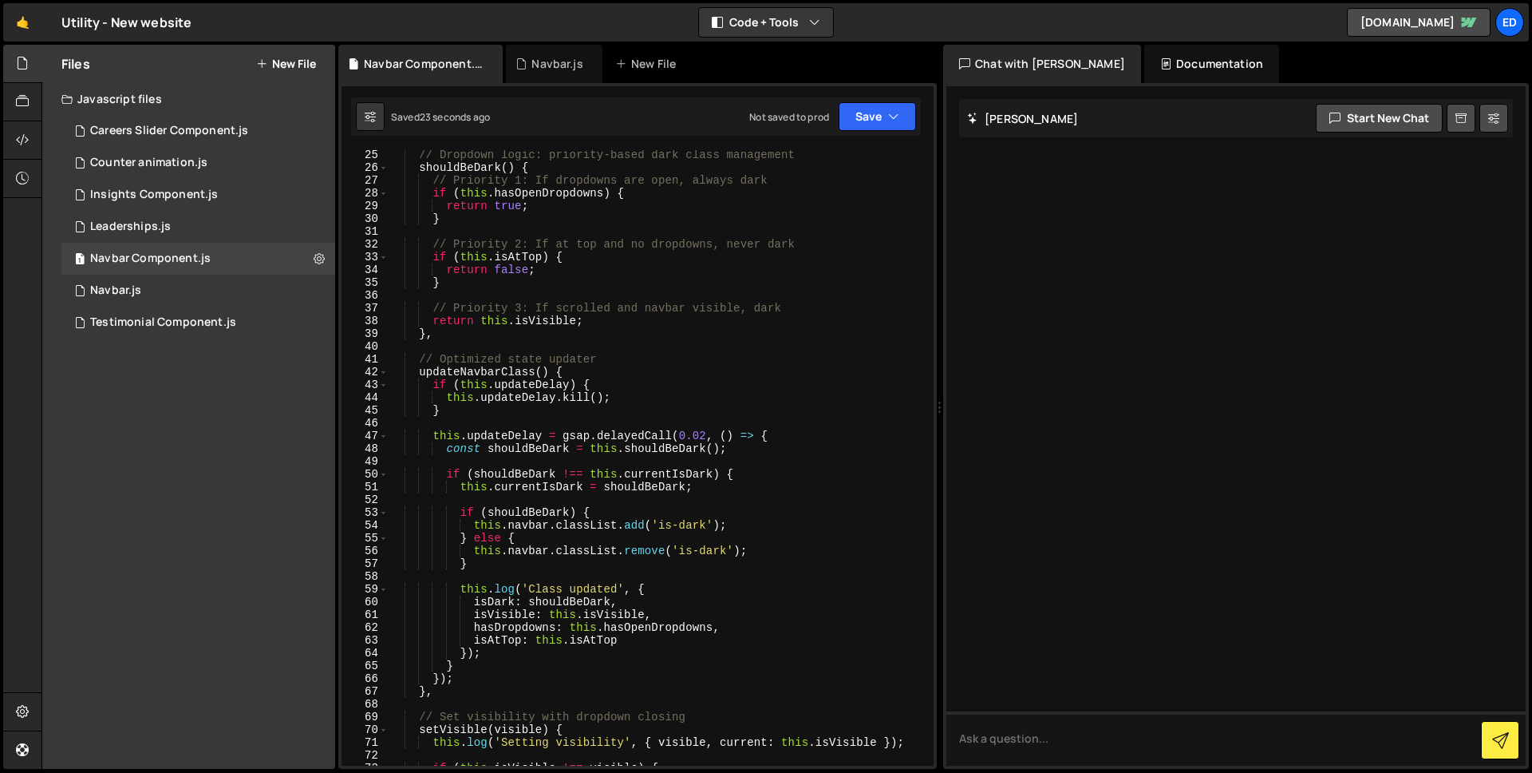
click at [578, 303] on div "// Dropdown logic: priority-based dark class management shouldBeDark ( ) { // P…" at bounding box center [658, 468] width 539 height 641
type textarea "}"
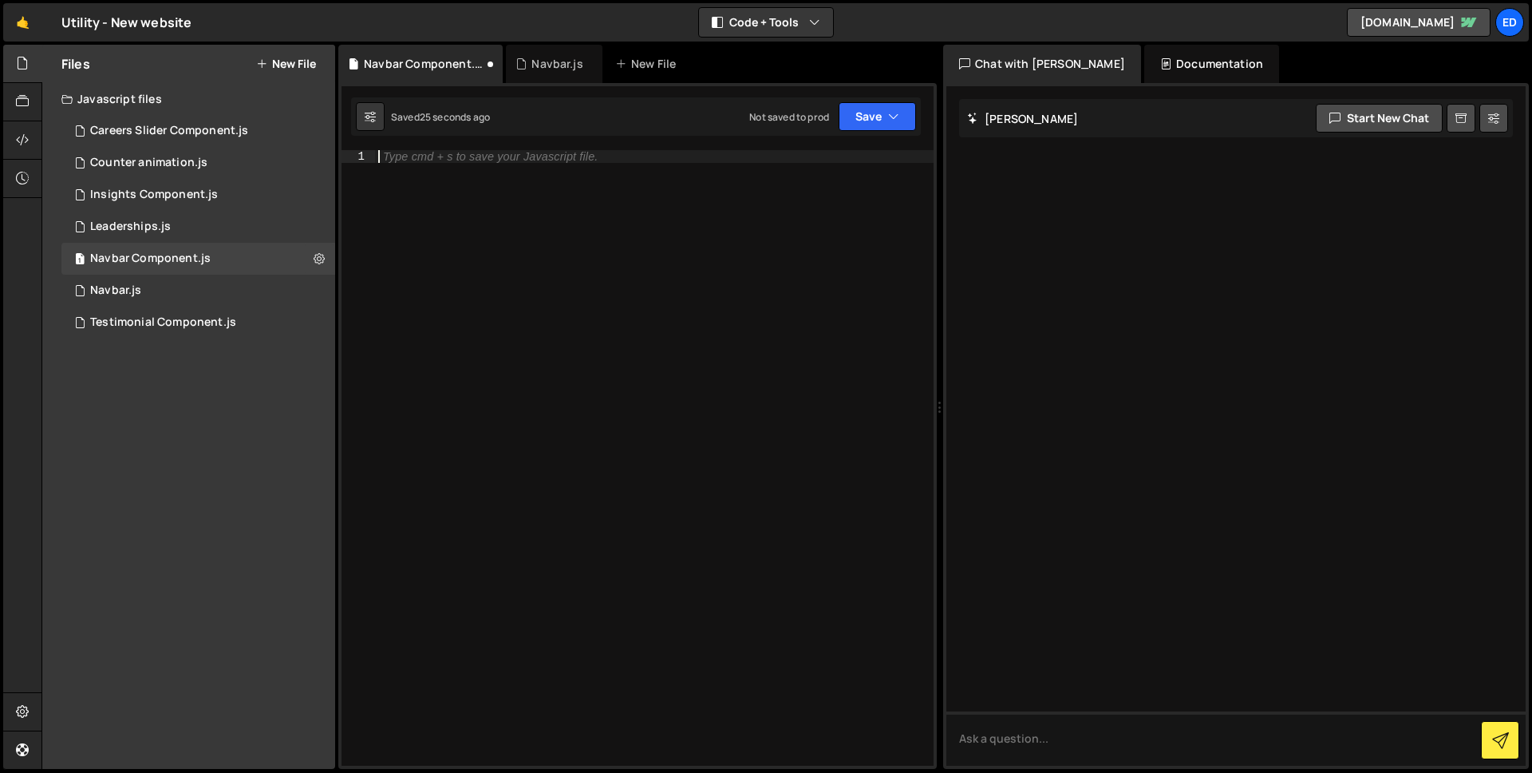
paste textarea "});"
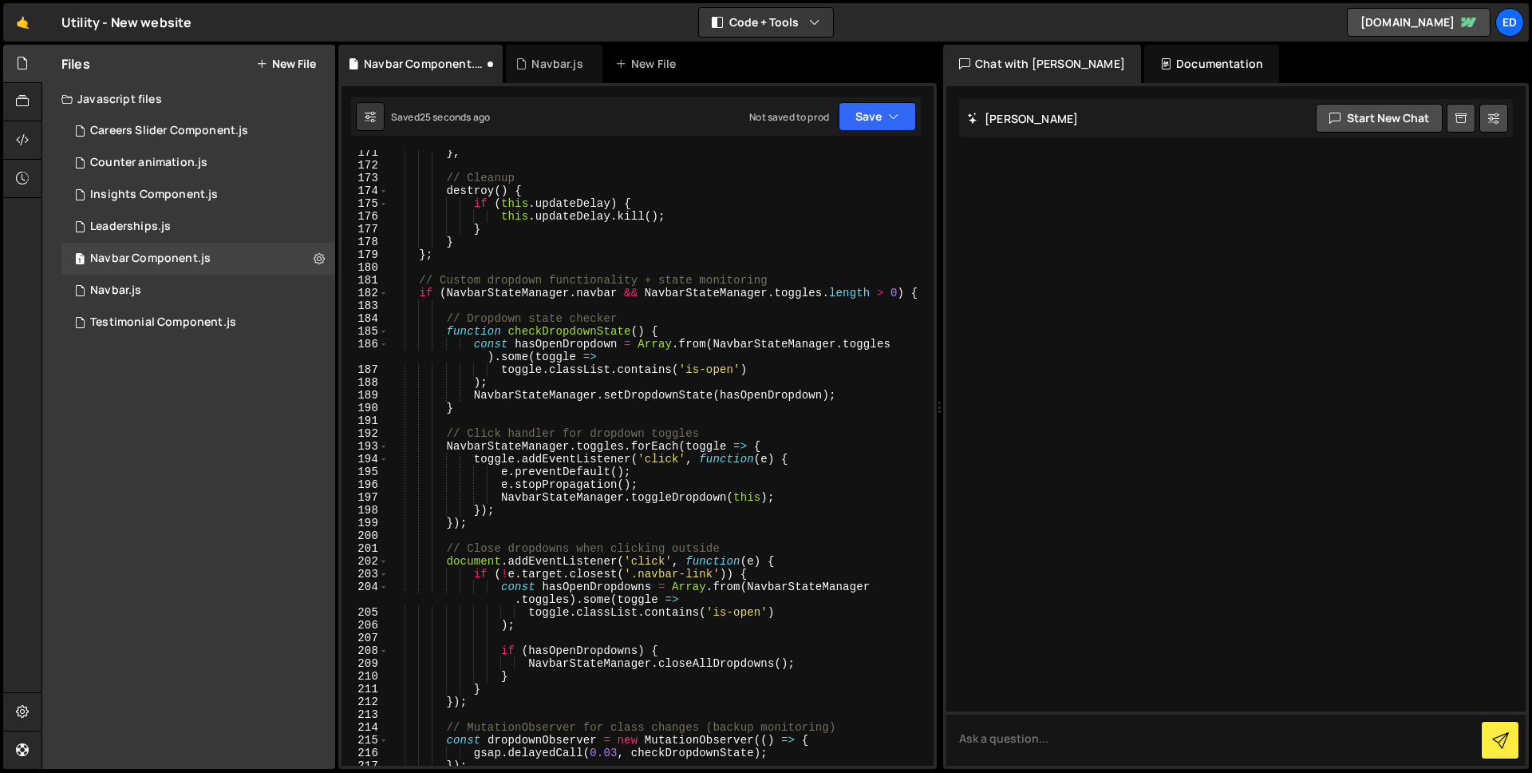
scroll to position [0, 0]
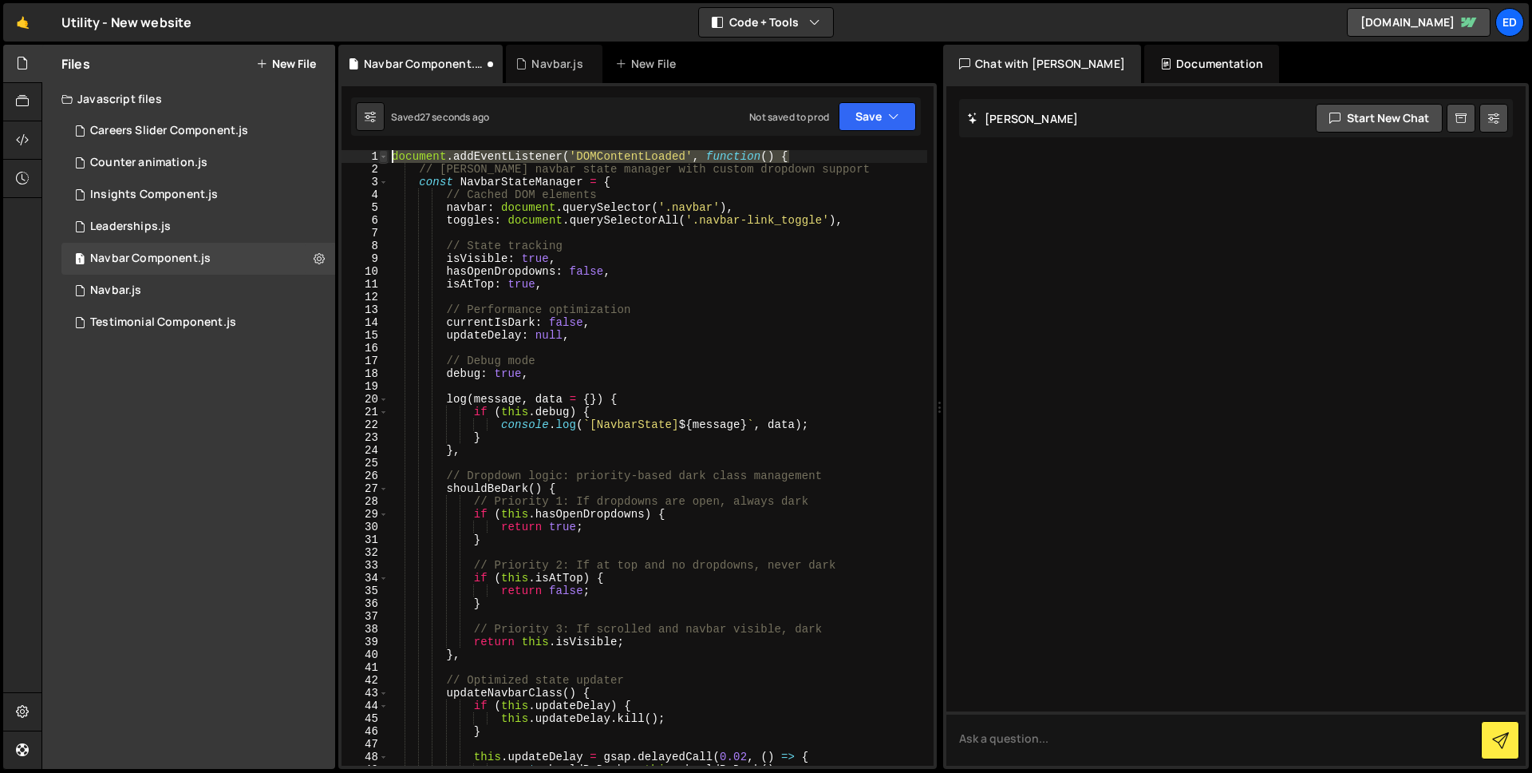
drag, startPoint x: 794, startPoint y: 155, endPoint x: 387, endPoint y: 152, distance: 407.0
click at [387, 152] on div "}); 1 2 3 4 5 6 7 8 9 10 11 12 13 14 15 16 17 18 19 20 21 22 23 24 25 26 27 28 …" at bounding box center [638, 457] width 592 height 615
type textarea "document.addEventListener('DOMContentLoaded', function() {"
click at [797, 160] on div "document . addEventListener ( 'DOMContentLoaded' , function ( ) { // Robust nav…" at bounding box center [658, 457] width 539 height 615
drag, startPoint x: 799, startPoint y: 156, endPoint x: 392, endPoint y: 155, distance: 407.0
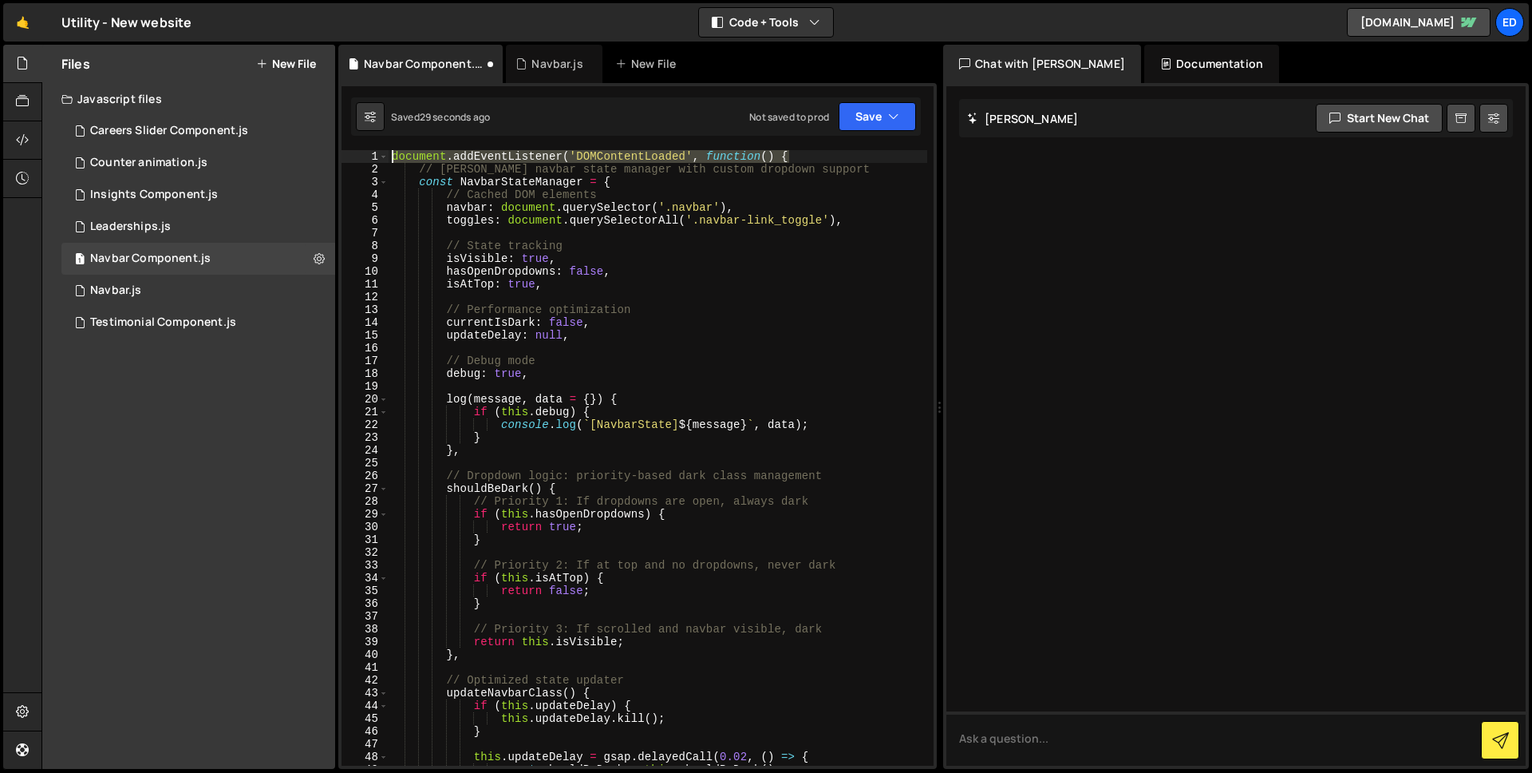
click at [392, 155] on div "document . addEventListener ( 'DOMContentLoaded' , function ( ) { // Robust nav…" at bounding box center [658, 470] width 539 height 641
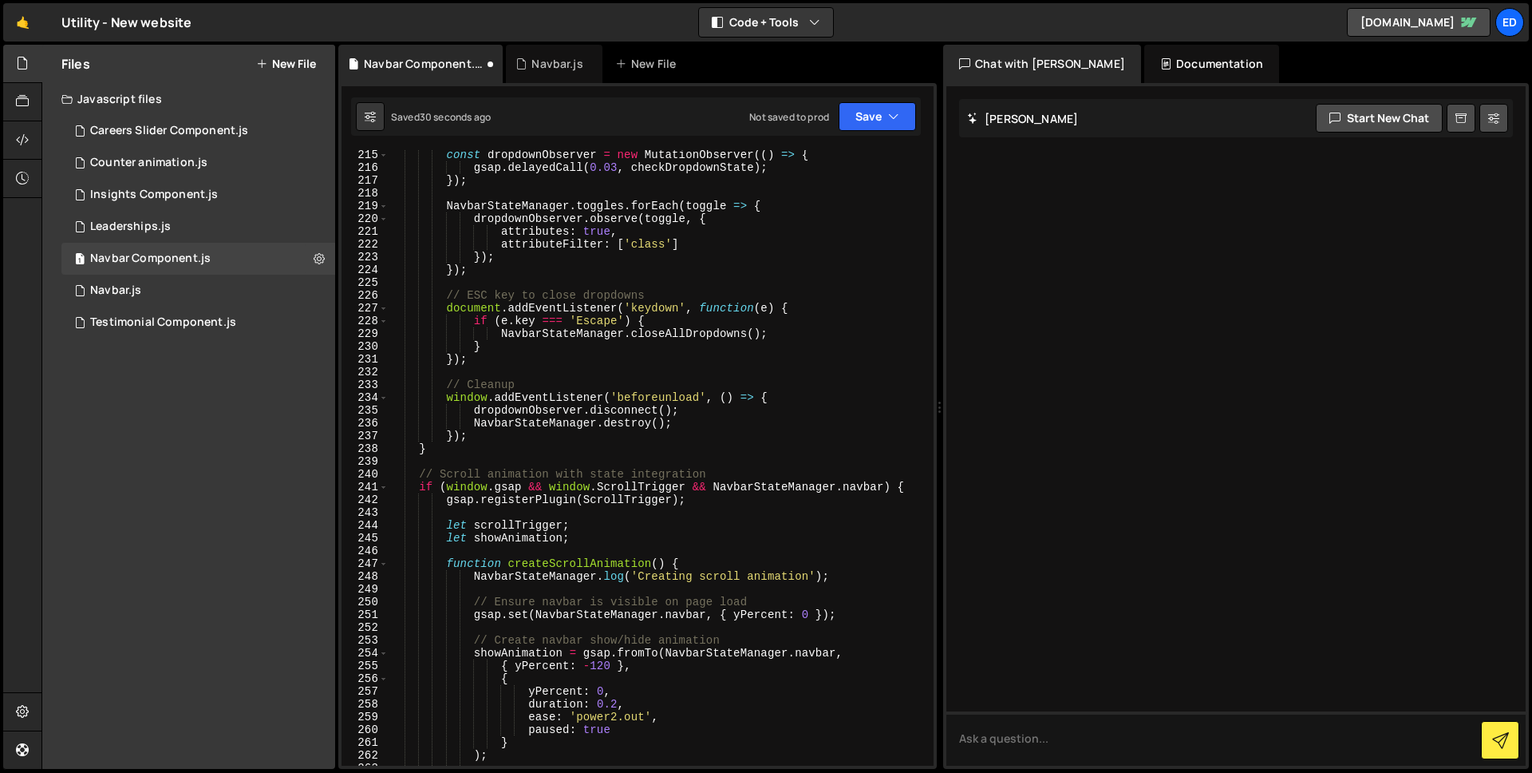
scroll to position [4245, 0]
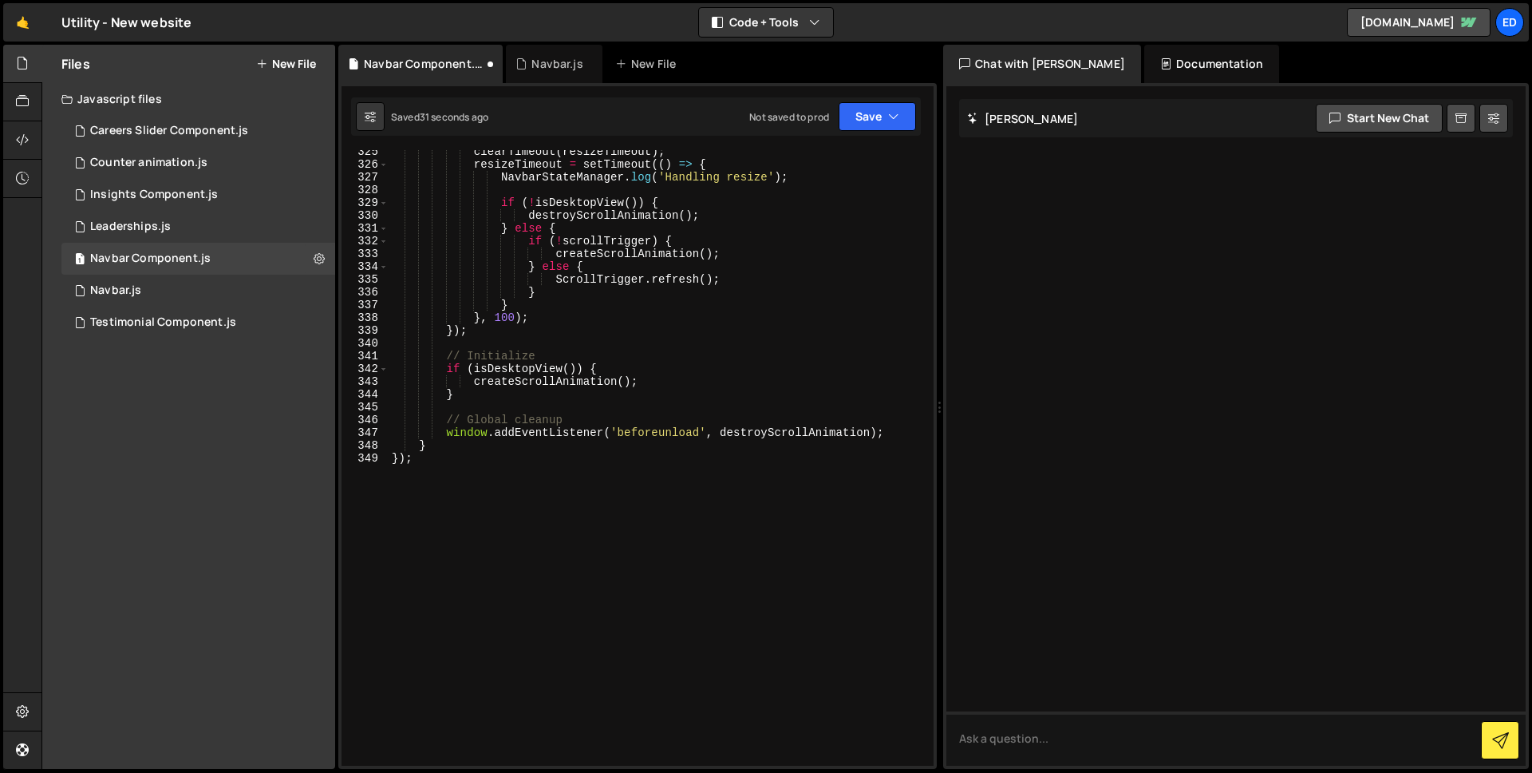
click at [416, 455] on div "clearTimeout ( resizeTimeout ) ; resizeTimeout = setTimeout (( ) => { NavbarSta…" at bounding box center [658, 465] width 539 height 641
type textarea "}"
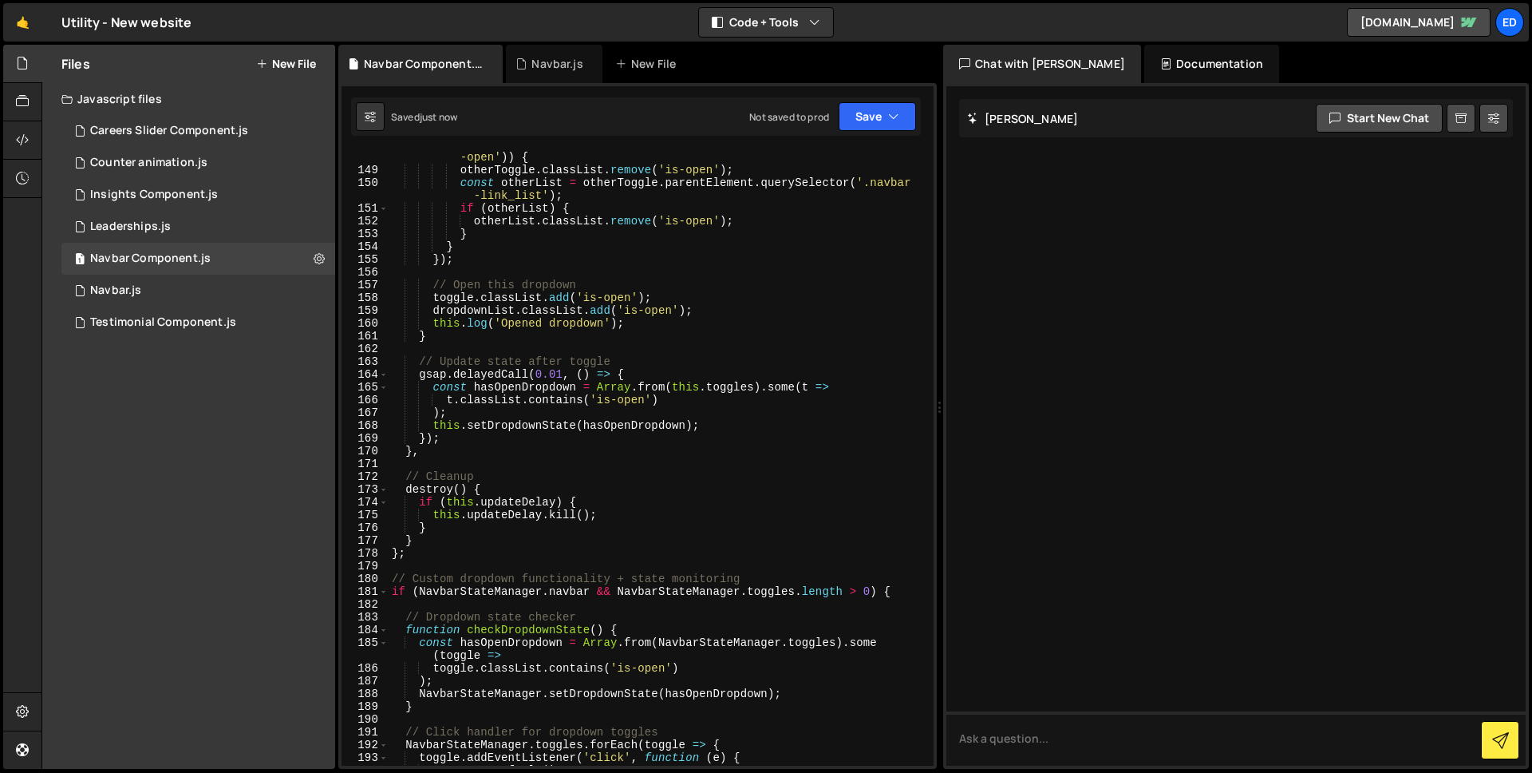
scroll to position [0, 0]
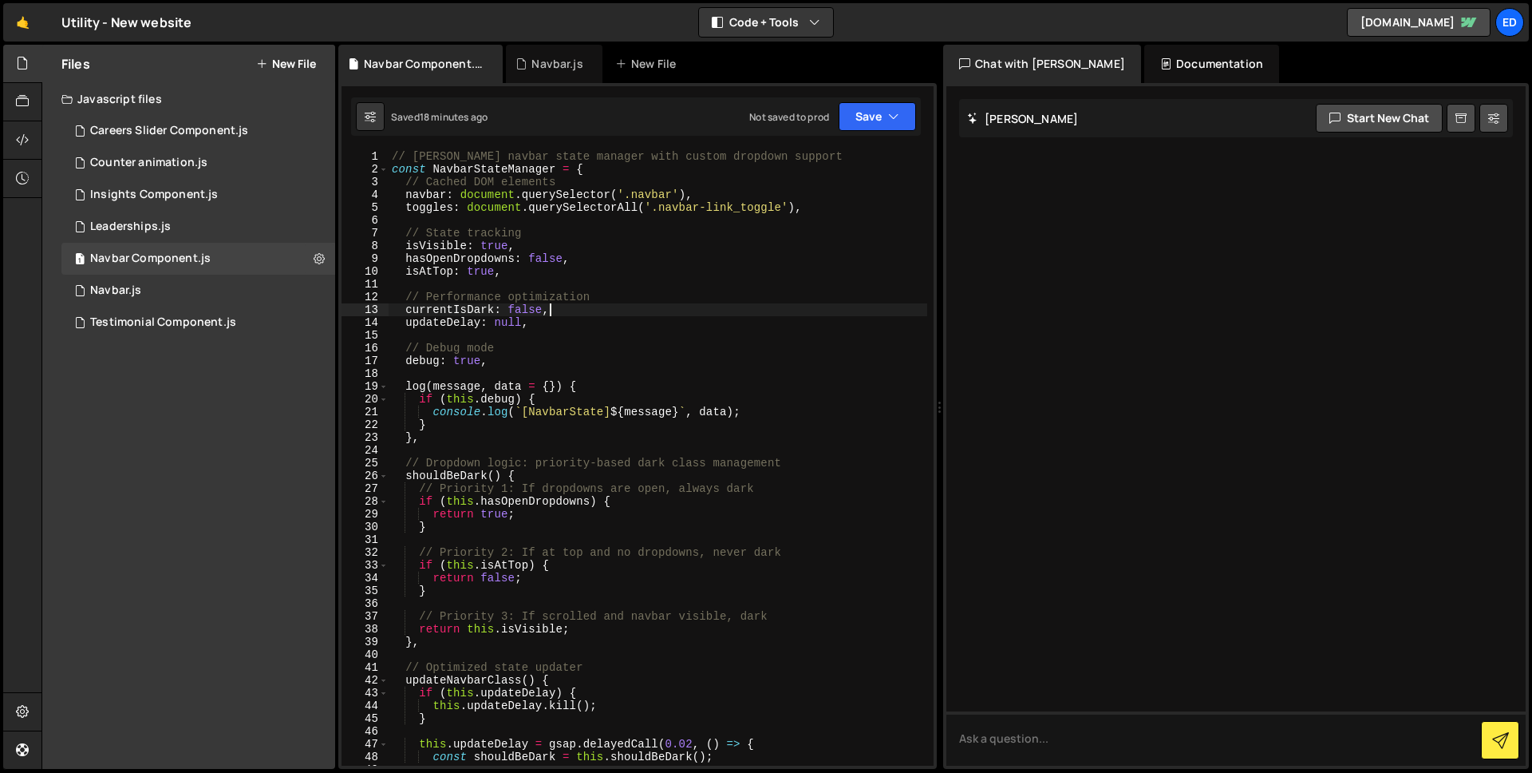
click at [564, 315] on div "// Robust navbar state manager with custom dropdown support const NavbarStateMa…" at bounding box center [658, 470] width 539 height 641
type textarea "}"
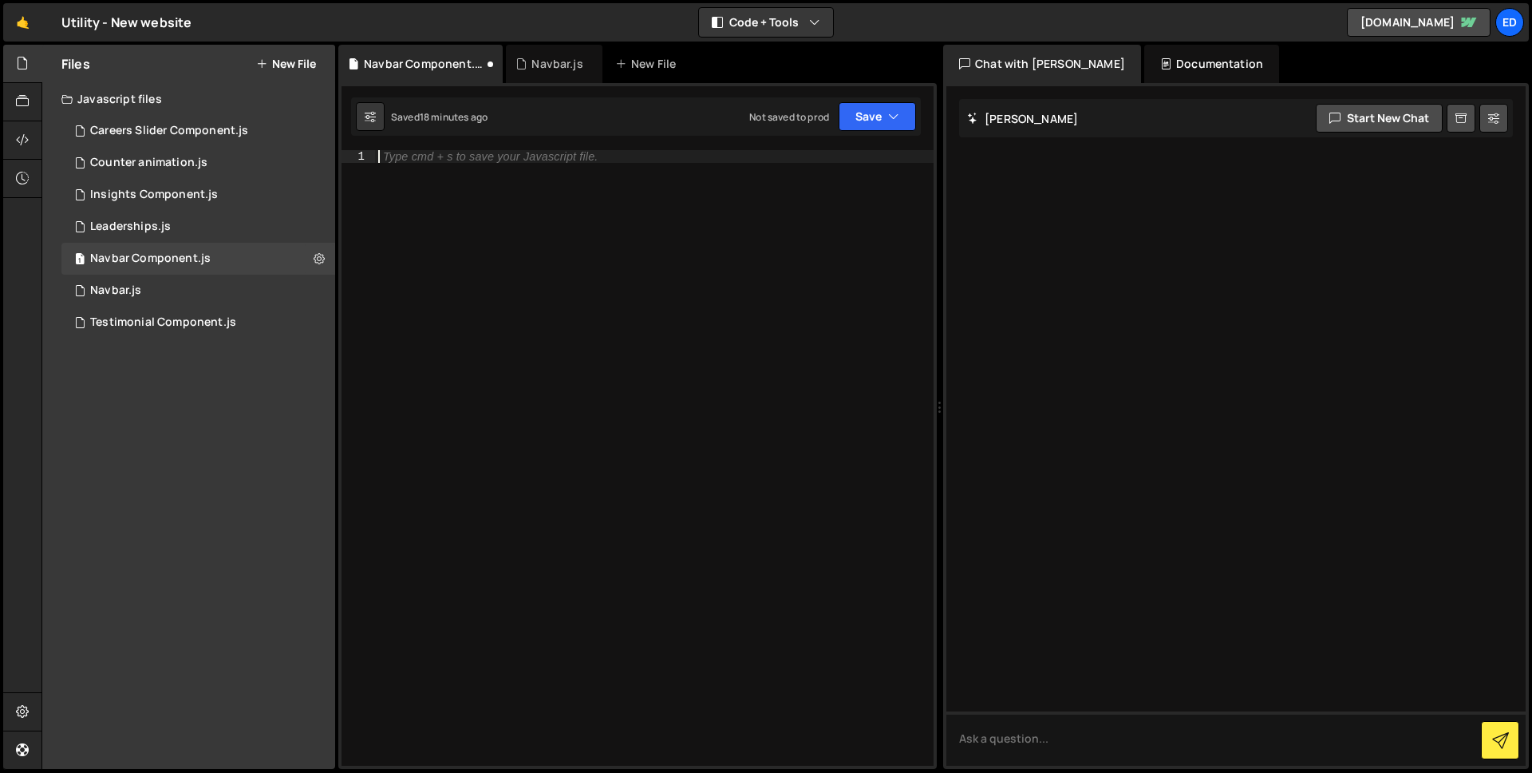
paste textarea "});"
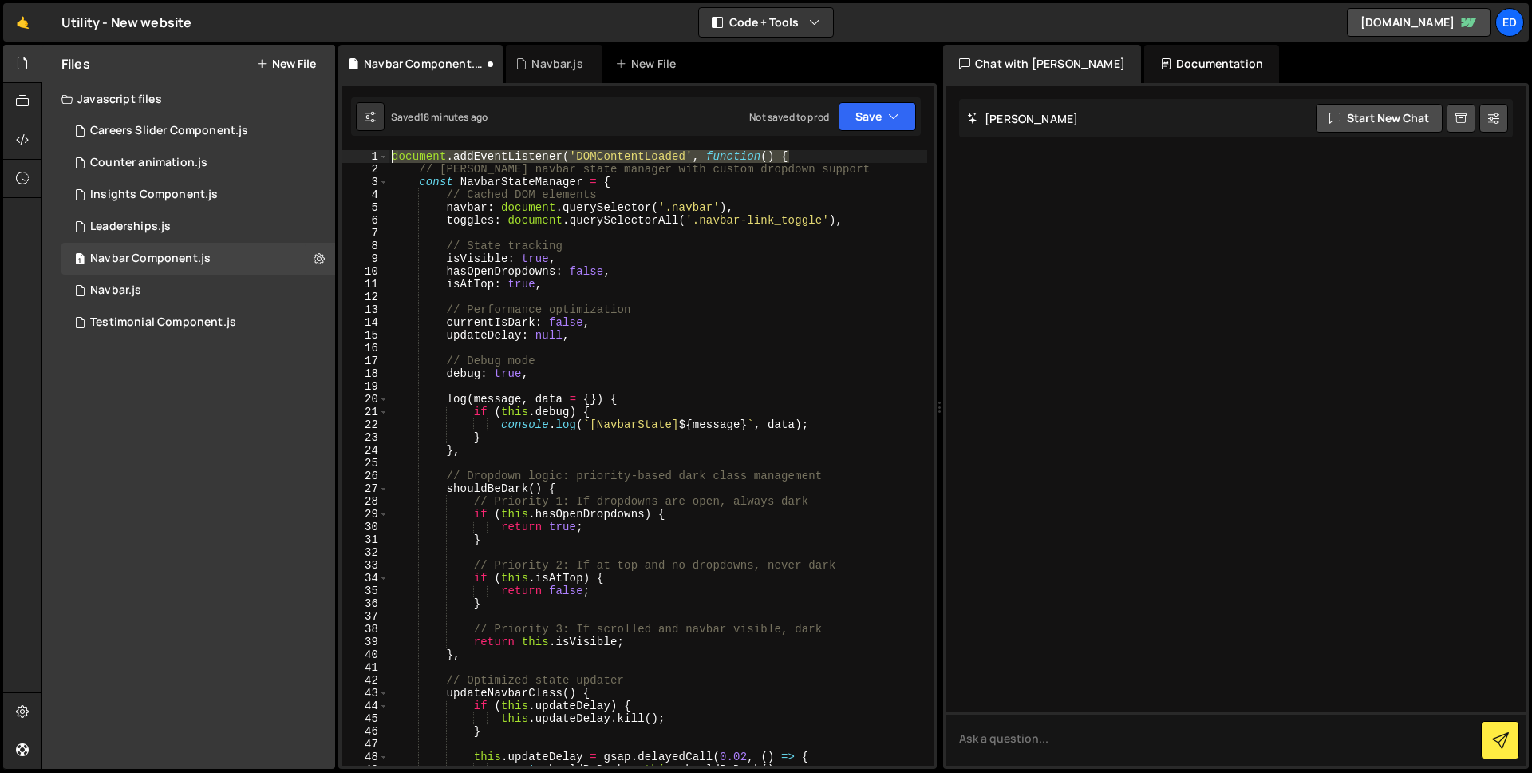
drag, startPoint x: 795, startPoint y: 156, endPoint x: 377, endPoint y: 156, distance: 418.2
click at [377, 156] on div "}); 1 2 3 4 5 6 7 8 9 10 11 12 13 14 15 16 17 18 19 20 21 22 23 24 25 26 27 28 …" at bounding box center [638, 457] width 592 height 615
type textarea "document.addEventListener('DOMContentLoaded', function() {"
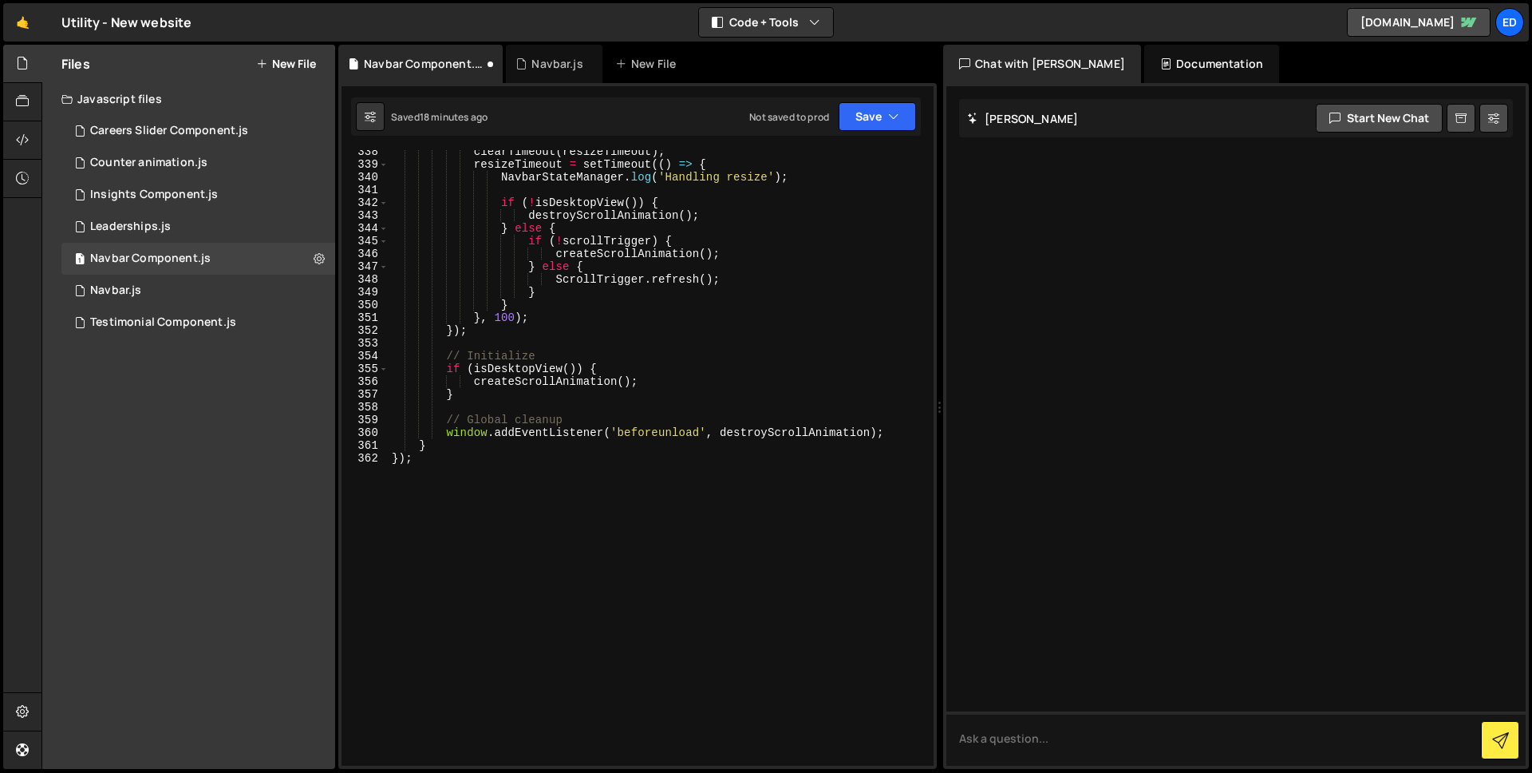
scroll to position [4449, 0]
drag, startPoint x: 424, startPoint y: 459, endPoint x: 383, endPoint y: 456, distance: 40.8
click at [384, 456] on div "338 339 340 341 342 343 344 345 346 347 348 349 350 351 352 353 354 355 356 357…" at bounding box center [638, 457] width 592 height 615
type textarea "});"
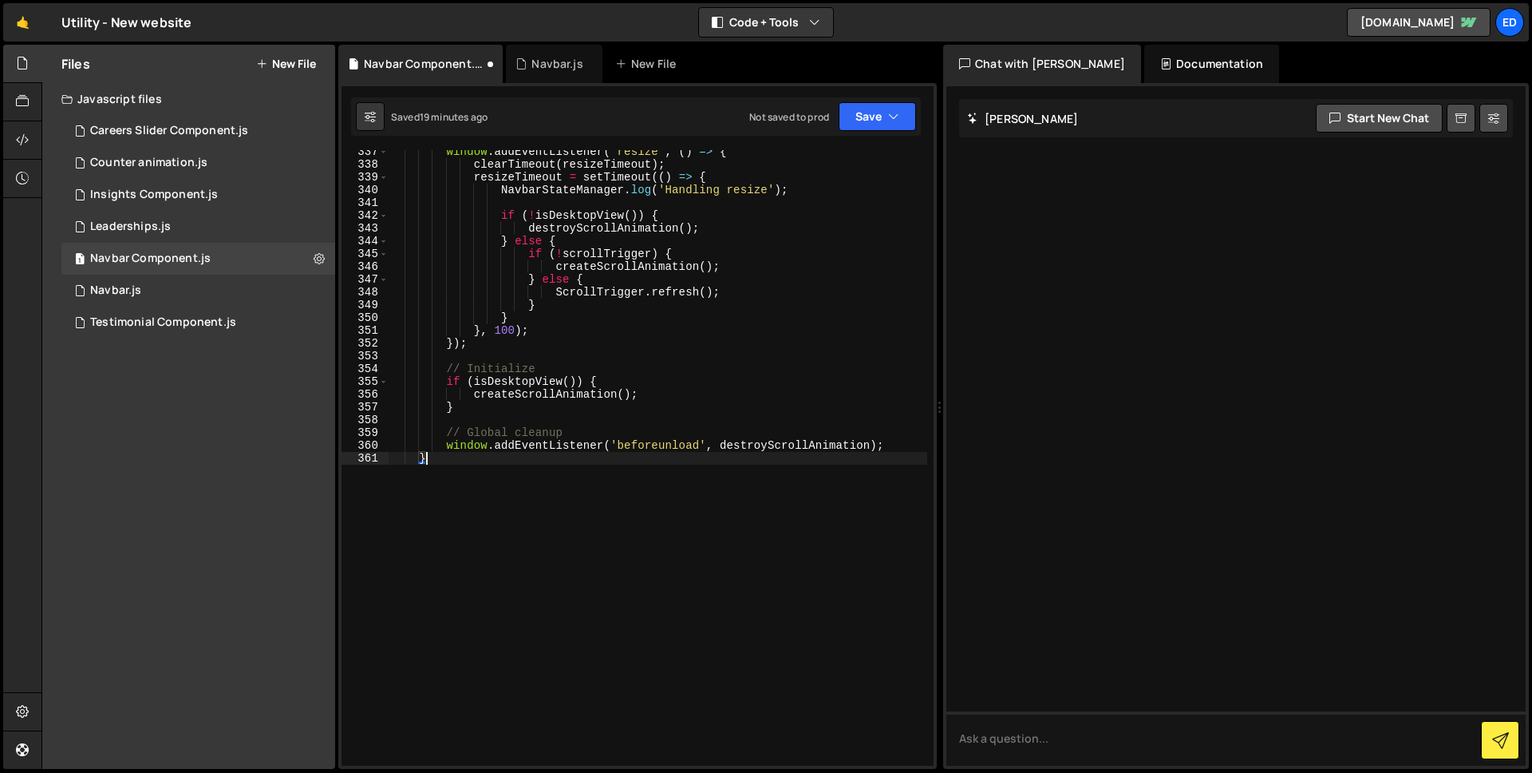
scroll to position [0, 2]
type textarea "}"
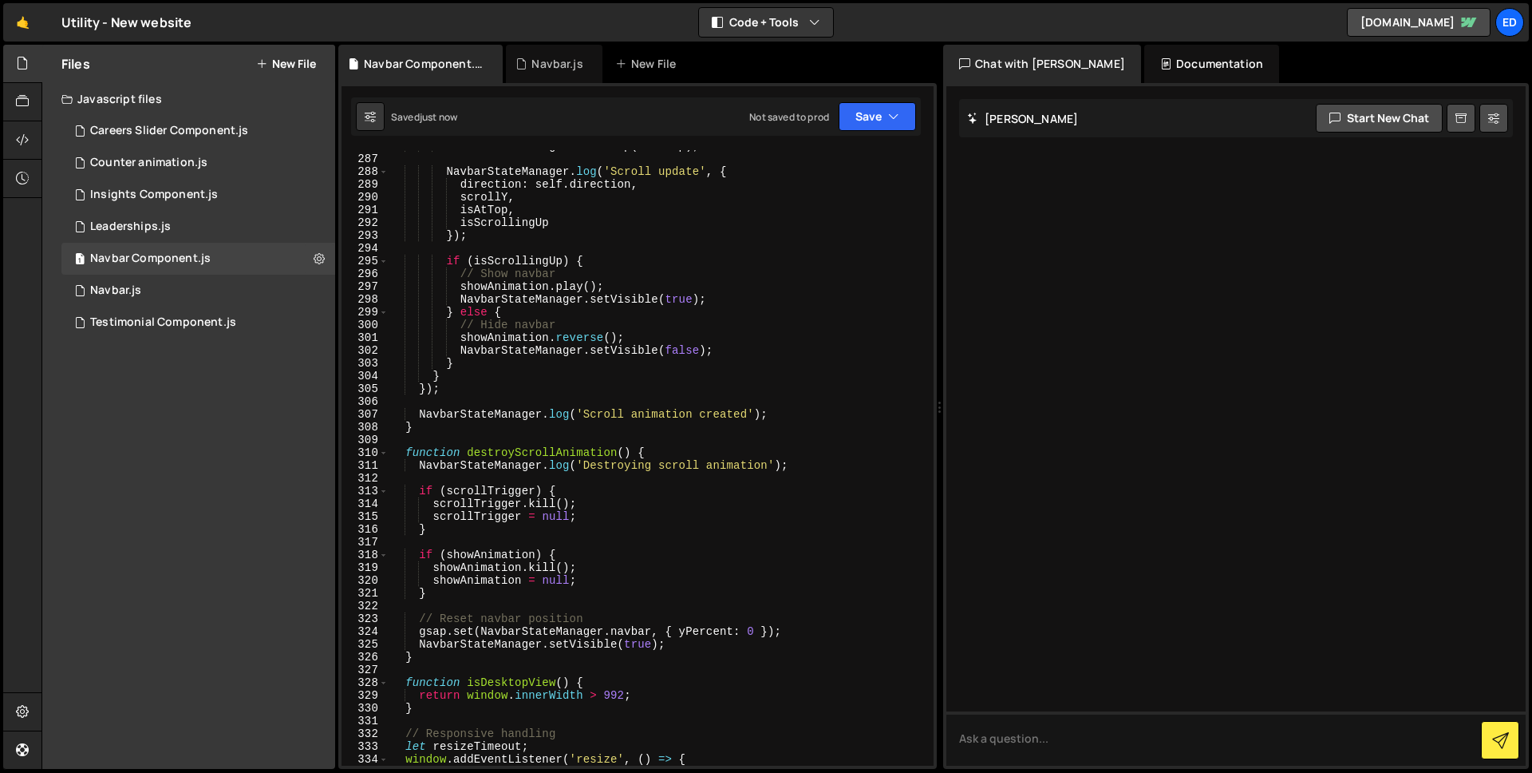
scroll to position [0, 0]
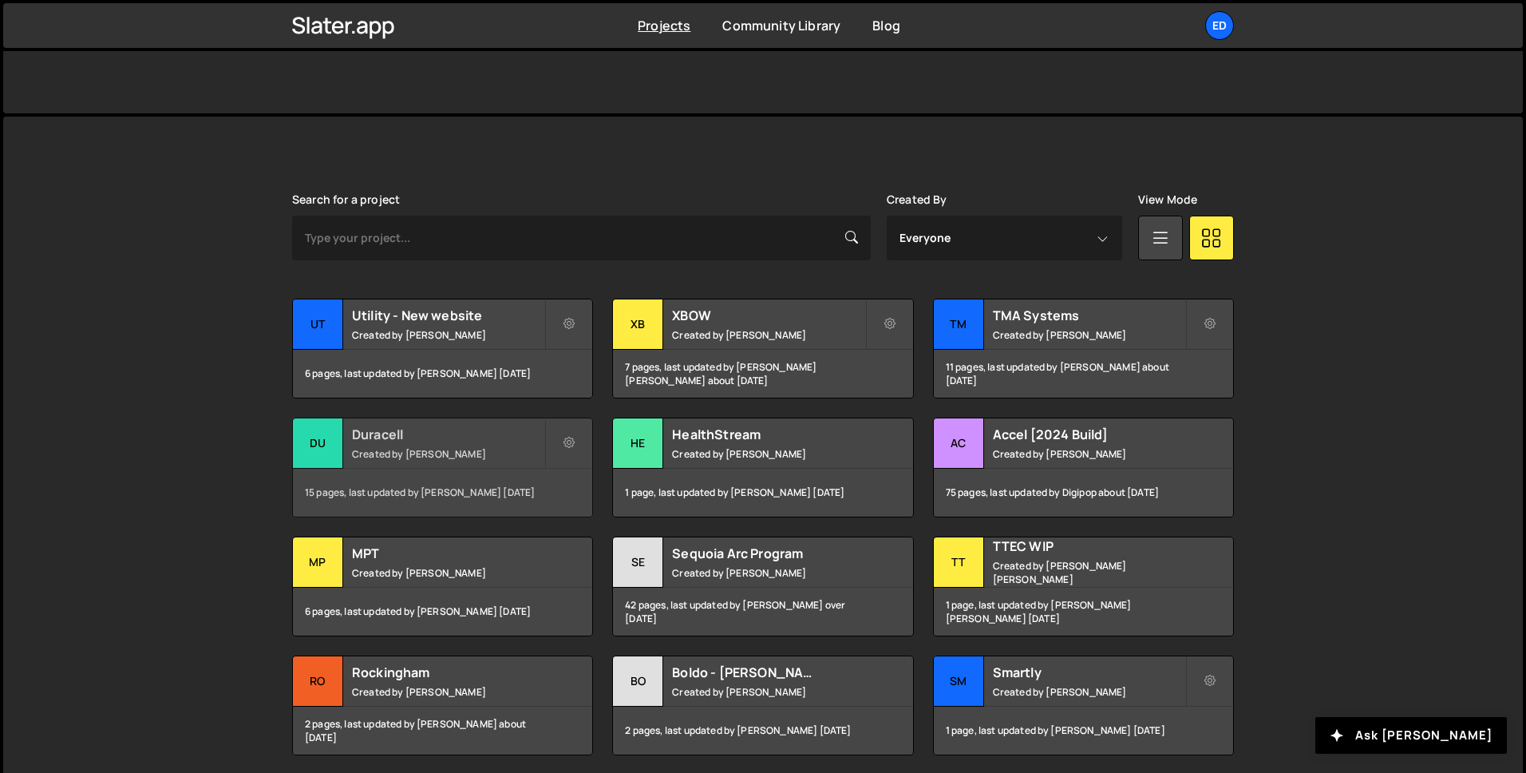
scroll to position [347, 0]
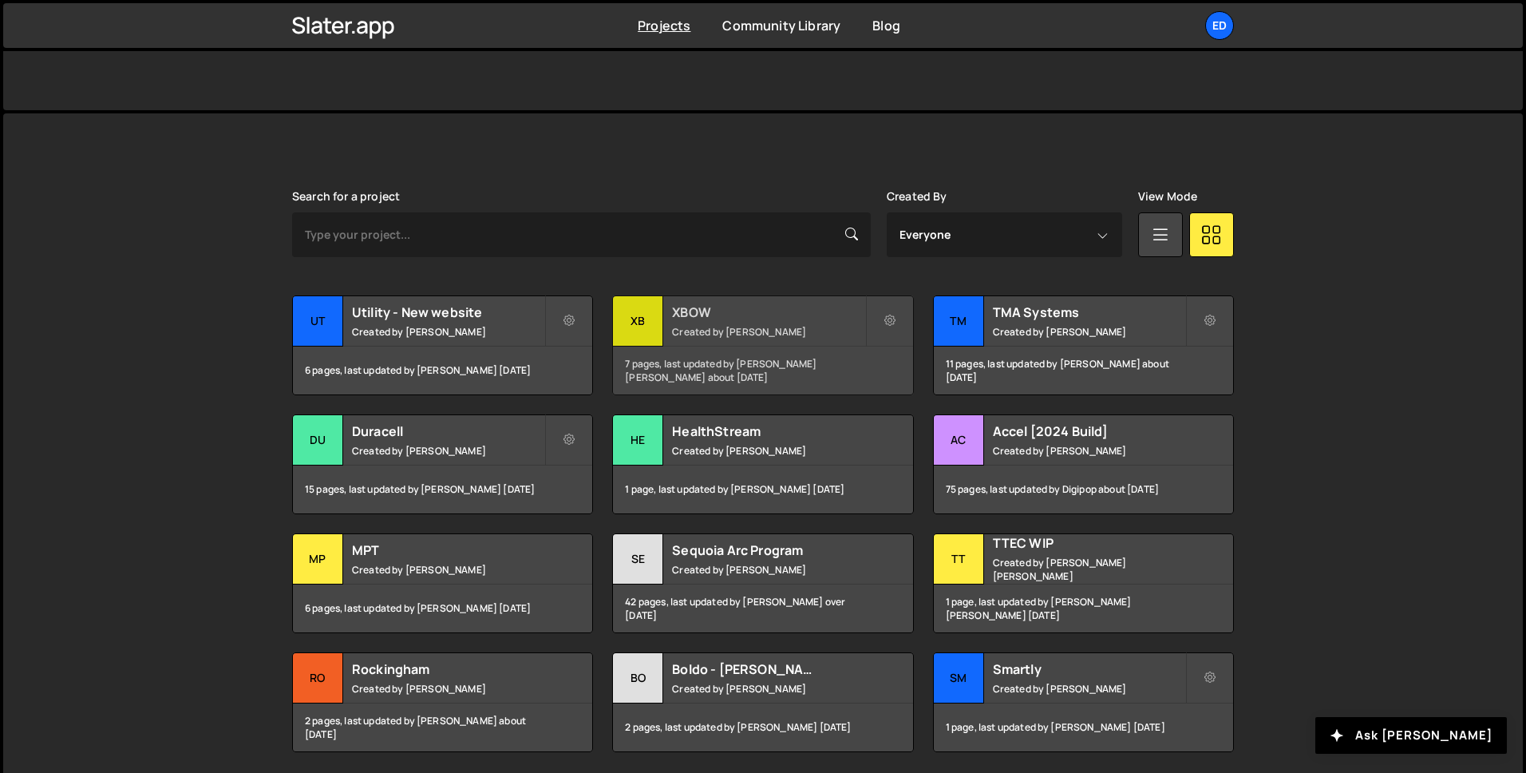
click at [721, 326] on small "Created by [PERSON_NAME]" at bounding box center [768, 332] width 192 height 14
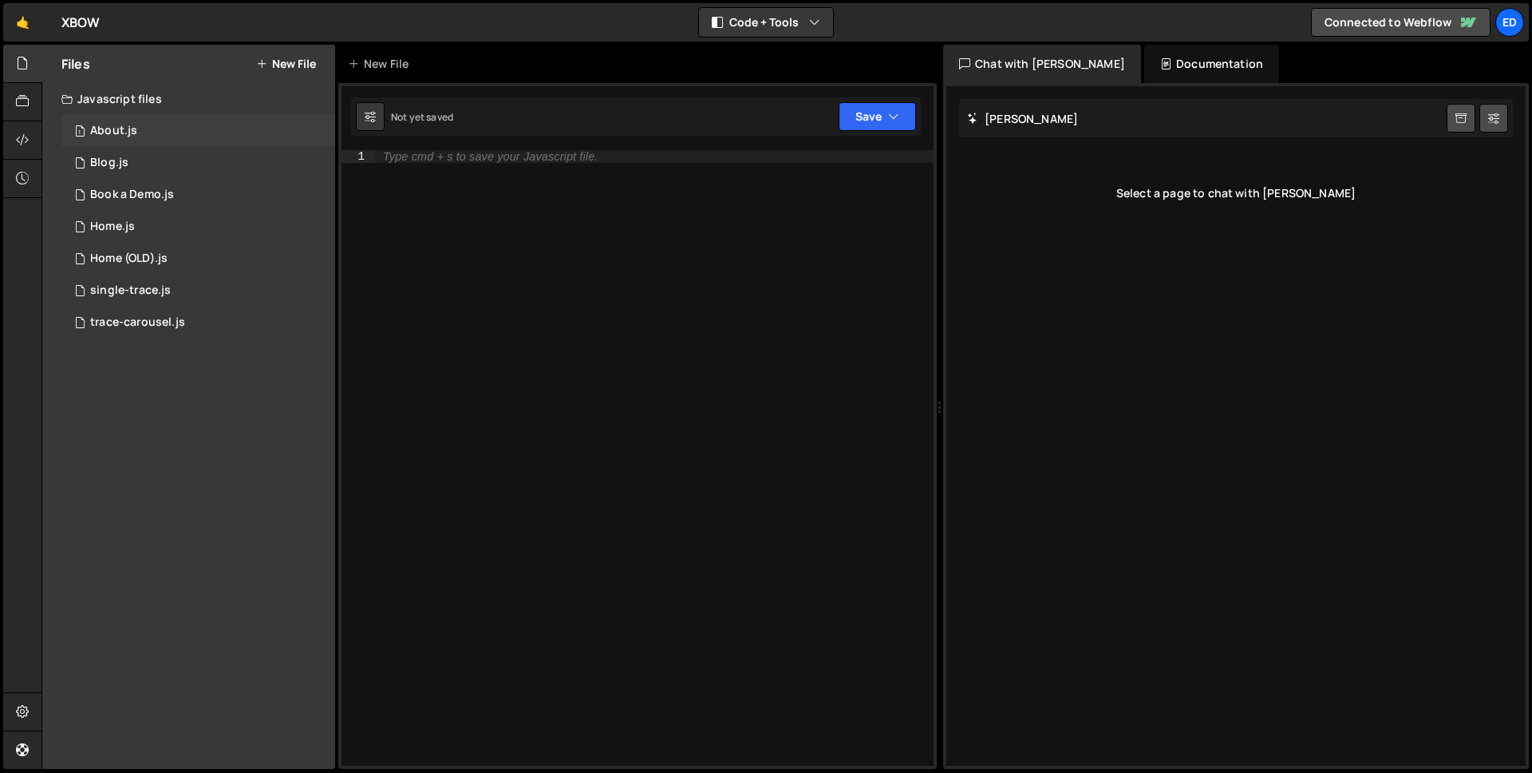
click at [238, 136] on div "1 About.js 0" at bounding box center [198, 131] width 274 height 32
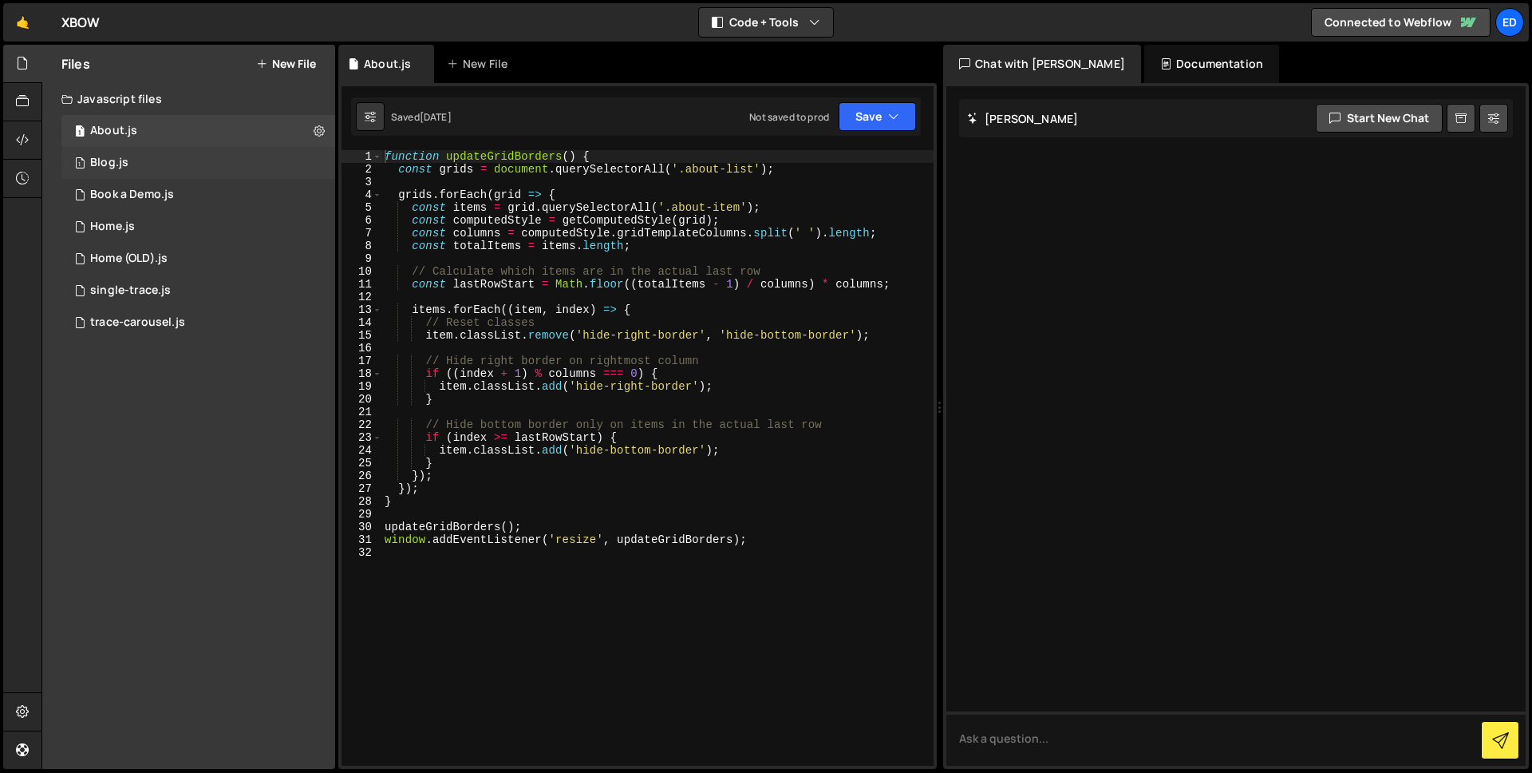
click at [128, 168] on div "1 Blog.js 0" at bounding box center [198, 163] width 274 height 32
click at [133, 196] on div "Book a Demo.js" at bounding box center [132, 195] width 84 height 14
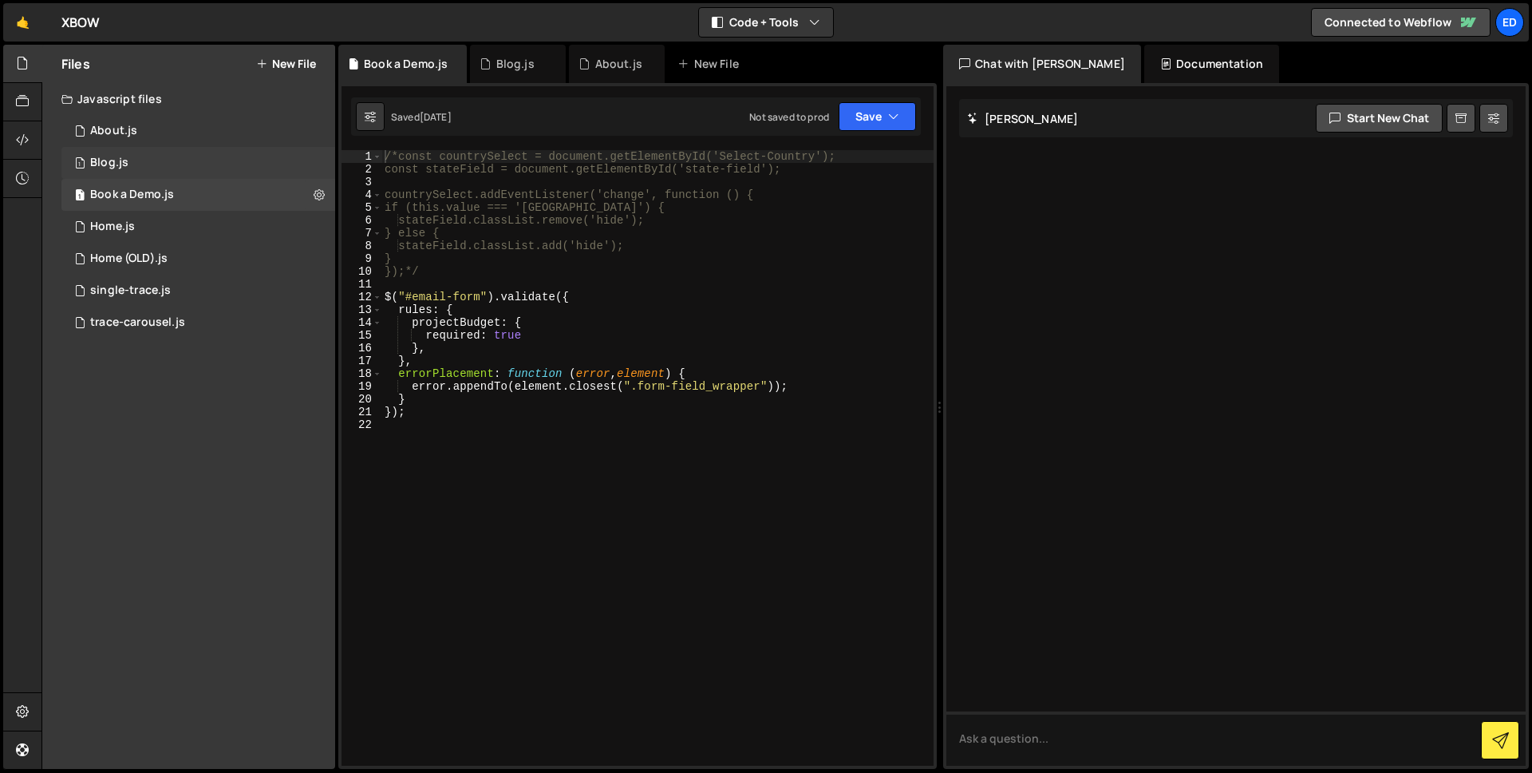
click at [145, 167] on div "1 Blog.js 0" at bounding box center [198, 163] width 274 height 32
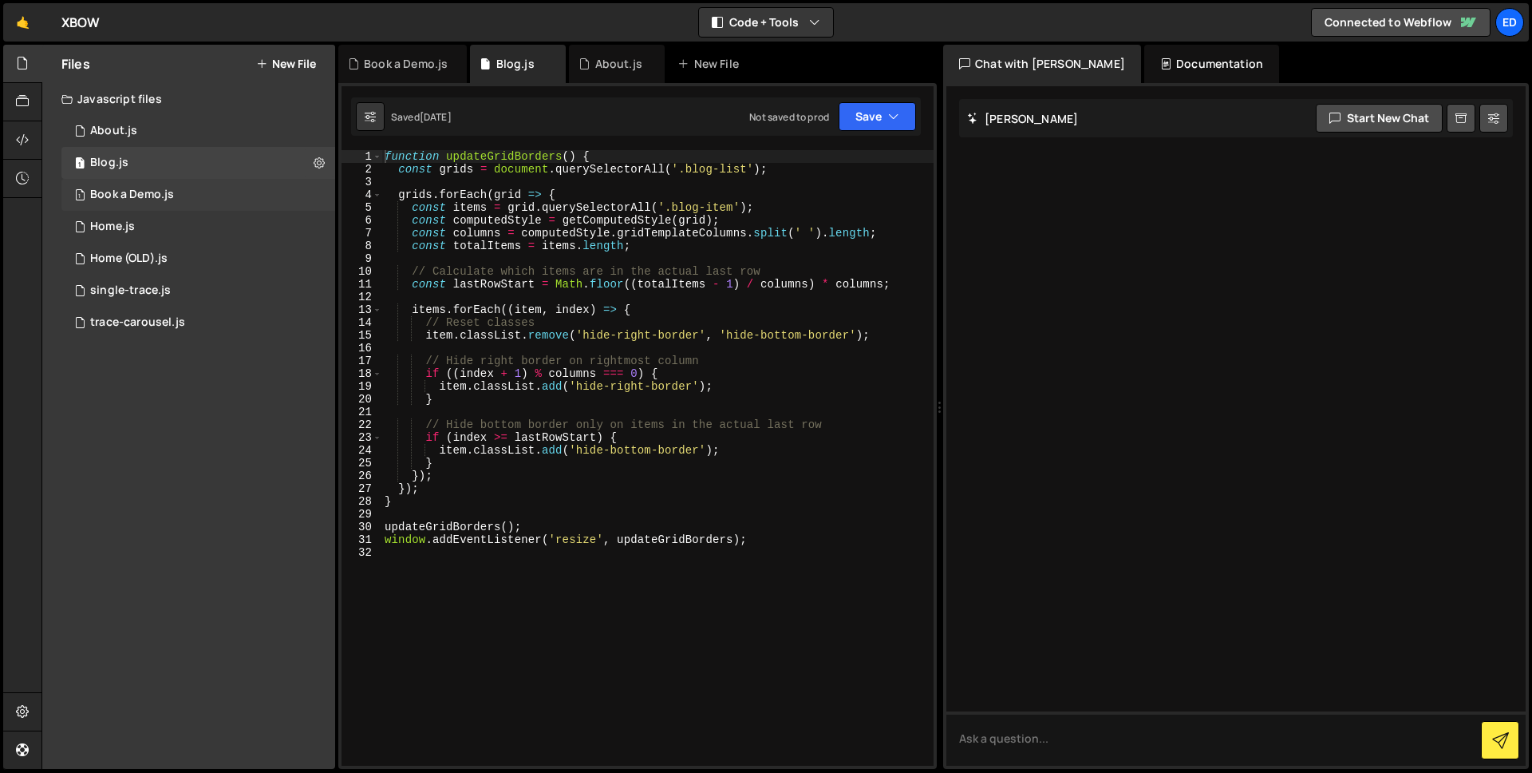
click at [141, 196] on div "Book a Demo.js" at bounding box center [132, 195] width 84 height 14
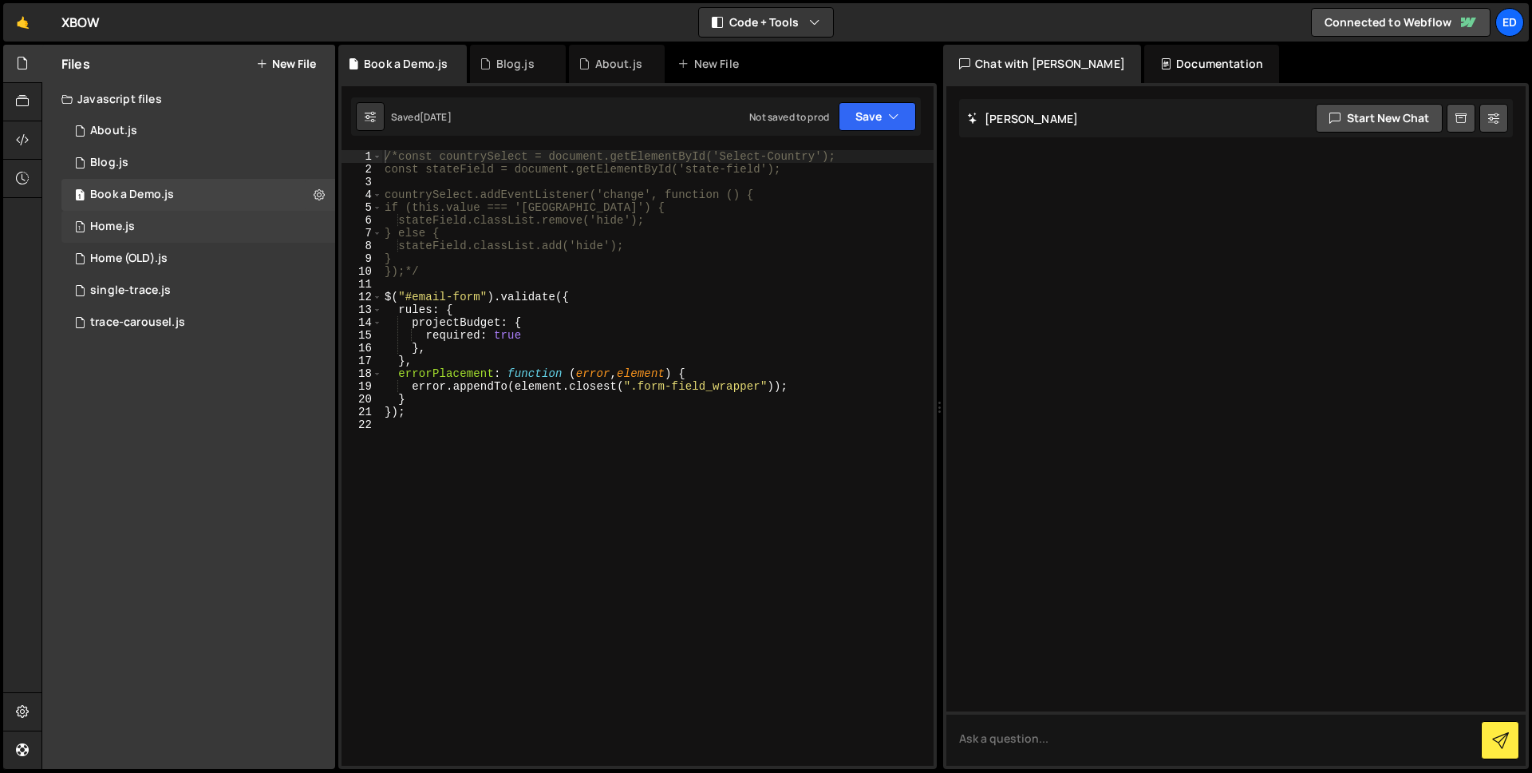
click at [144, 219] on div "1 Home.js 0" at bounding box center [198, 227] width 274 height 32
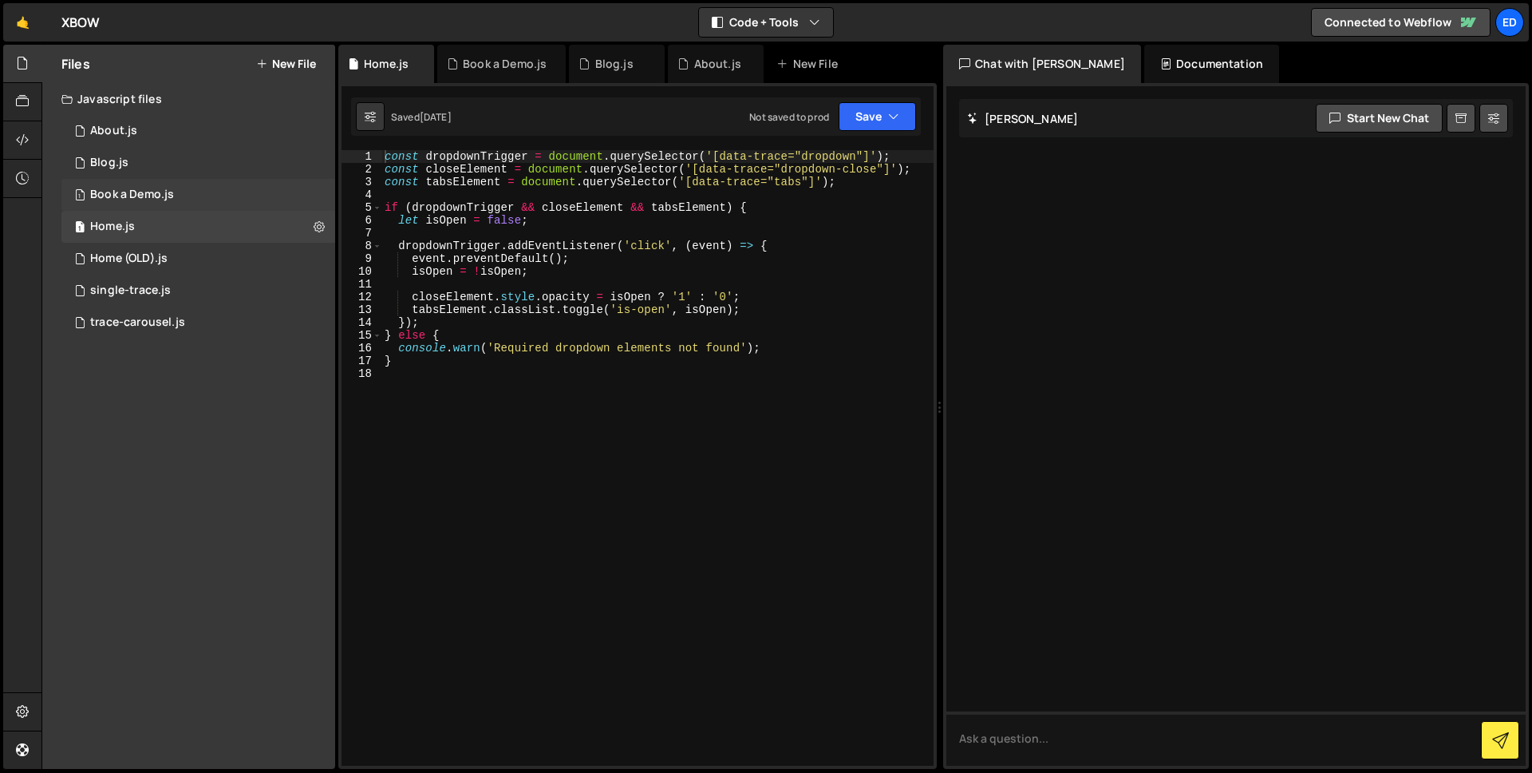
click at [156, 195] on div "Book a Demo.js" at bounding box center [132, 195] width 84 height 14
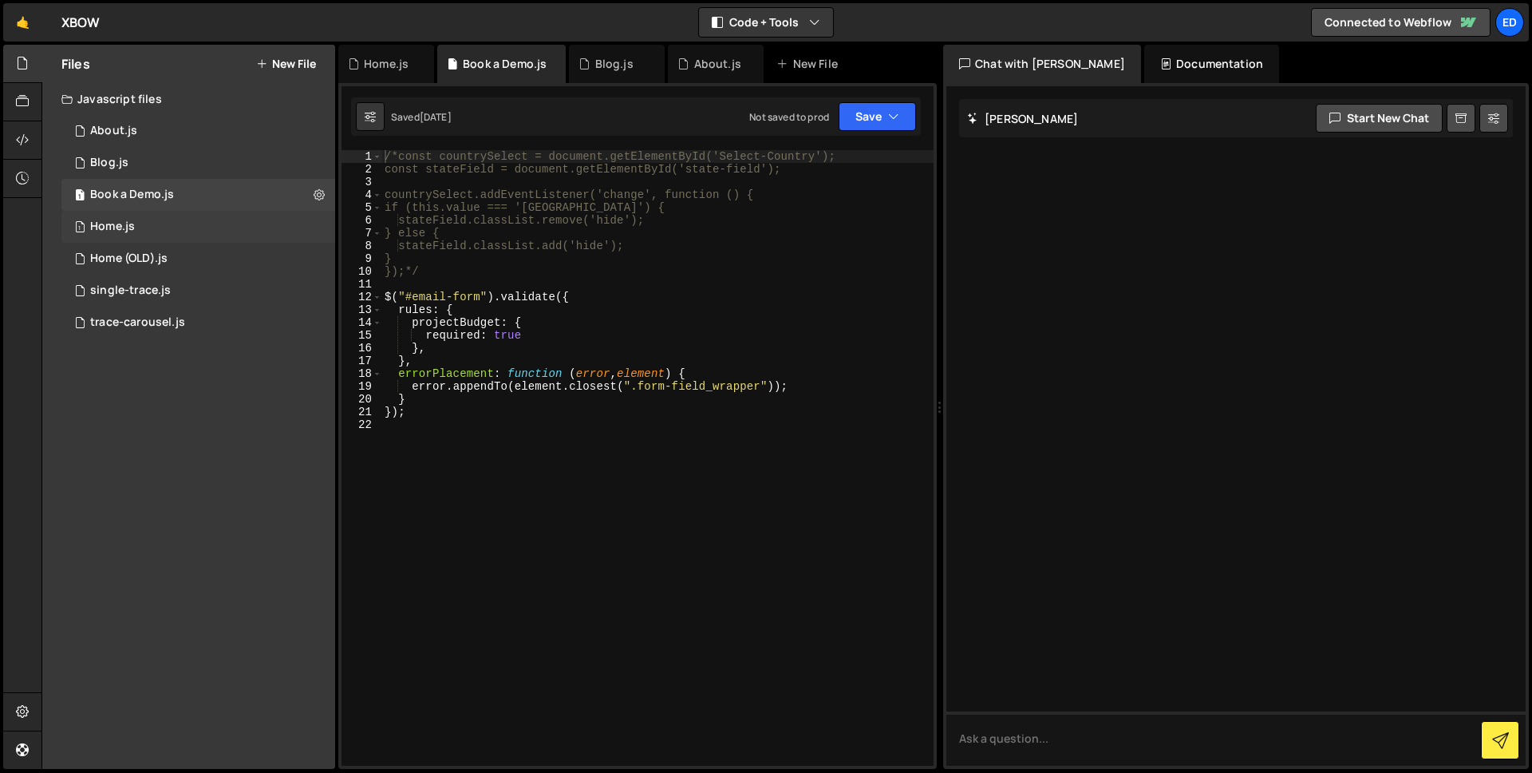
click at [152, 227] on div "1 Home.js 0" at bounding box center [198, 227] width 274 height 32
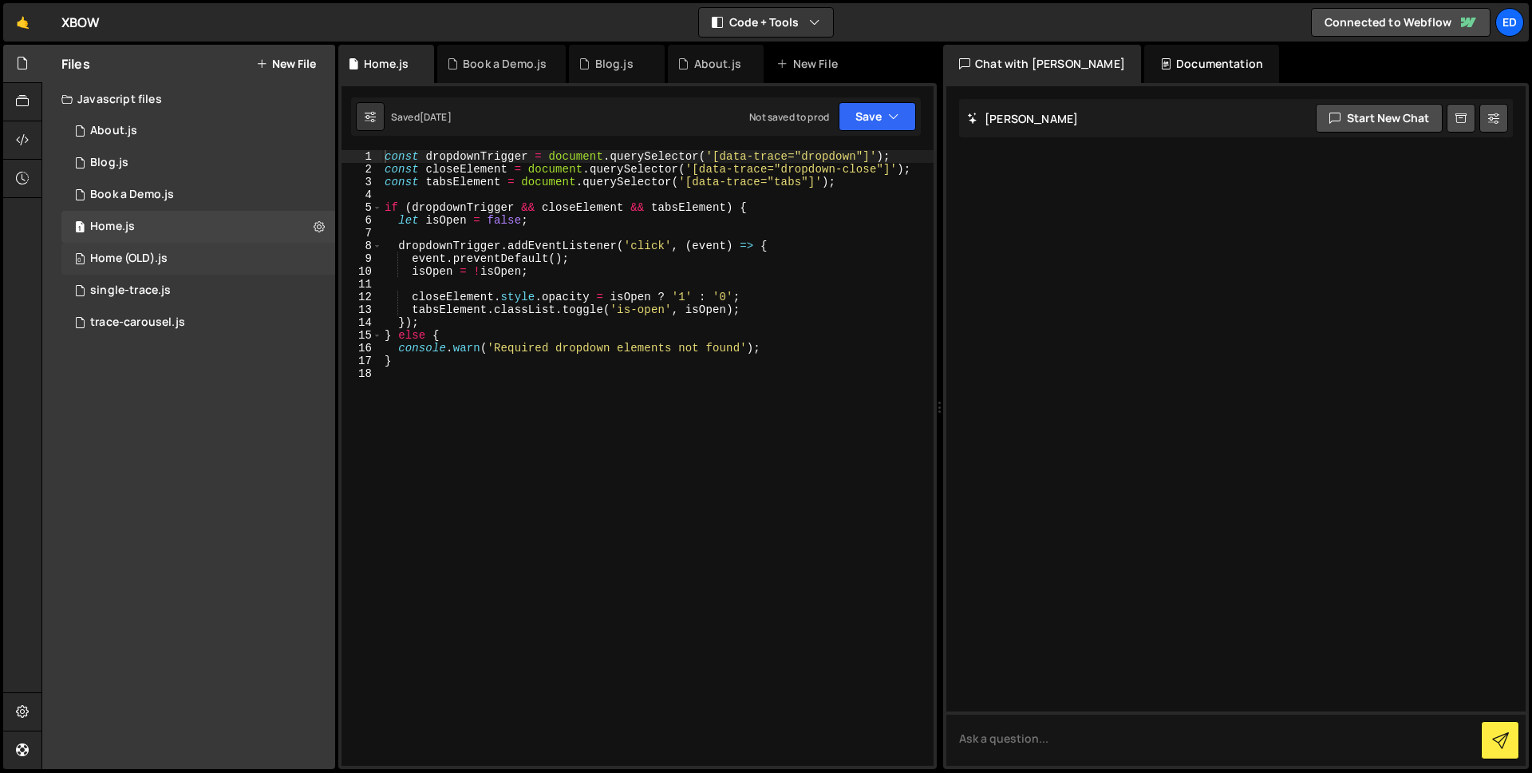
click at [260, 258] on div "0 Home (OLD).js 0" at bounding box center [198, 259] width 274 height 32
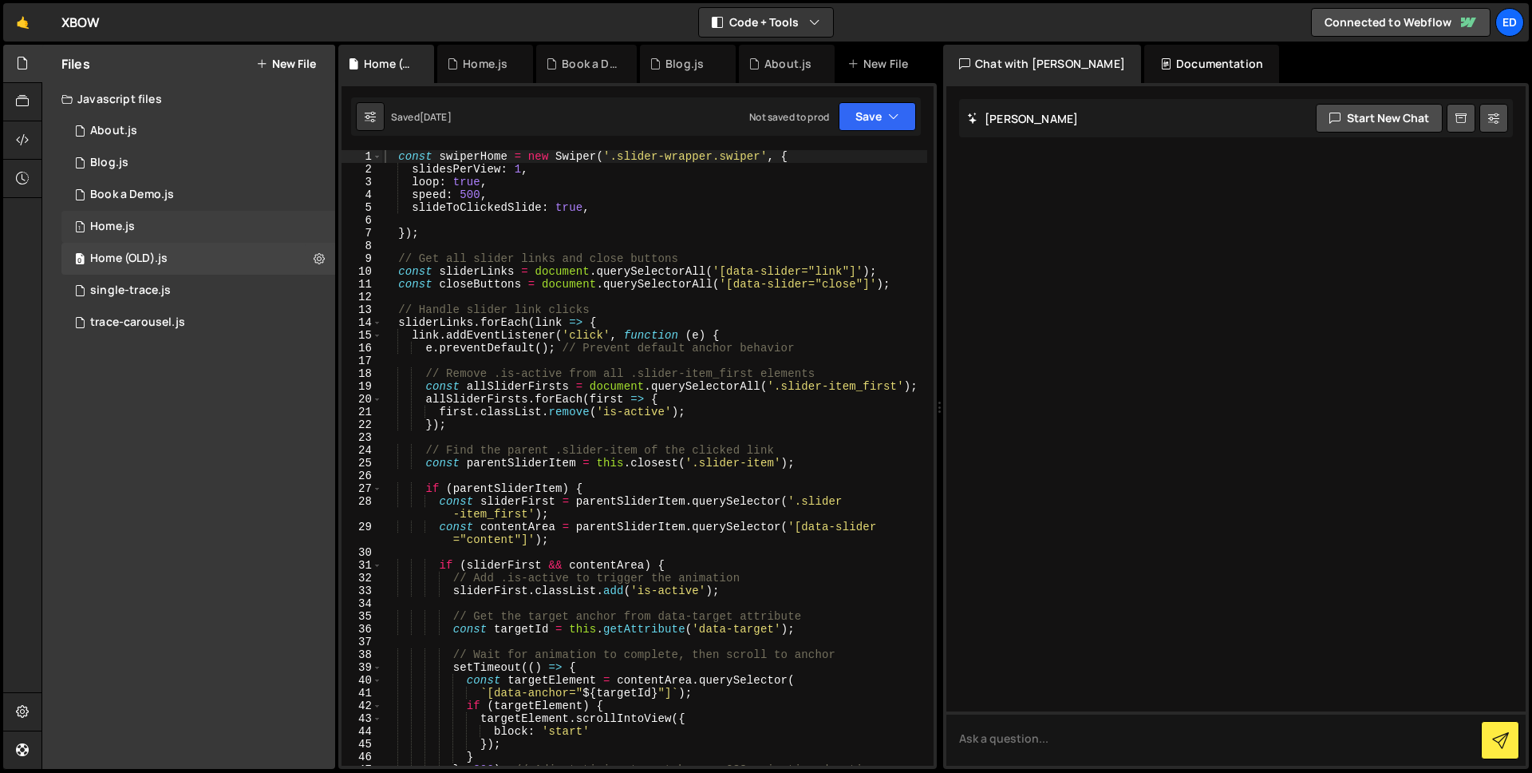
click at [200, 235] on div "1 Home.js 0" at bounding box center [198, 227] width 274 height 32
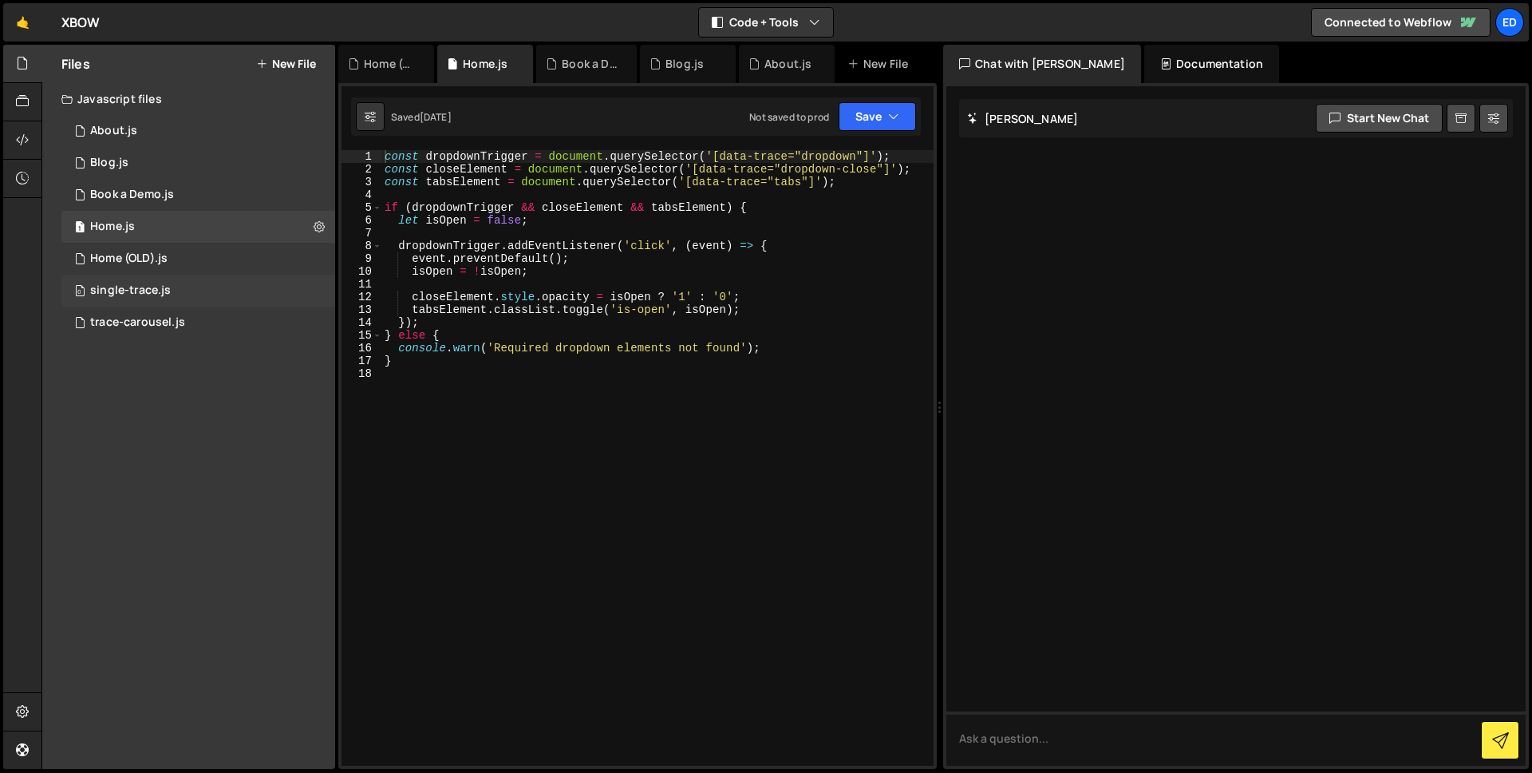
click at [165, 287] on div "single-trace.js" at bounding box center [130, 290] width 81 height 14
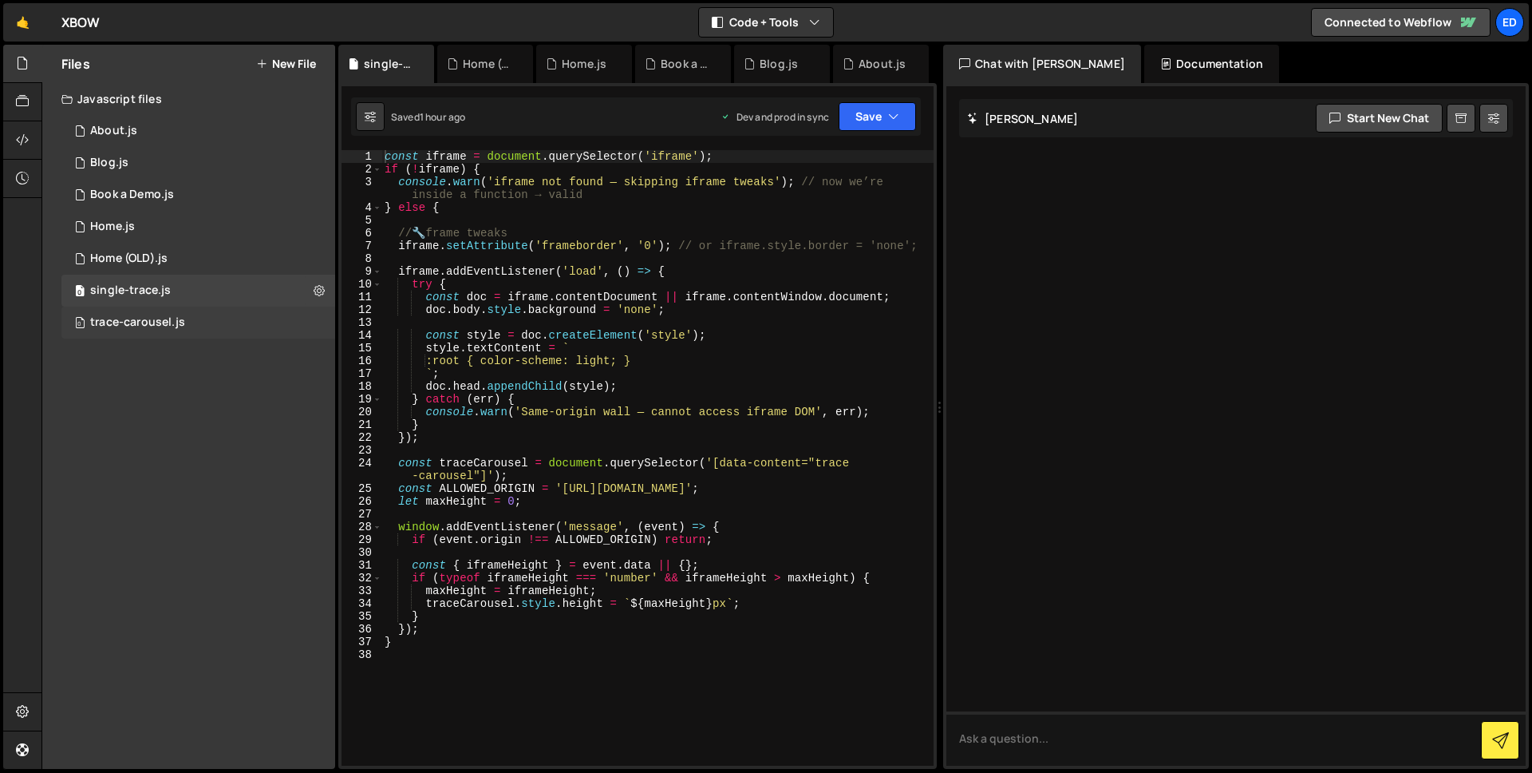
click at [161, 312] on div "0 trace-carousel.js 0" at bounding box center [198, 322] width 274 height 32
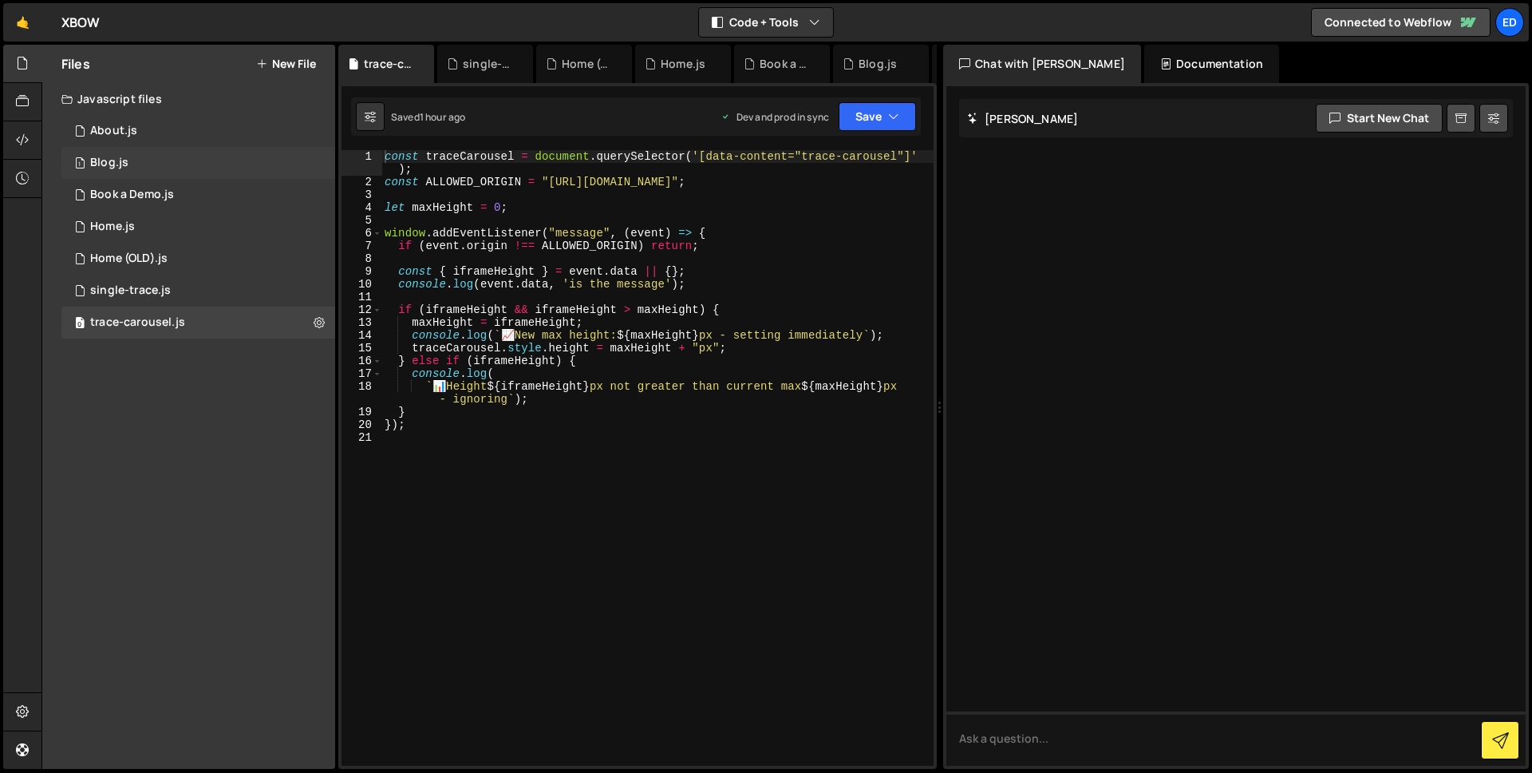
click at [153, 163] on div "1 Blog.js 0" at bounding box center [198, 163] width 274 height 32
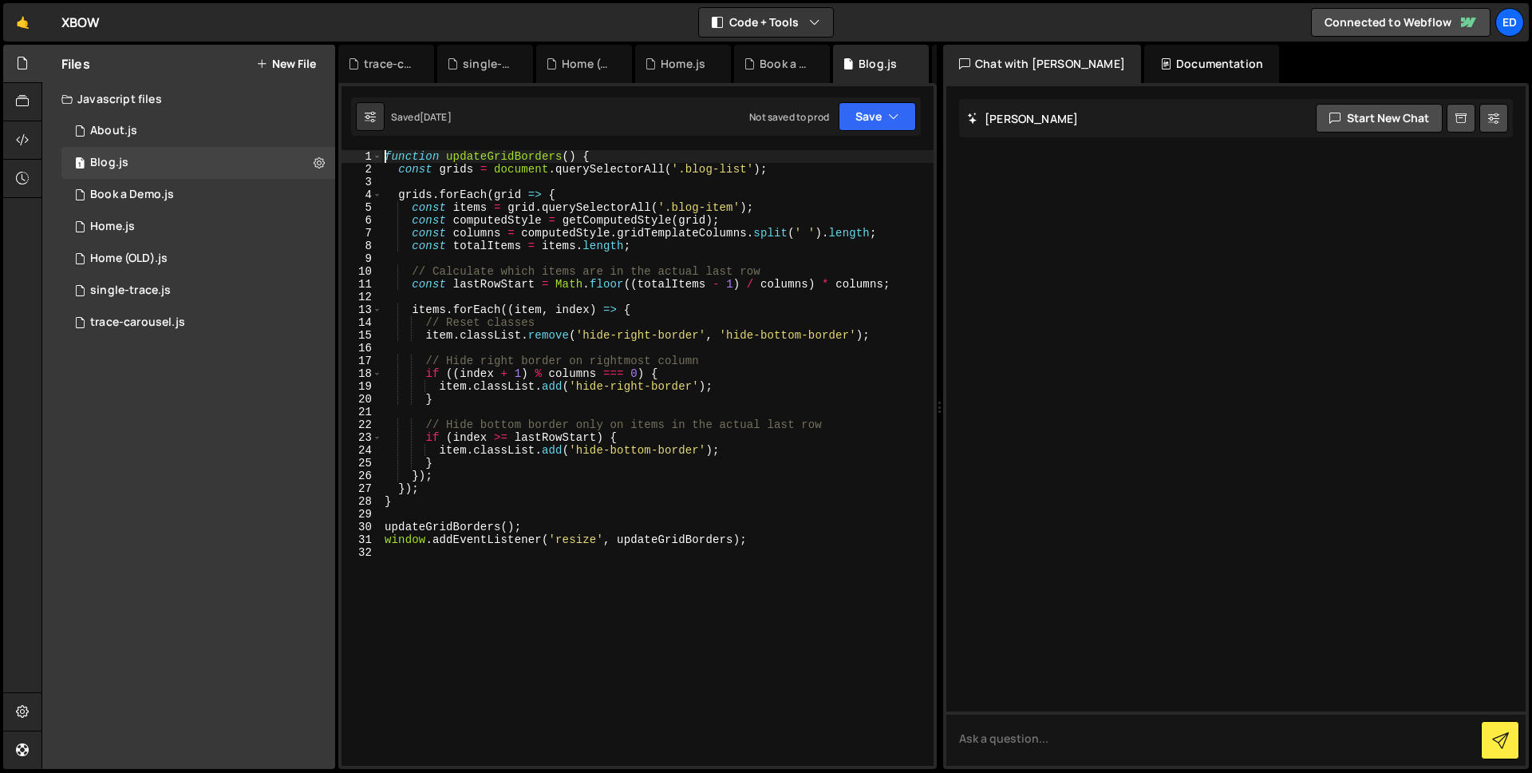
click at [385, 154] on div "function updateGridBorders ( ) { const grids = document . querySelectorAll ( '.…" at bounding box center [657, 470] width 552 height 641
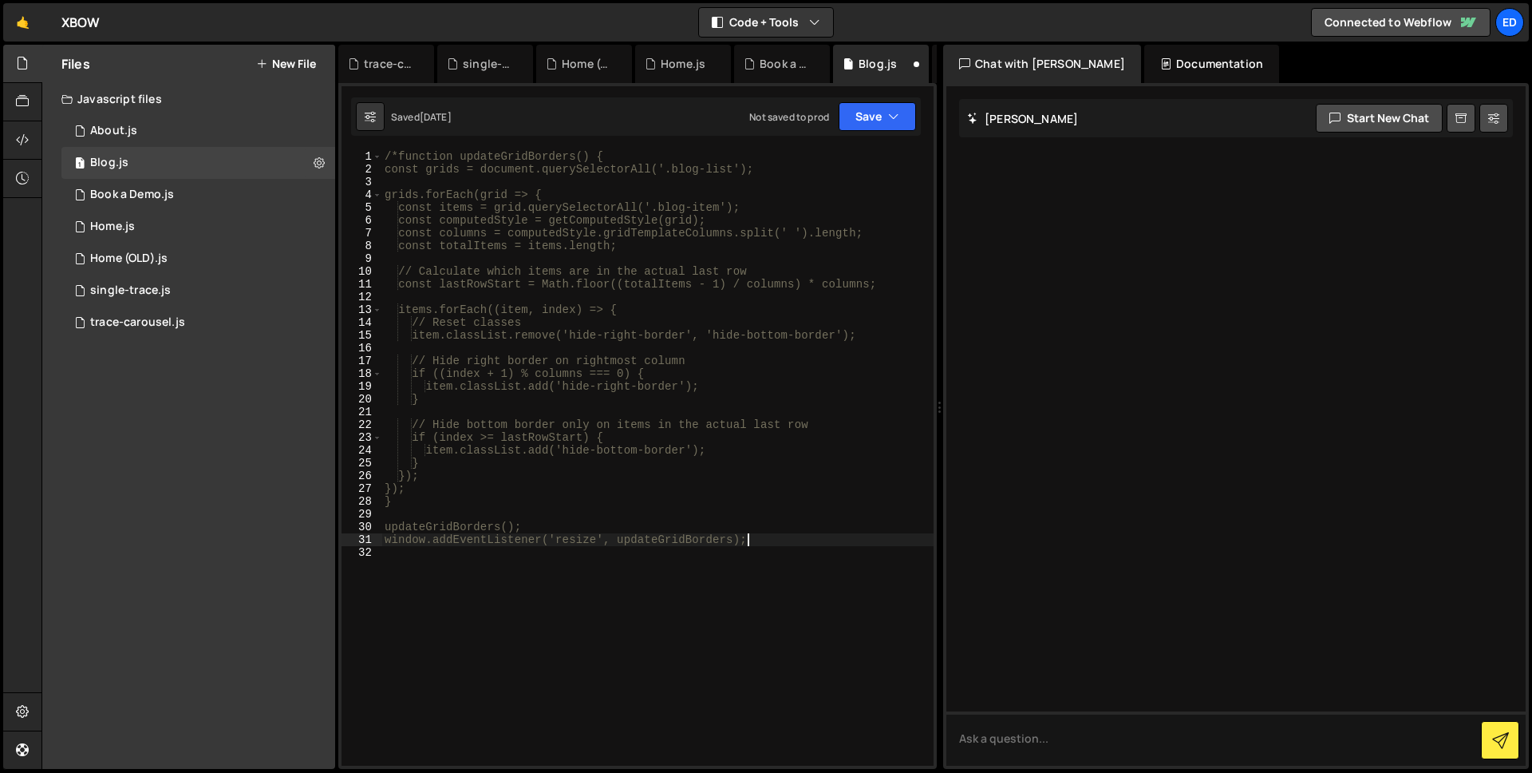
click at [755, 541] on div "/*function updateGridBorders() { const grids = document.querySelectorAll('.blog…" at bounding box center [657, 470] width 552 height 641
type textarea "window.addEventListener('resize', updateGridBorders);*/"
click at [812, 561] on div "/*function updateGridBorders() { const grids = document.querySelectorAll('.blog…" at bounding box center [657, 470] width 552 height 641
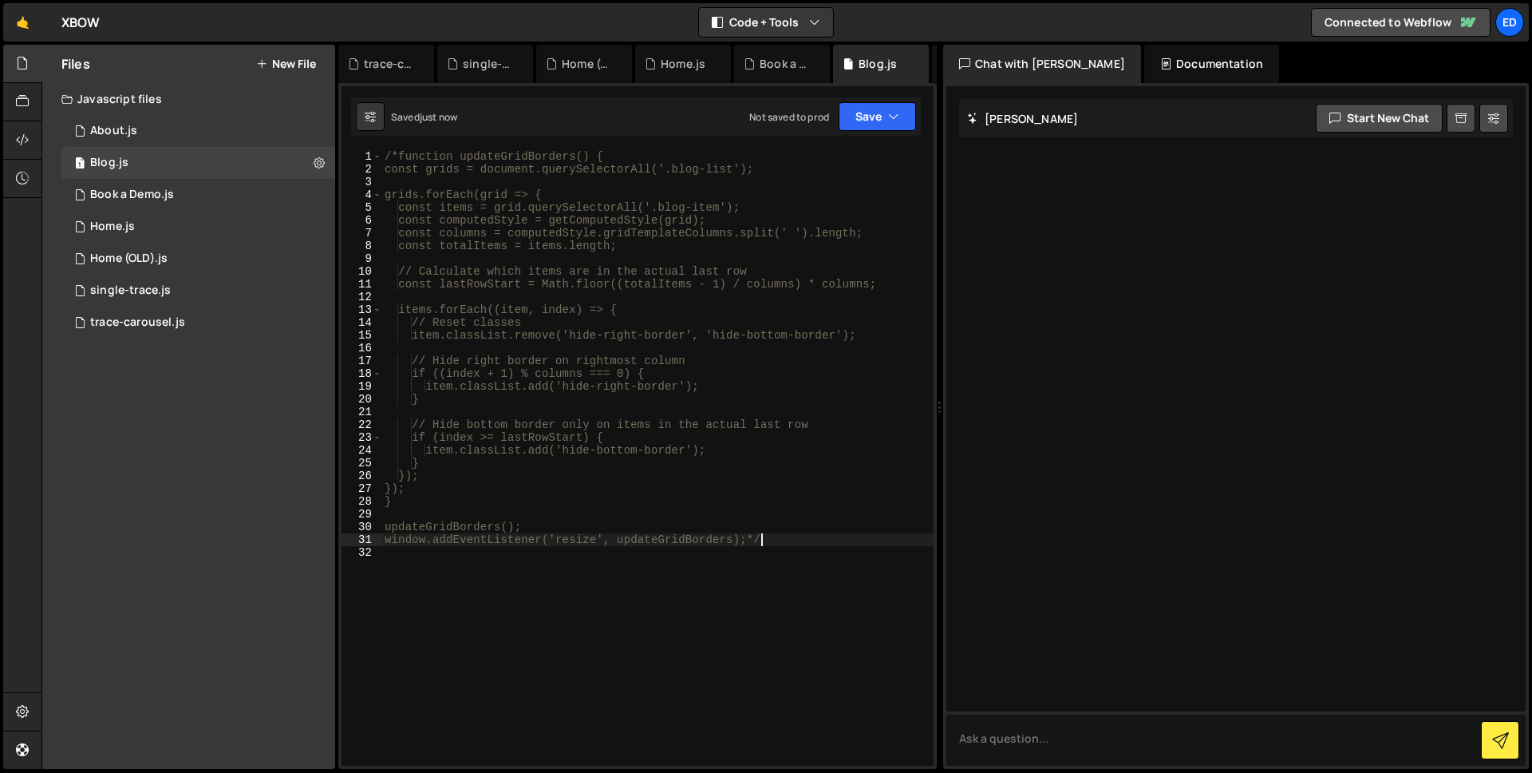
click at [776, 541] on div "/*function updateGridBorders() { const grids = document.querySelectorAll('.blog…" at bounding box center [657, 470] width 552 height 641
click at [396, 156] on div "/*function updateGridBorders() { const grids = document.querySelectorAll('.blog…" at bounding box center [657, 470] width 552 height 641
type textarea "function updateGridBorders() {"
click at [568, 301] on div "function updateGridBorders ( ) { const grids = document.querySelectorAll('.blog…" at bounding box center [657, 470] width 552 height 641
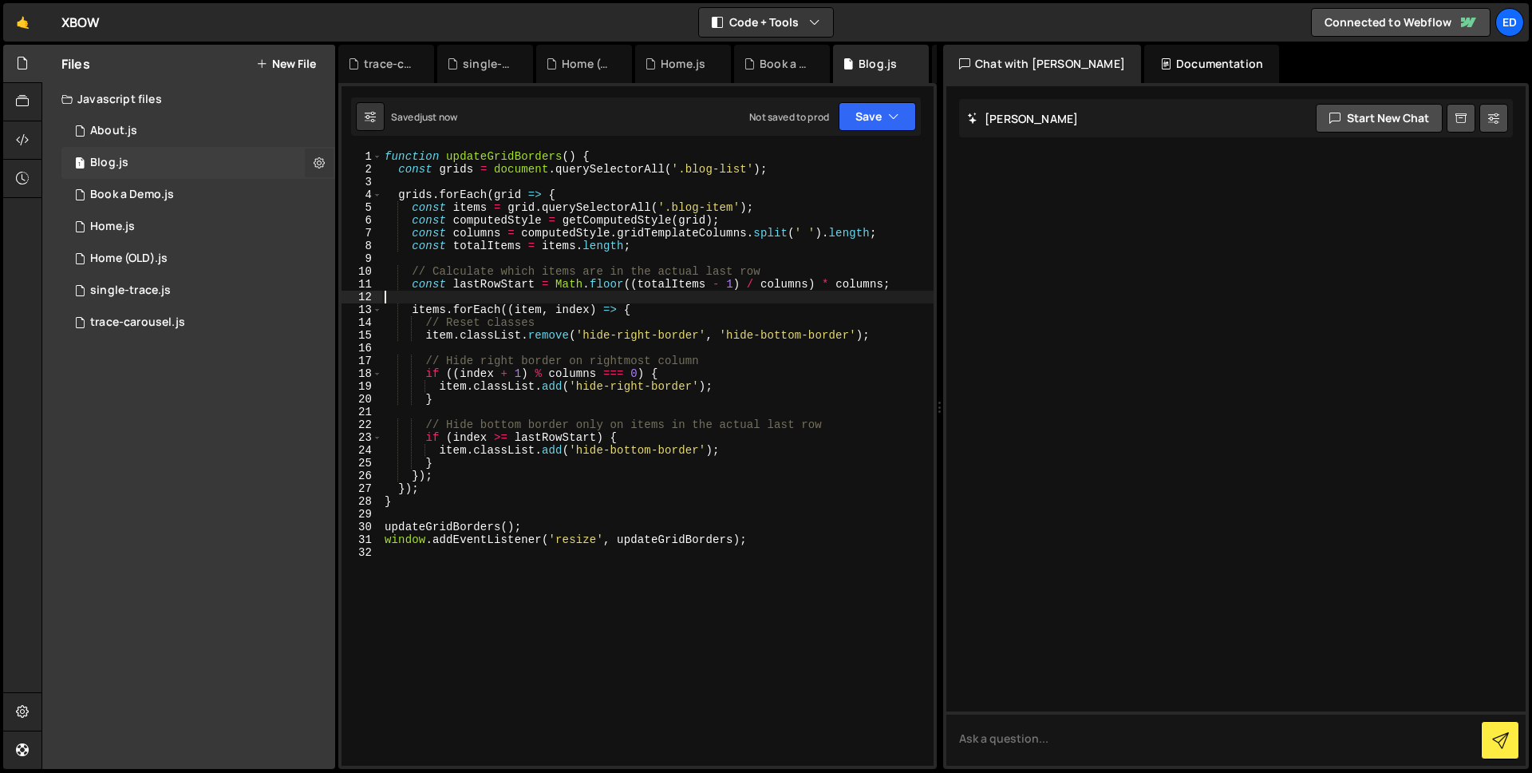
click at [318, 166] on icon at bounding box center [319, 162] width 11 height 15
type input "Blog"
radio input "true"
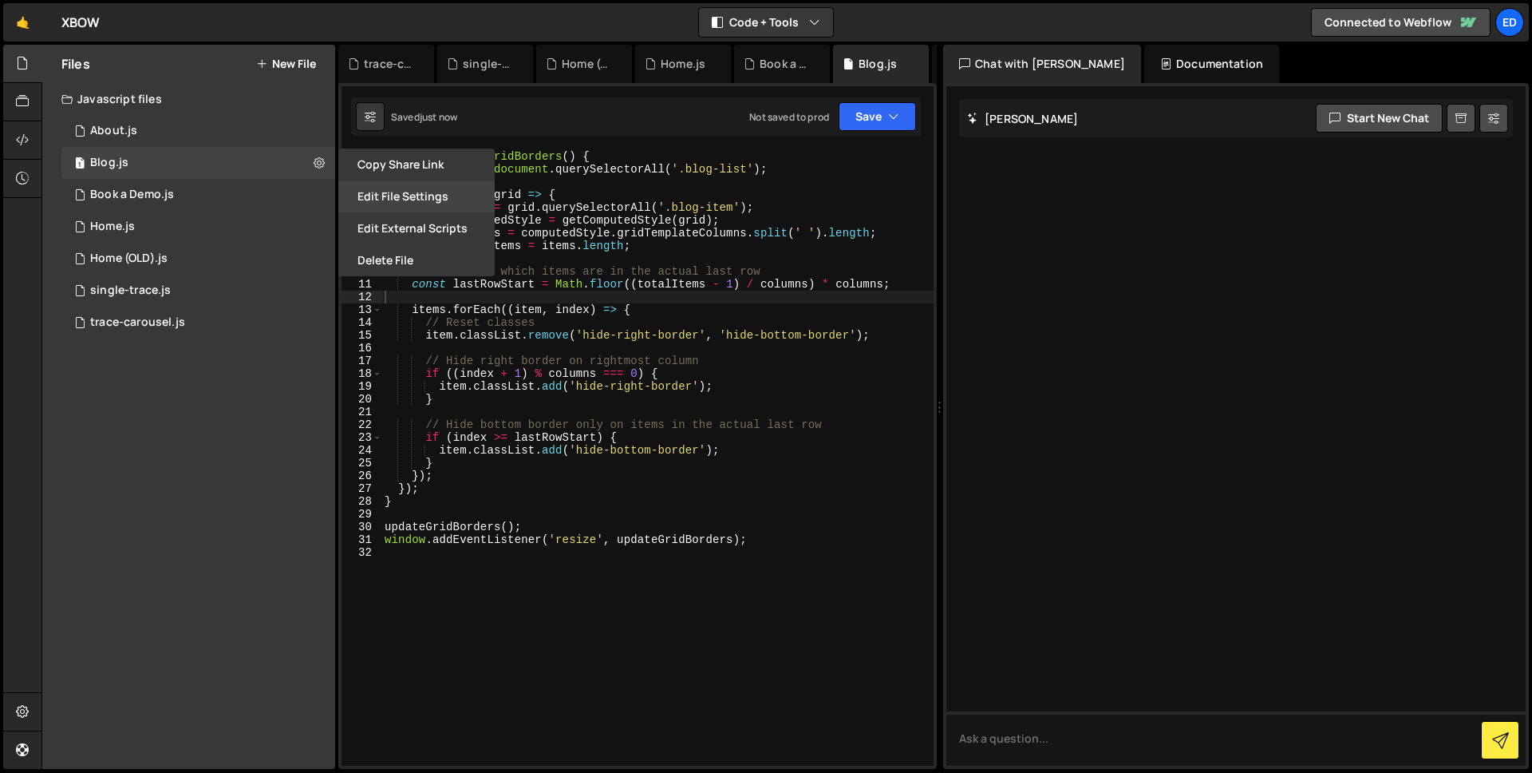
click at [386, 188] on button "Edit File Settings" at bounding box center [416, 196] width 156 height 32
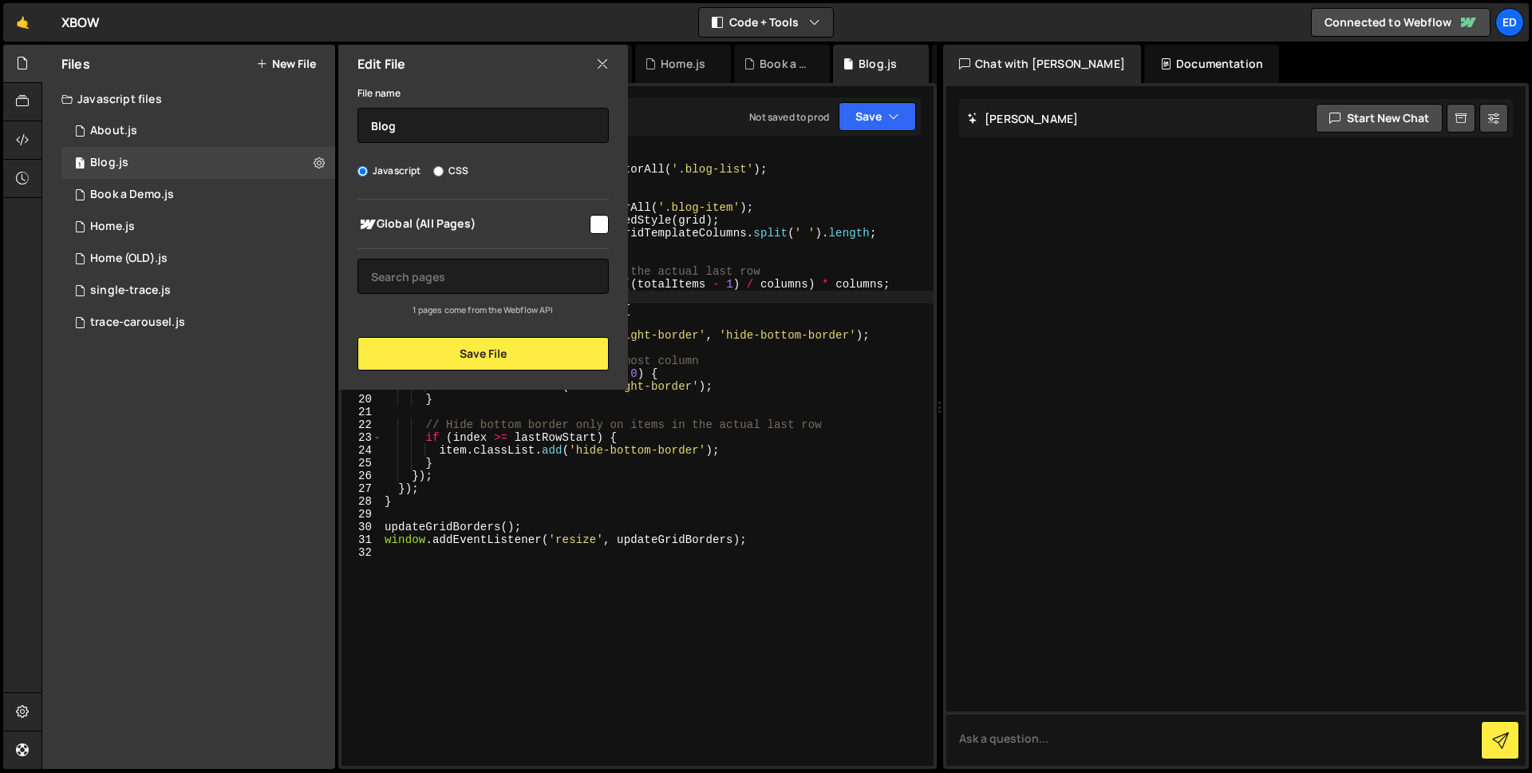
click at [603, 71] on icon at bounding box center [602, 64] width 13 height 18
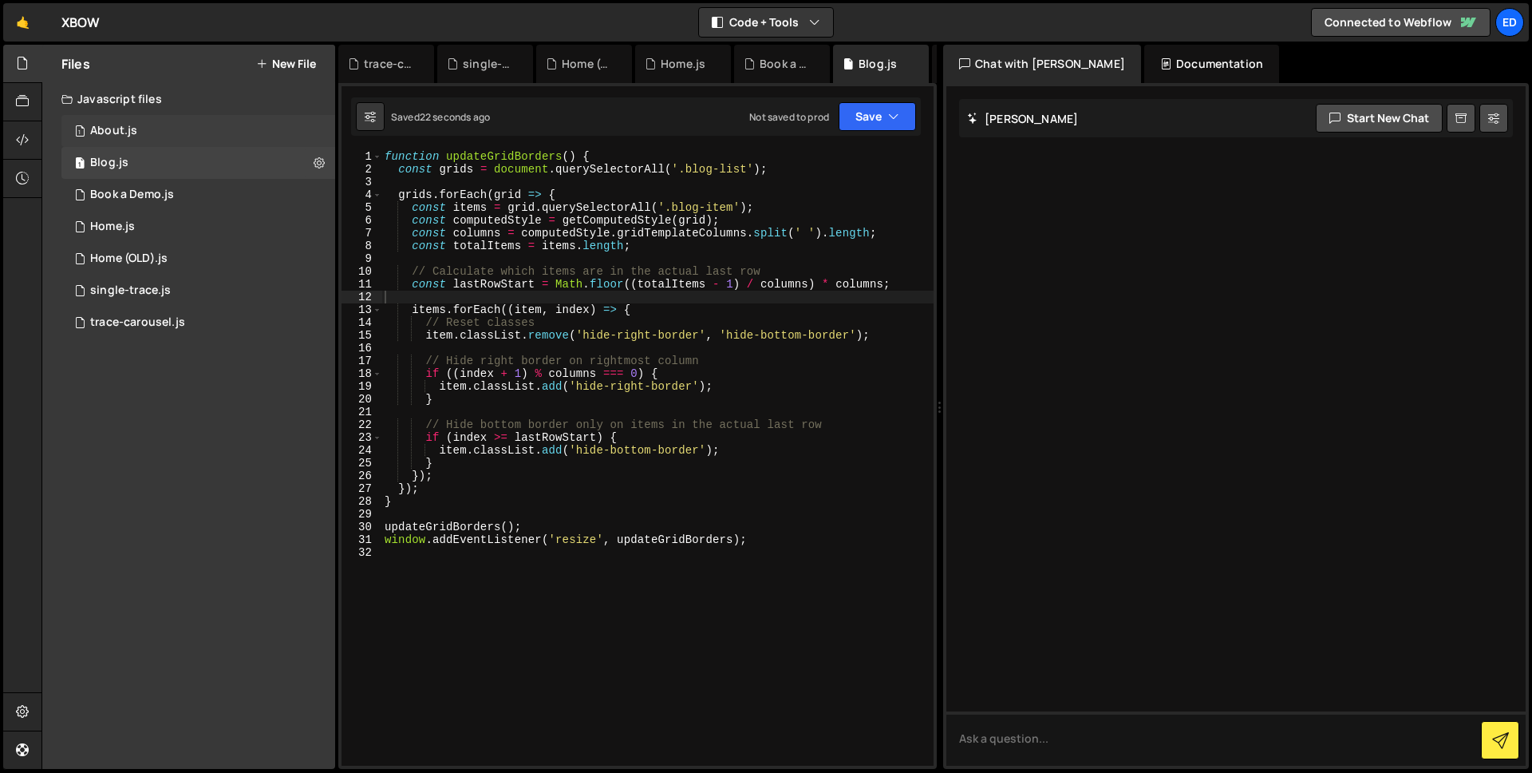
click at [138, 136] on div "1 About.js 0" at bounding box center [198, 131] width 274 height 32
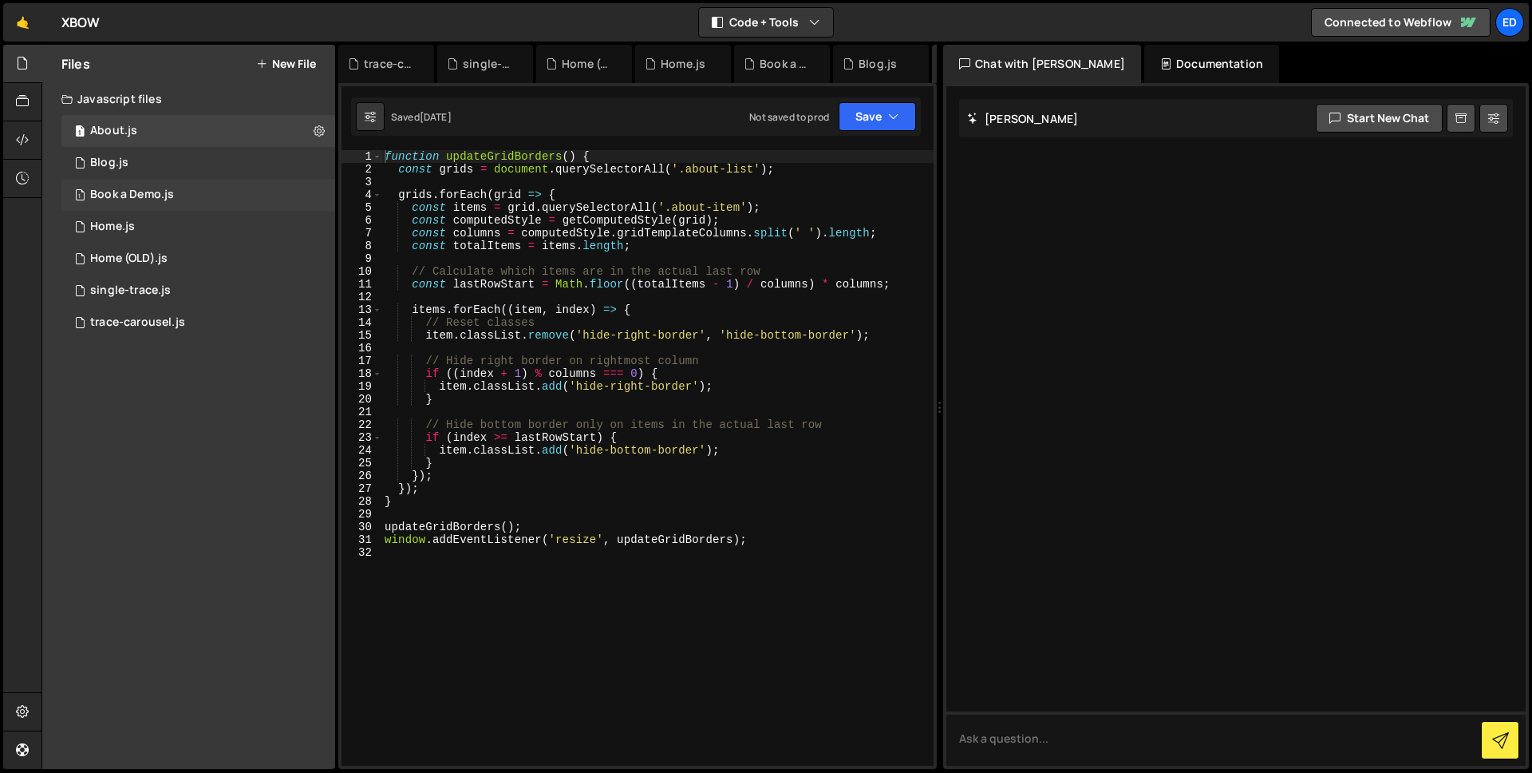
click at [152, 192] on div "Book a Demo.js" at bounding box center [132, 195] width 84 height 14
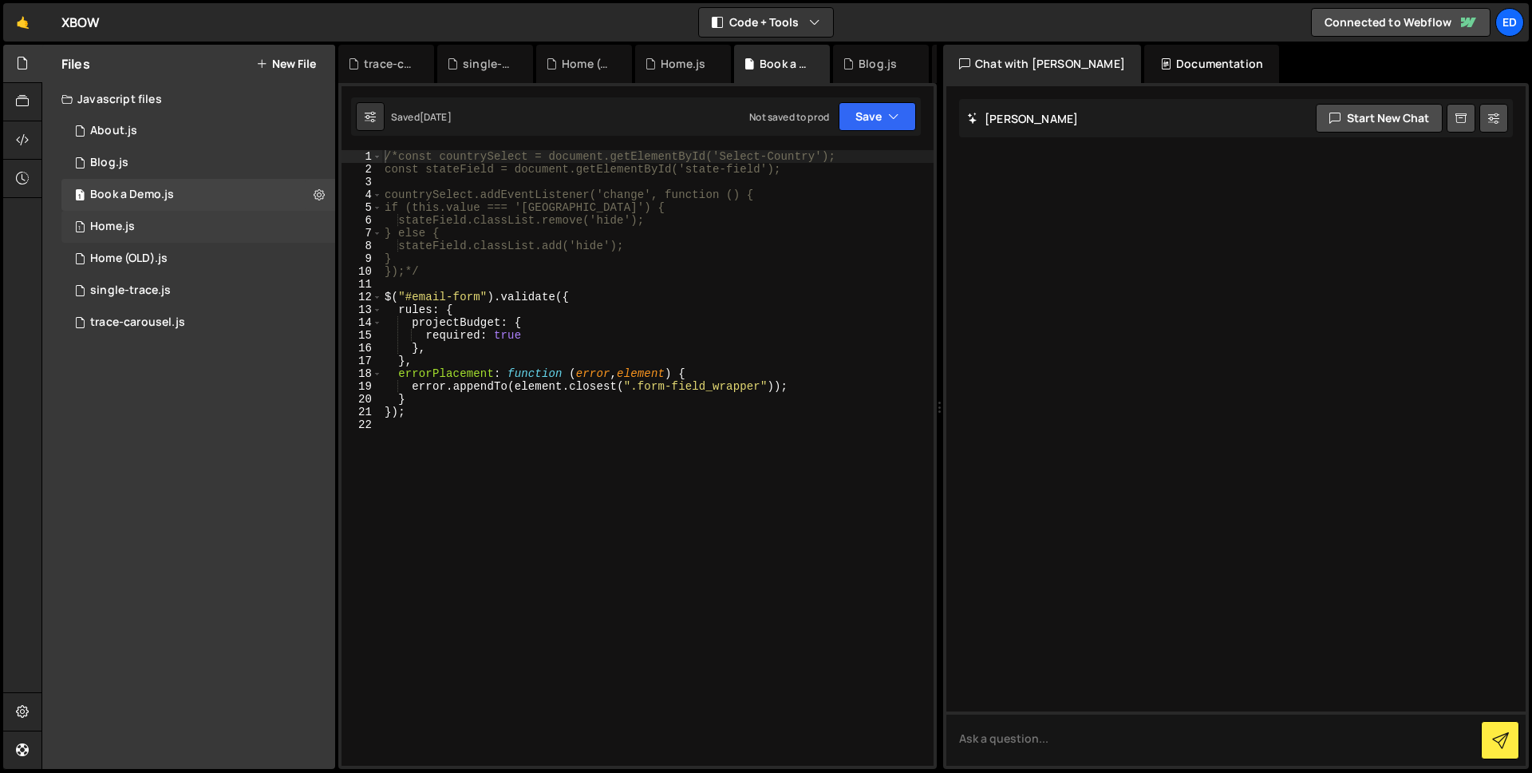
click at [144, 223] on div "1 Home.js 0" at bounding box center [198, 227] width 274 height 32
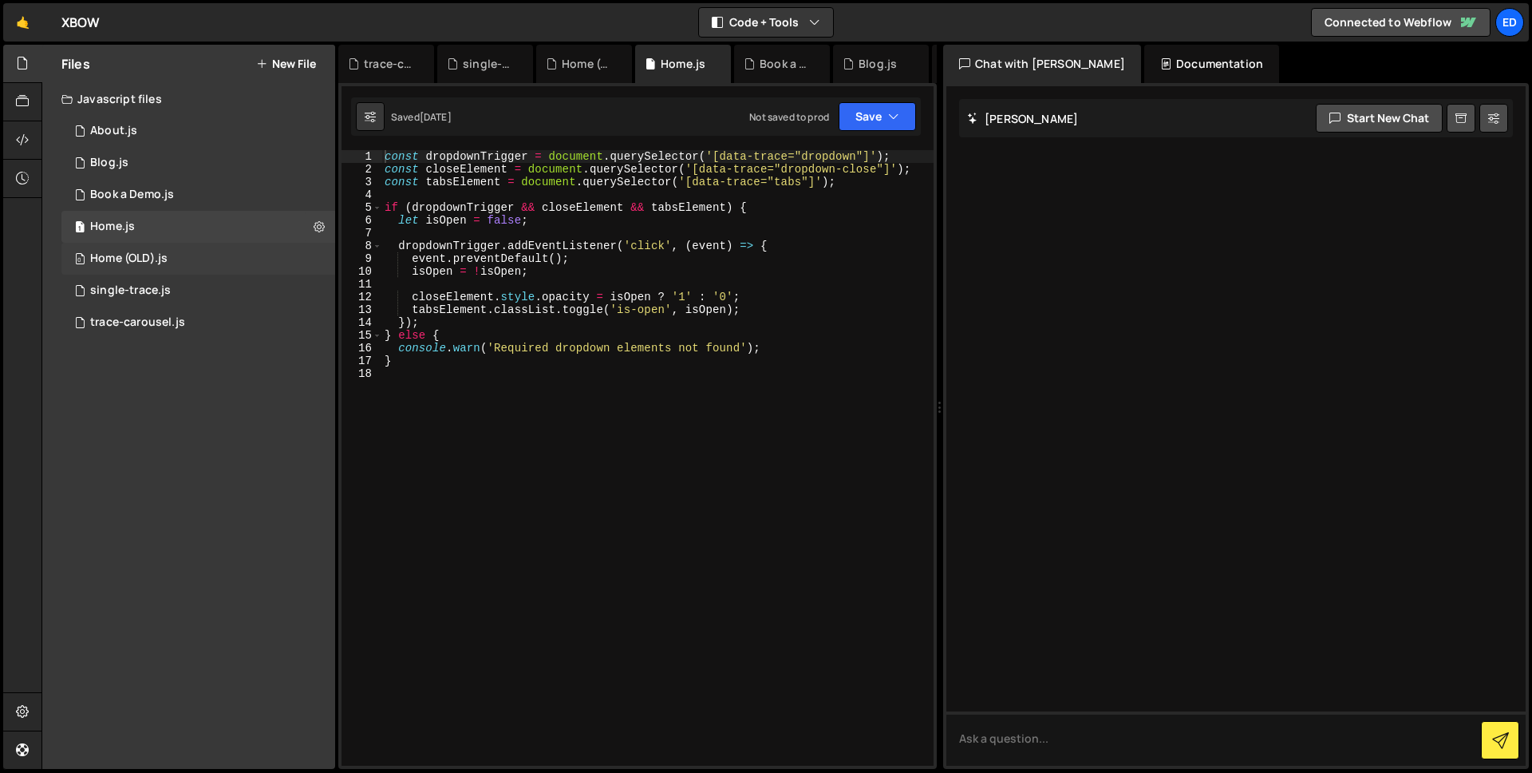
click at [149, 254] on div "Home (OLD).js" at bounding box center [128, 258] width 77 height 14
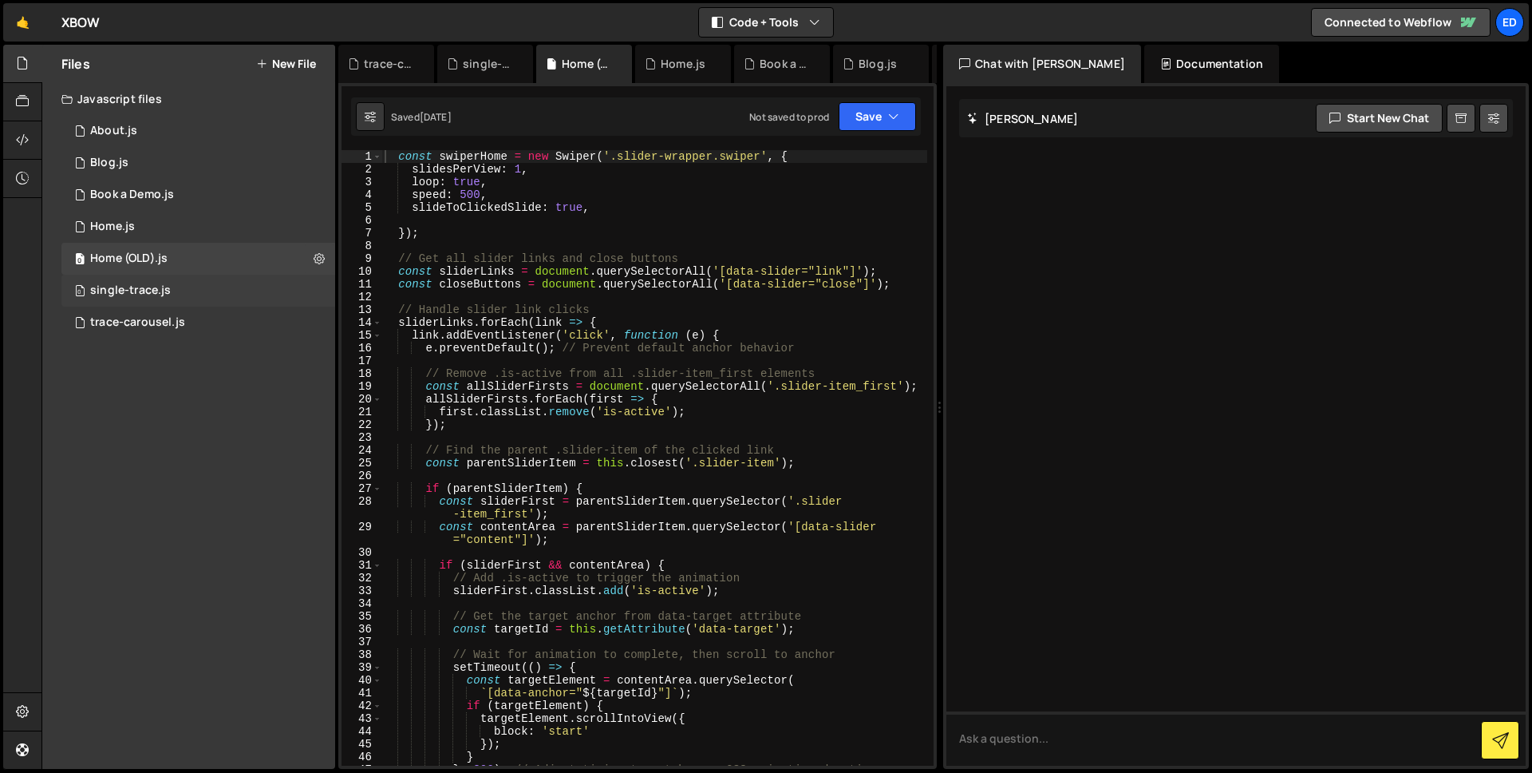
click at [153, 294] on div "single-trace.js" at bounding box center [130, 290] width 81 height 14
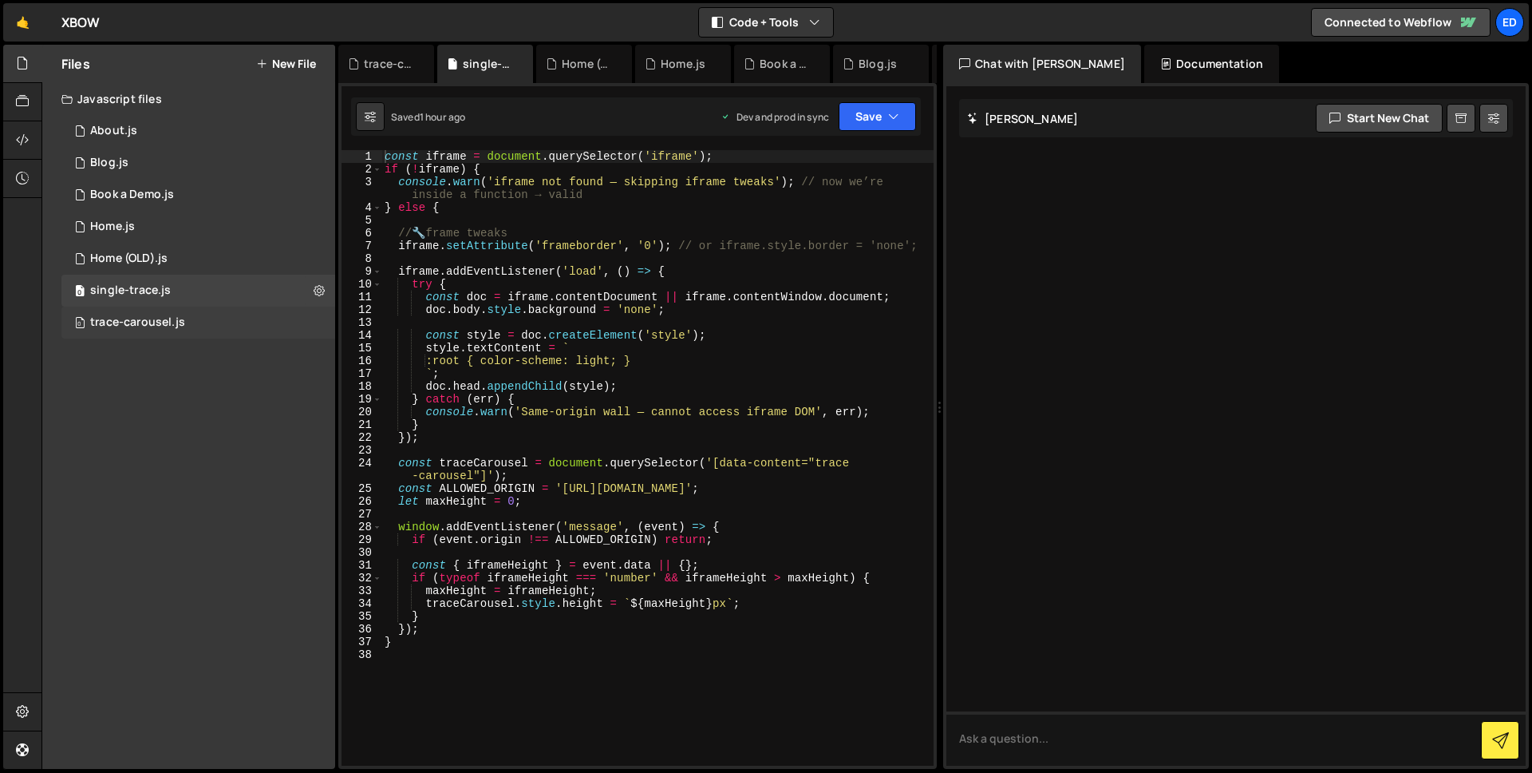
click at [159, 324] on div "trace-carousel.js" at bounding box center [137, 322] width 95 height 14
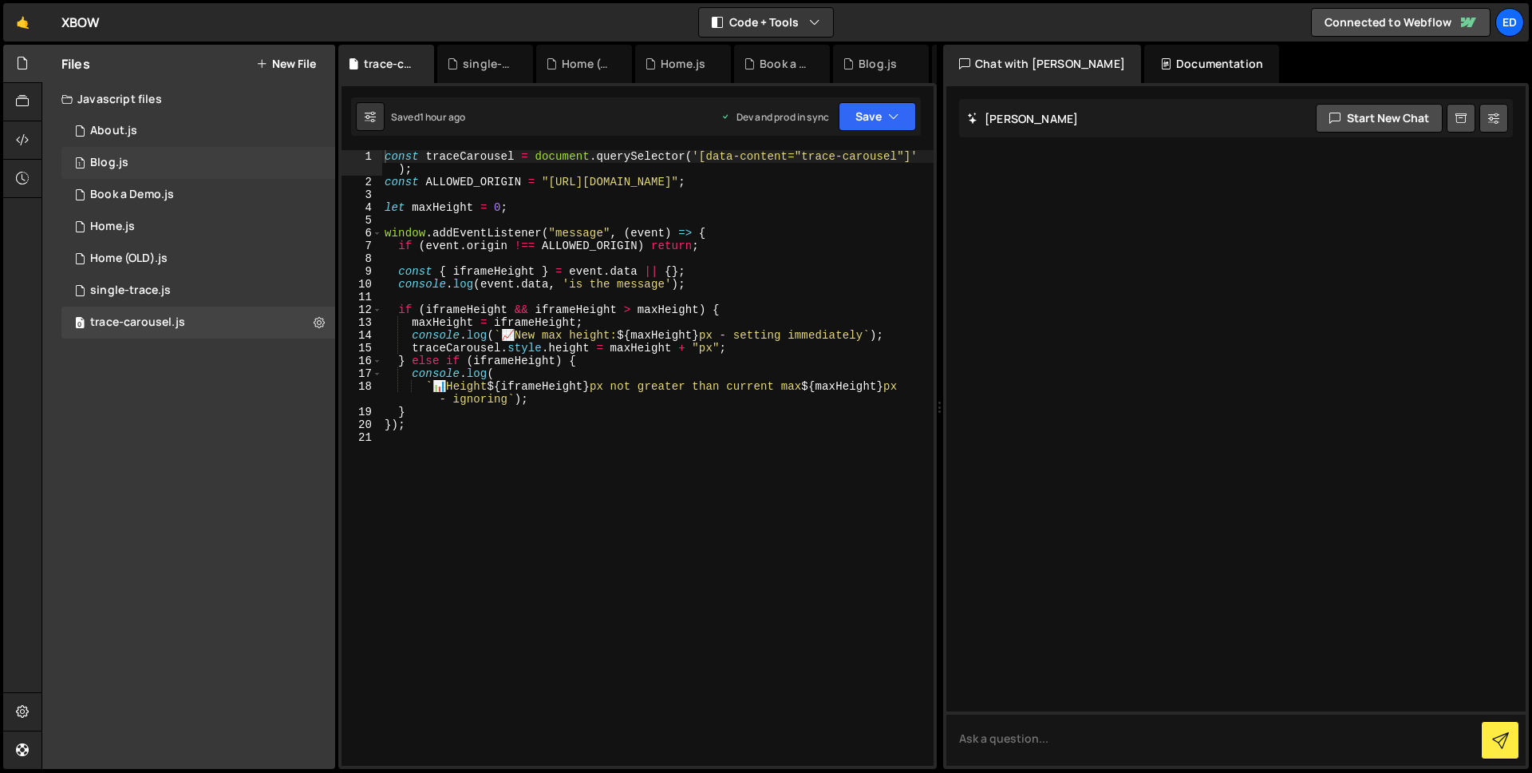
click at [131, 163] on div "1 Blog.js 0" at bounding box center [198, 163] width 274 height 32
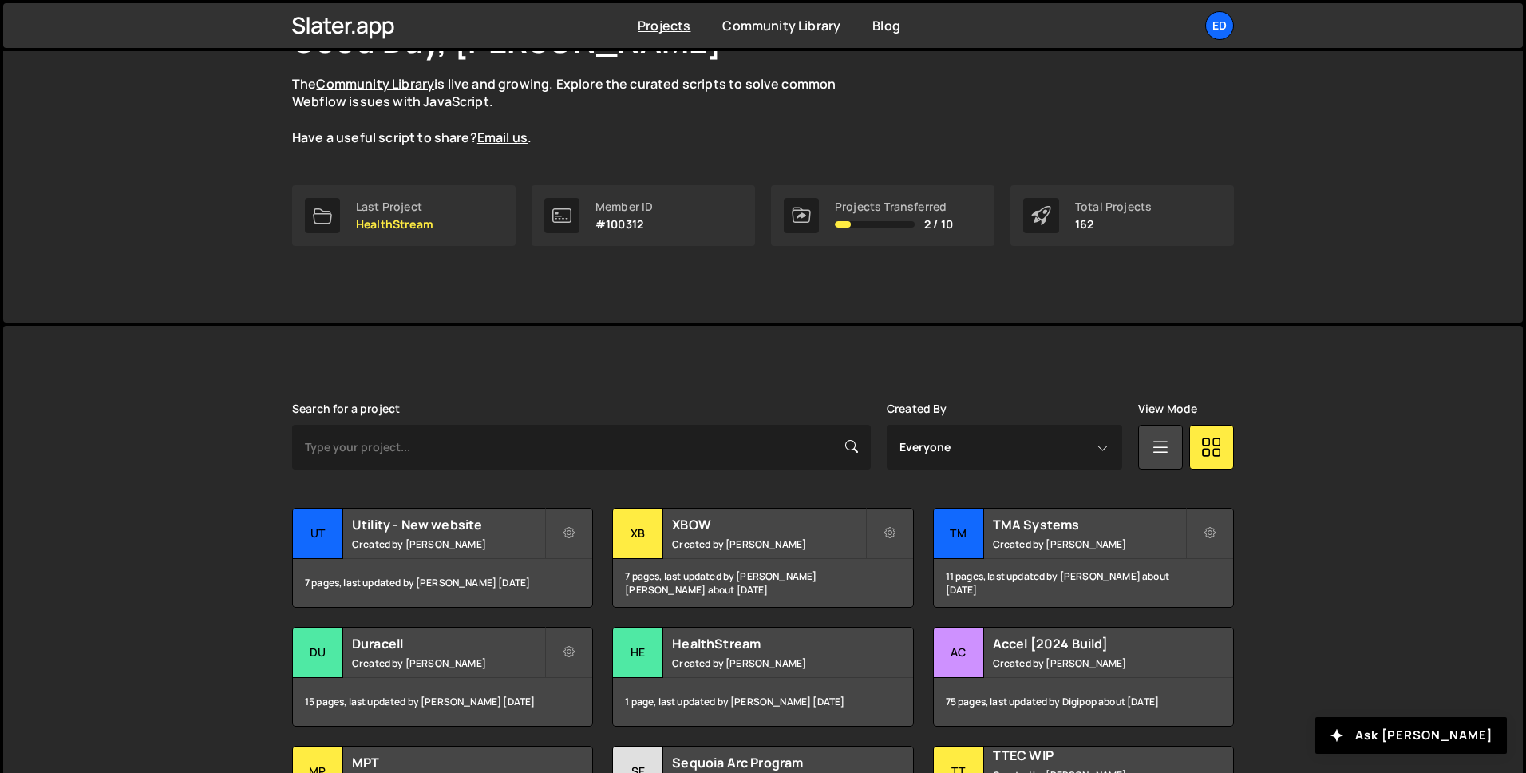
scroll to position [144, 0]
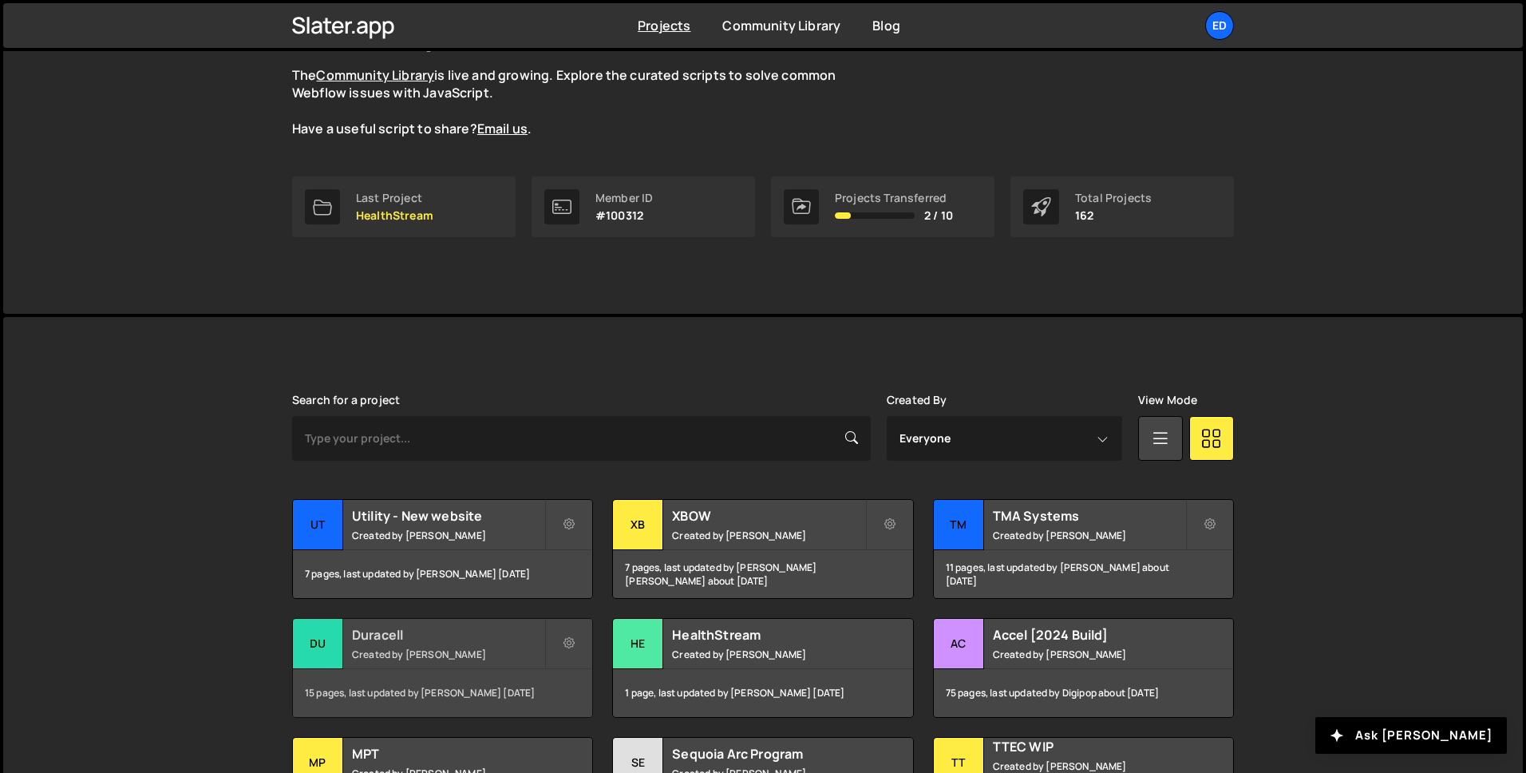
click at [429, 642] on h2 "Duracell" at bounding box center [448, 635] width 192 height 18
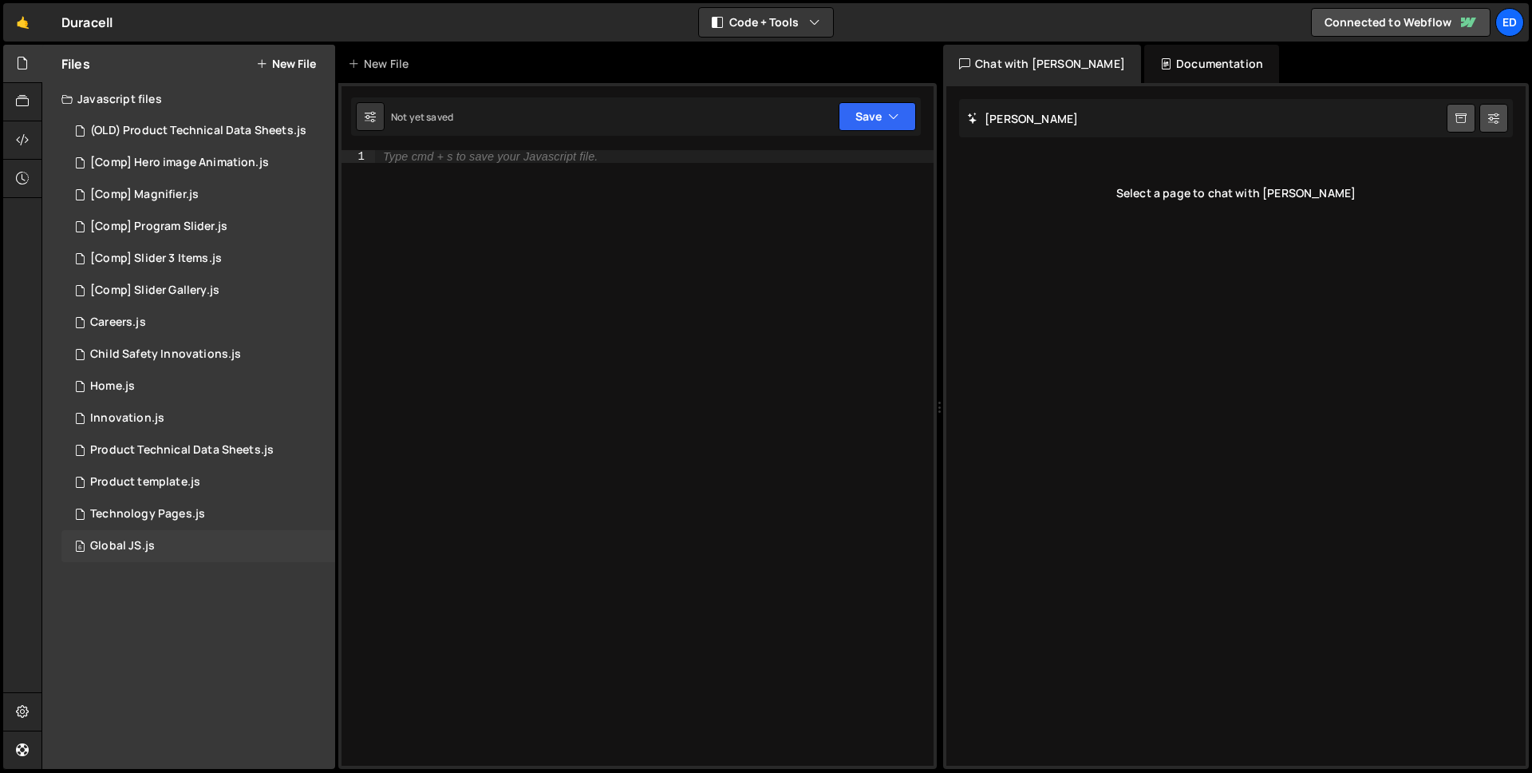
click at [172, 546] on div "6 Global JS.js 0" at bounding box center [198, 546] width 274 height 32
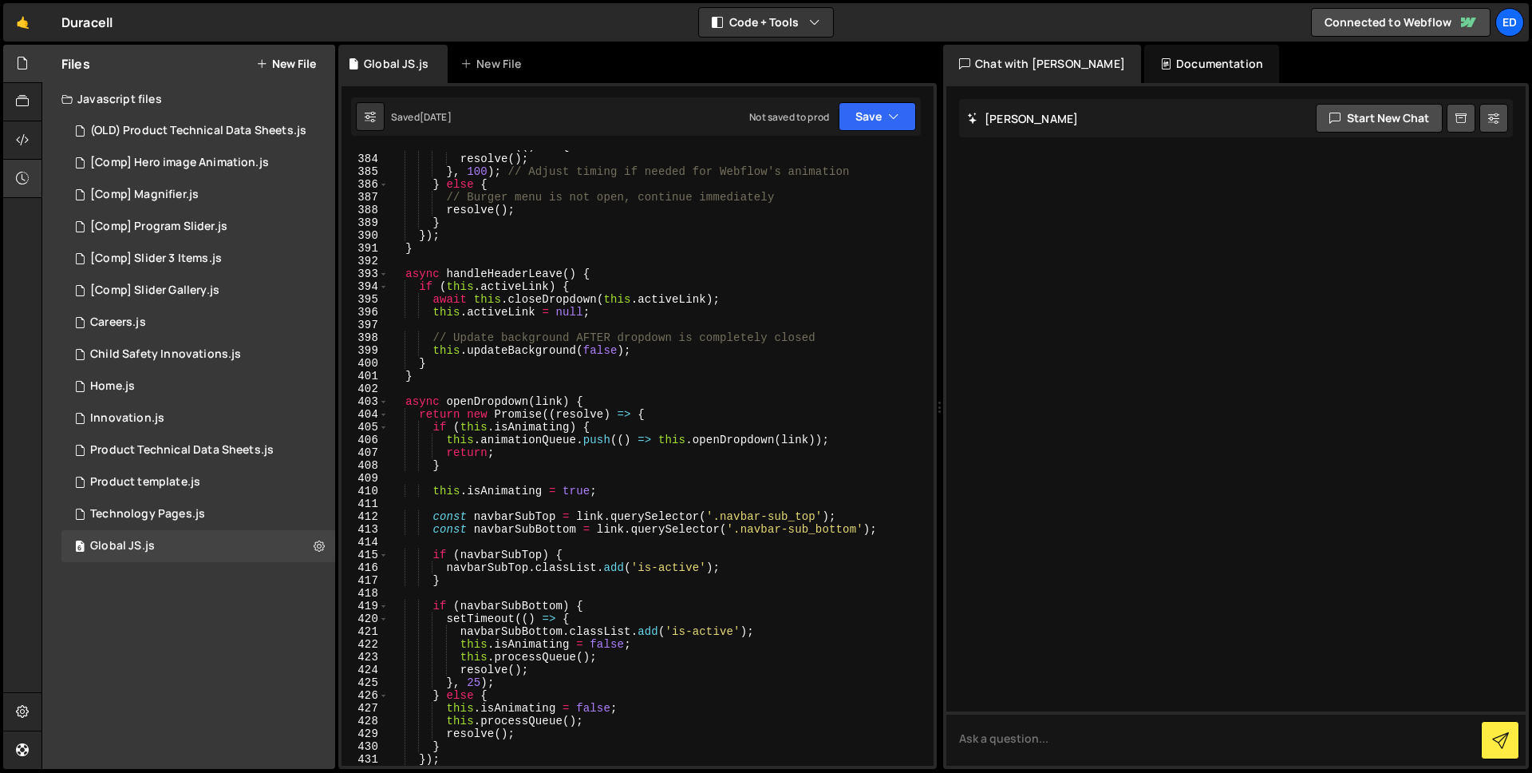
scroll to position [5026, 0]
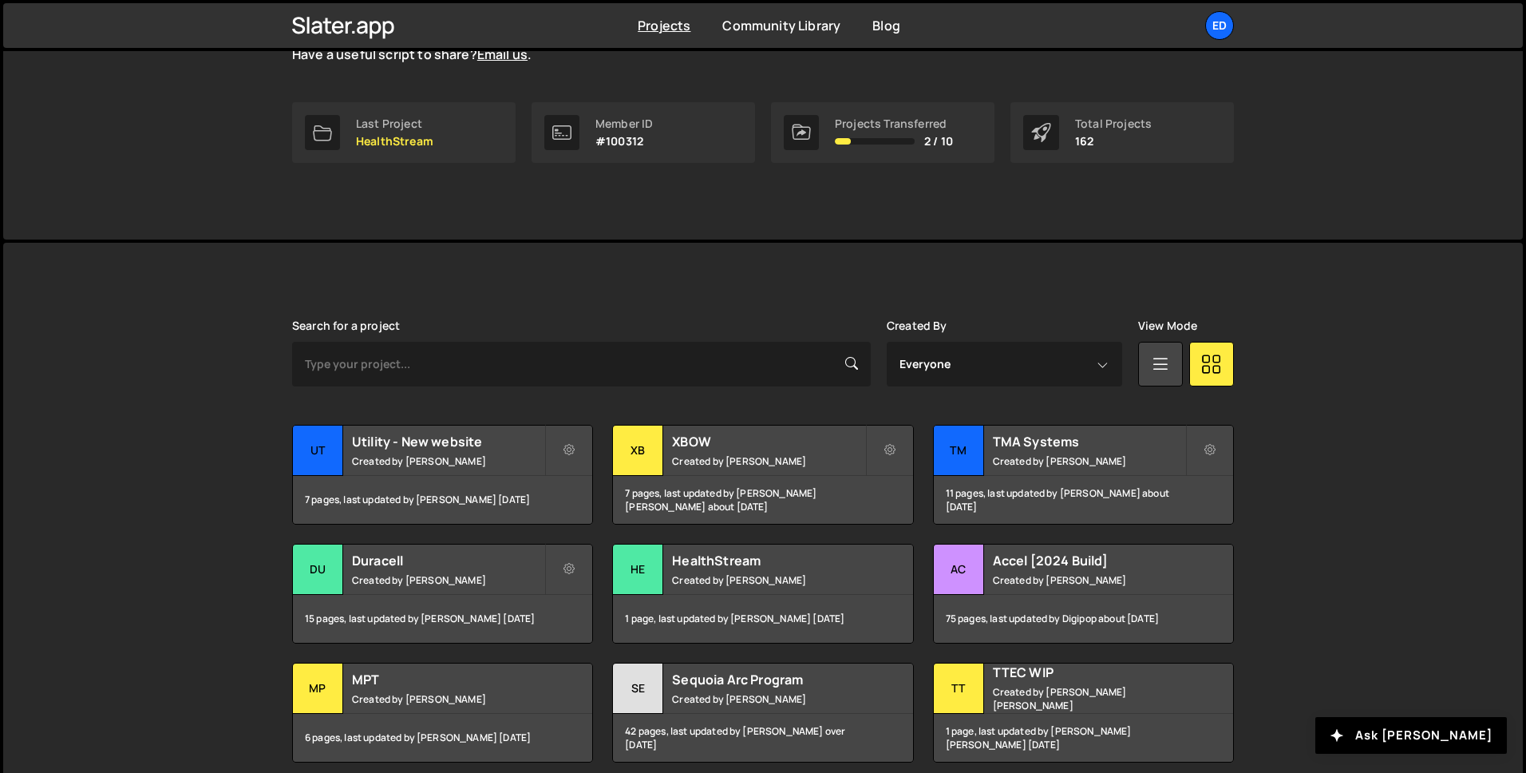
scroll to position [350, 0]
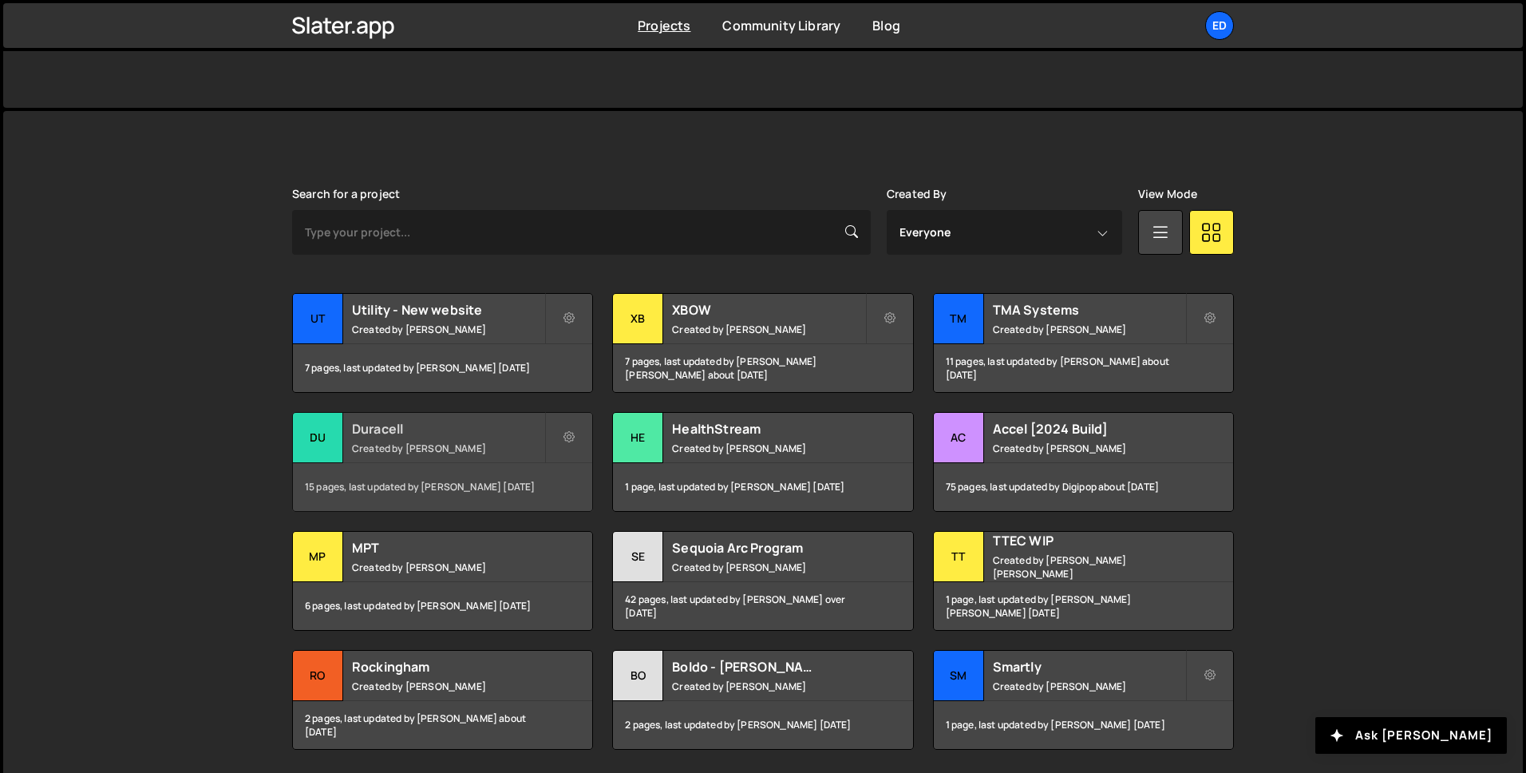
click at [460, 444] on small "Created by [PERSON_NAME]" at bounding box center [448, 448] width 192 height 14
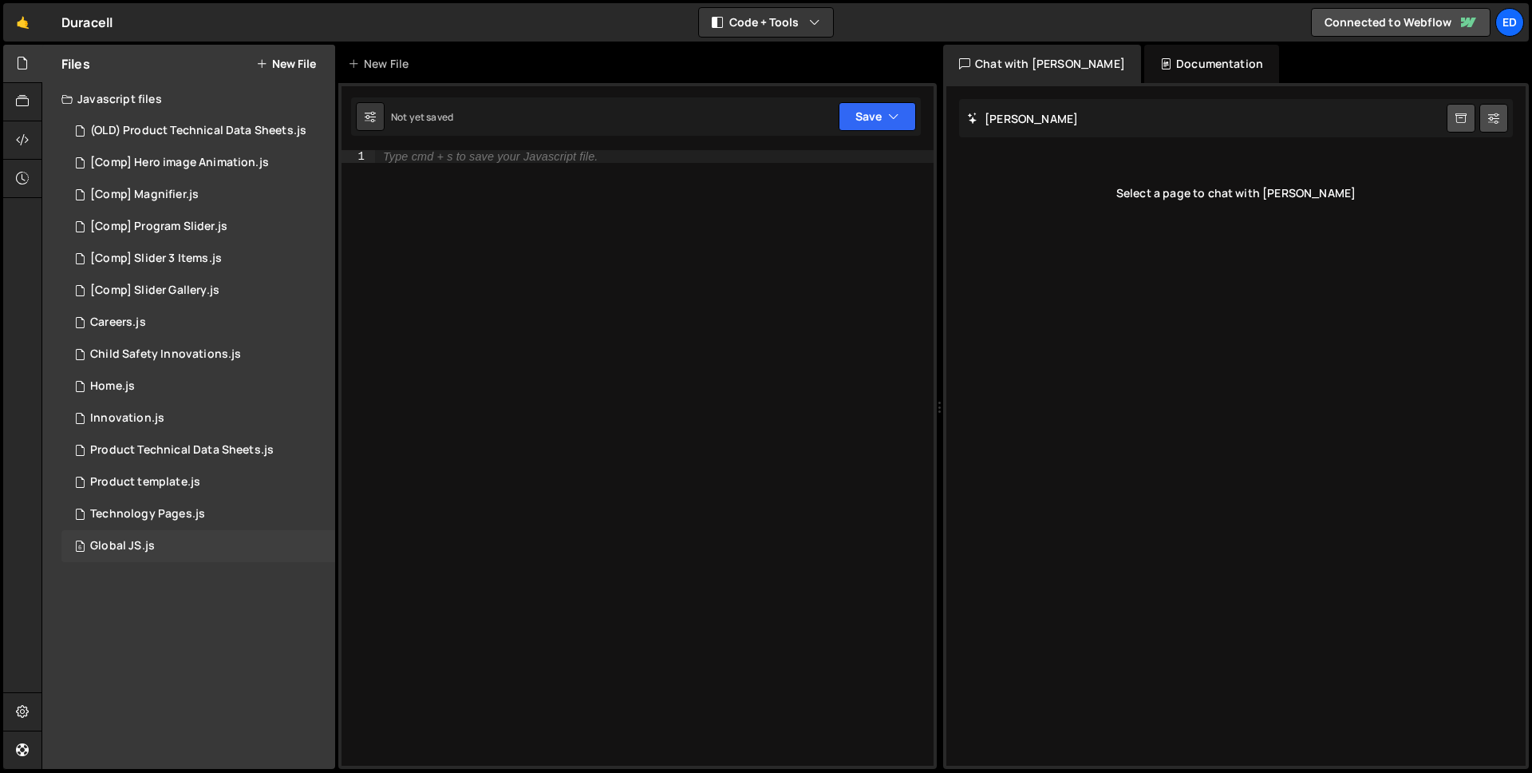
click at [155, 534] on div "6 Global JS.js 0" at bounding box center [198, 546] width 274 height 32
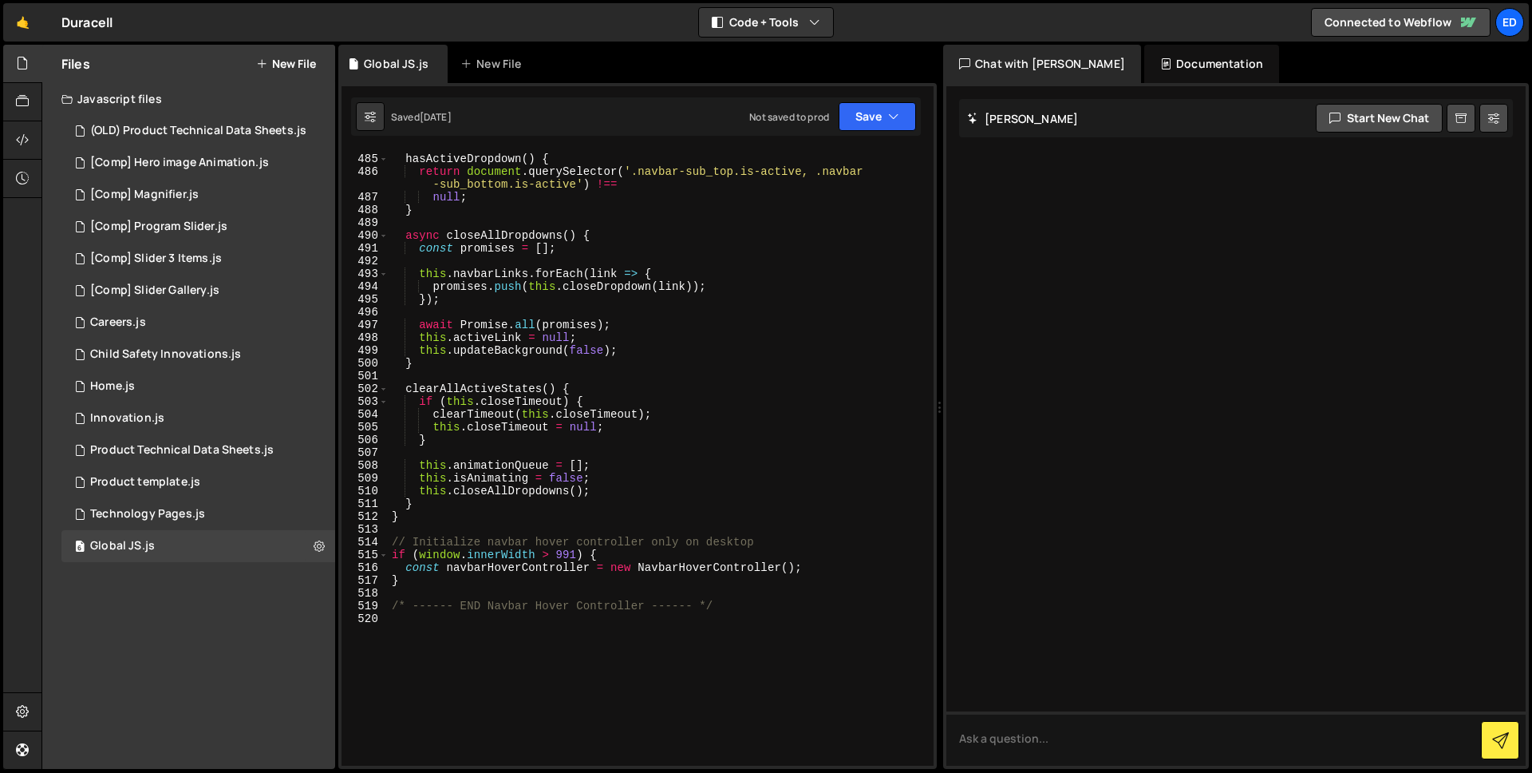
scroll to position [6420, 0]
